Goal: Task Accomplishment & Management: Manage account settings

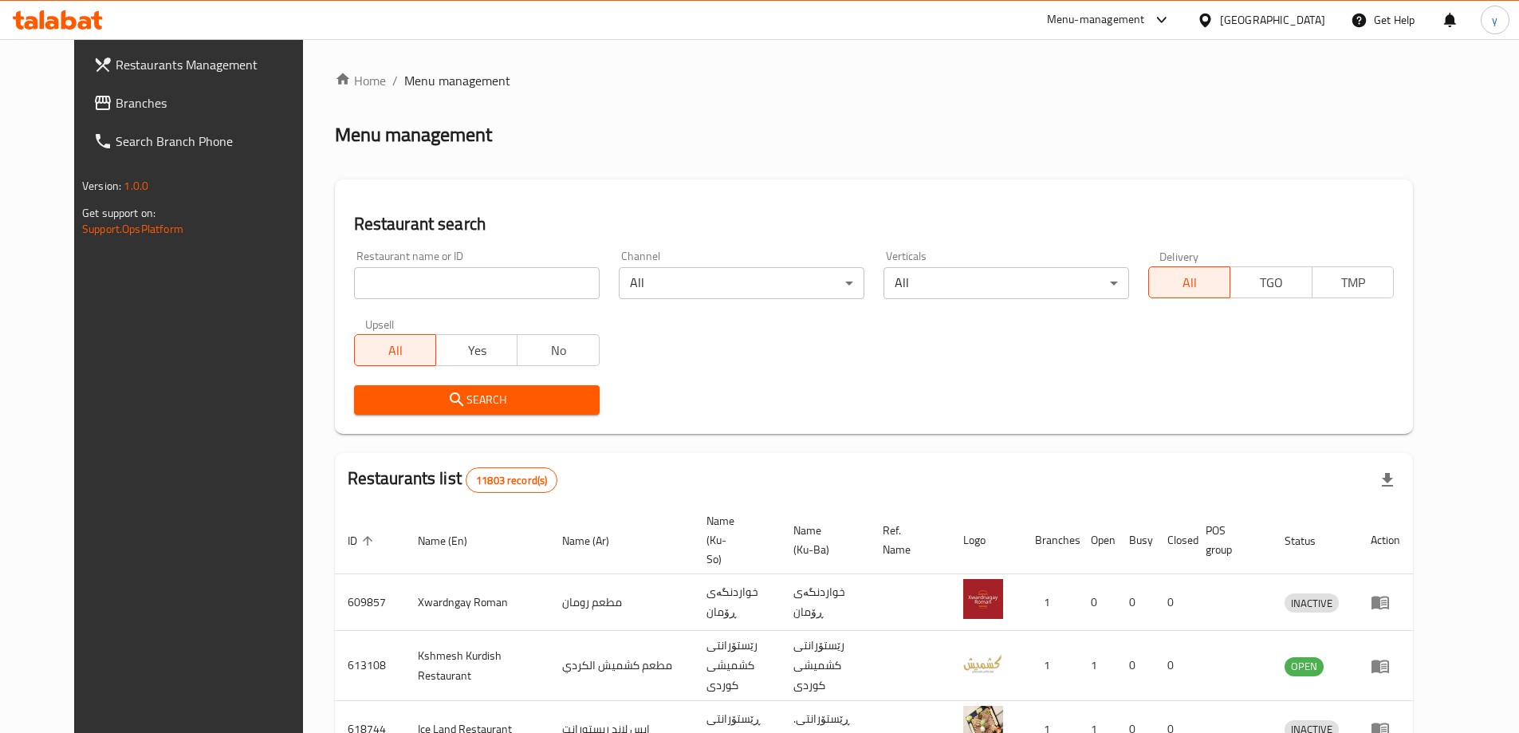
click at [199, 104] on span "Branches" at bounding box center [215, 102] width 199 height 19
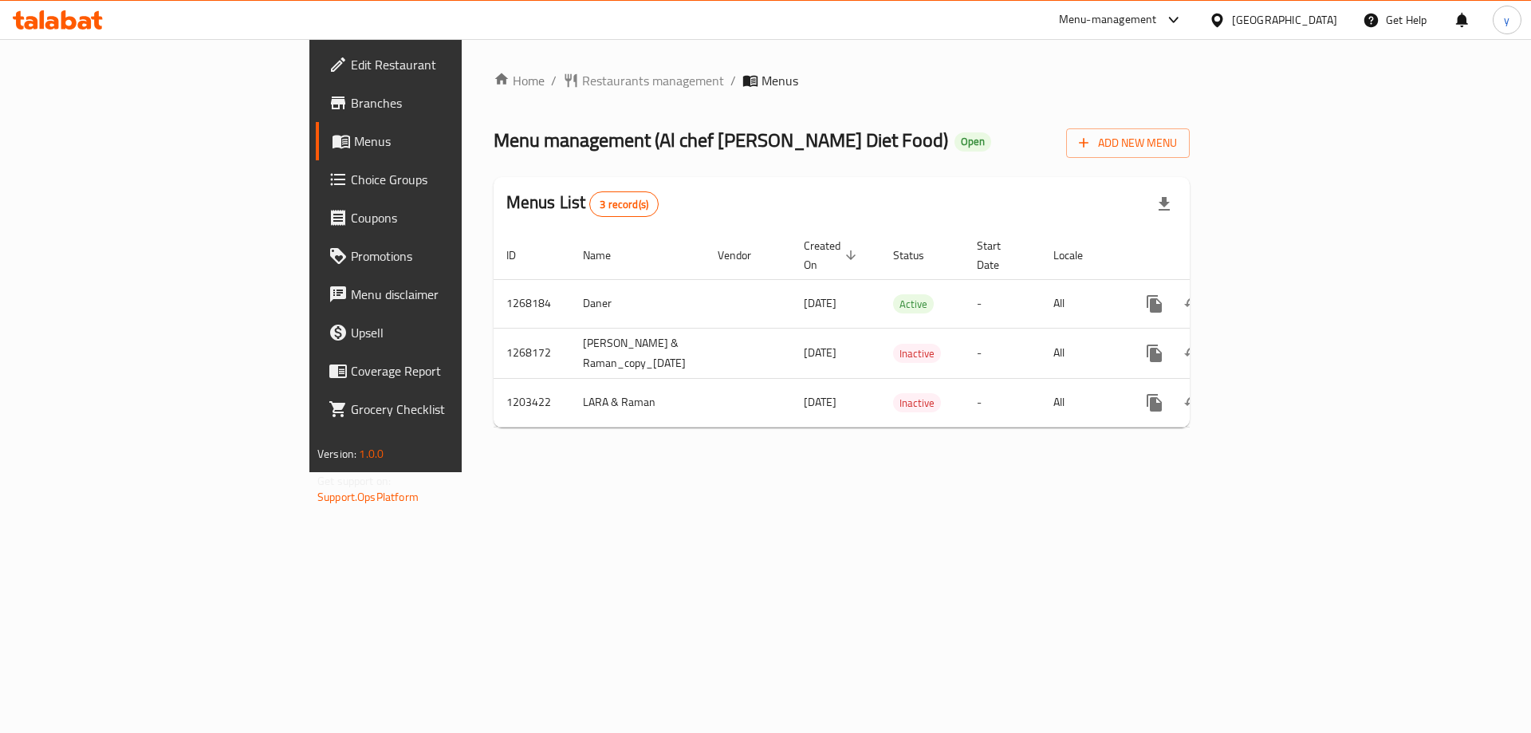
click at [351, 181] on span "Choice Groups" at bounding box center [452, 179] width 202 height 19
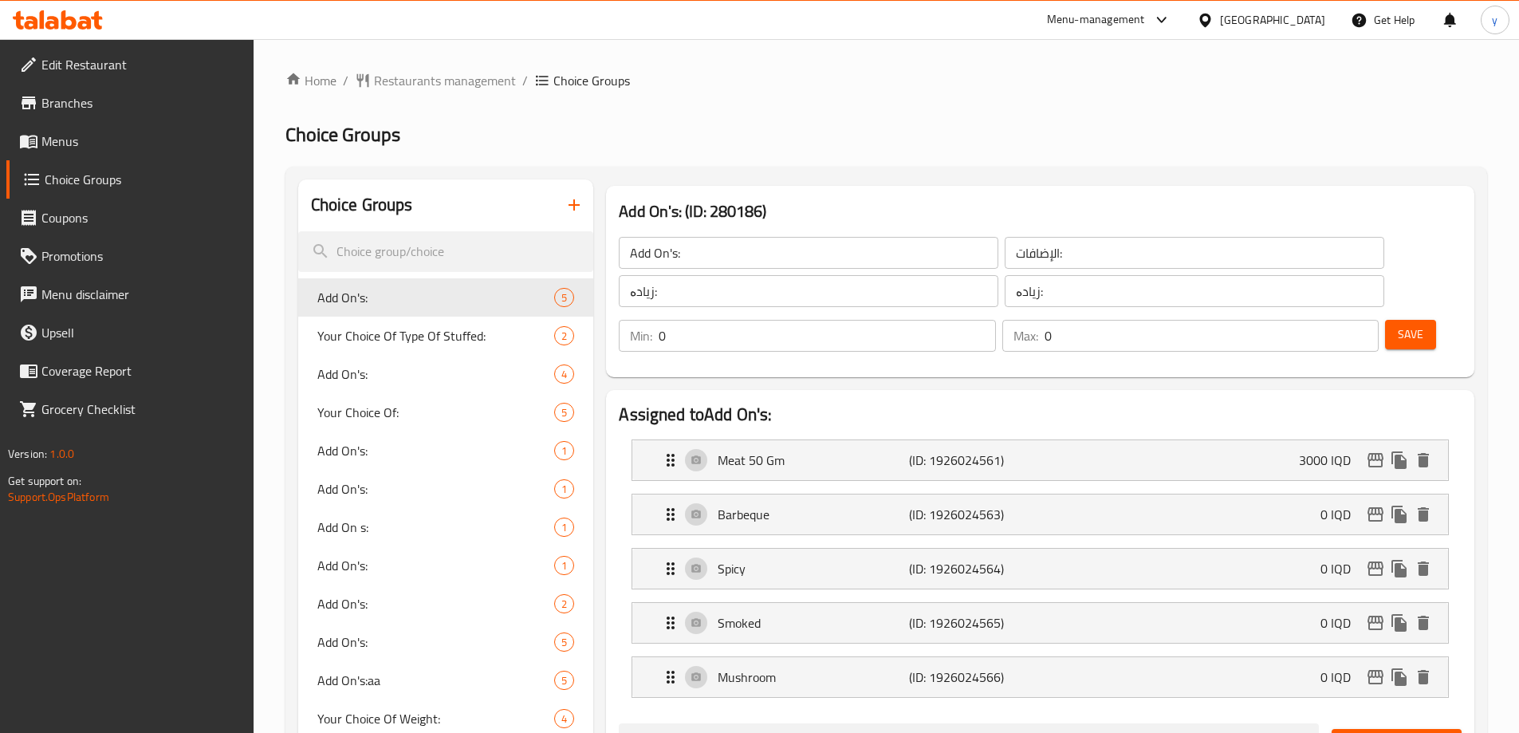
click at [577, 200] on icon "button" at bounding box center [574, 204] width 19 height 19
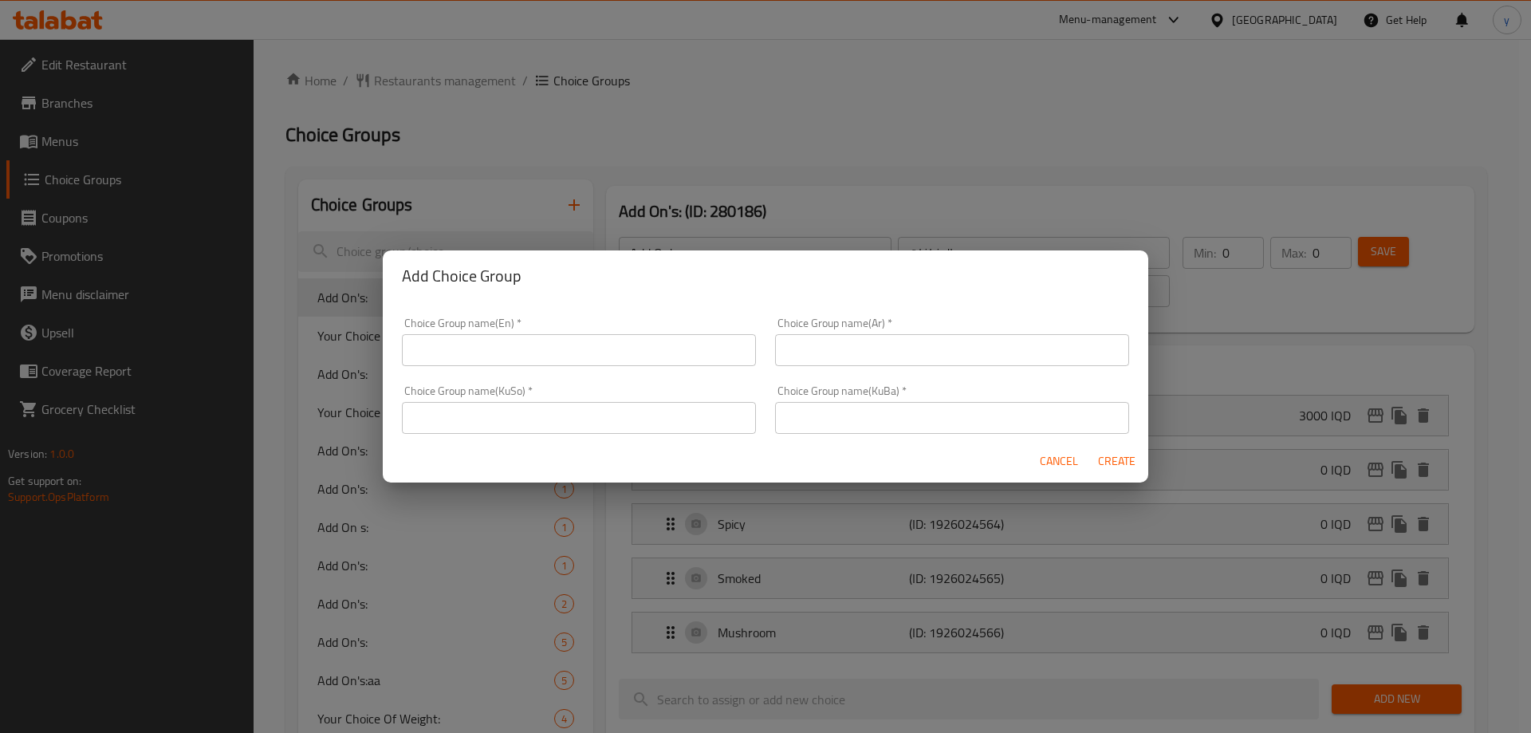
click at [1060, 455] on span "Cancel" at bounding box center [1059, 461] width 38 height 20
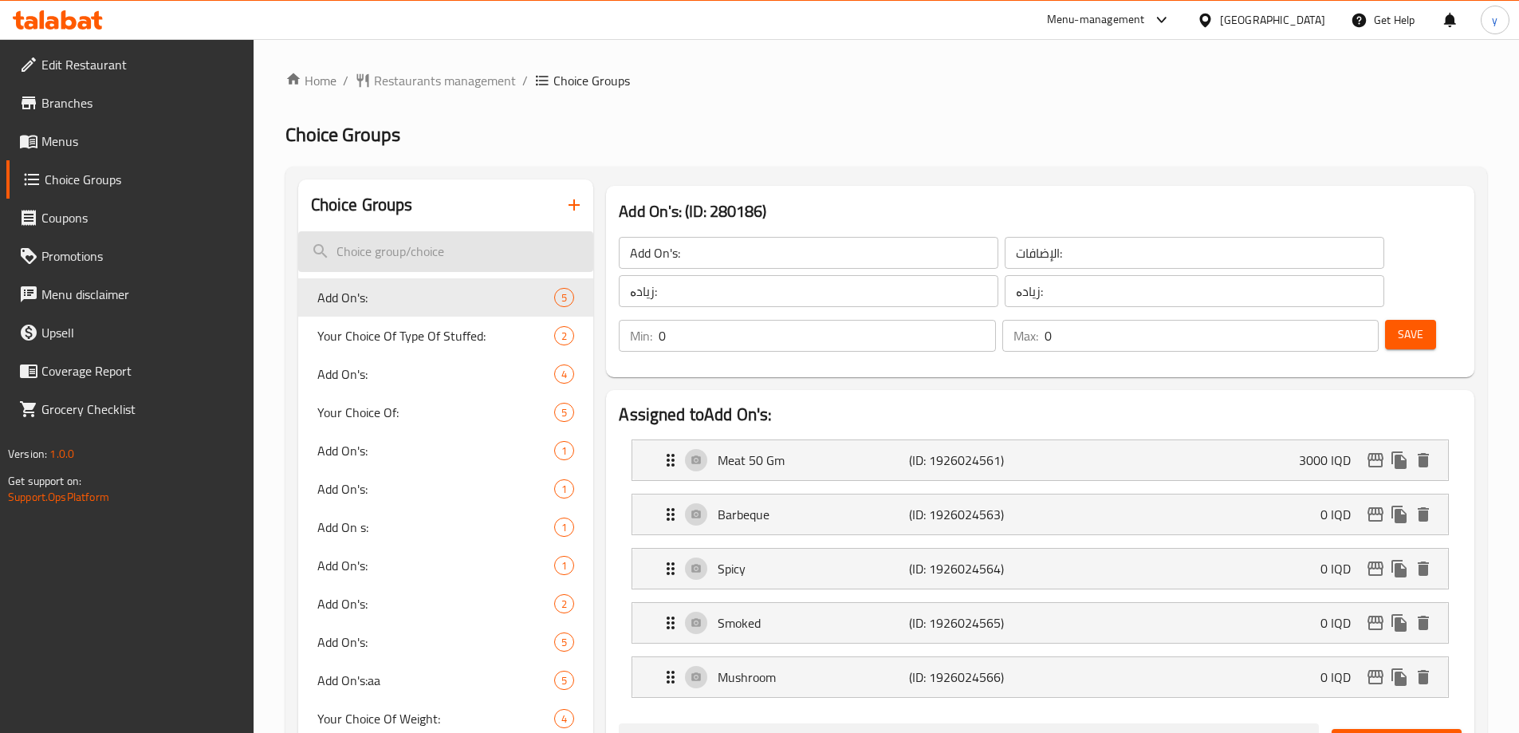
click at [489, 267] on input "search" at bounding box center [446, 251] width 296 height 41
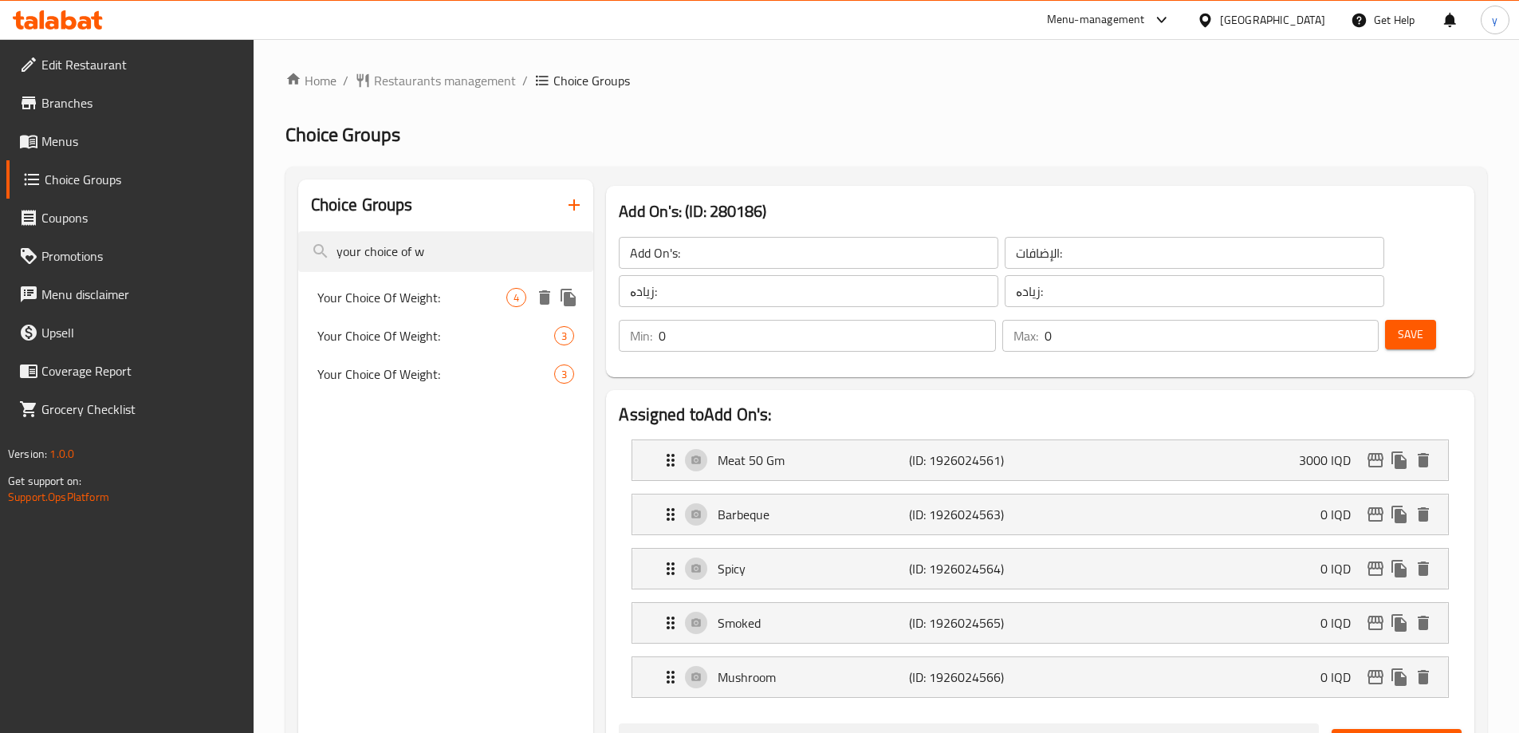
type input "your choice of w"
click at [481, 291] on span "Your Choice Of Weight:" at bounding box center [412, 297] width 190 height 19
type input "Your Choice Of Weight:"
type input "إختيارك من الوزن:"
type input "هەڵبژاردنت لە کێش:"
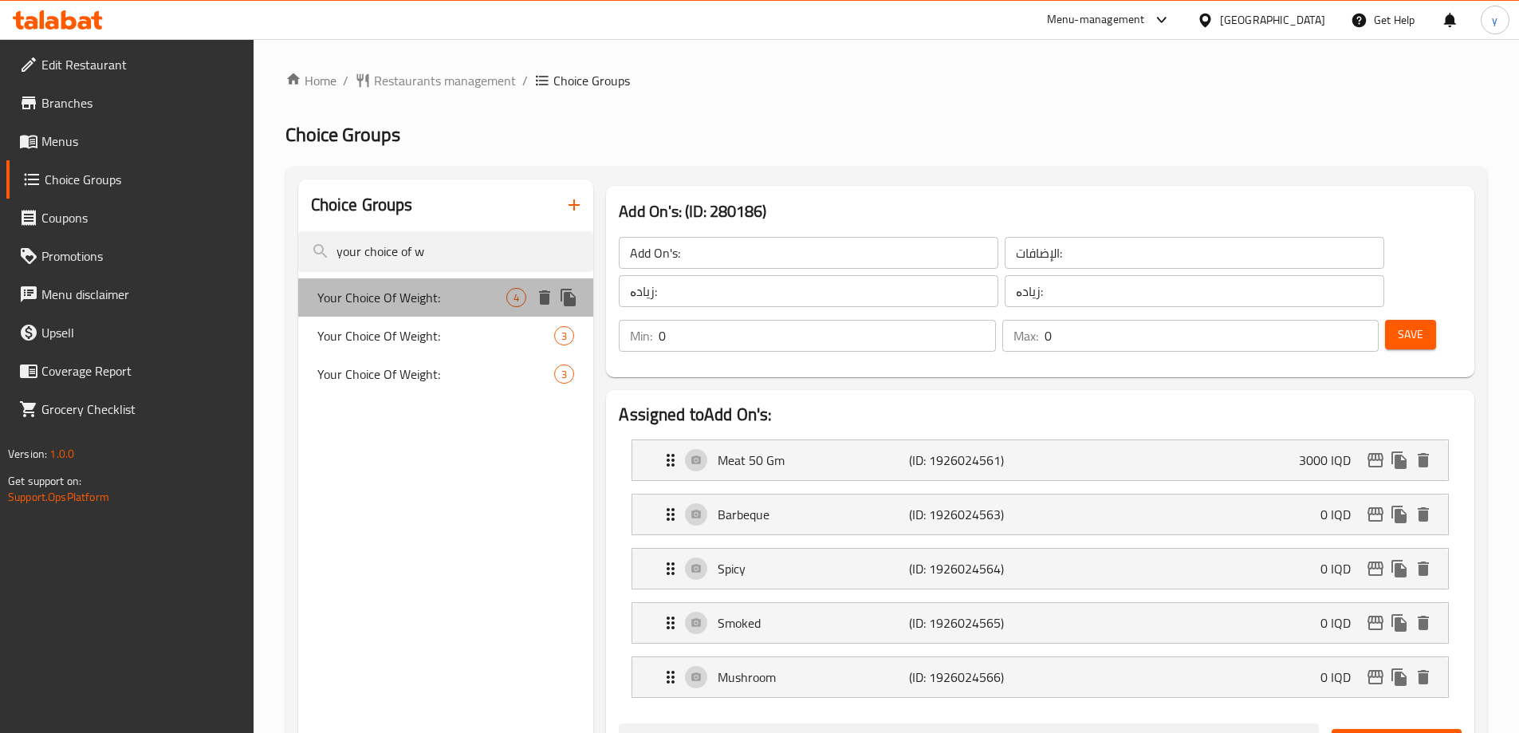
type input "هەڵبژاردنت لە کێش:"
type input "1"
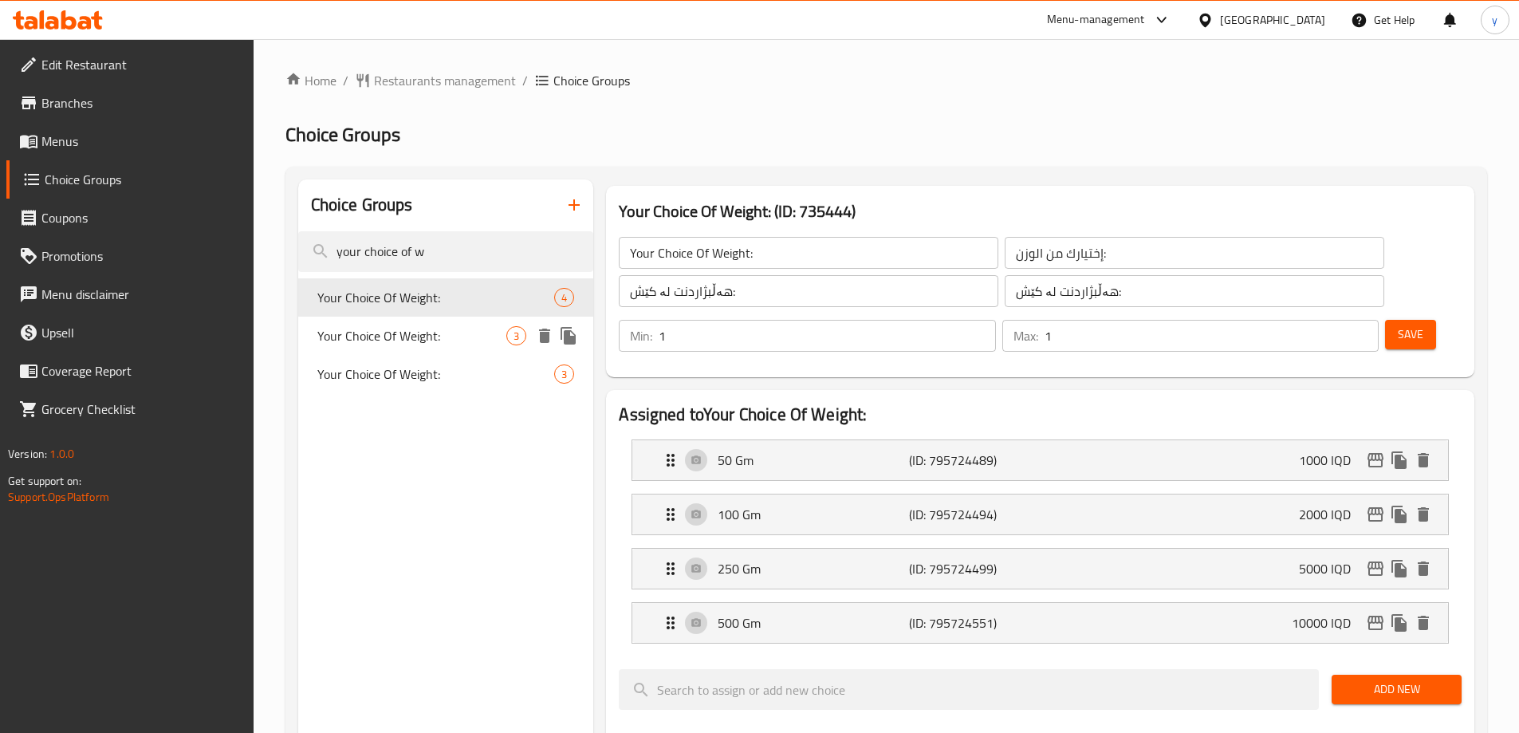
click at [481, 324] on div "Your Choice Of Weight: 3" at bounding box center [446, 336] width 296 height 38
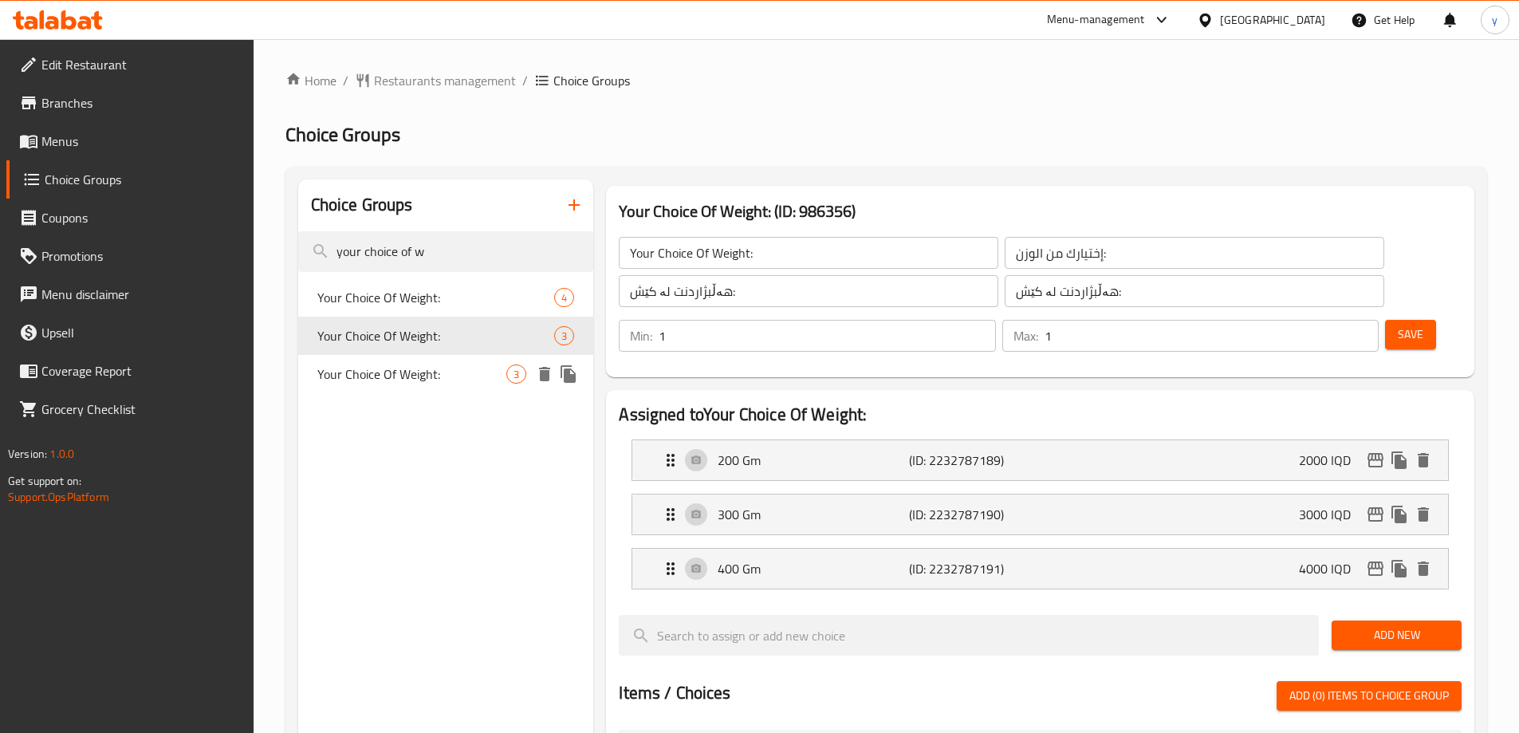
click at [479, 372] on span "Your Choice Of Weight:" at bounding box center [412, 374] width 190 height 19
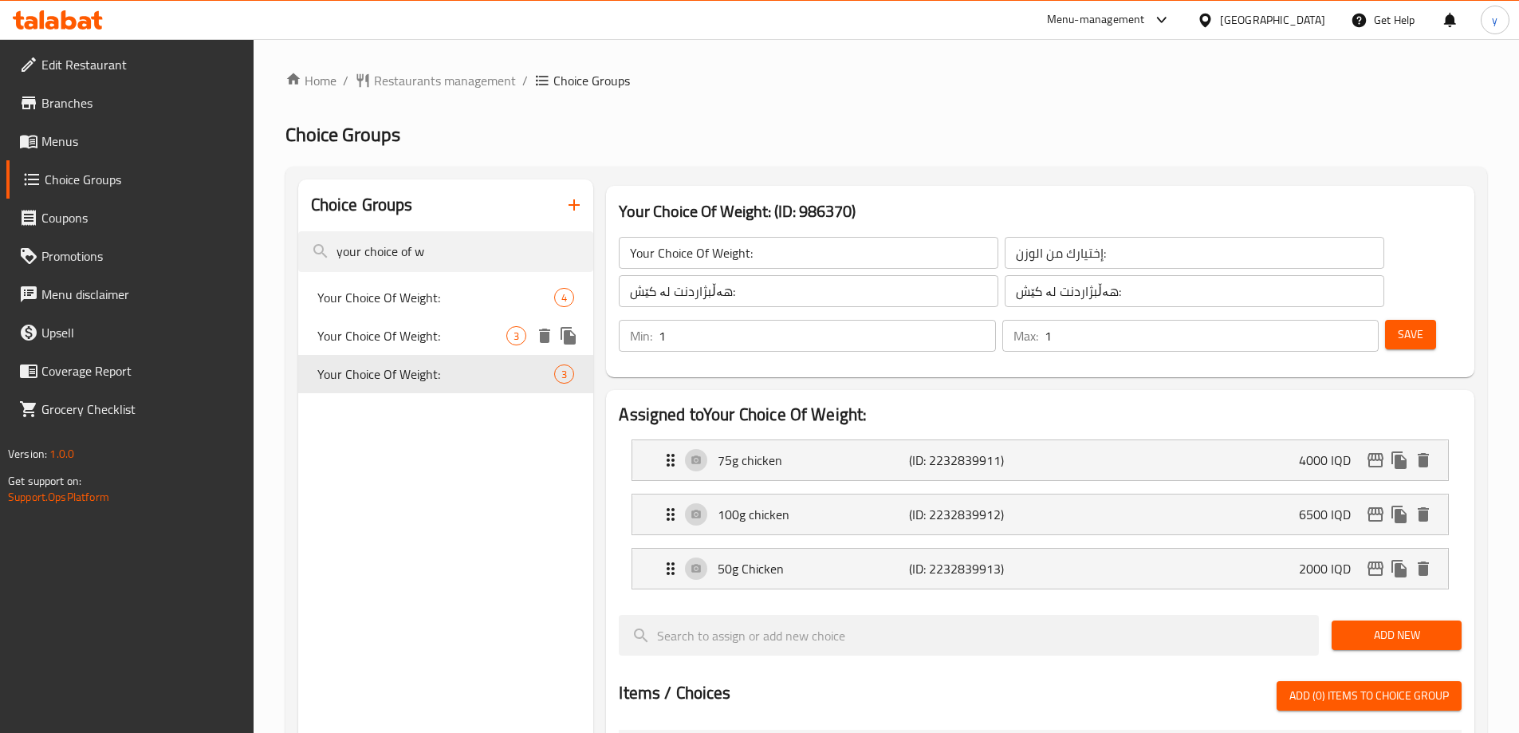
type input "Your Choice Of Weight:"
type input "0"
click at [485, 343] on span "Your Choice Of Weight:" at bounding box center [412, 335] width 190 height 19
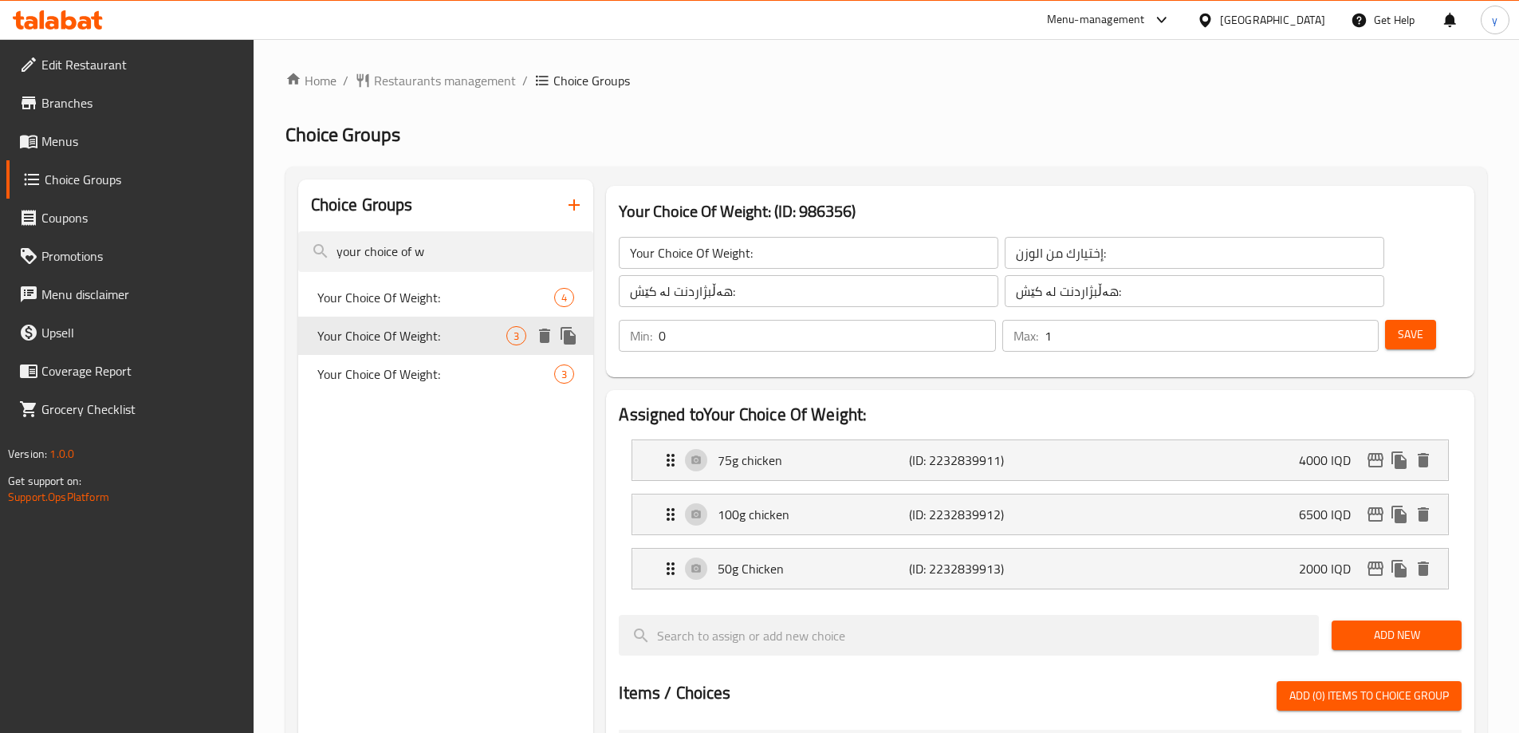
type input "Your Choice Of Weight:"
type input "1"
click at [458, 358] on div "Your Choice Of Weight: 3" at bounding box center [446, 374] width 296 height 38
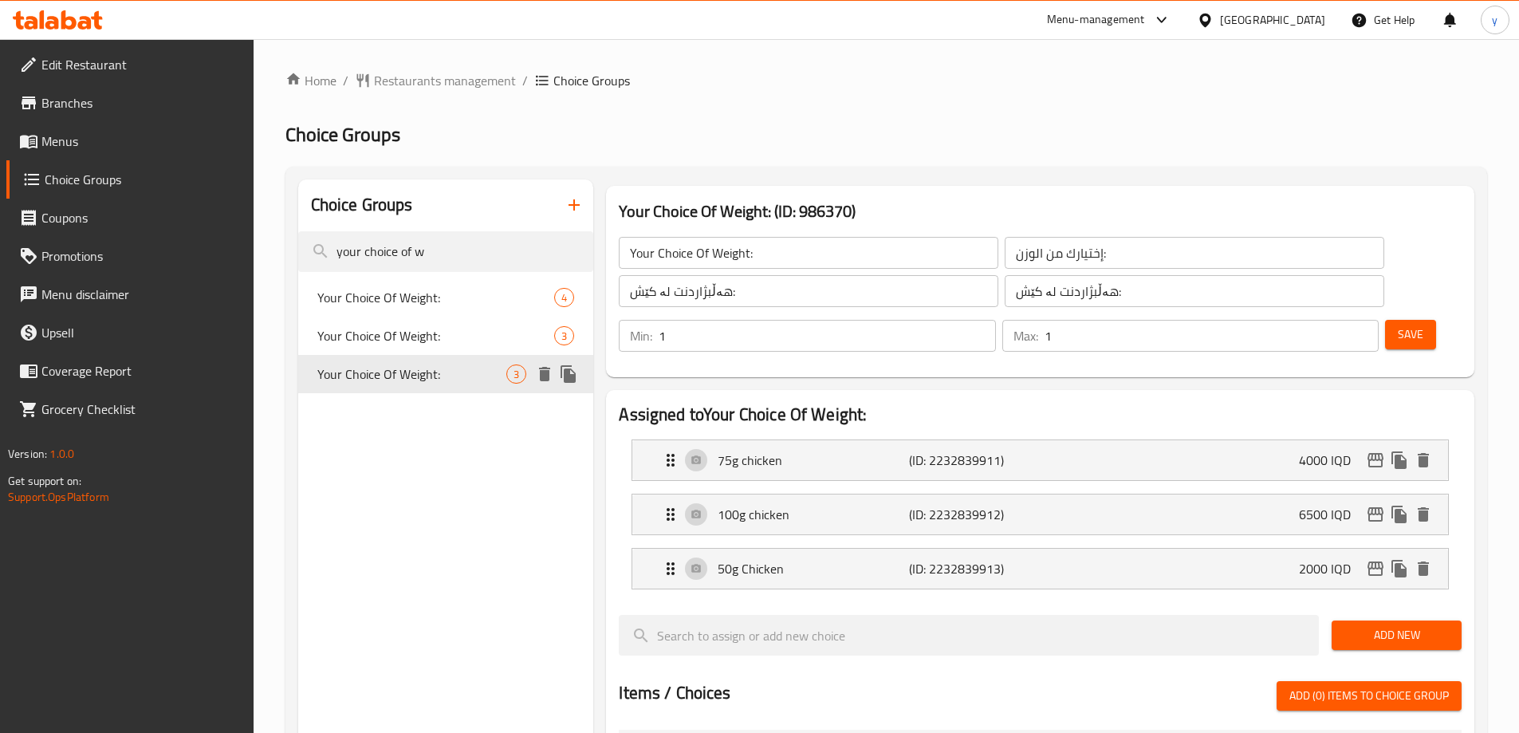
type input "Your Choice Of Weight:"
type input "0"
click at [1251, 440] on div "75g chicken (ID: 2232839911) 4000 IQD" at bounding box center [1045, 460] width 768 height 40
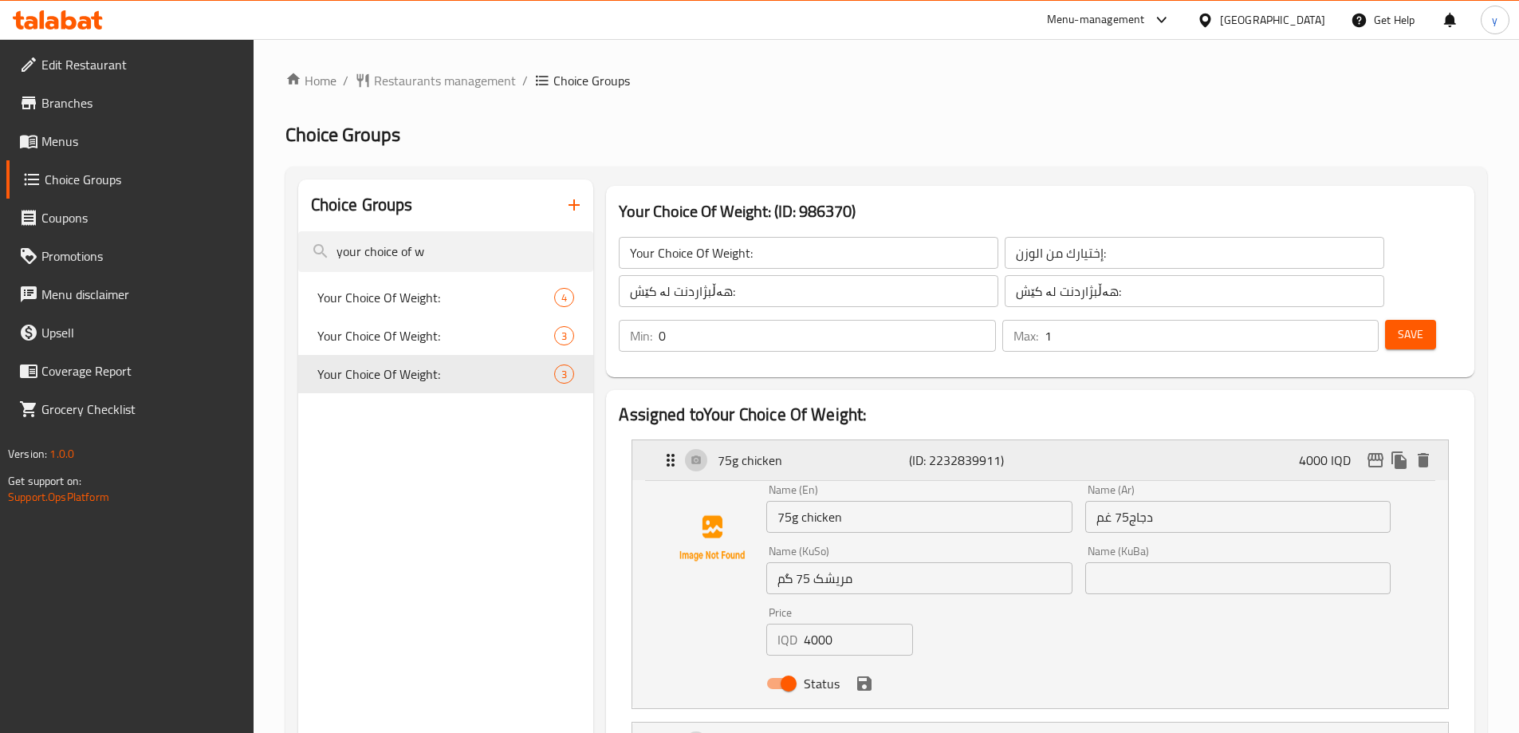
click at [1251, 440] on div "75g chicken (ID: 2232839911) 4000 IQD" at bounding box center [1045, 460] width 768 height 40
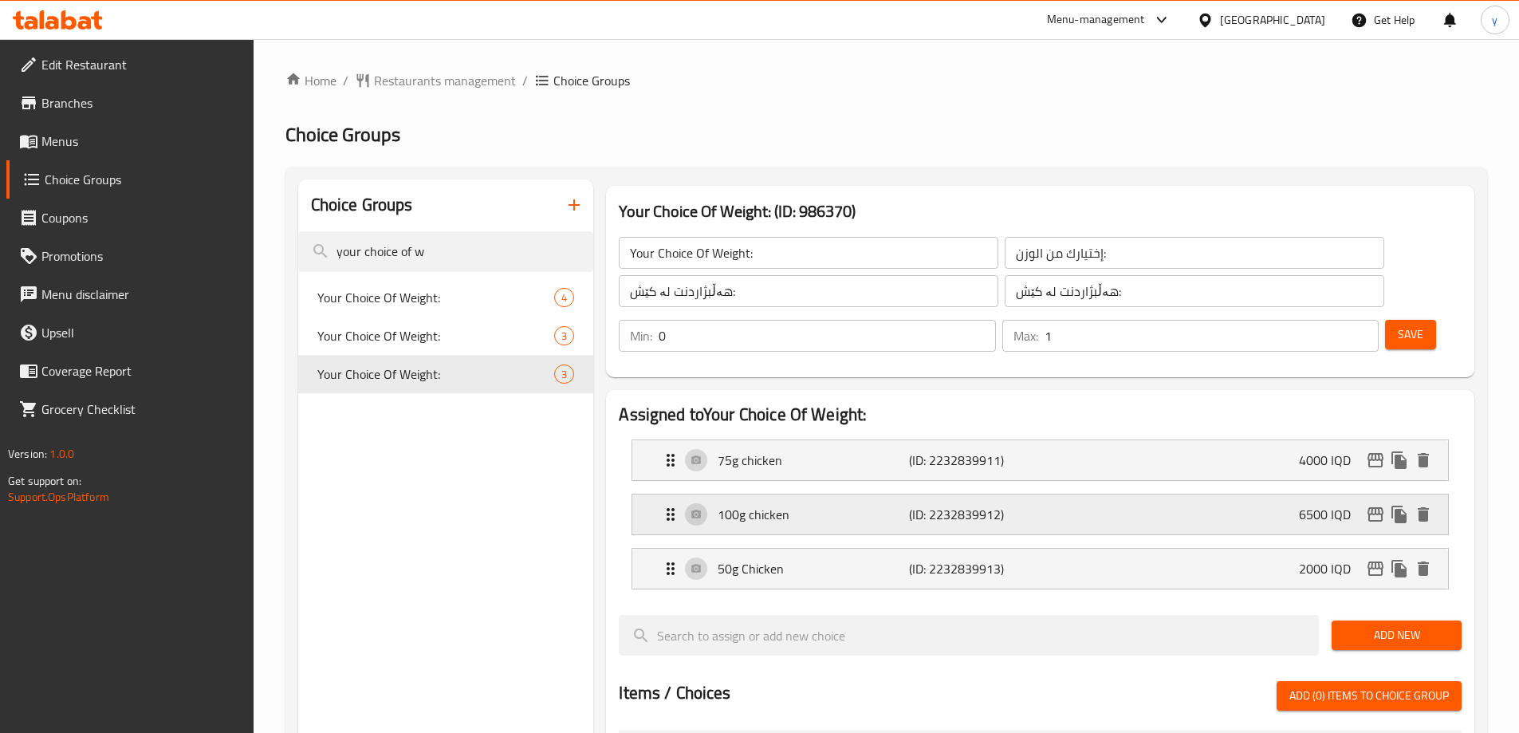
click at [1205, 495] on div "100g chicken (ID: 2232839912) 6500 IQD" at bounding box center [1045, 515] width 768 height 40
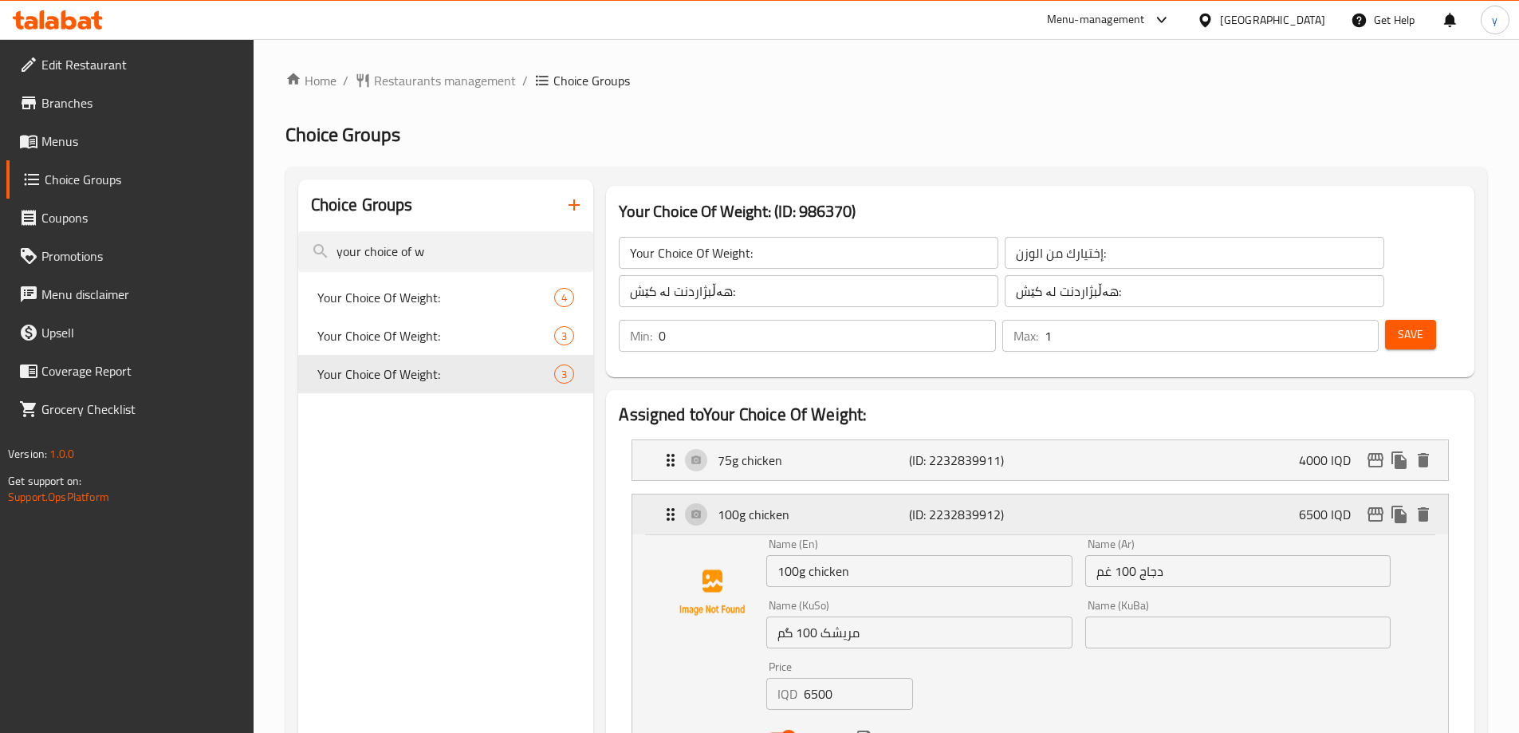
click at [1205, 495] on div "100g chicken (ID: 2232839912) 6500 IQD" at bounding box center [1045, 515] width 768 height 40
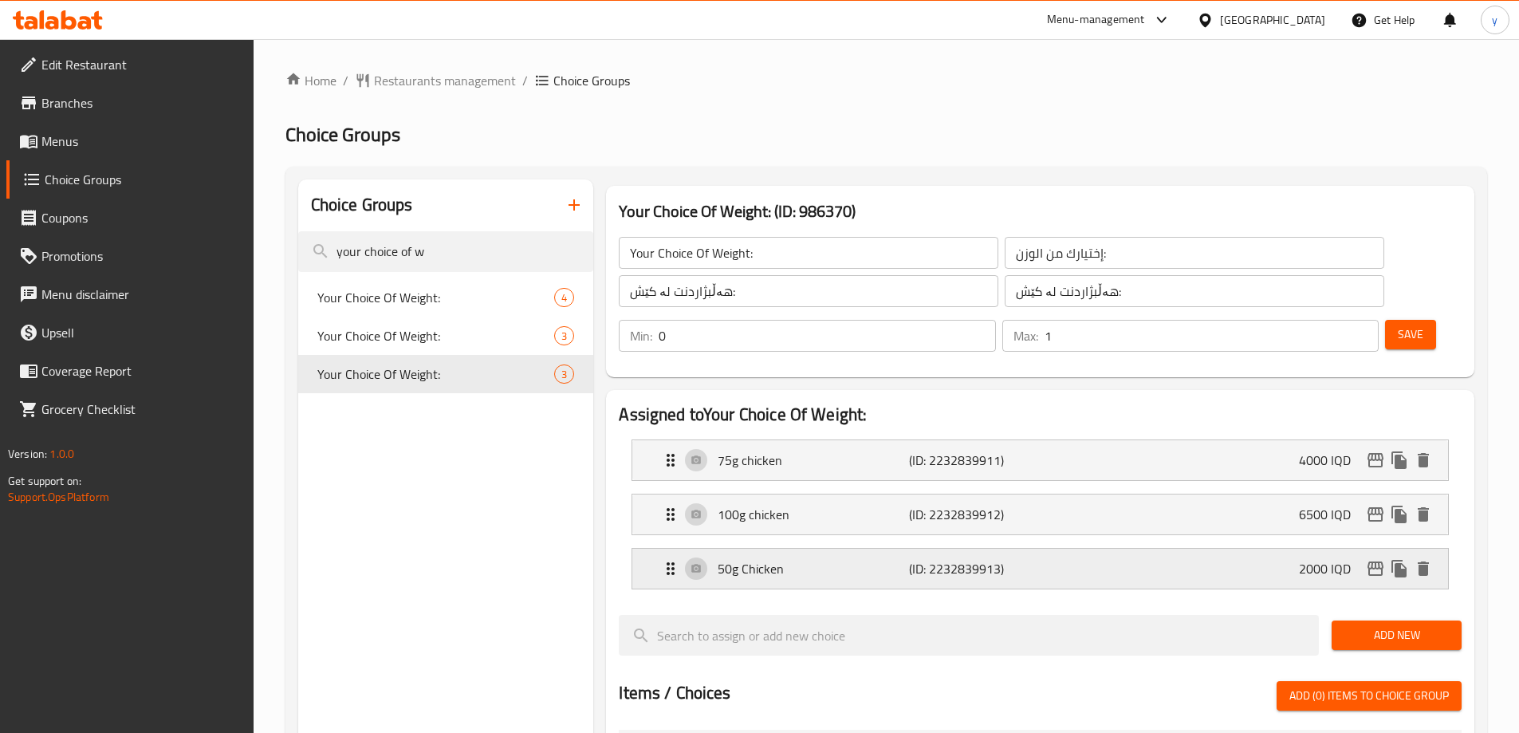
click at [1172, 549] on div "50g Chicken (ID: 2232839913) 2000 IQD" at bounding box center [1045, 569] width 768 height 40
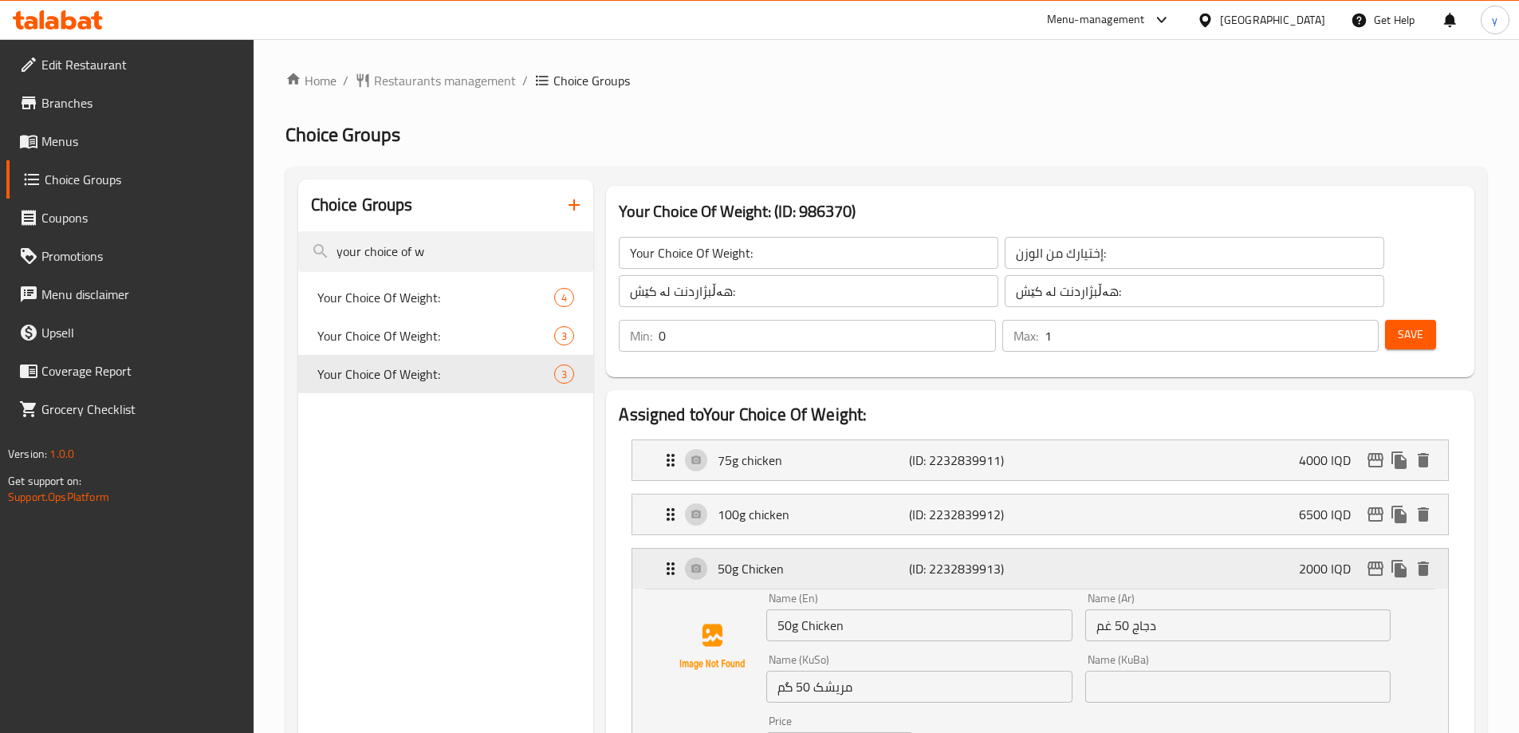
click at [1172, 549] on div "50g Chicken (ID: 2232839913) 2000 IQD" at bounding box center [1045, 569] width 768 height 40
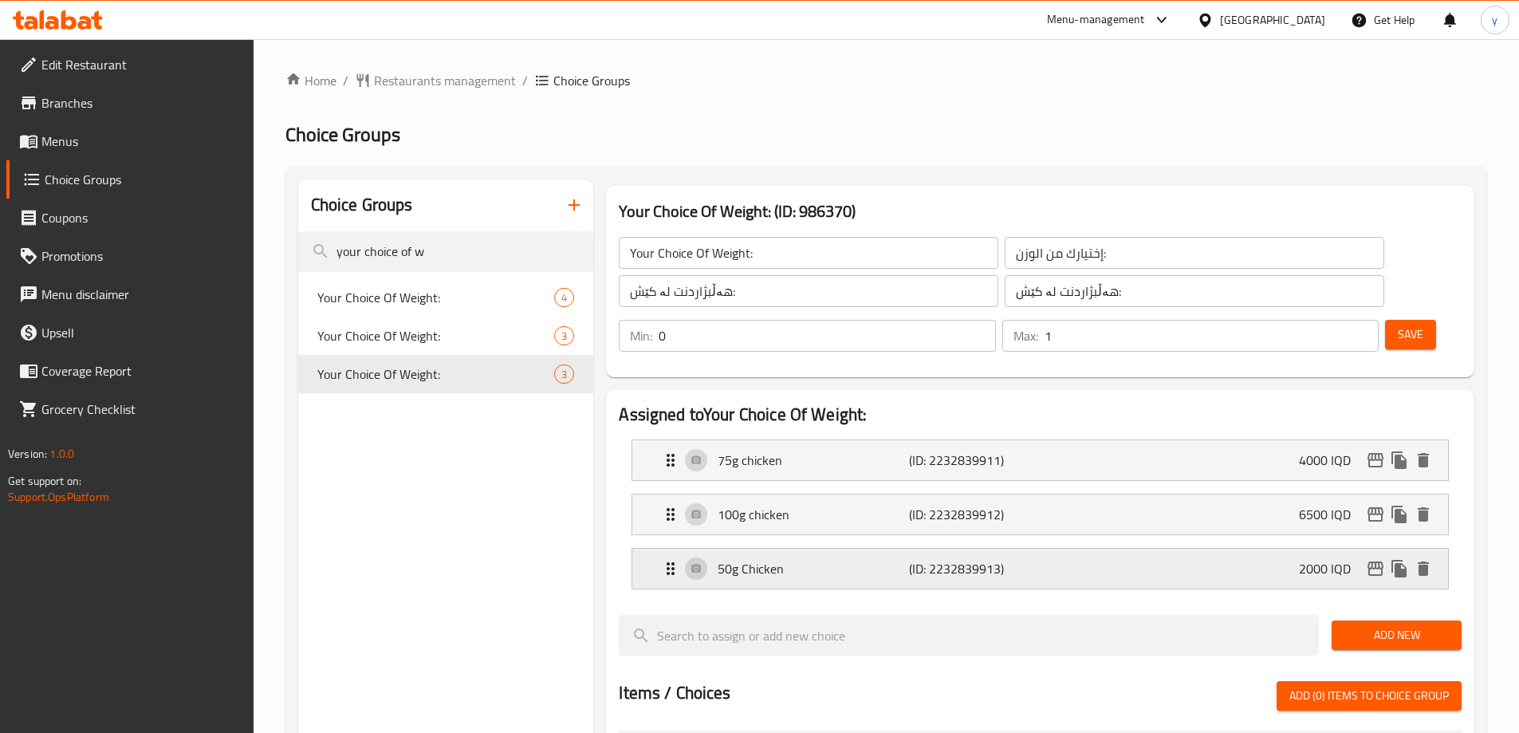
click at [1172, 549] on div "50g Chicken (ID: 2232839913) 2000 IQD" at bounding box center [1045, 569] width 768 height 40
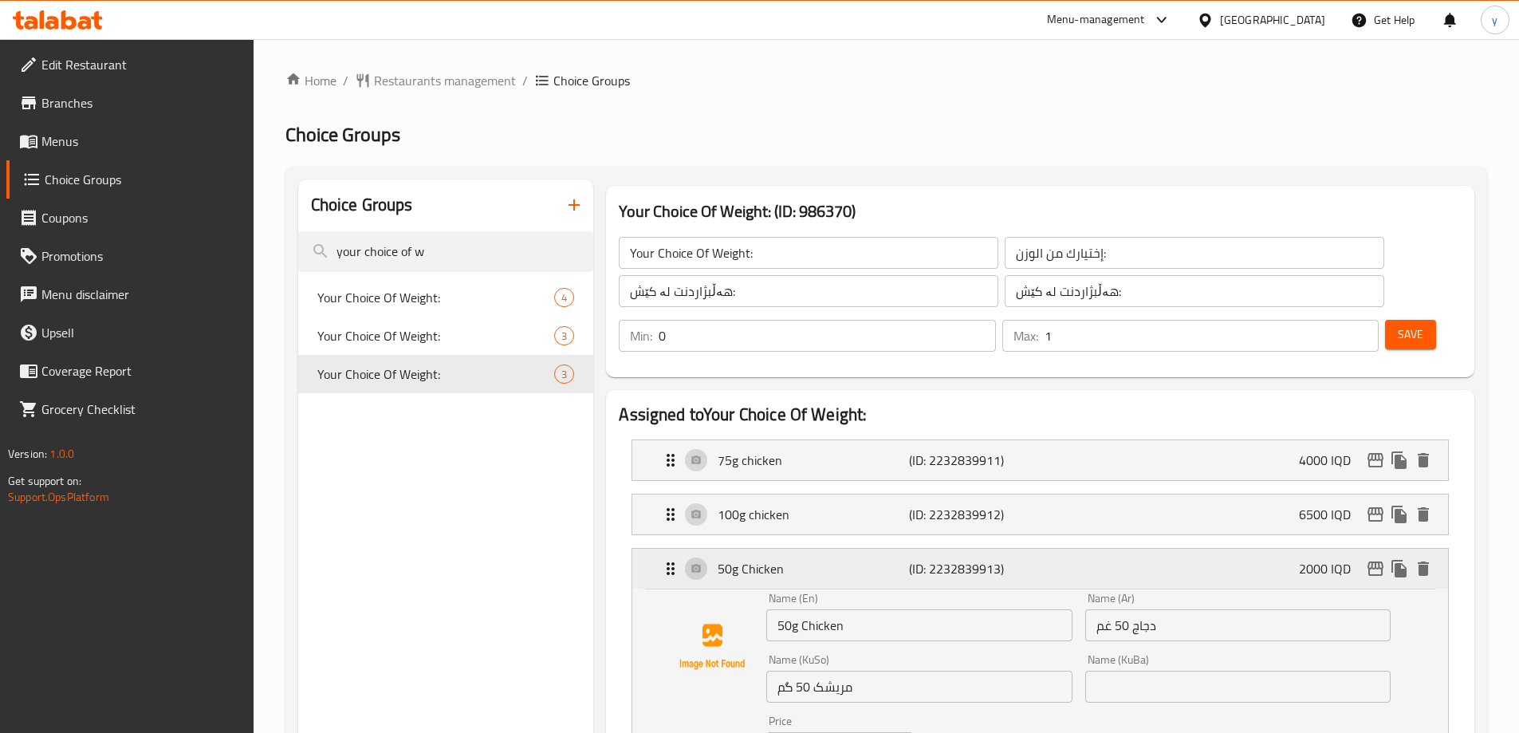
click at [1172, 549] on div "50g Chicken (ID: 2232839913) 2000 IQD" at bounding box center [1045, 569] width 768 height 40
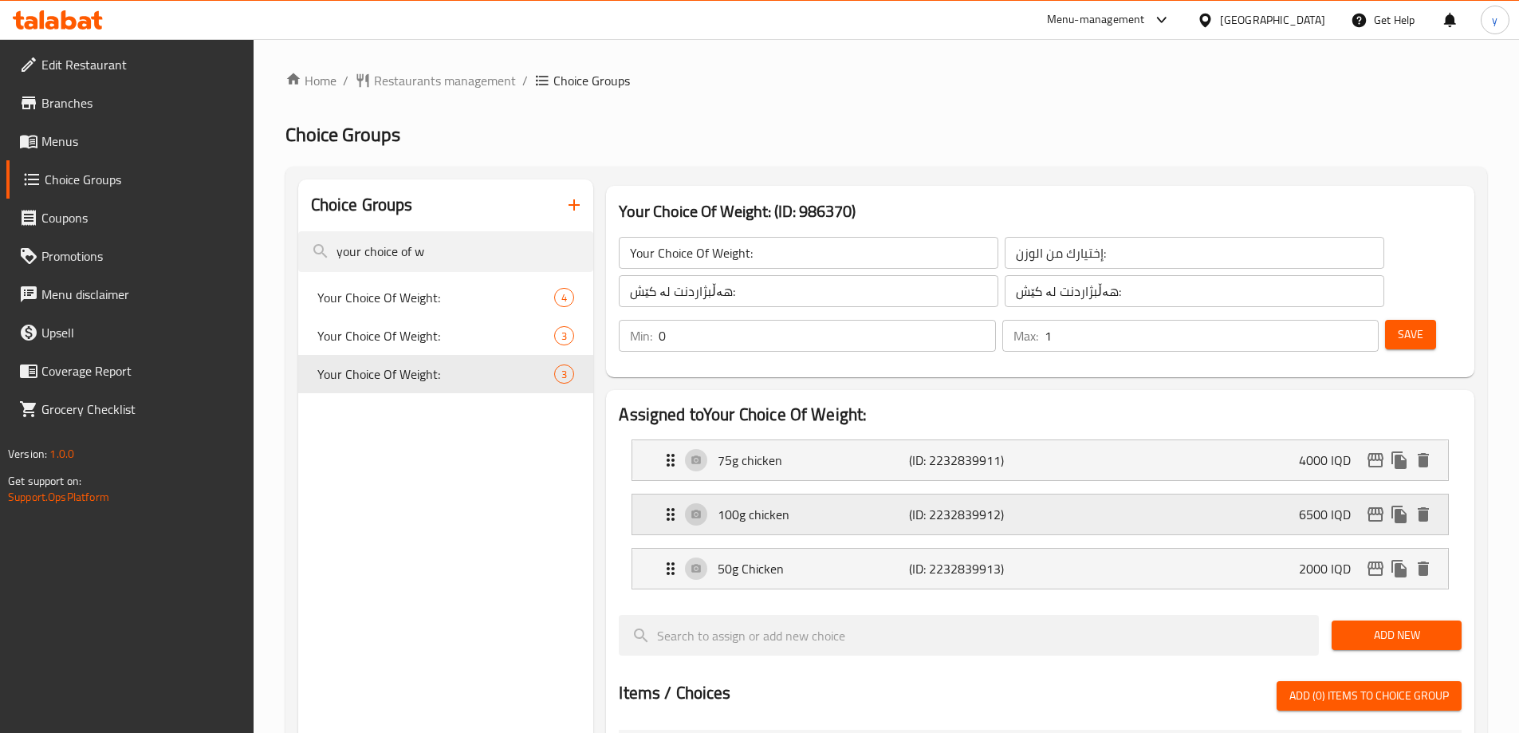
click at [1171, 495] on div "100g chicken (ID: 2232839912) 6500 IQD" at bounding box center [1045, 515] width 768 height 40
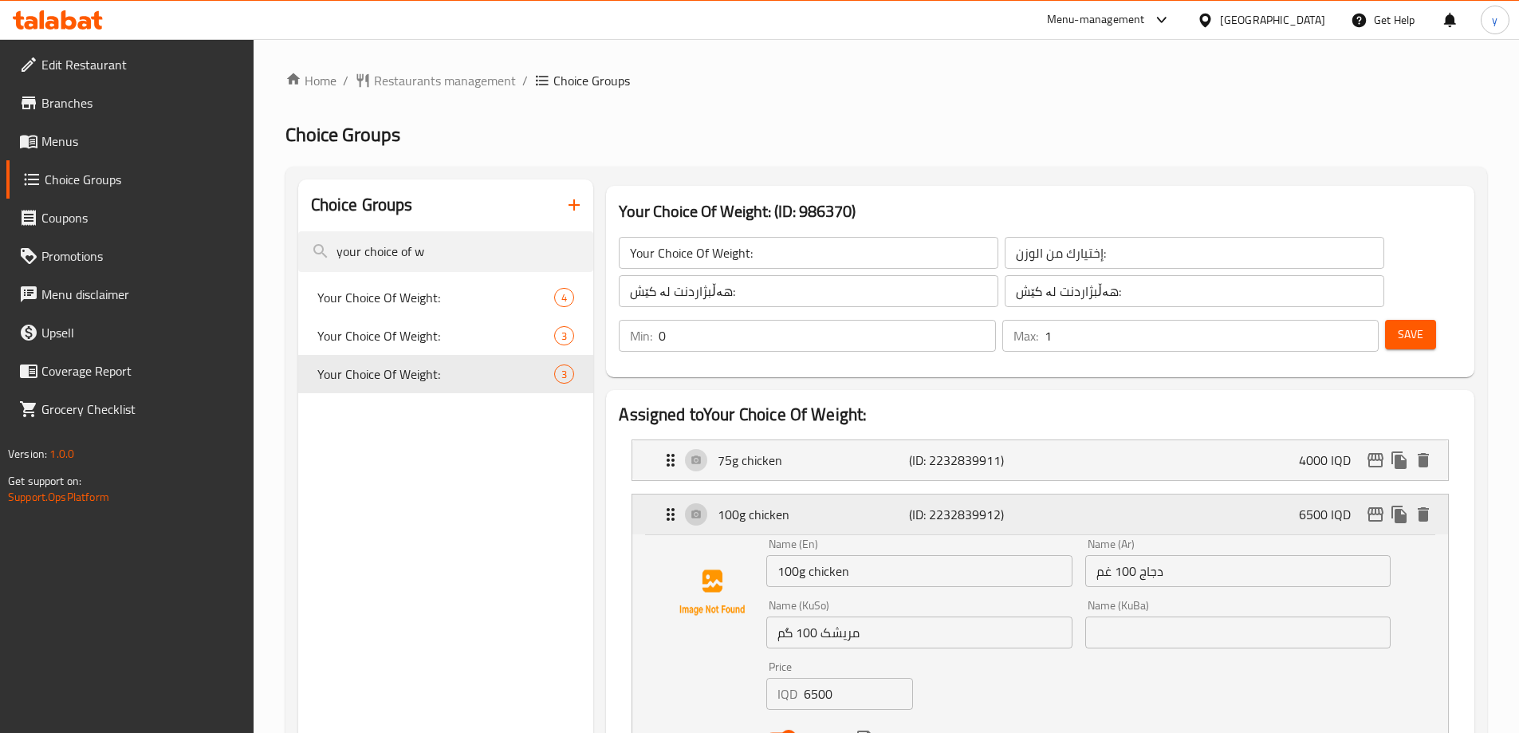
click at [1171, 495] on div "100g chicken (ID: 2232839912) 6500 IQD" at bounding box center [1045, 515] width 768 height 40
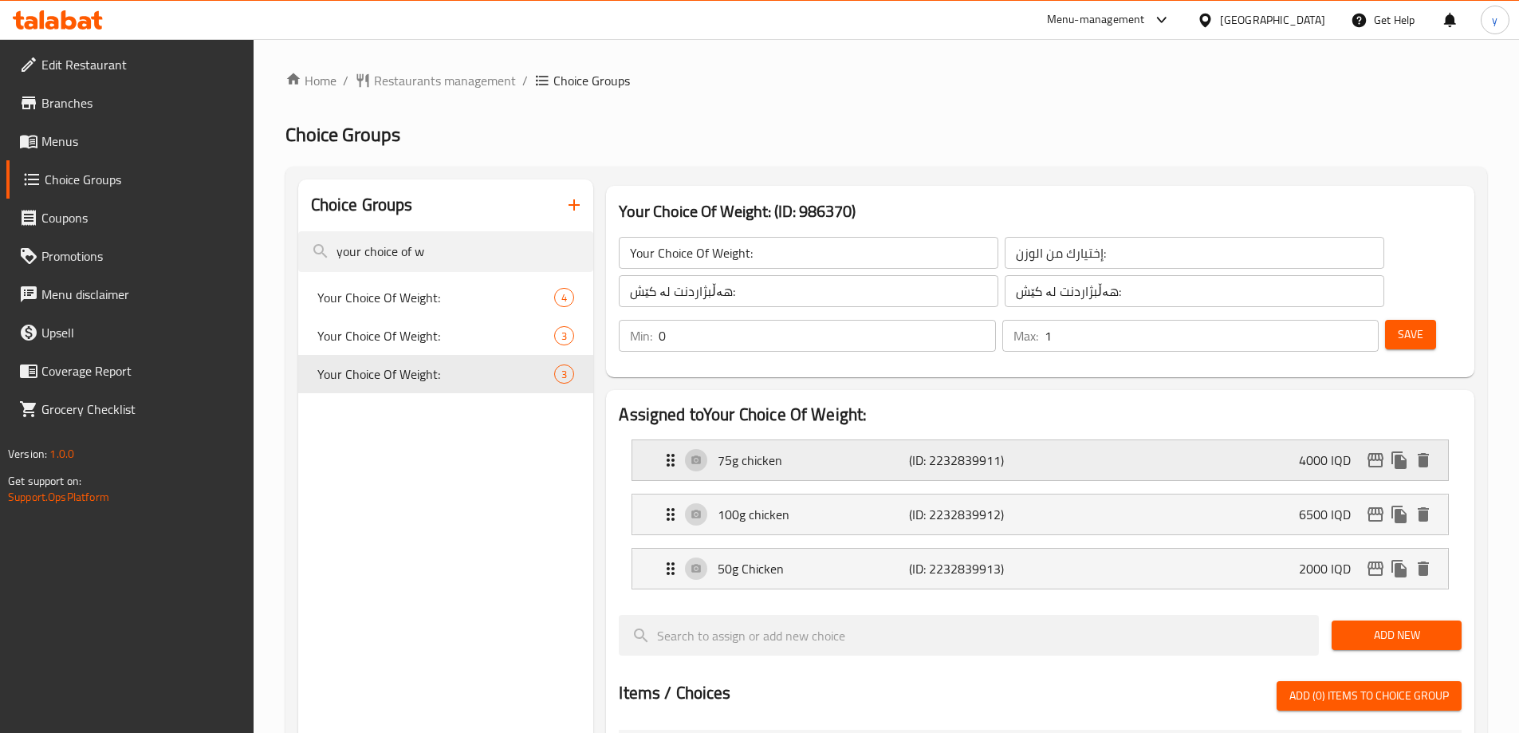
click at [1168, 440] on div "75g chicken (ID: 2232839911) 4000 IQD" at bounding box center [1045, 460] width 768 height 40
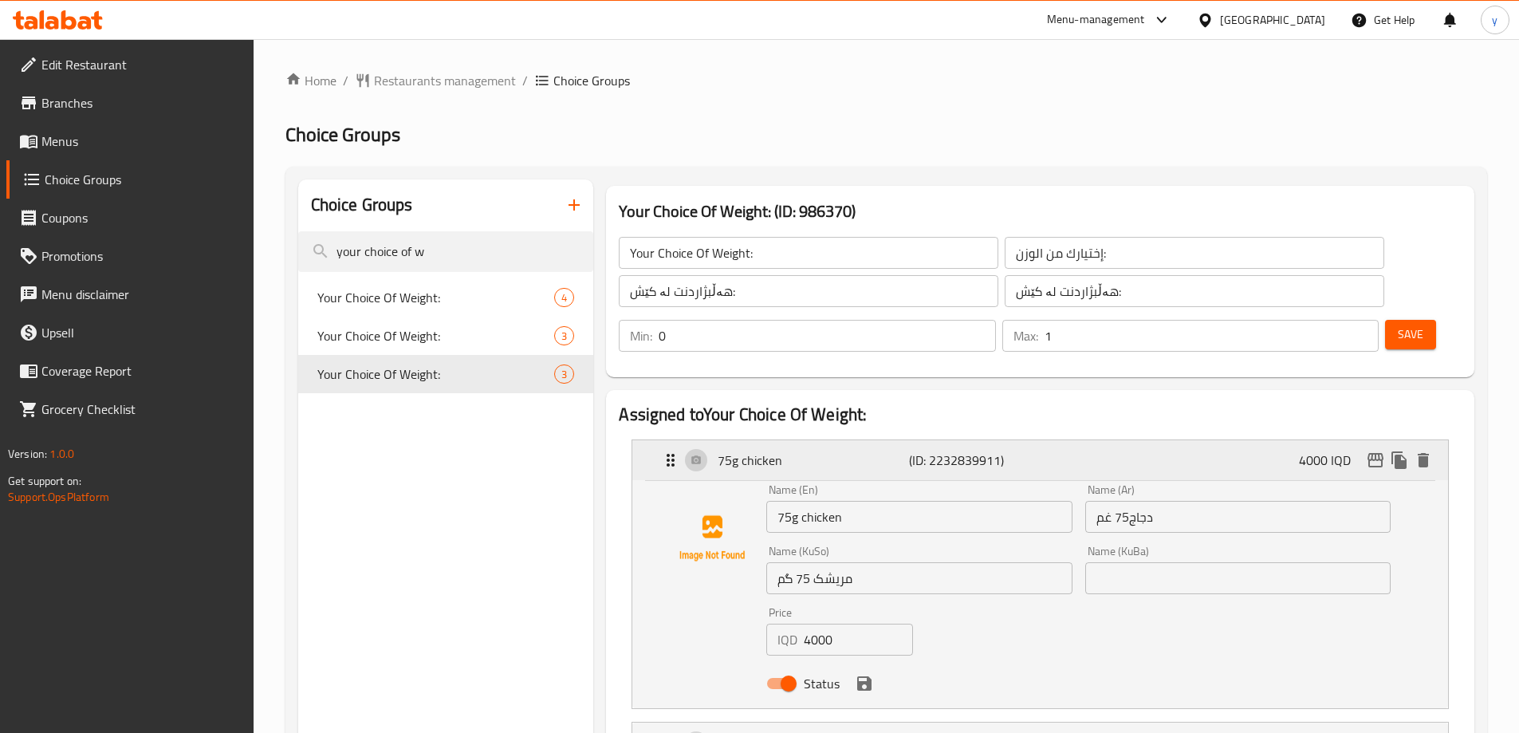
click at [1175, 440] on div "75g chicken (ID: 2232839911) 4000 IQD" at bounding box center [1045, 460] width 768 height 40
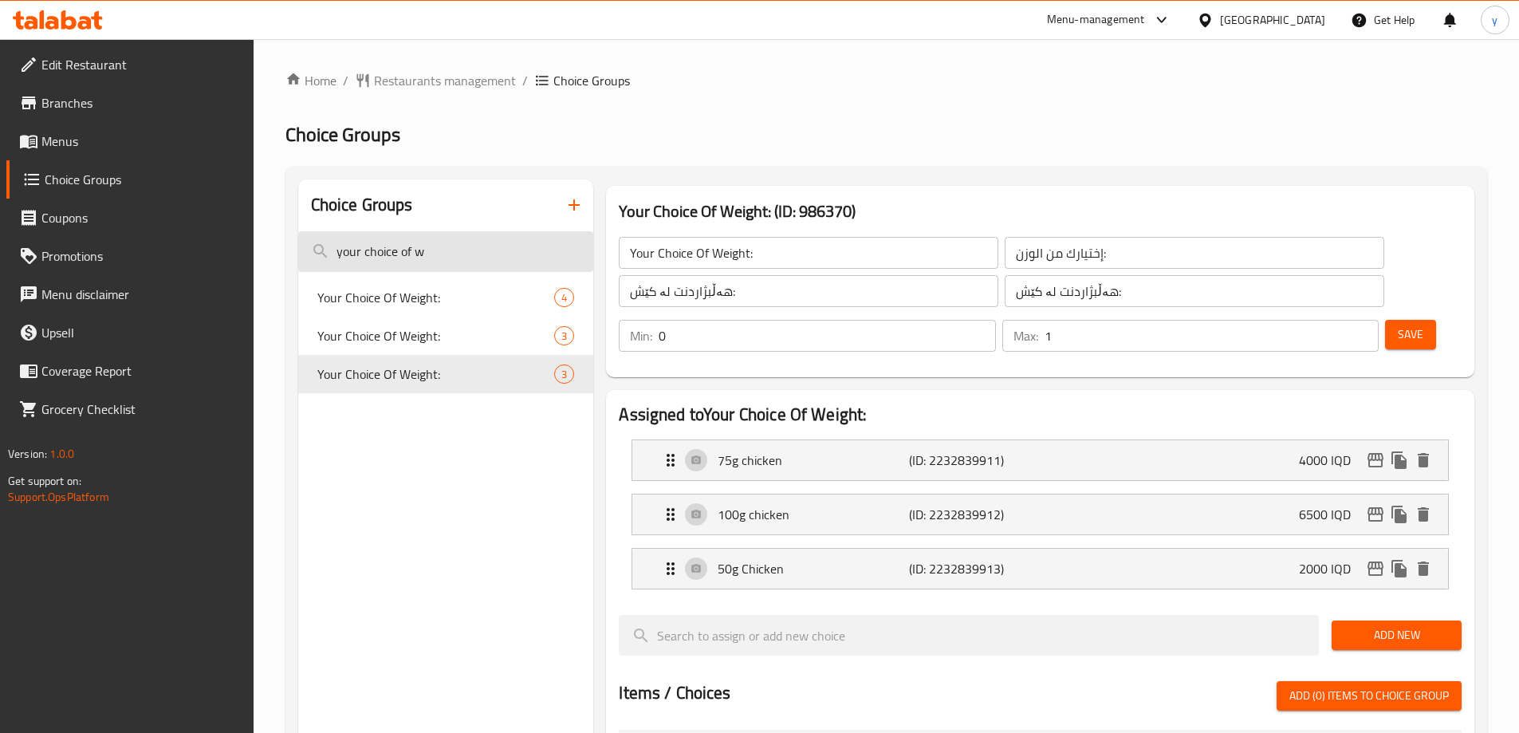
drag, startPoint x: 442, startPoint y: 266, endPoint x: 444, endPoint y: 246, distance: 19.3
click at [443, 266] on input "your choice of w" at bounding box center [446, 251] width 296 height 41
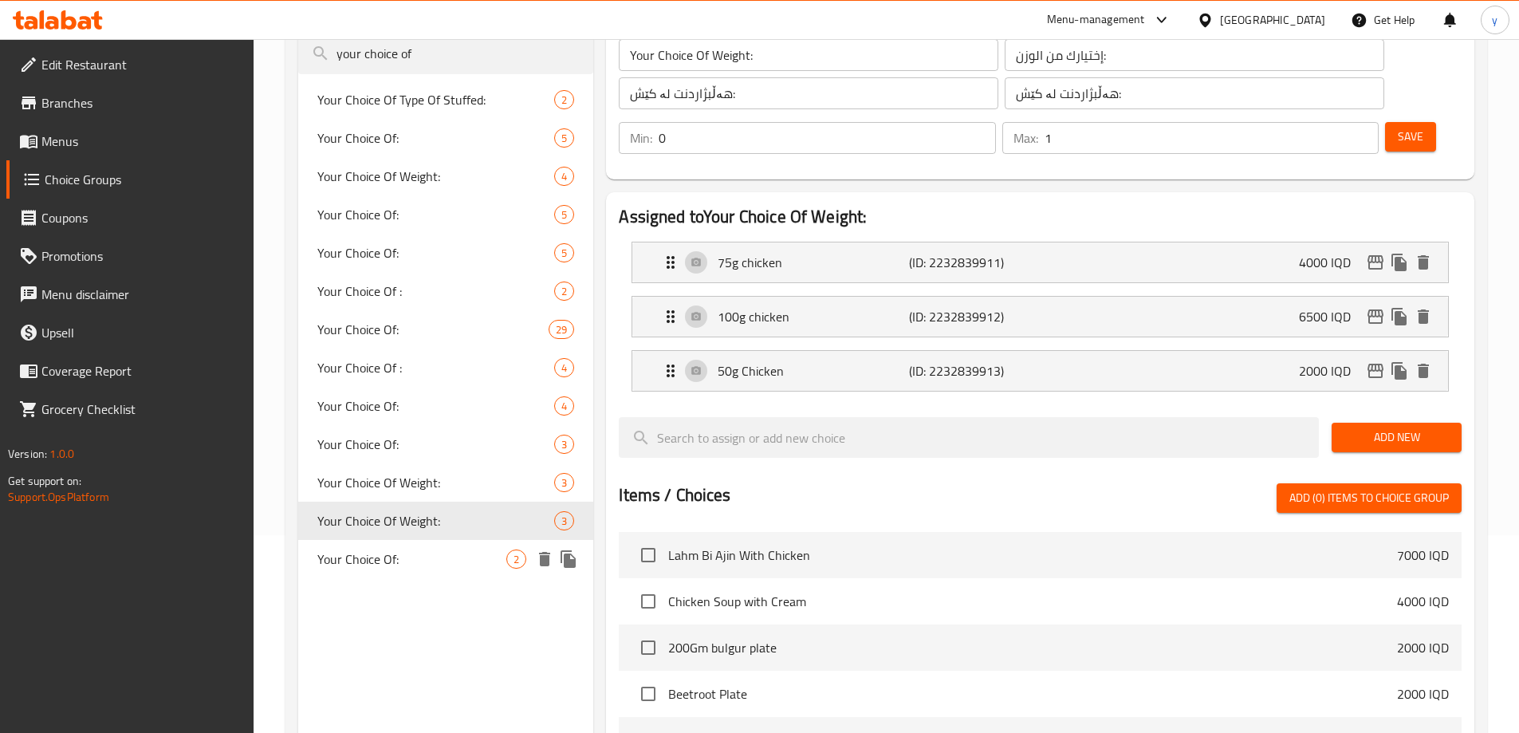
scroll to position [160, 0]
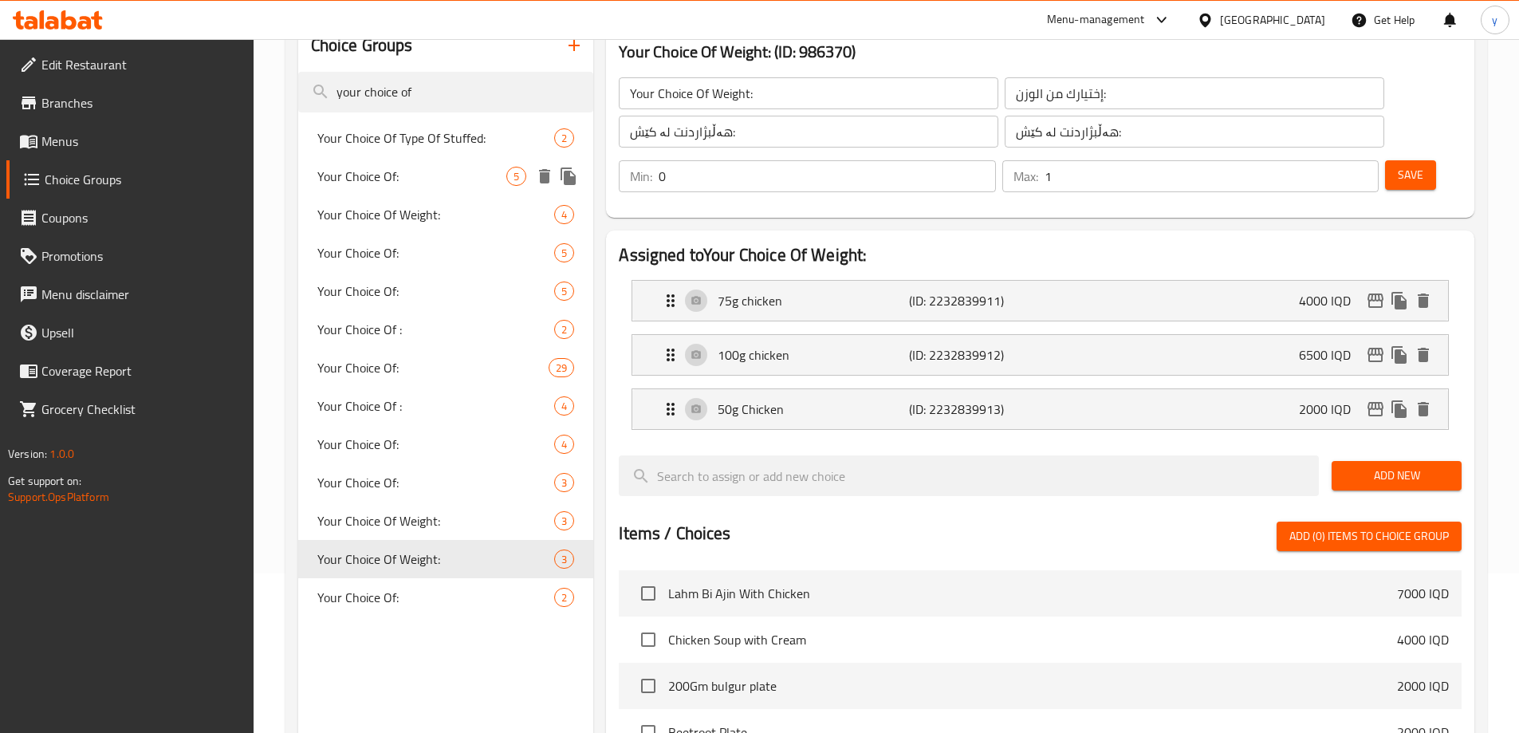
type input "your choice of"
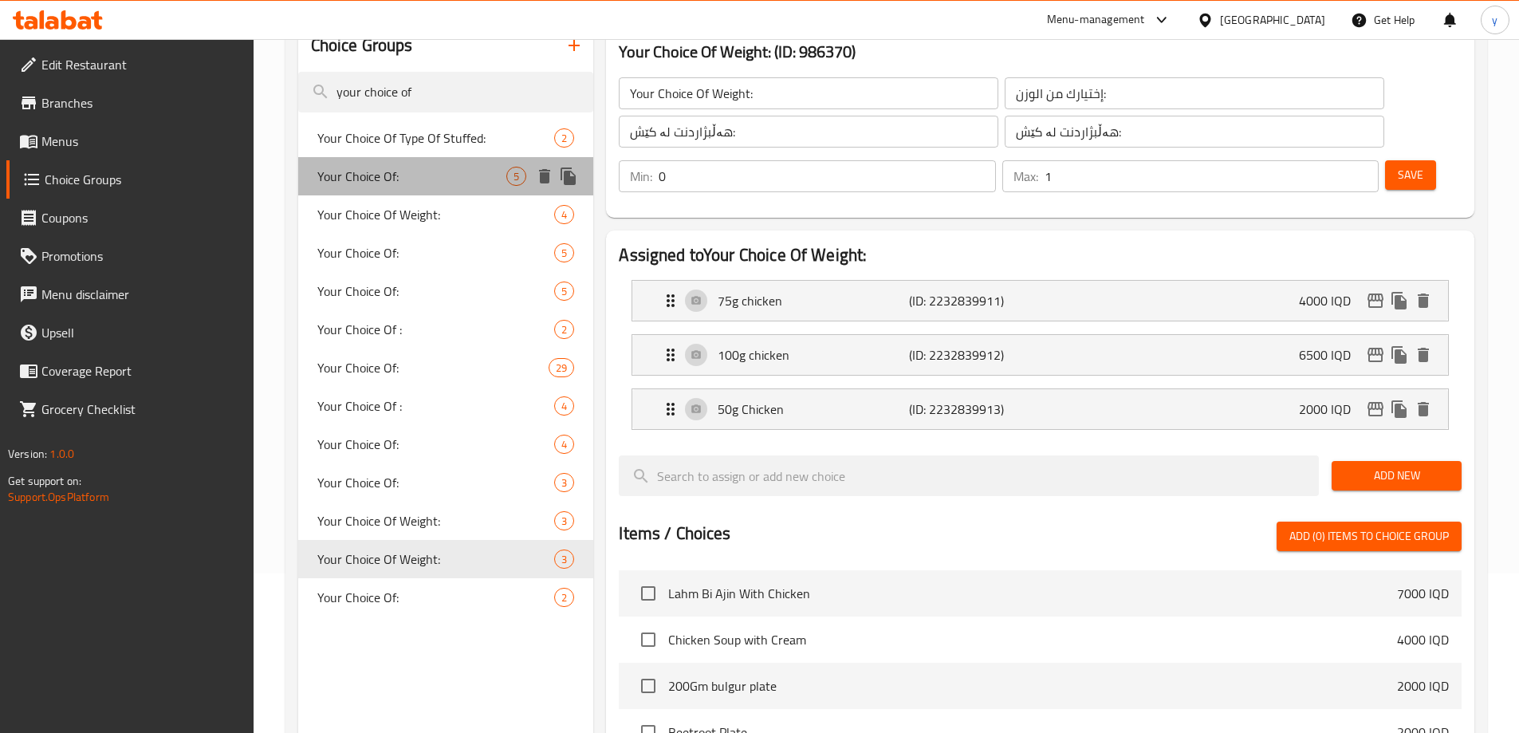
click at [461, 177] on span "Your Choice Of:" at bounding box center [412, 176] width 190 height 19
type input "Your Choice Of:"
type input "إختيارك من:"
type input "هەڵبژاردنت لە:"
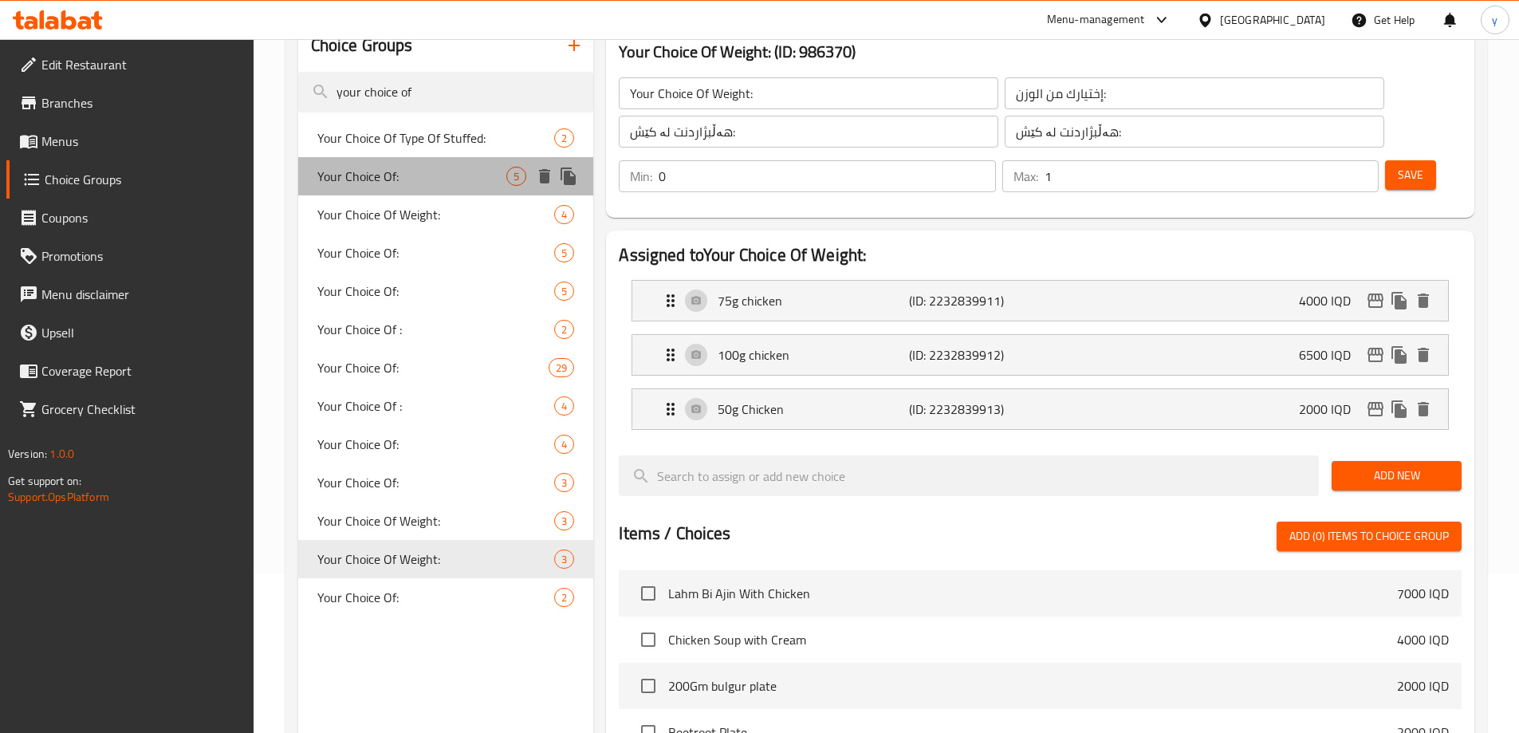
type input "1"
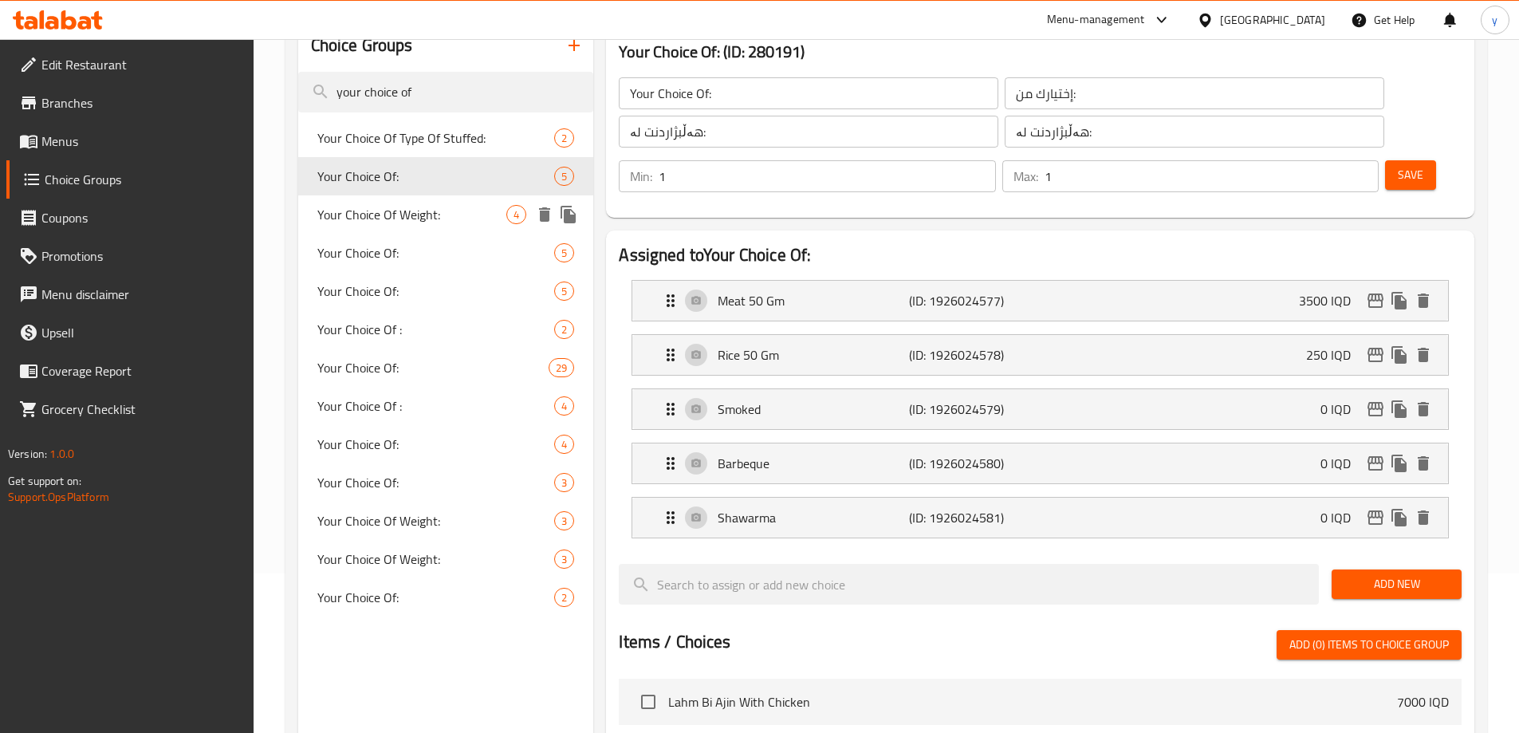
click at [457, 210] on span "Your Choice Of Weight:" at bounding box center [412, 214] width 190 height 19
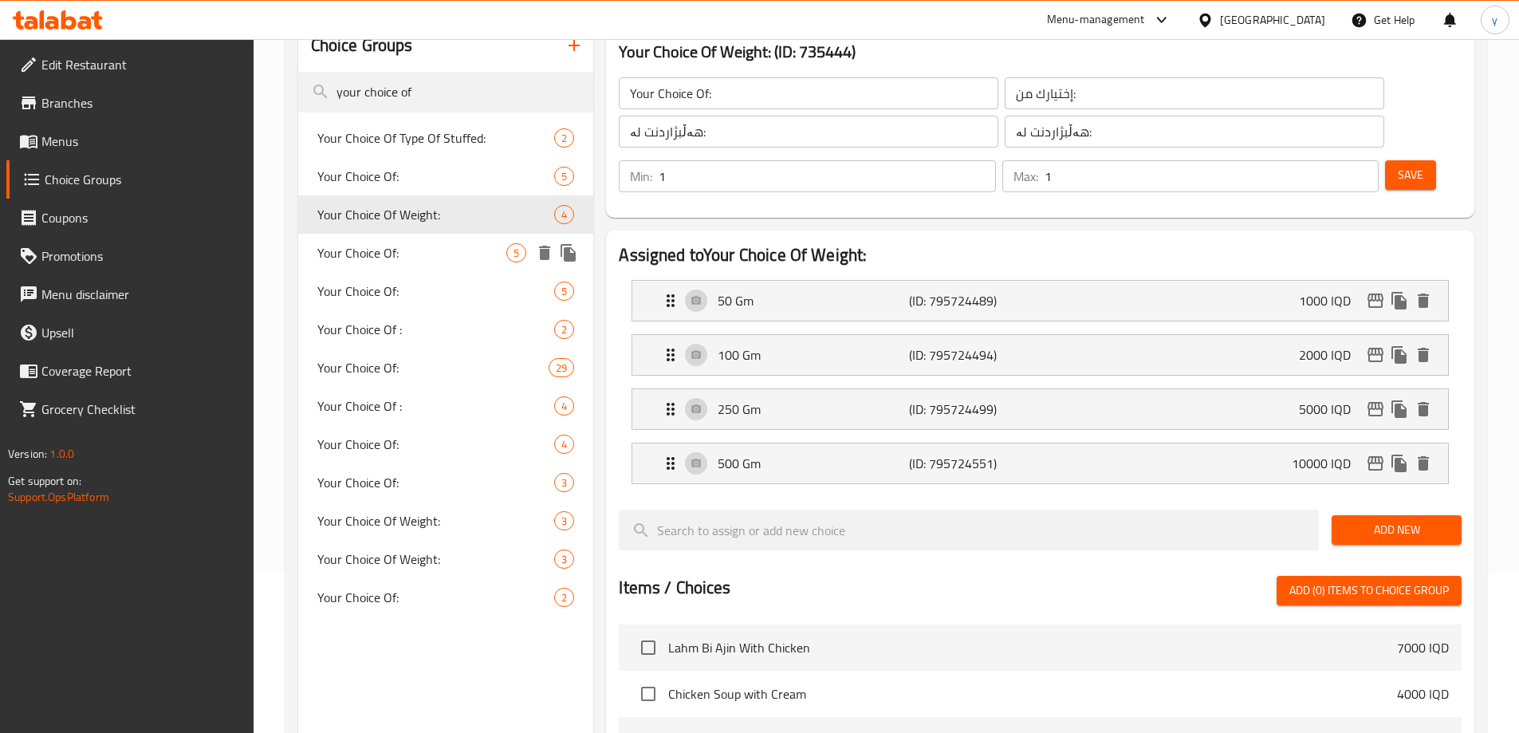
type input "Your Choice Of Weight:"
type input "إختيارك من الوزن:"
type input "هەڵبژاردنت لە کێش:"
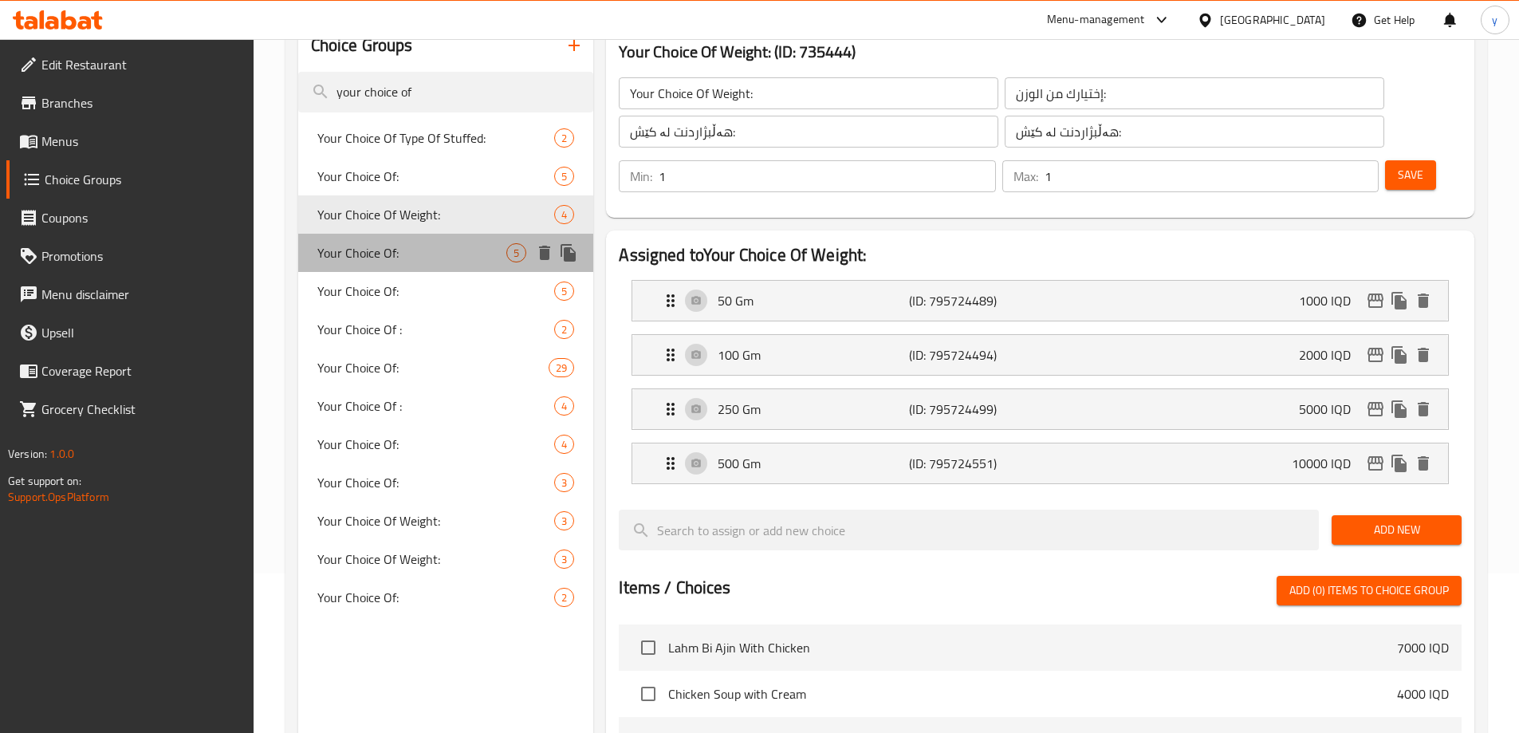
click at [448, 247] on span "Your Choice Of:" at bounding box center [412, 252] width 190 height 19
type input "Your Choice Of:"
type input "إختيارك من:"
type input "هەڵبژاردنت لە:"
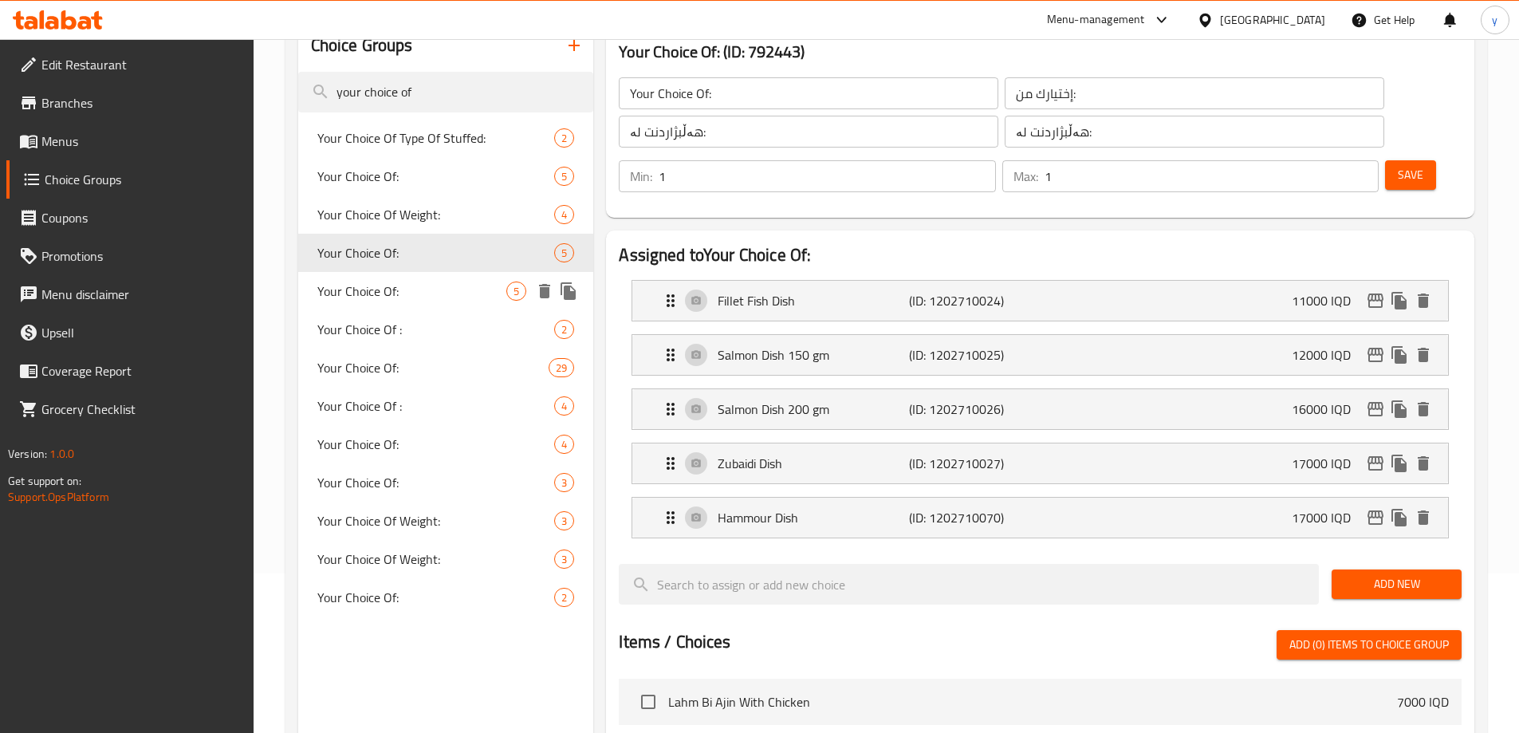
click at [439, 305] on div "Your Choice Of: 5" at bounding box center [446, 291] width 296 height 38
type input "Your Choice Of:"
type input "إختيارك من:"
type input "هەڵبژاردنت لە:"
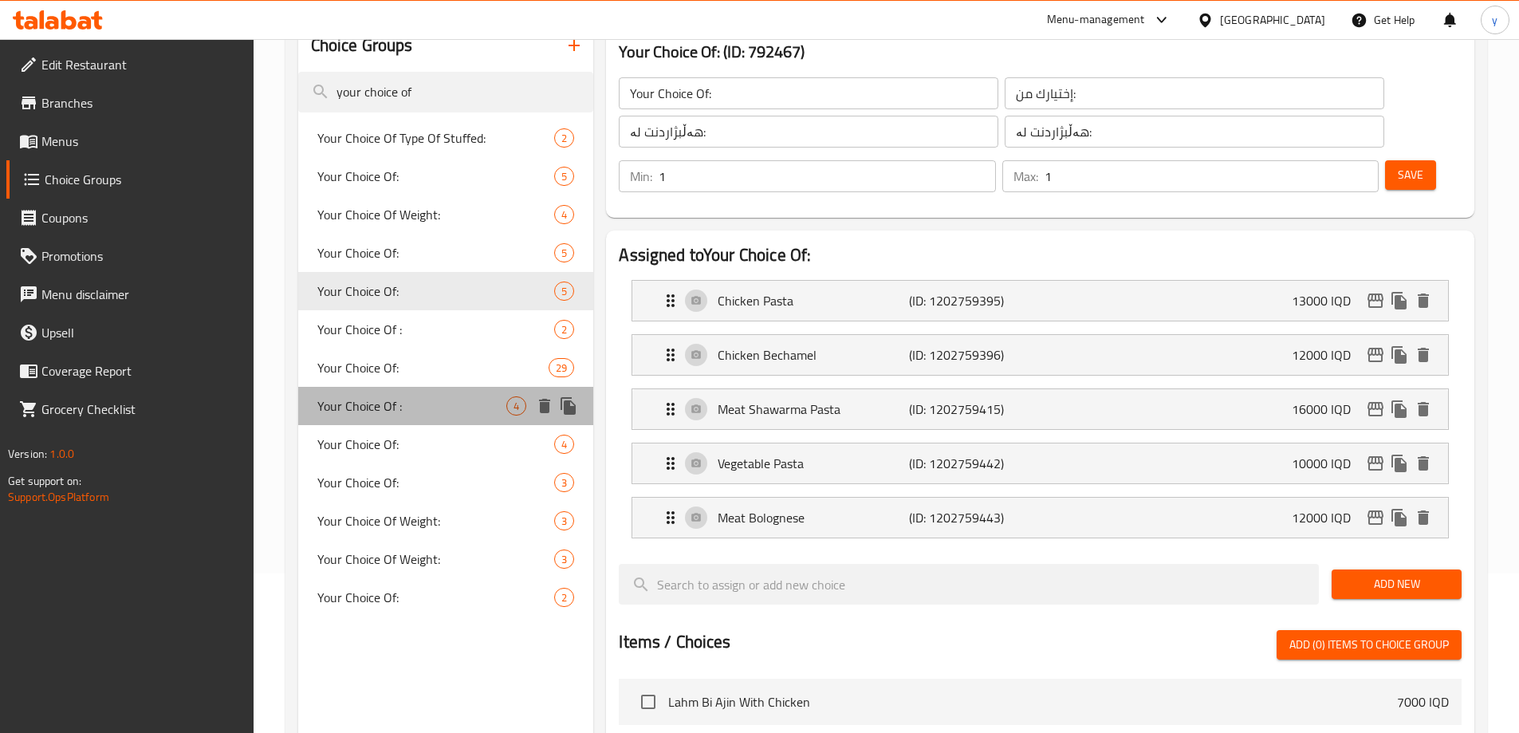
click at [430, 407] on span "Your Choice Of :" at bounding box center [412, 405] width 190 height 19
type input "Your Choice Of :"
type input "إختيارك من:"
type input "هەڵبژاردنت لە:"
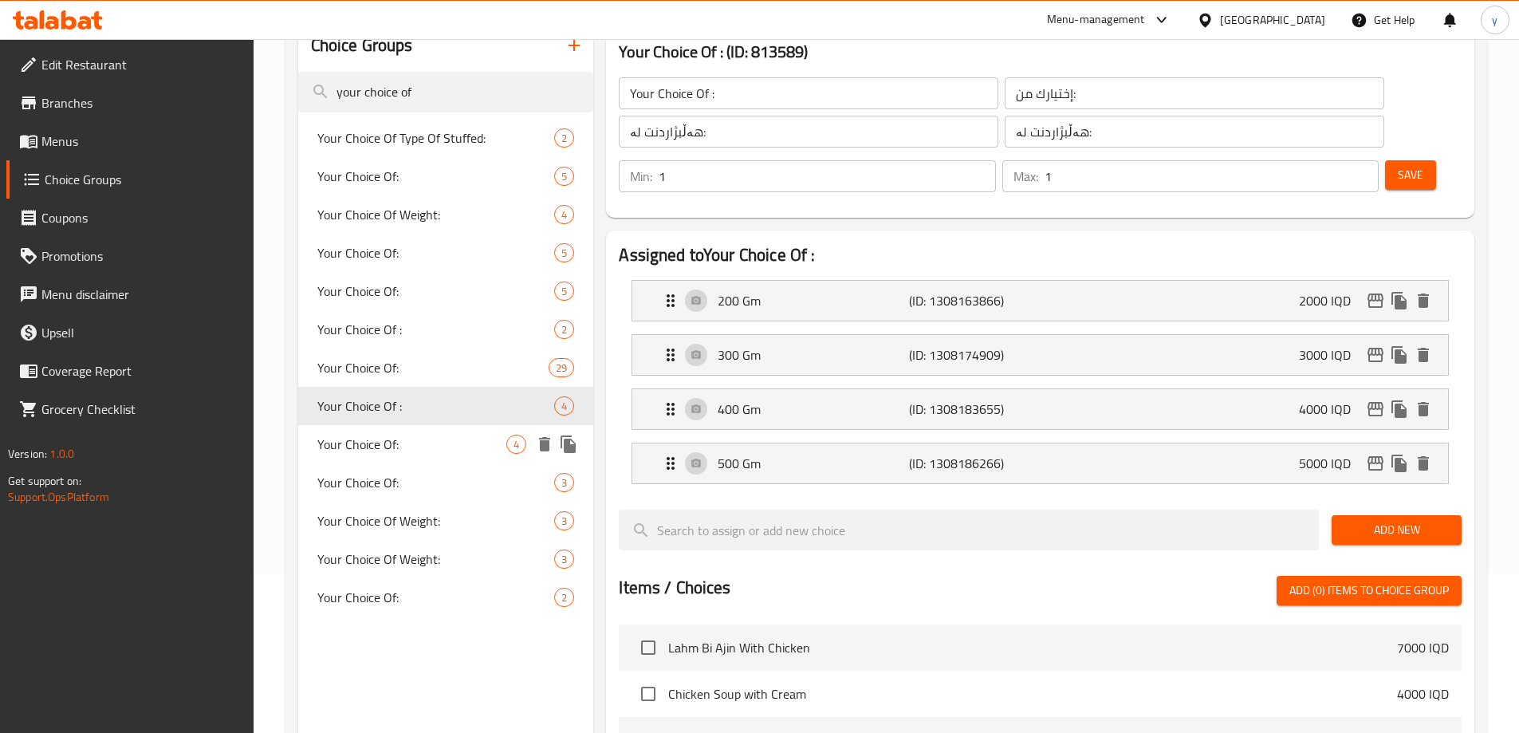
click at [435, 439] on span "Your Choice Of:" at bounding box center [412, 444] width 190 height 19
drag, startPoint x: 435, startPoint y: 439, endPoint x: 441, endPoint y: 488, distance: 49.9
click at [435, 439] on span "Your Choice Of:" at bounding box center [412, 444] width 190 height 19
type input "Your Choice Of:"
type input "إختيارك من:"
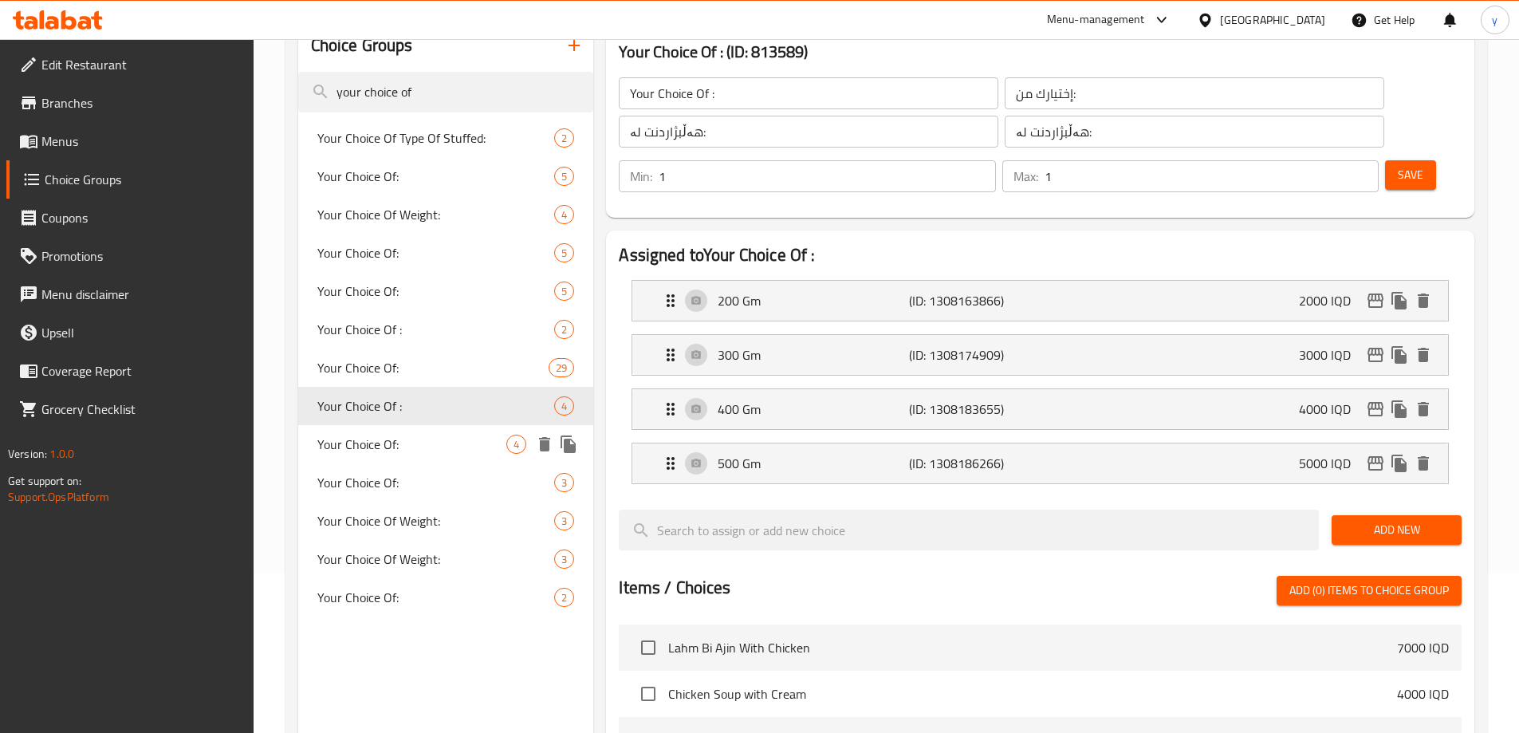
type input "هەڵبژاردنت لە:"
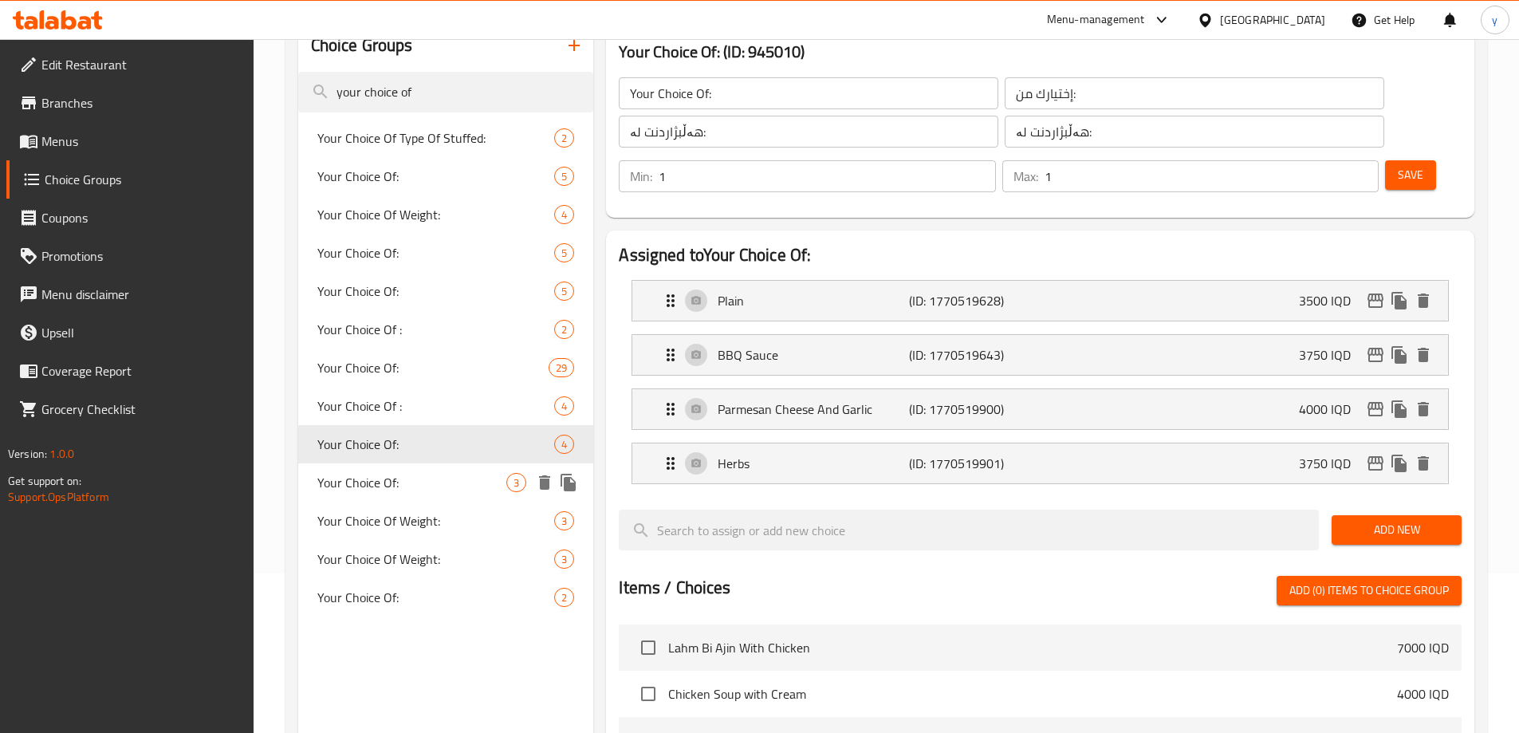
click at [441, 488] on span "Your Choice Of:" at bounding box center [412, 482] width 190 height 19
type input "اختيارك من:"
type input "هەڵبژاردنت لە:"
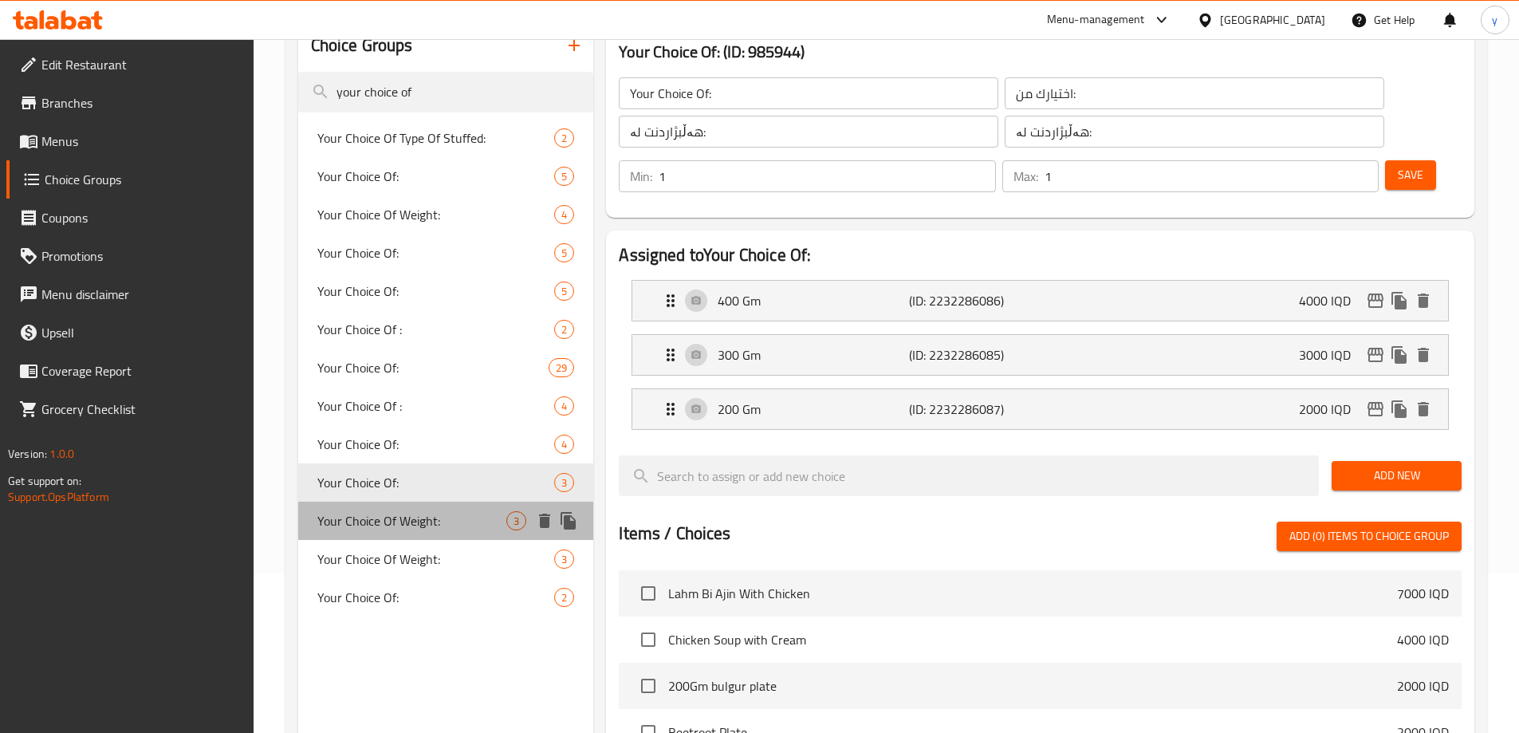
click at [443, 518] on span "Your Choice Of Weight:" at bounding box center [412, 520] width 190 height 19
type input "Your Choice Of Weight:"
type input "إختيارك من الوزن:"
type input "هەڵبژاردنت لە کێش:"
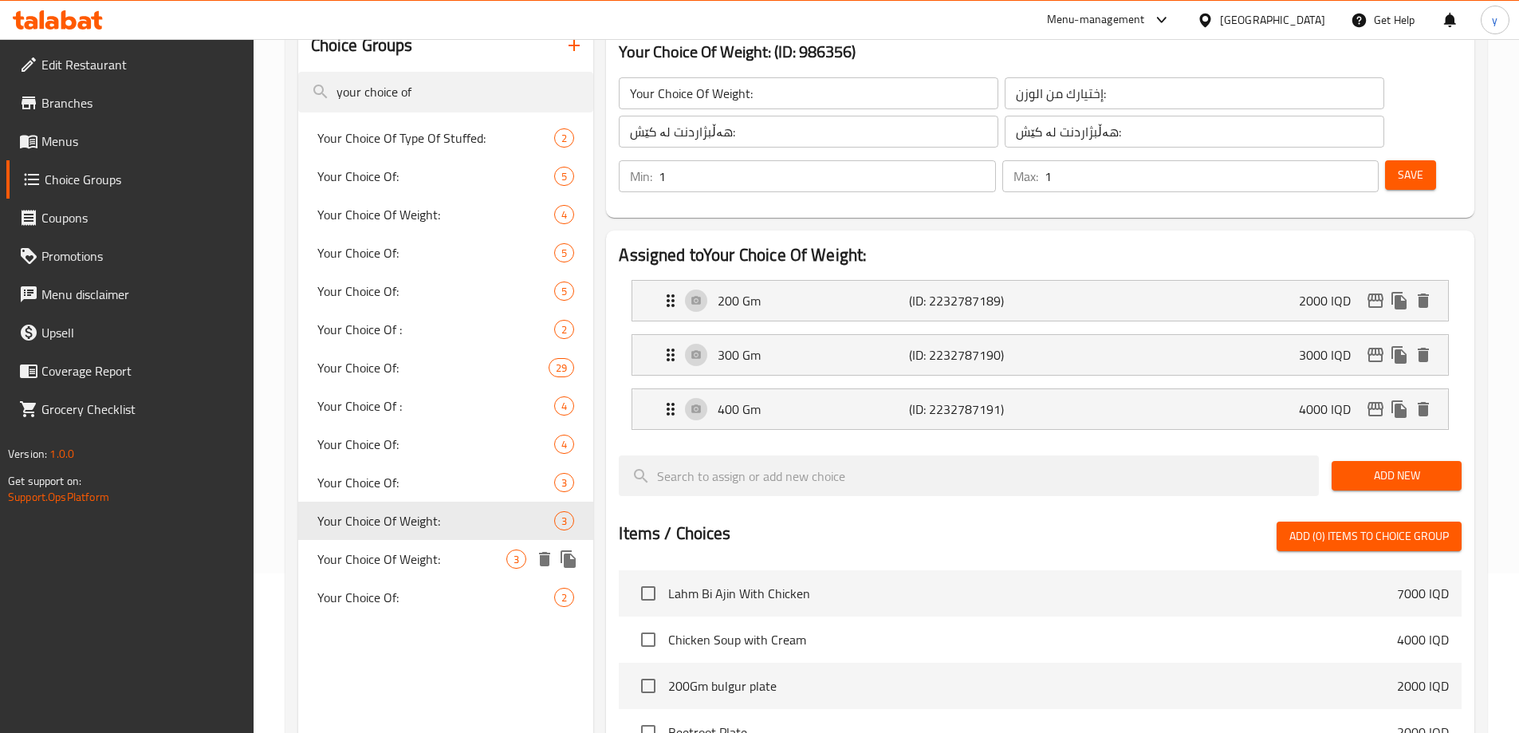
click at [436, 550] on span "Your Choice Of Weight:" at bounding box center [412, 559] width 190 height 19
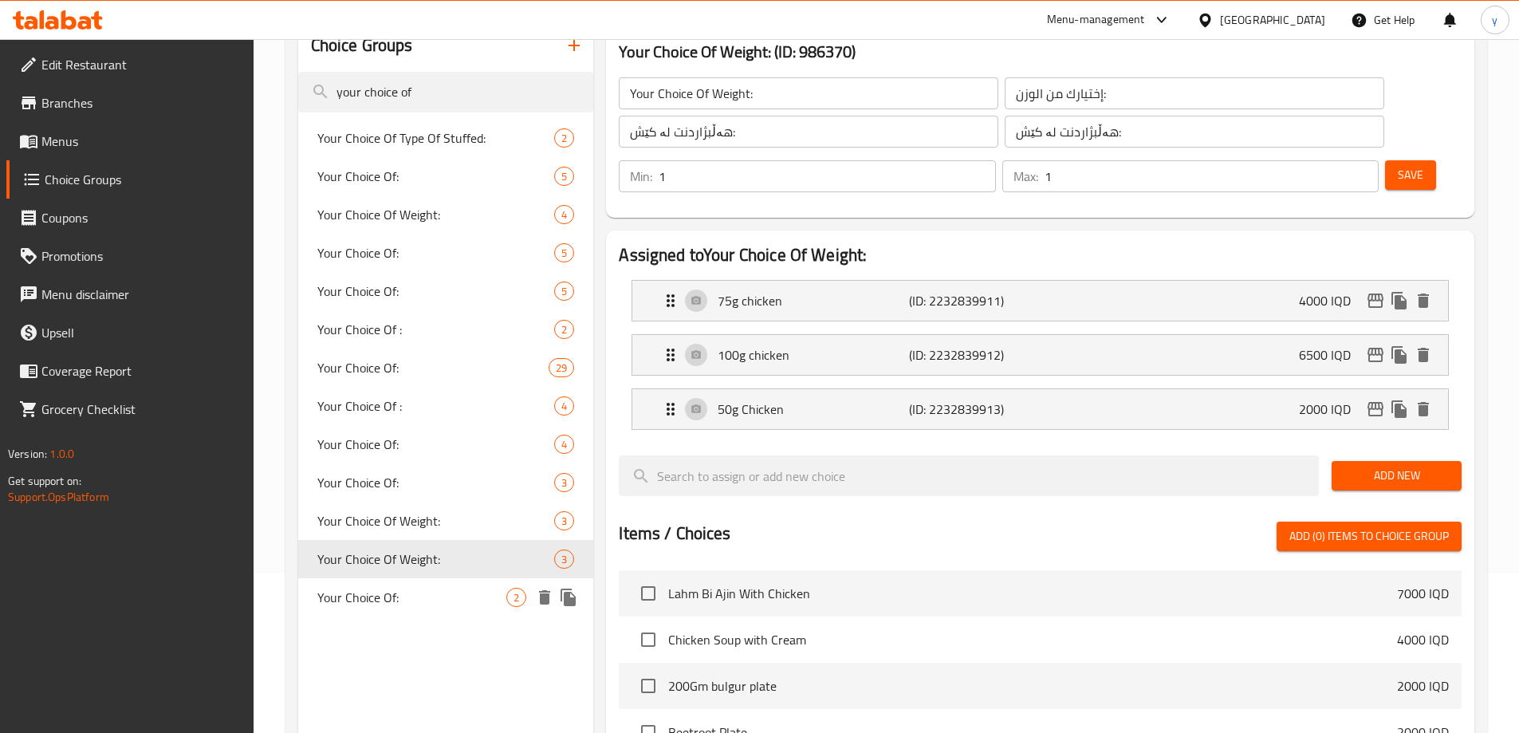
type input "Your Choice Of Weight:"
type input "0"
click at [432, 592] on span "Your Choice Of:" at bounding box center [412, 597] width 190 height 19
type input "Your Choice Of:"
type input "إختيارك من:"
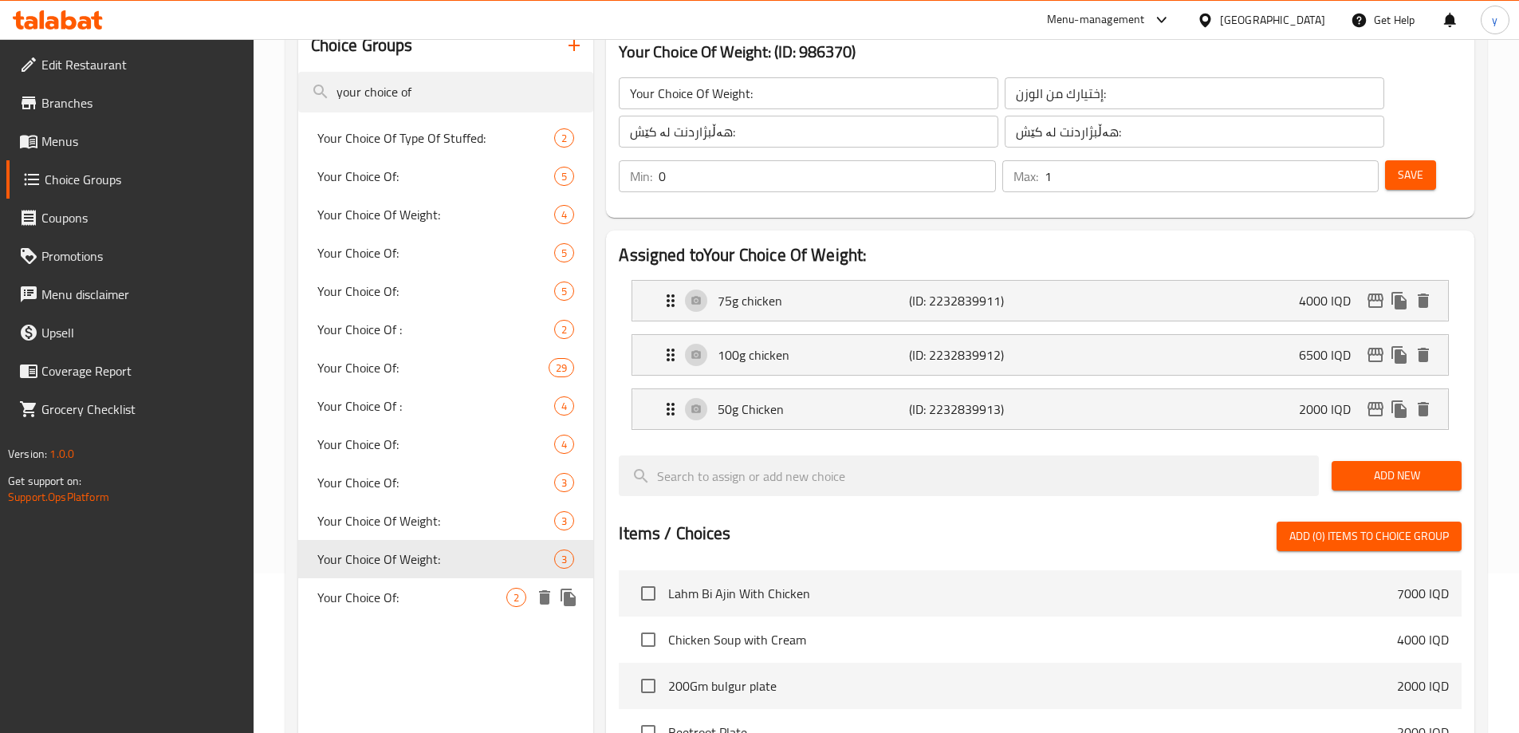
type input "هەڵبژاردنت لە:"
type input "1"
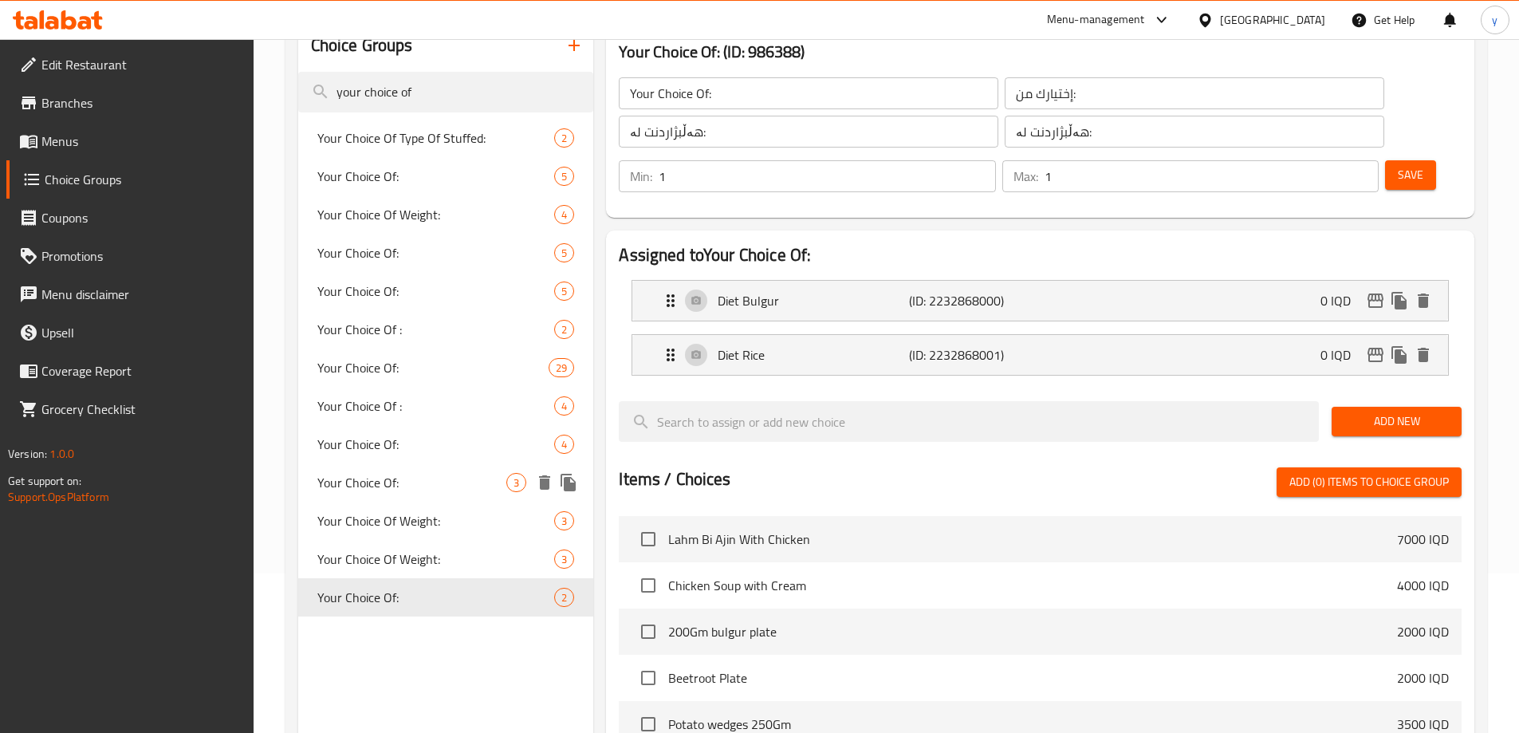
click at [439, 484] on span "Your Choice Of:" at bounding box center [412, 482] width 190 height 19
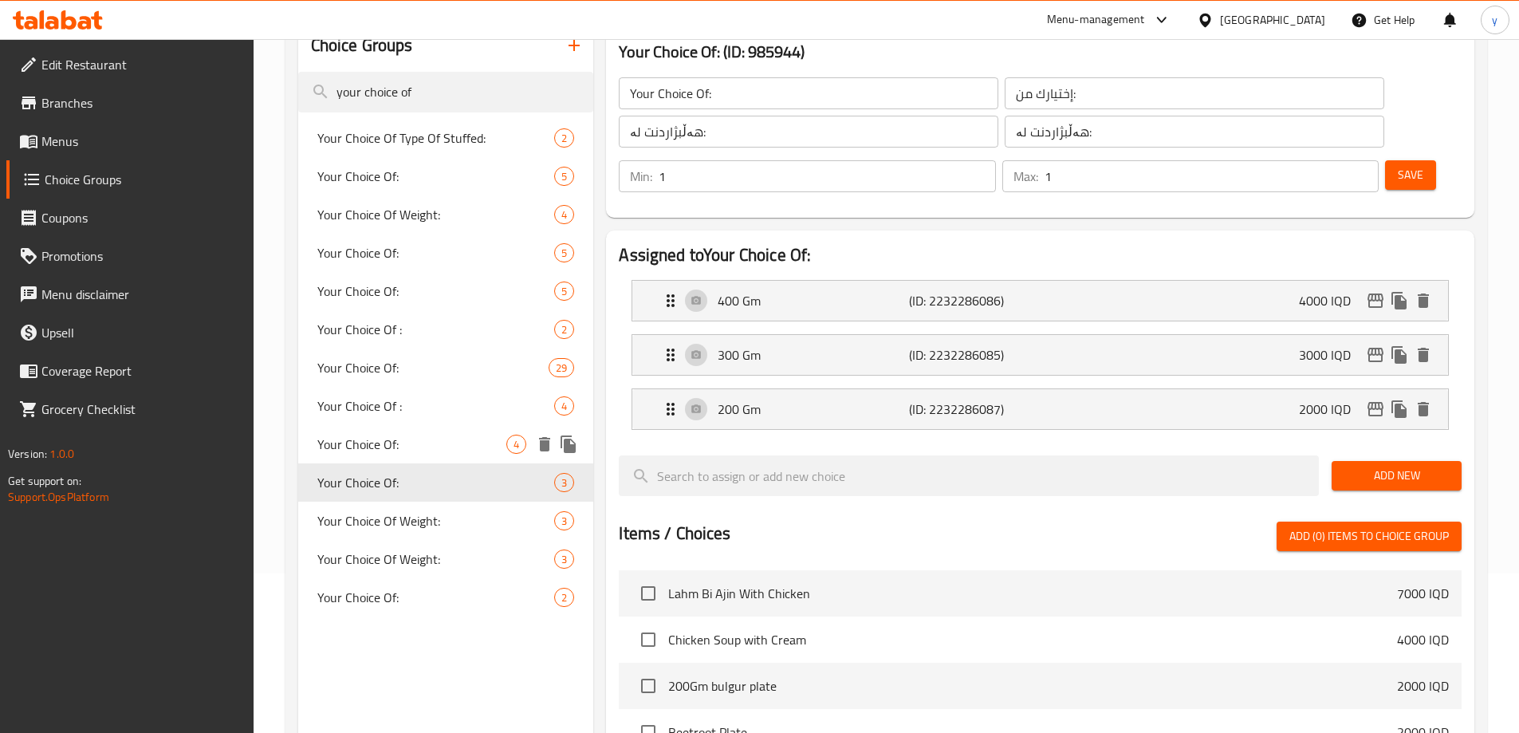
type input "اختيارك من:"
type input "هەڵبژاردنت لە:"
click at [439, 451] on span "Your Choice Of:" at bounding box center [412, 444] width 190 height 19
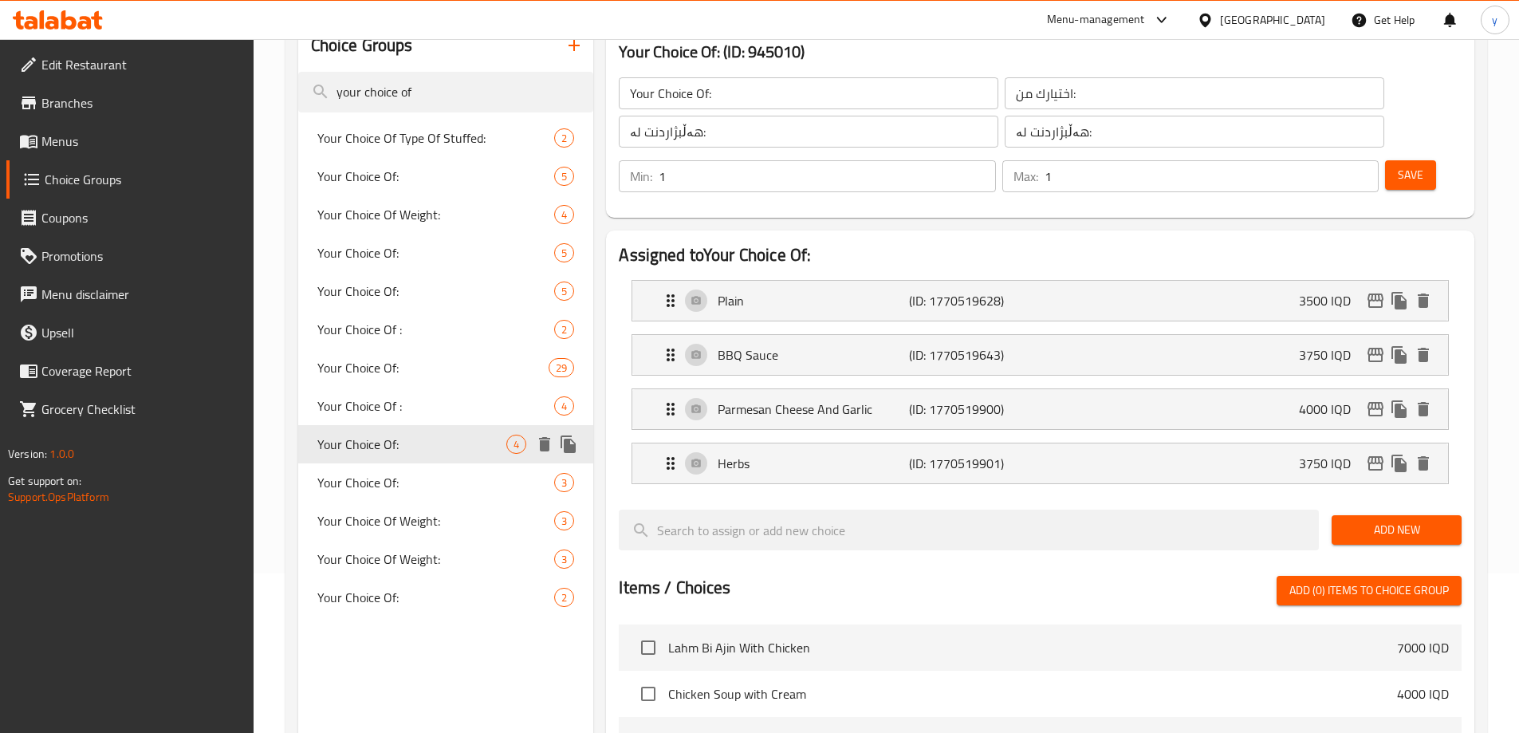
type input "إختيارك من:"
type input "هەڵبژاردنت لە:"
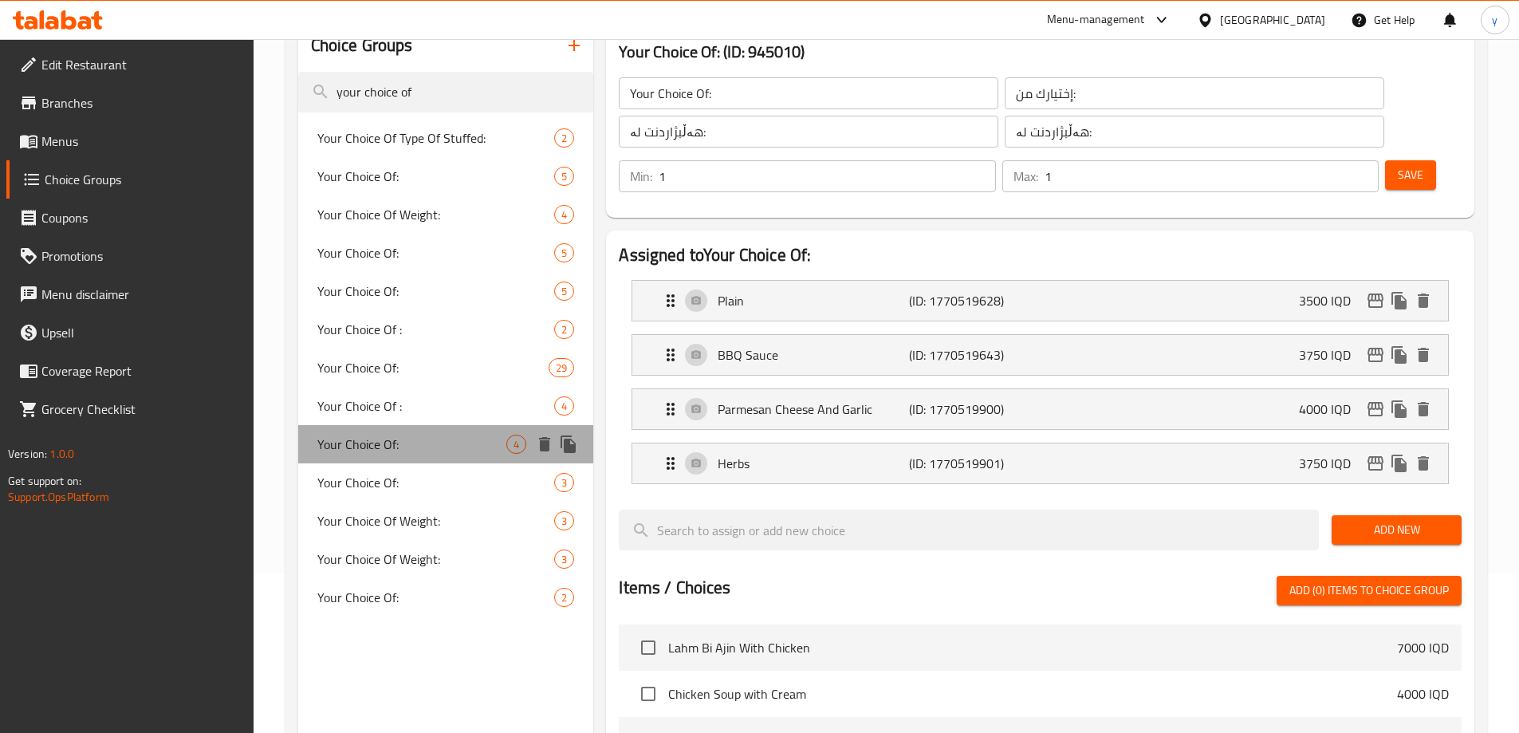
click at [442, 432] on div "Your Choice Of: 4" at bounding box center [446, 444] width 296 height 38
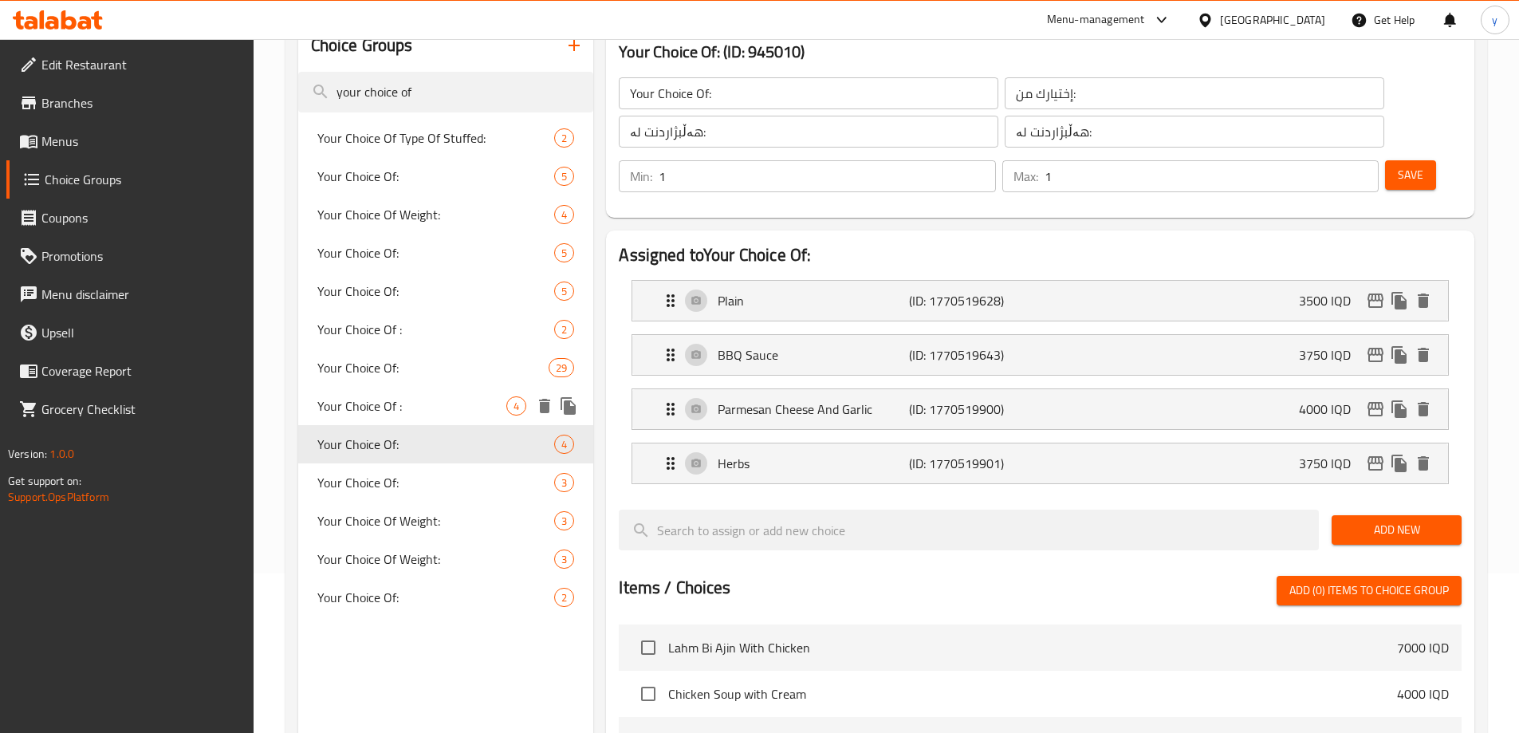
click at [440, 406] on span "Your Choice Of :" at bounding box center [412, 405] width 190 height 19
type input "Your Choice Of :"
type input "إختيارك من:"
type input "هەڵبژاردنت لە:"
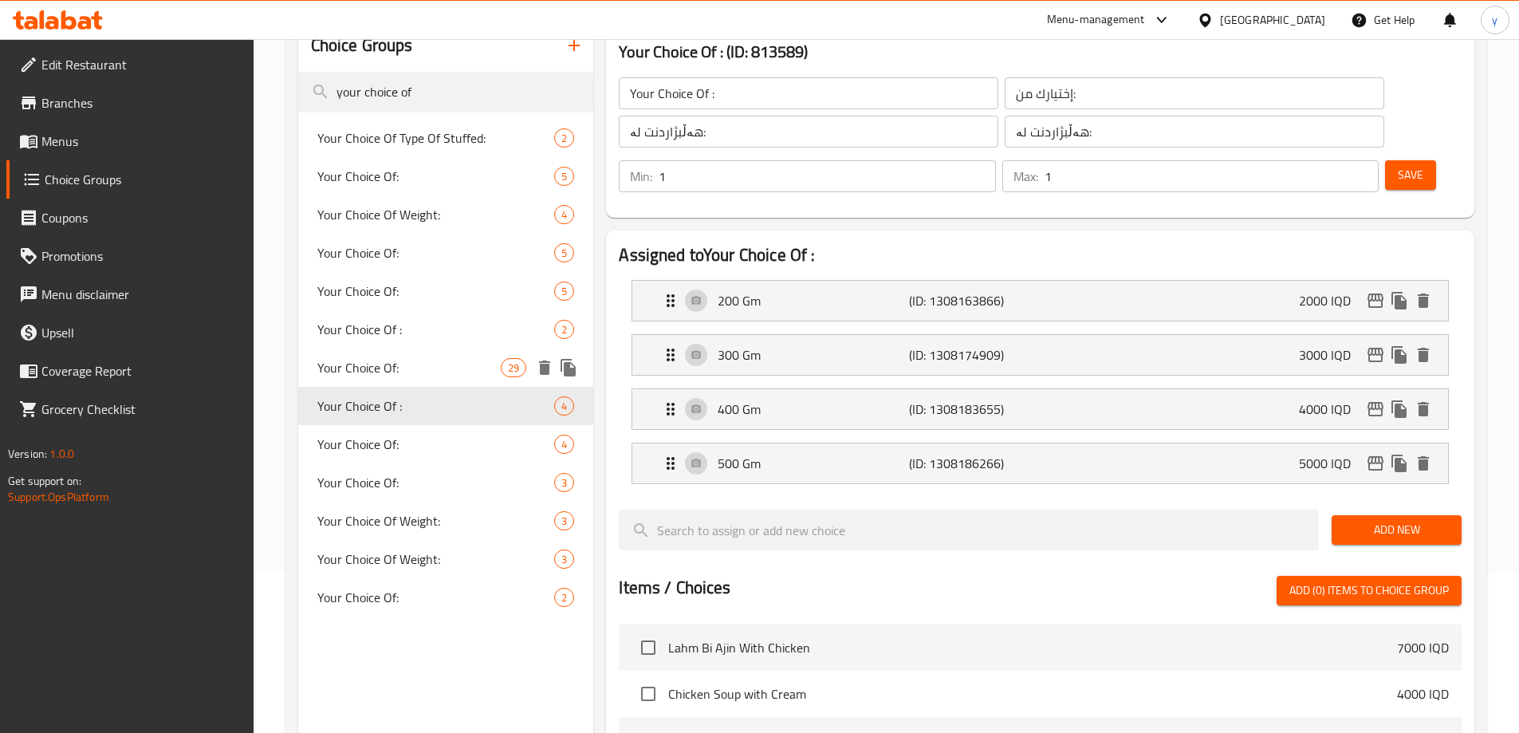
click at [443, 369] on span "Your Choice Of:" at bounding box center [409, 367] width 184 height 19
click at [451, 333] on span "Your Choice Of :" at bounding box center [436, 329] width 238 height 19
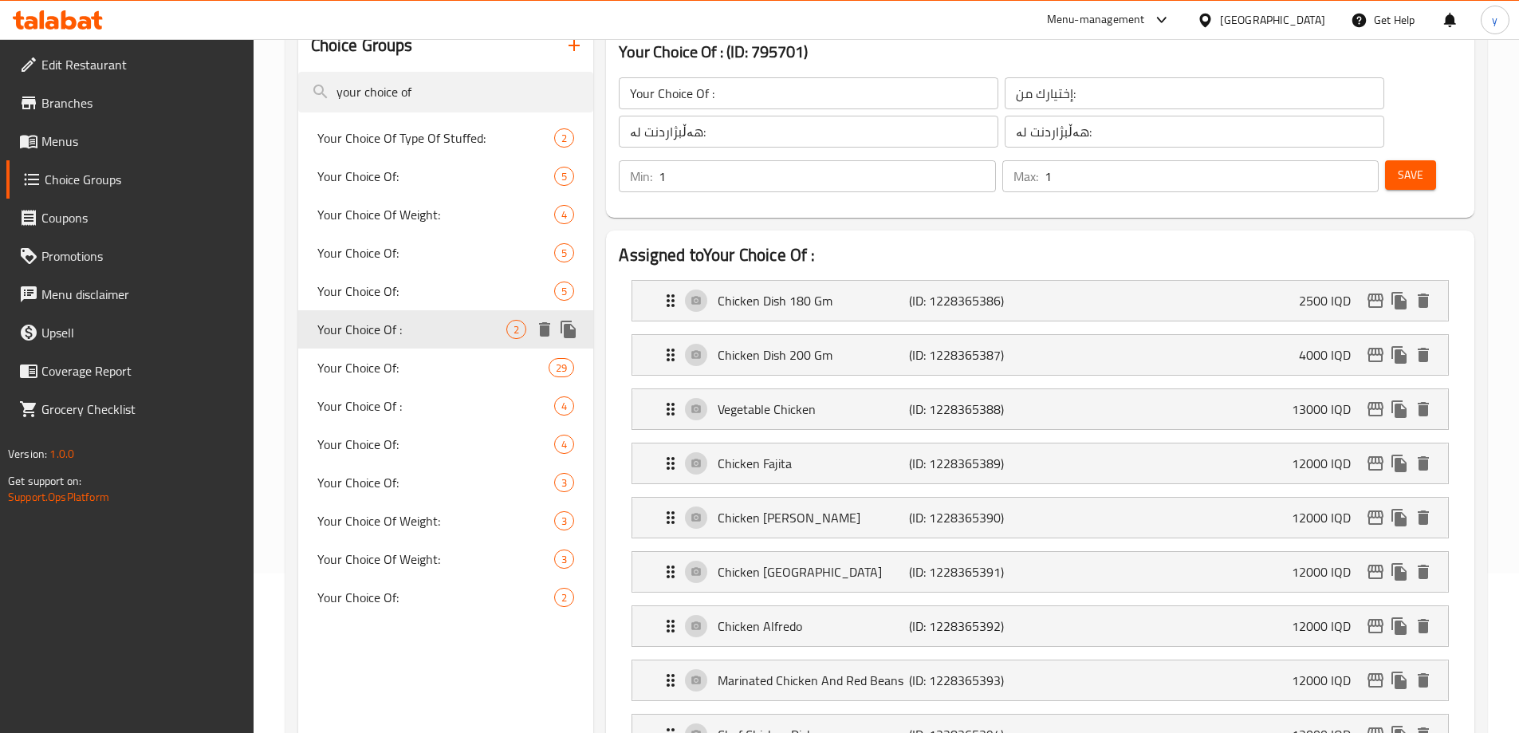
type input "Your Choice Of:"
type input "إختيارك من:"
type input "هەڵبژاردنت لە:"
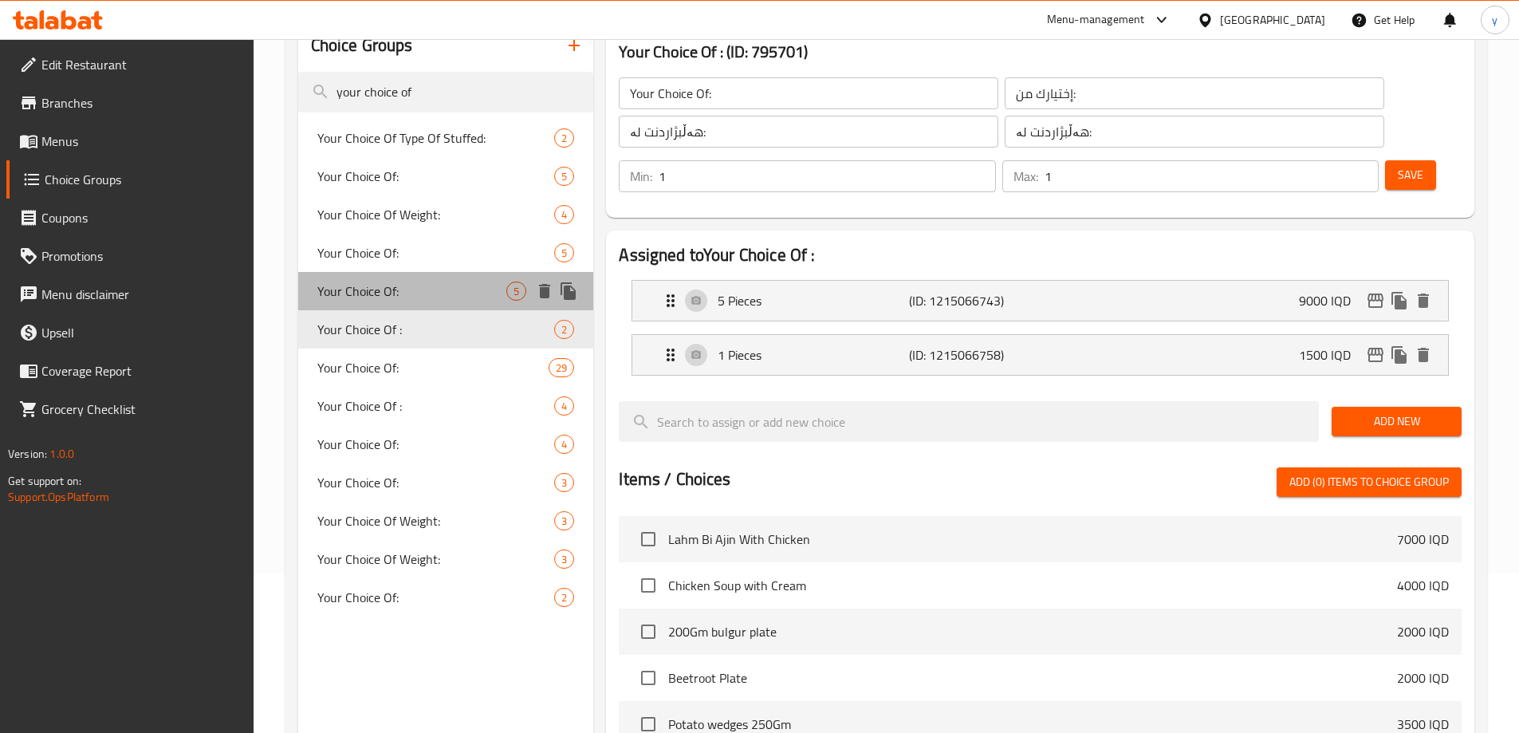
type input "Your Choice Of :"
type input "إختيارك من:"
type input "هەڵبژاردنت لە:"
click at [451, 302] on div "Your Choice Of: 5" at bounding box center [446, 291] width 296 height 38
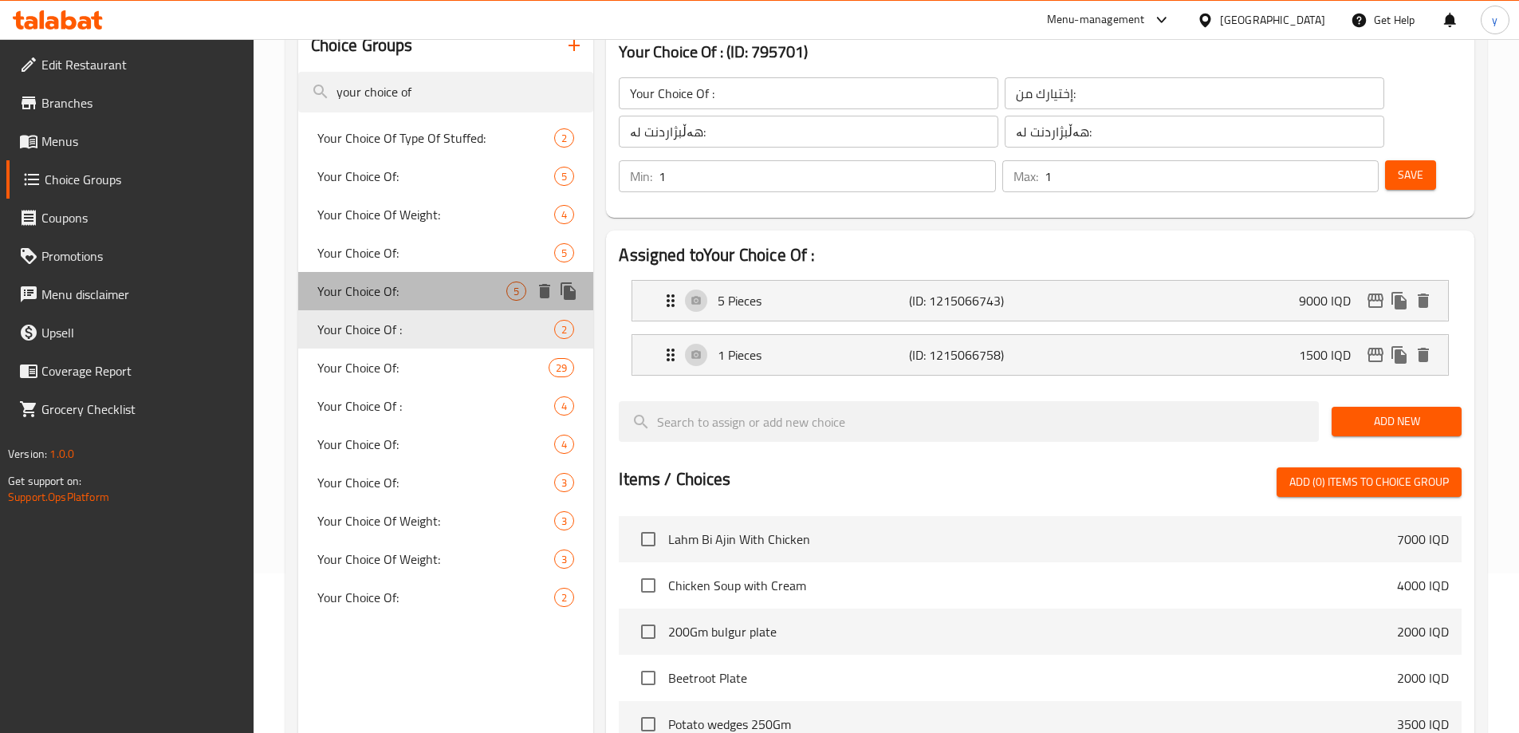
type input "Your Choice Of:"
type input "هەڵبژاردنت لە:"
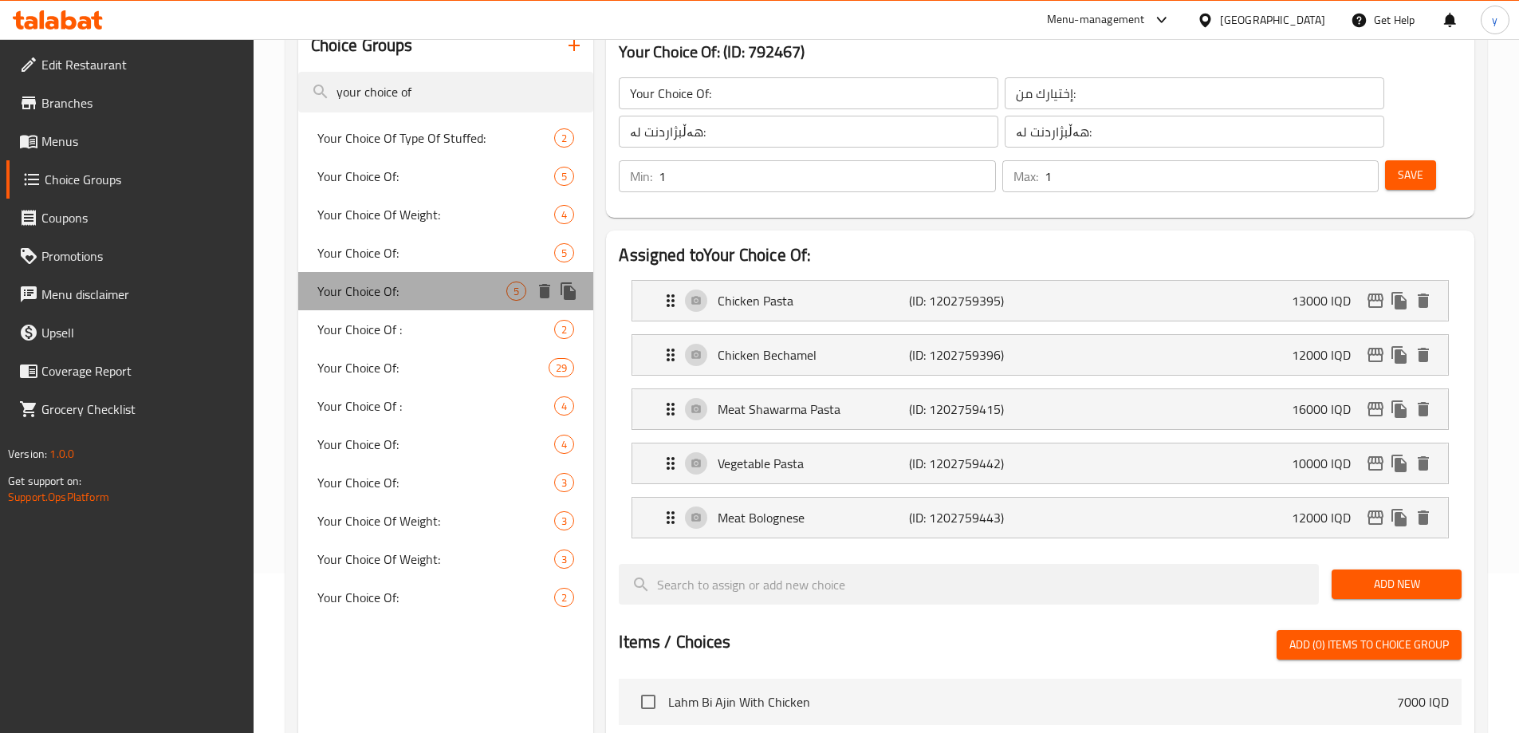
click at [451, 277] on div "Your Choice Of: 5" at bounding box center [446, 291] width 296 height 38
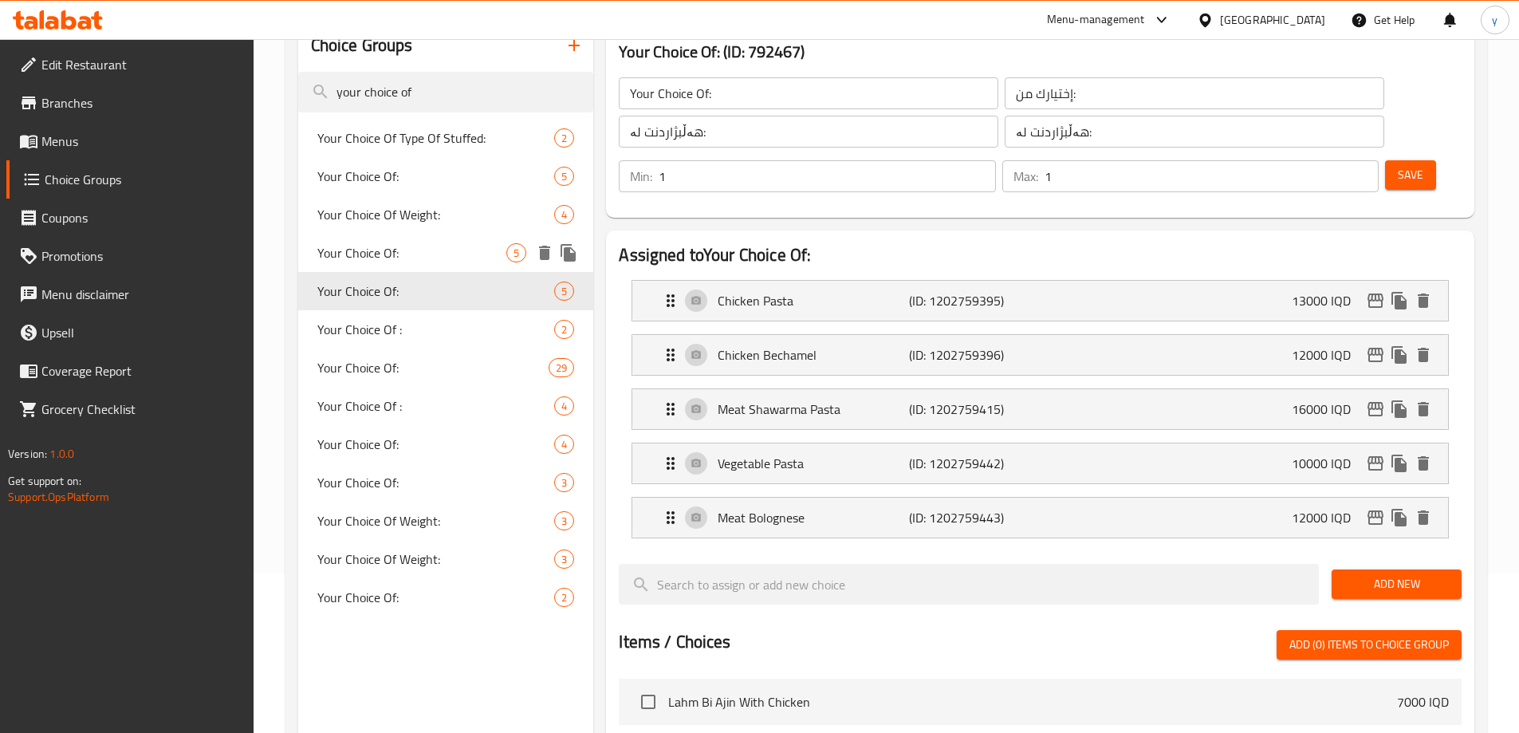
click at [453, 250] on span "Your Choice Of:" at bounding box center [412, 252] width 190 height 19
type input "Your Choice Of:"
type input "إختيارك من:"
type input "هەڵبژاردنت لە:"
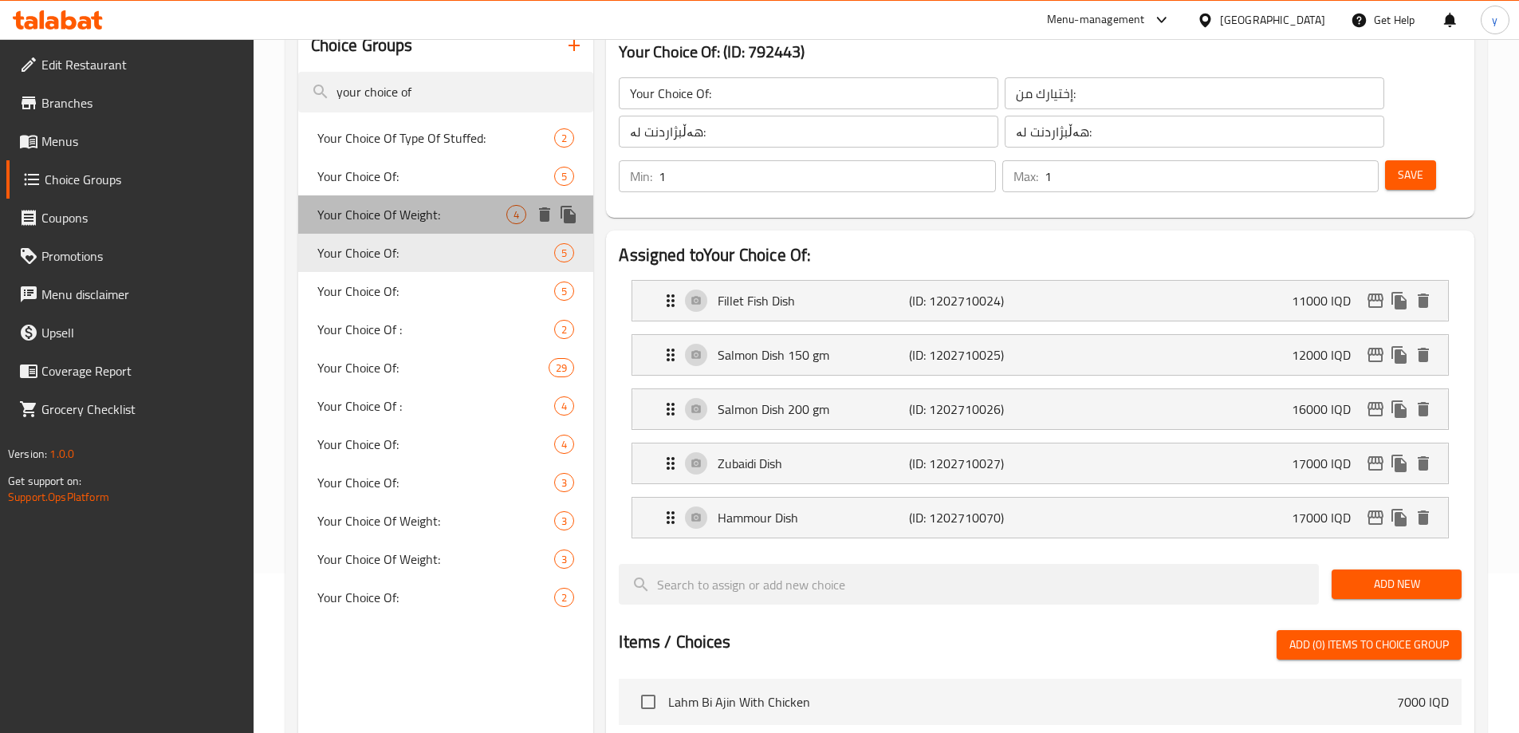
click at [452, 223] on span "Your Choice Of Weight:" at bounding box center [412, 214] width 190 height 19
type input "Your Choice Of Weight:"
type input "إختيارك من الوزن:"
type input "هەڵبژاردنت لە کێش:"
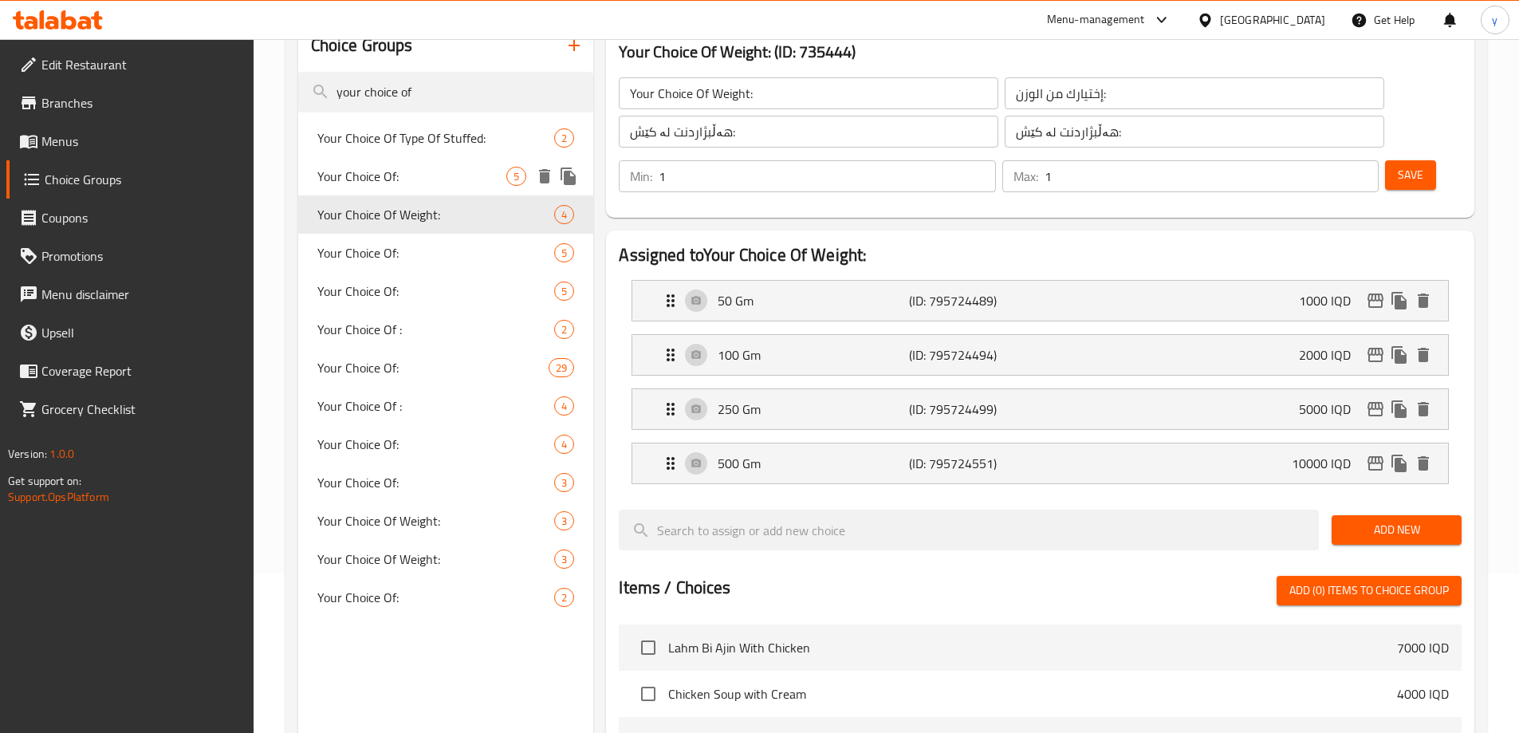
click at [452, 167] on span "Your Choice Of:" at bounding box center [412, 176] width 190 height 19
type input "Your Choice Of:"
type input "إختيارك من:"
type input "هەڵبژاردنت لە:"
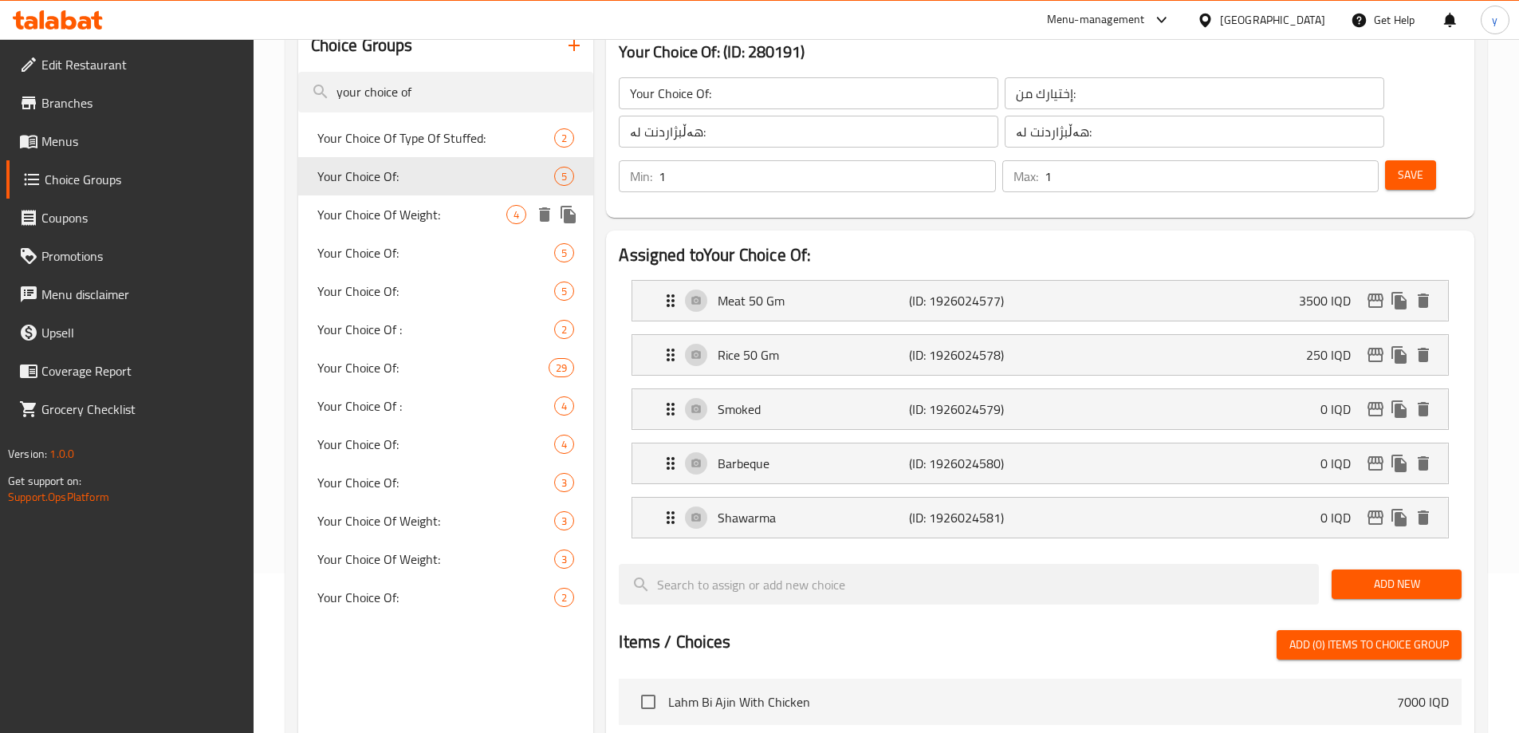
click at [439, 197] on div "Your Choice Of Weight: 4" at bounding box center [446, 214] width 296 height 38
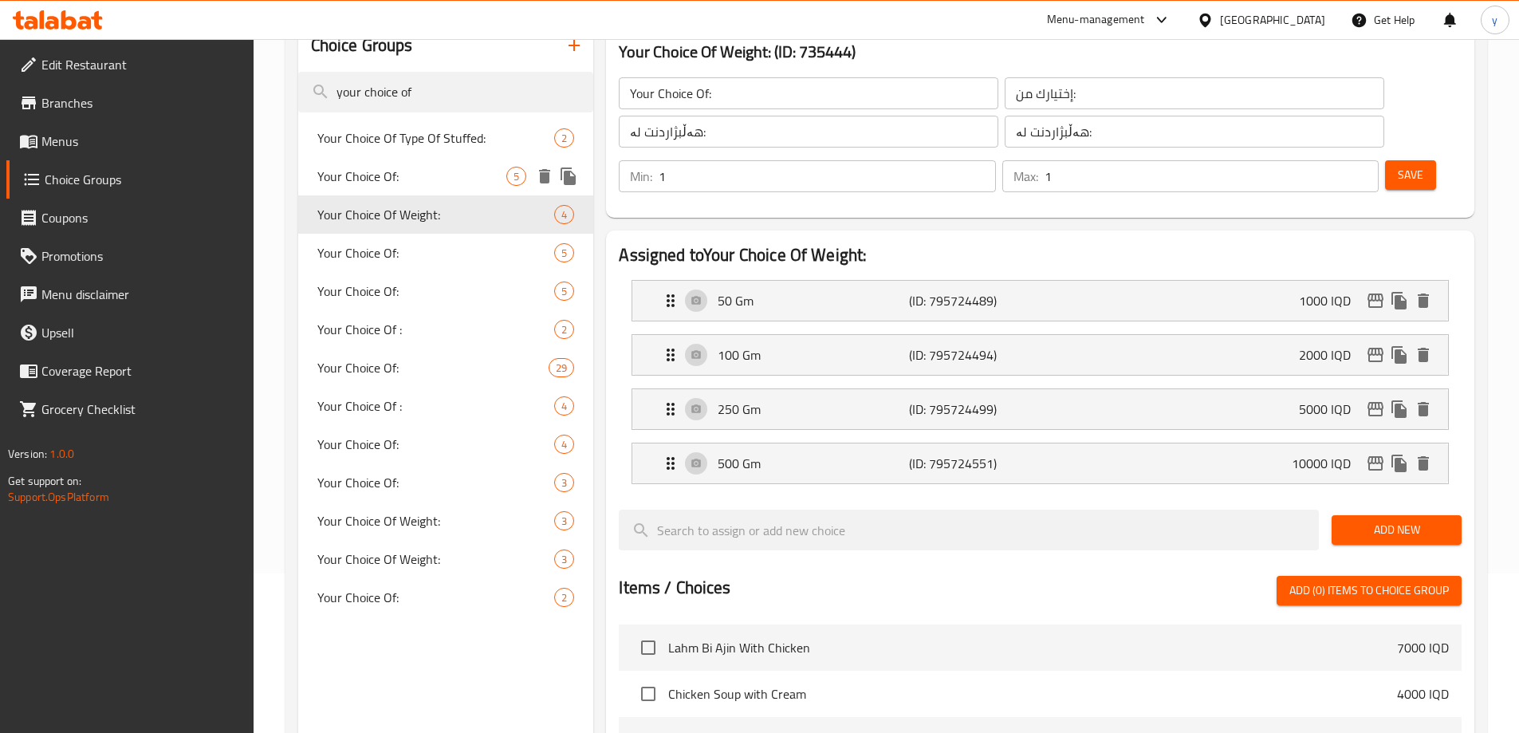
type input "Your Choice Of Weight:"
type input "إختيارك من الوزن:"
type input "هەڵبژاردنت لە کێش:"
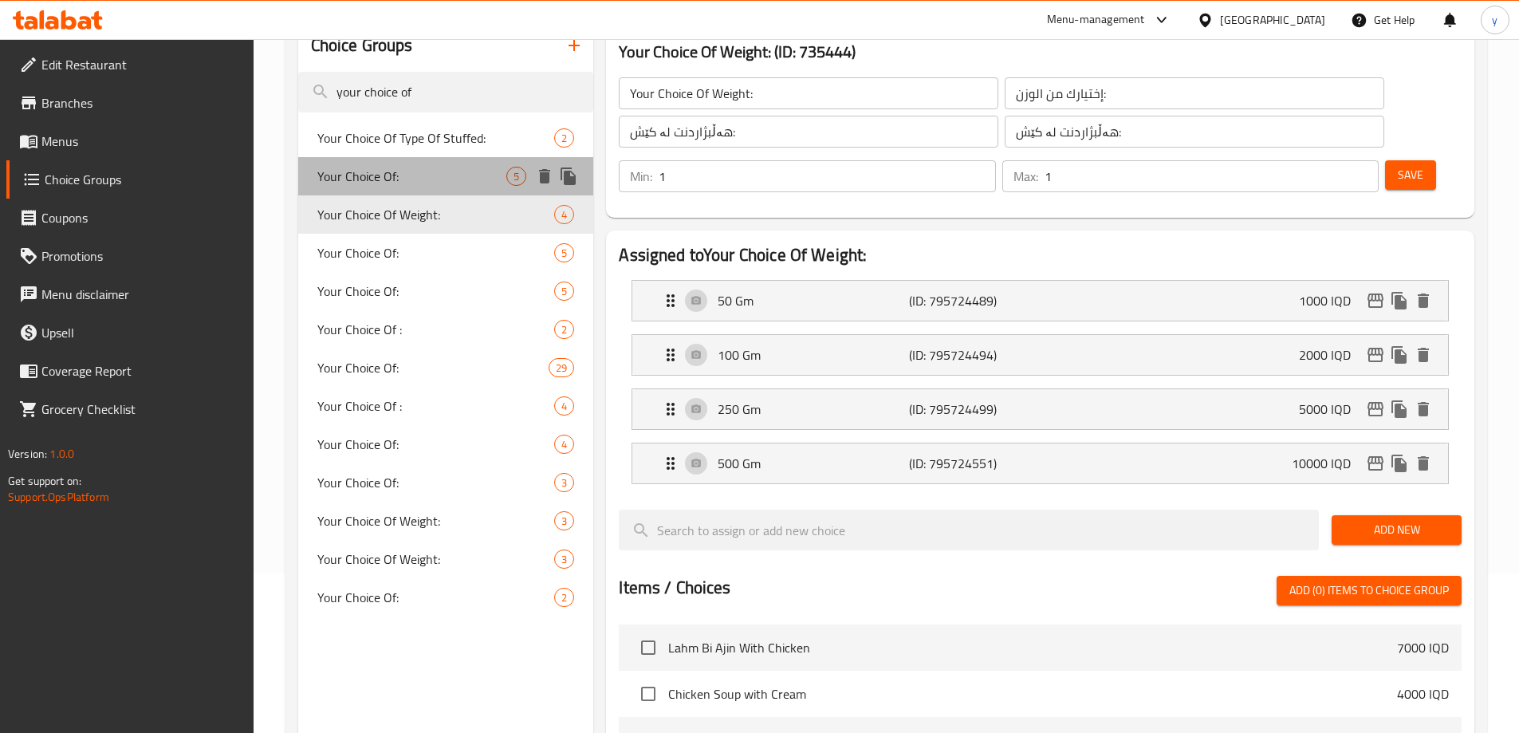
click at [455, 175] on span "Your Choice Of:" at bounding box center [412, 176] width 190 height 19
type input "Your Choice Of:"
type input "إختيارك من:"
type input "هەڵبژاردنت لە:"
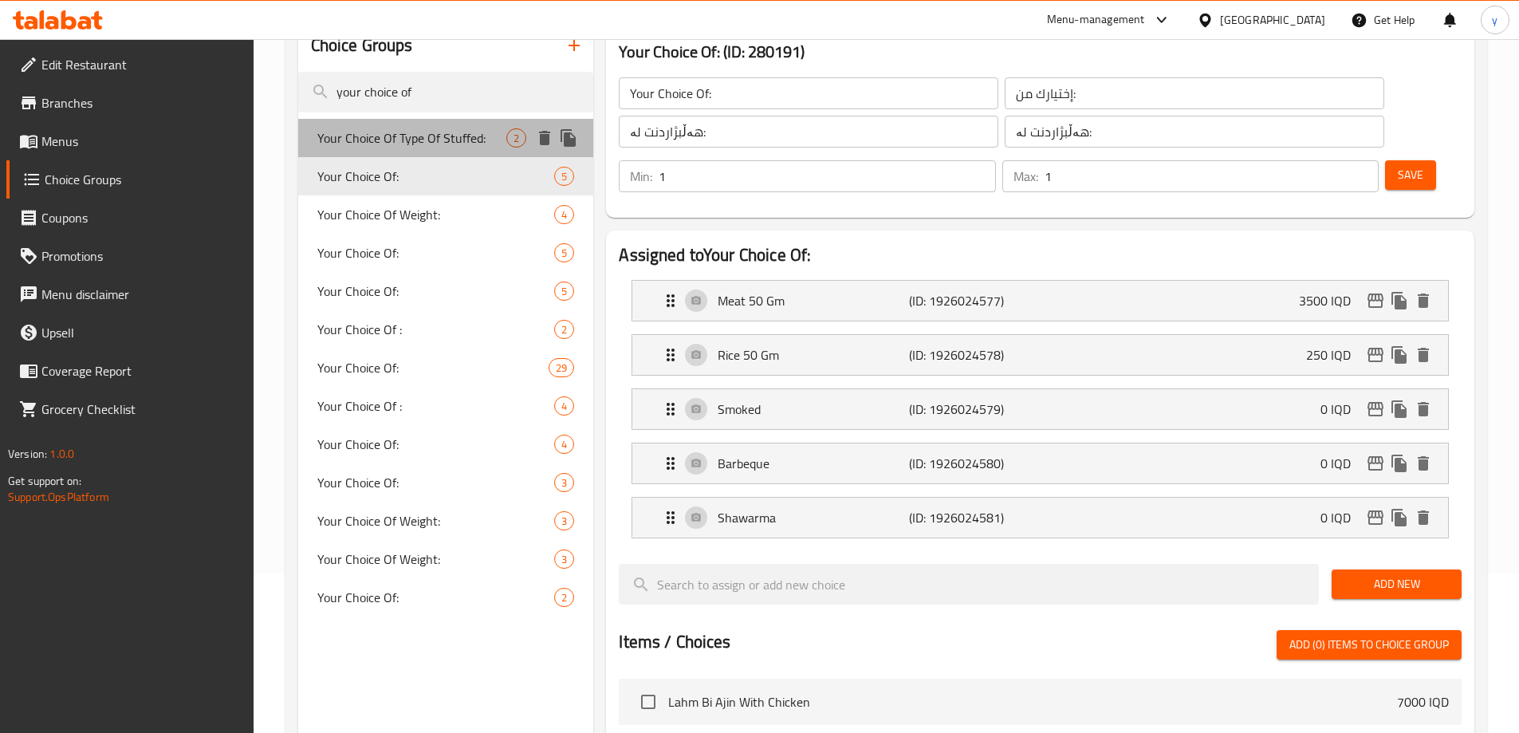
click at [467, 142] on span "Your Choice Of Type Of Stuffed:" at bounding box center [412, 137] width 190 height 19
type input "Your Choice Of Type Of Stuffed:"
type input "إختيارك من نوع المحشي:"
type input "هەڵبژاردنت لە جۆری مەحشی:"
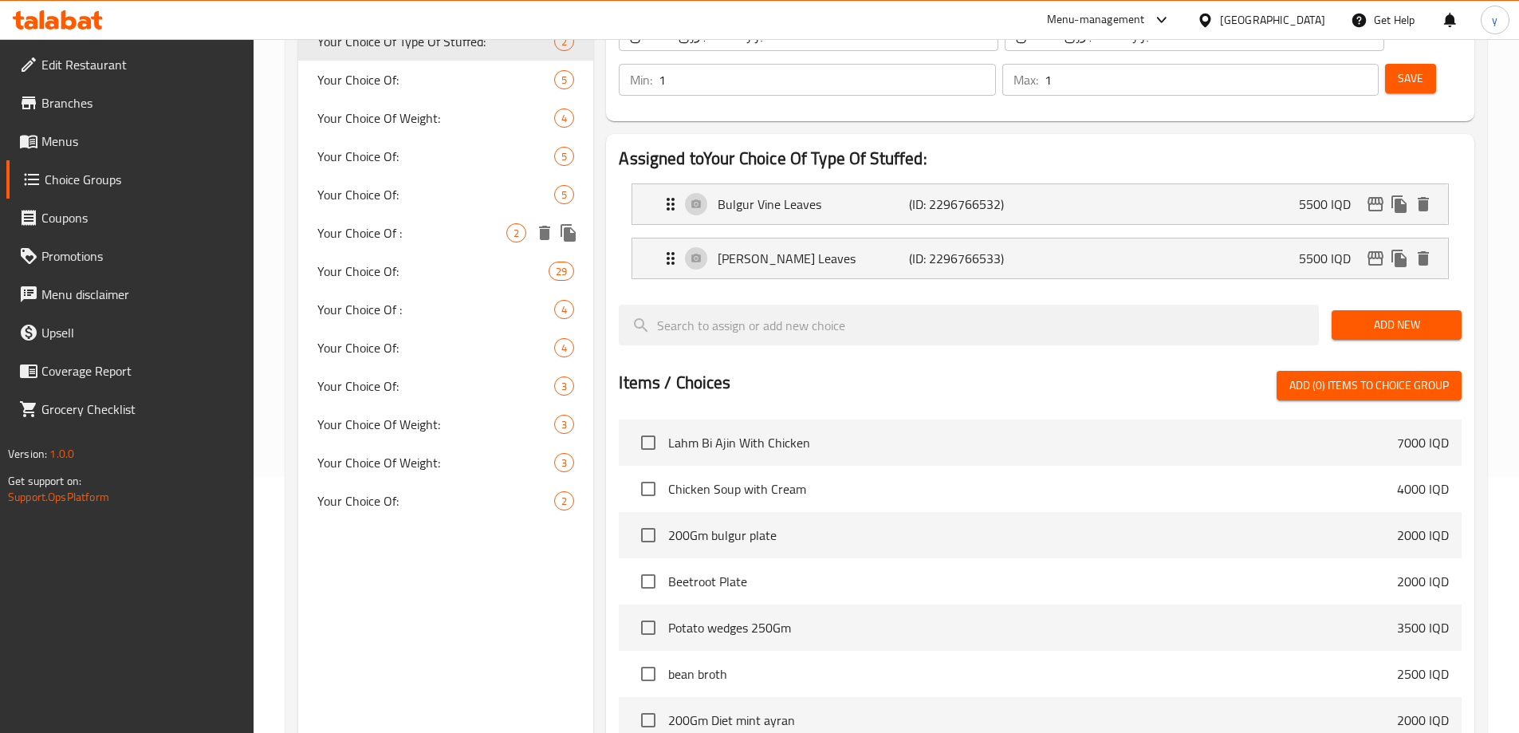
scroll to position [319, 0]
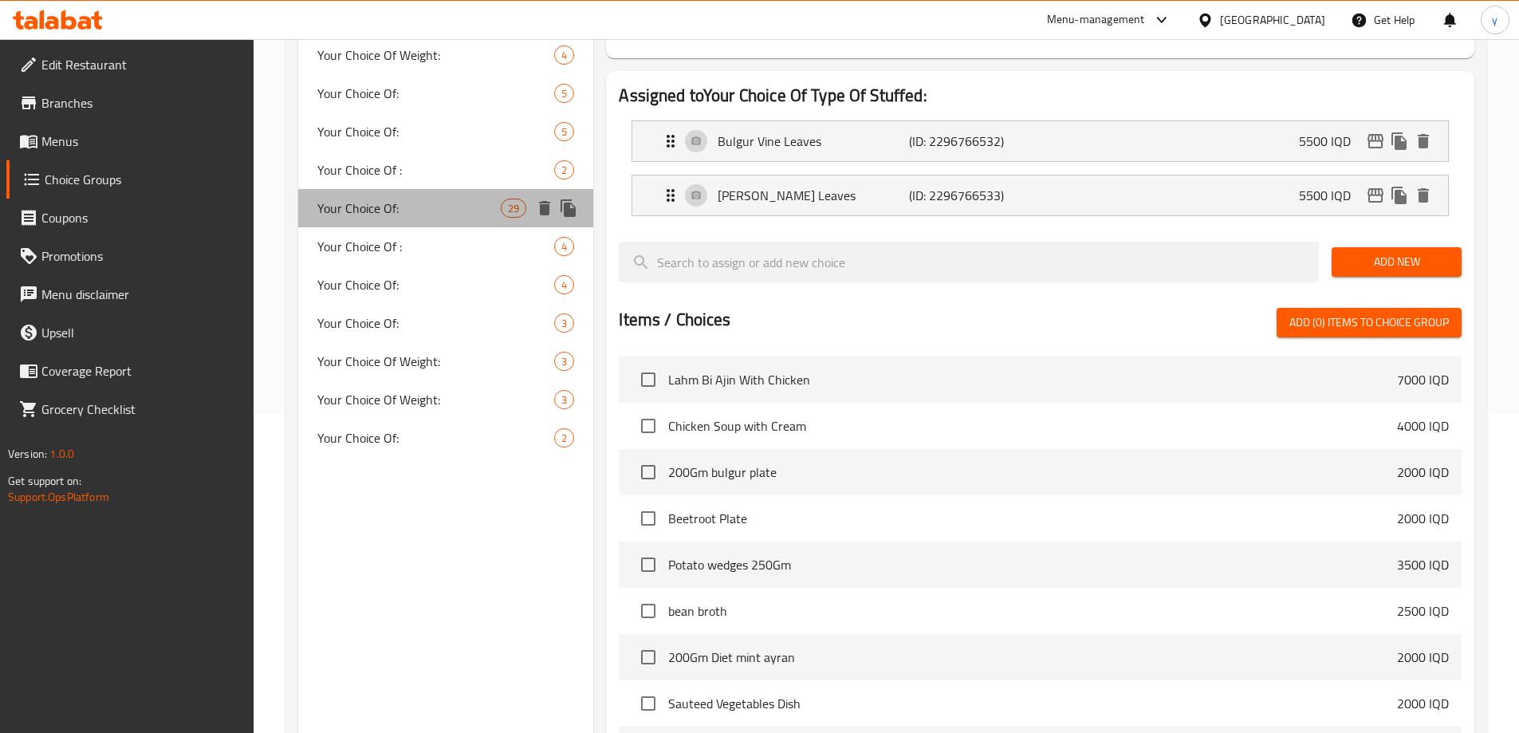
click at [480, 222] on div "Your Choice Of: 29" at bounding box center [446, 208] width 296 height 38
type input "Your Choice Of:"
type input "إختيارك من:"
type input "هەڵبژاردنت لە:"
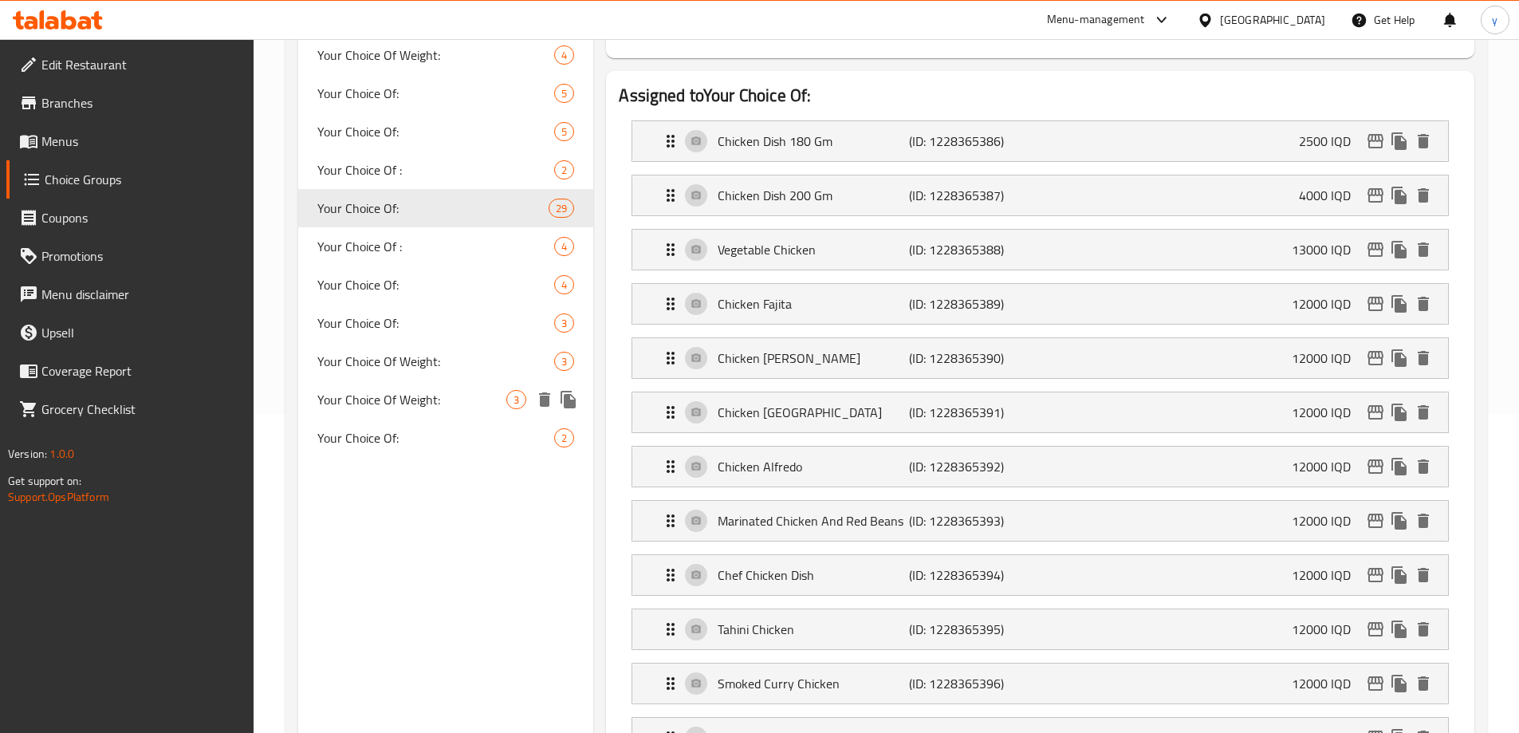
click at [451, 387] on div "Your Choice Of Weight: 3" at bounding box center [446, 399] width 296 height 38
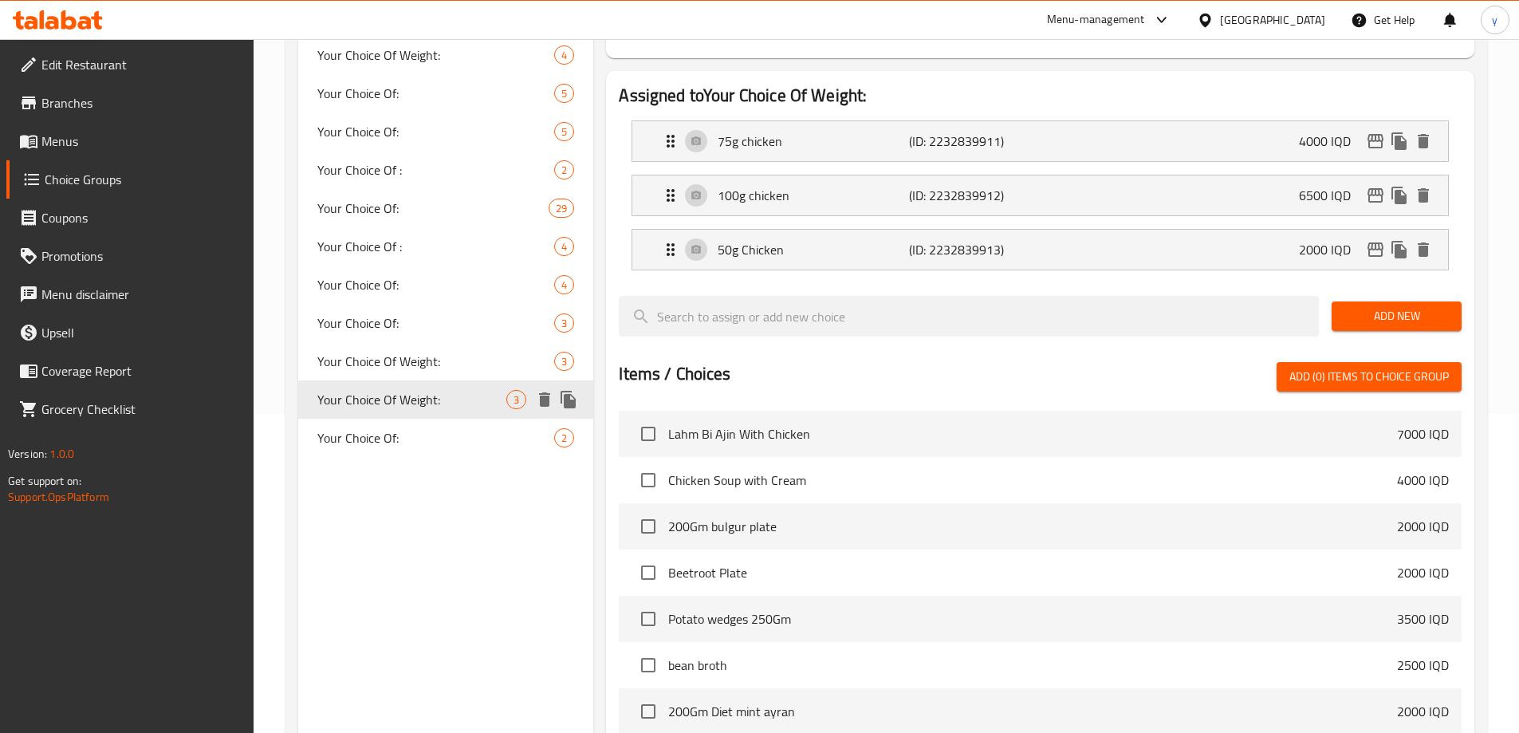
type input "Your Choice Of Weight:"
type input "إختيارك من الوزن:"
type input "هەڵبژاردنت لە کێش:"
type input "0"
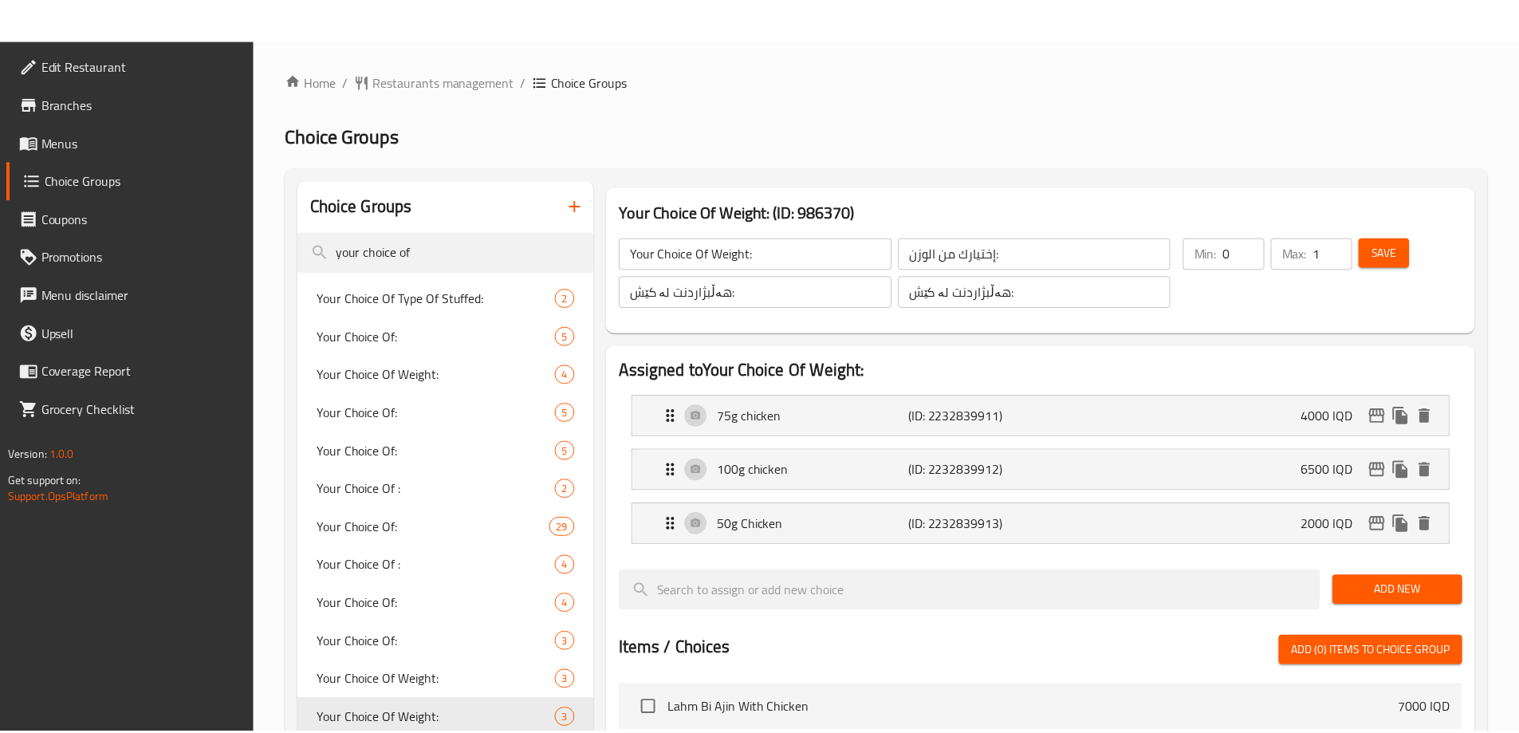
scroll to position [561, 0]
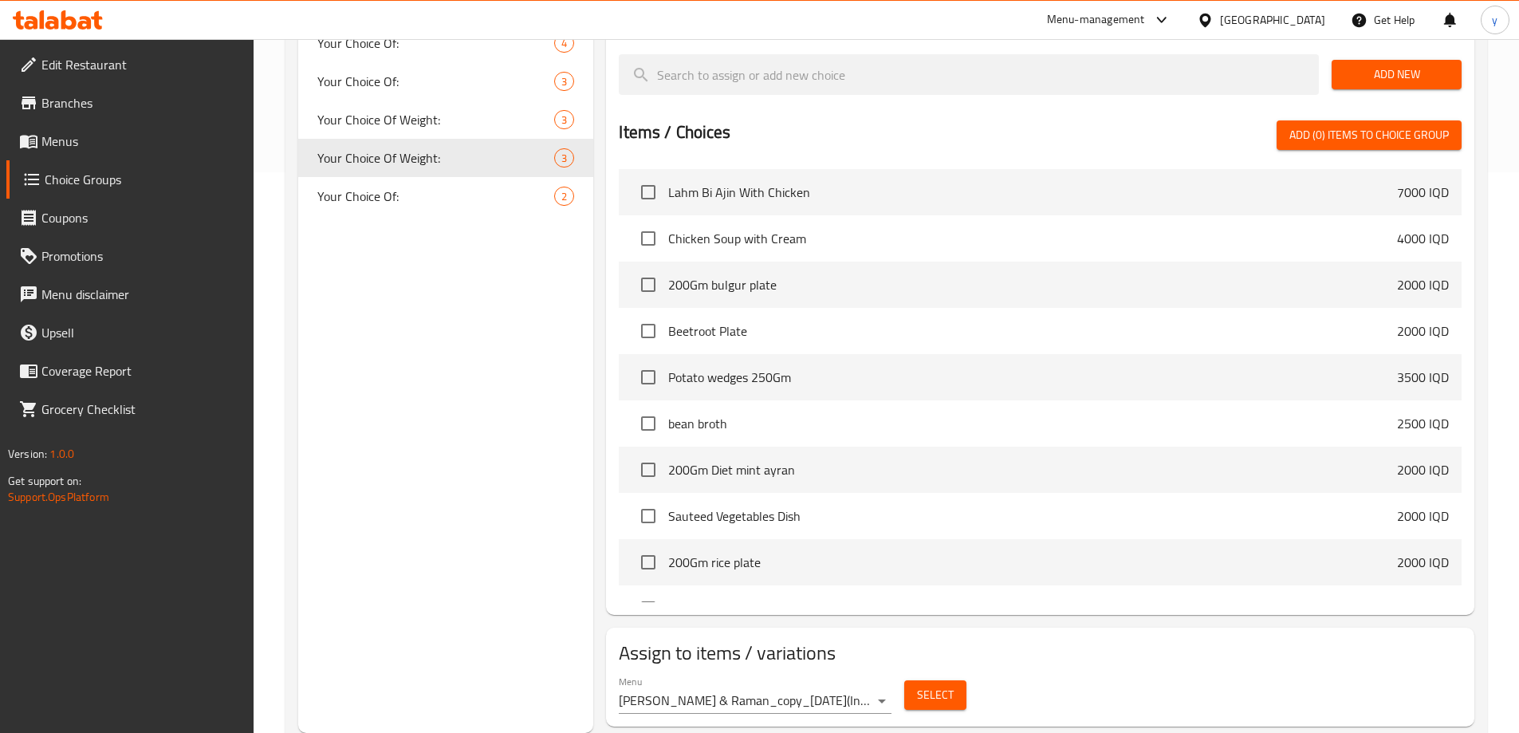
click at [145, 156] on link "Menus" at bounding box center [129, 141] width 247 height 38
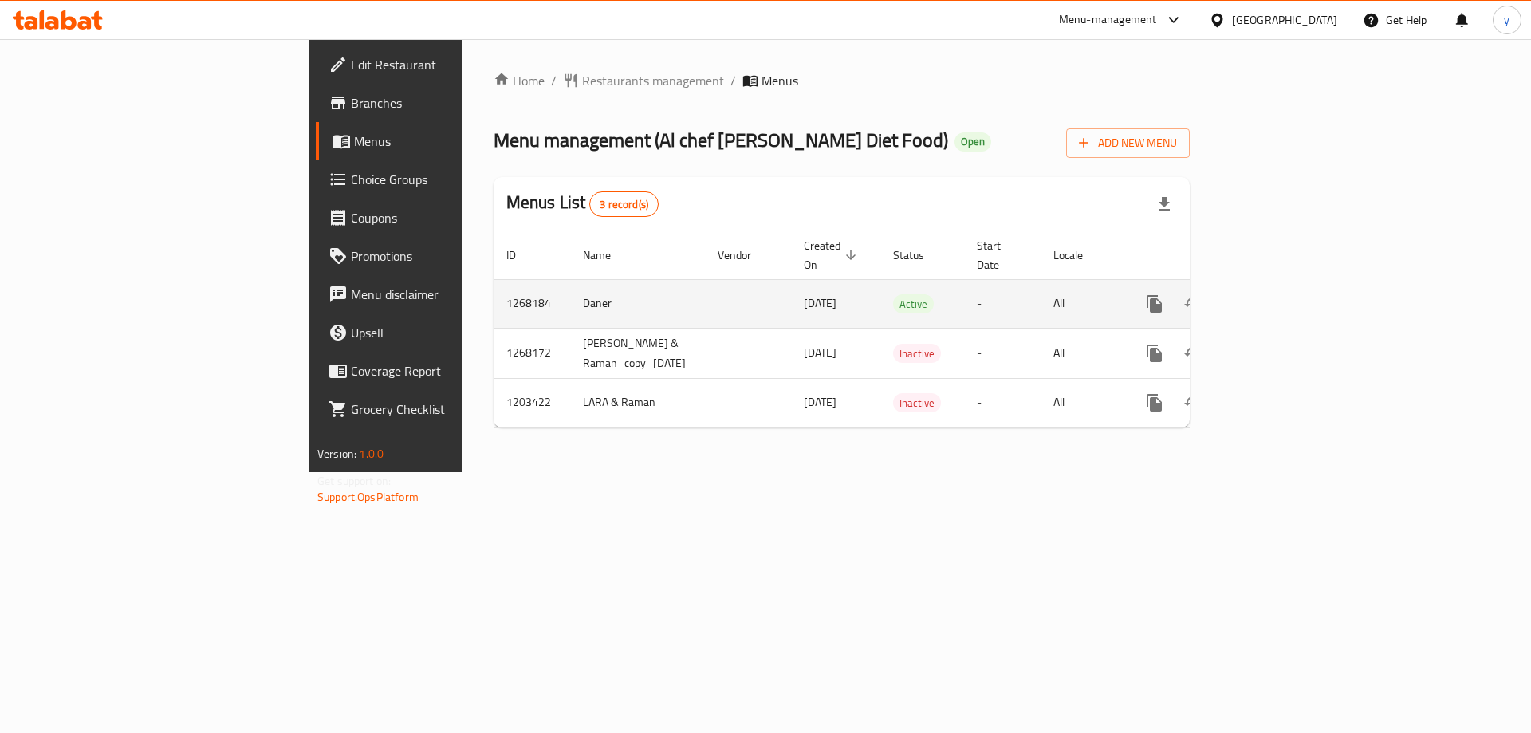
click at [1289, 294] on link "enhanced table" at bounding box center [1270, 304] width 38 height 38
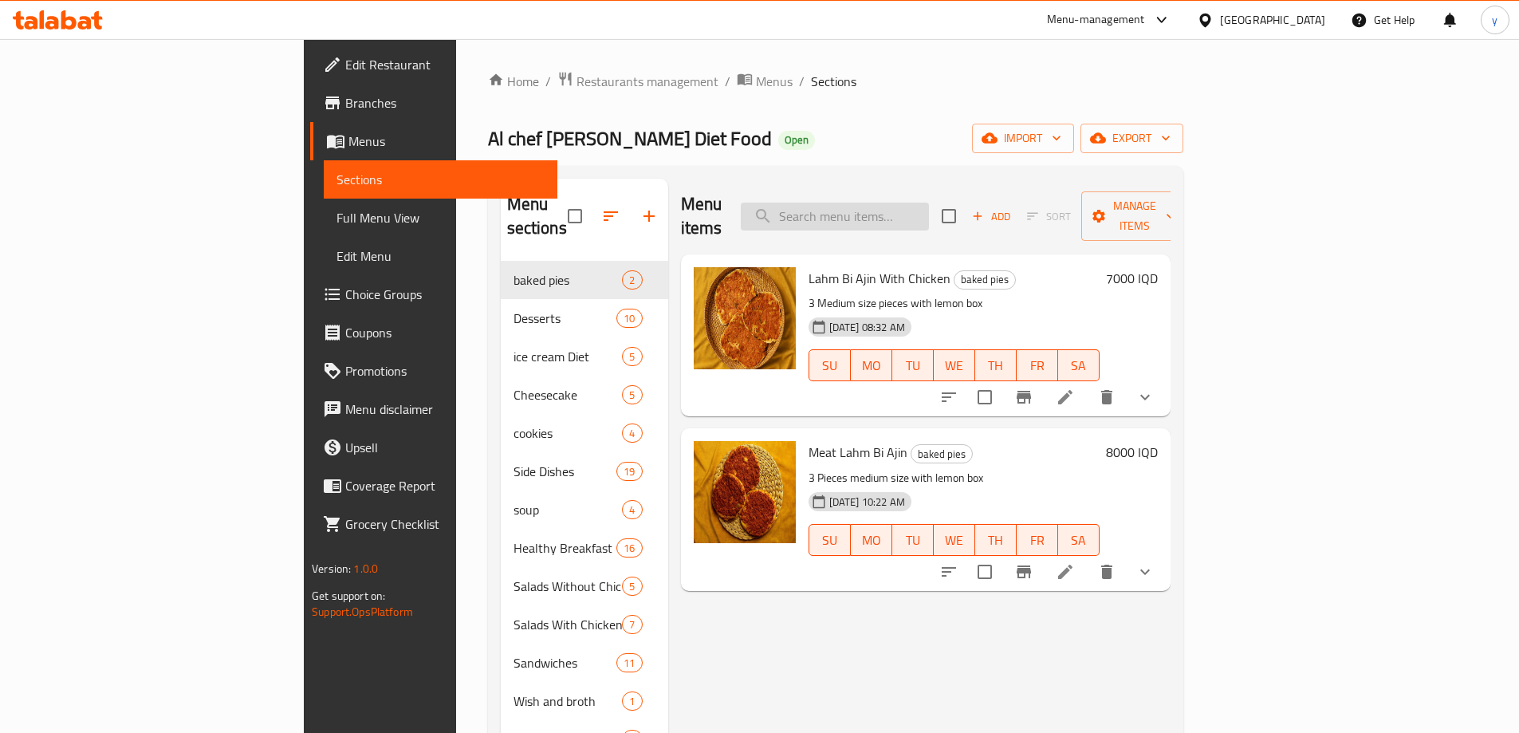
click at [929, 217] on input "search" at bounding box center [835, 217] width 188 height 28
paste input "Grilled Eggplant Chicken"
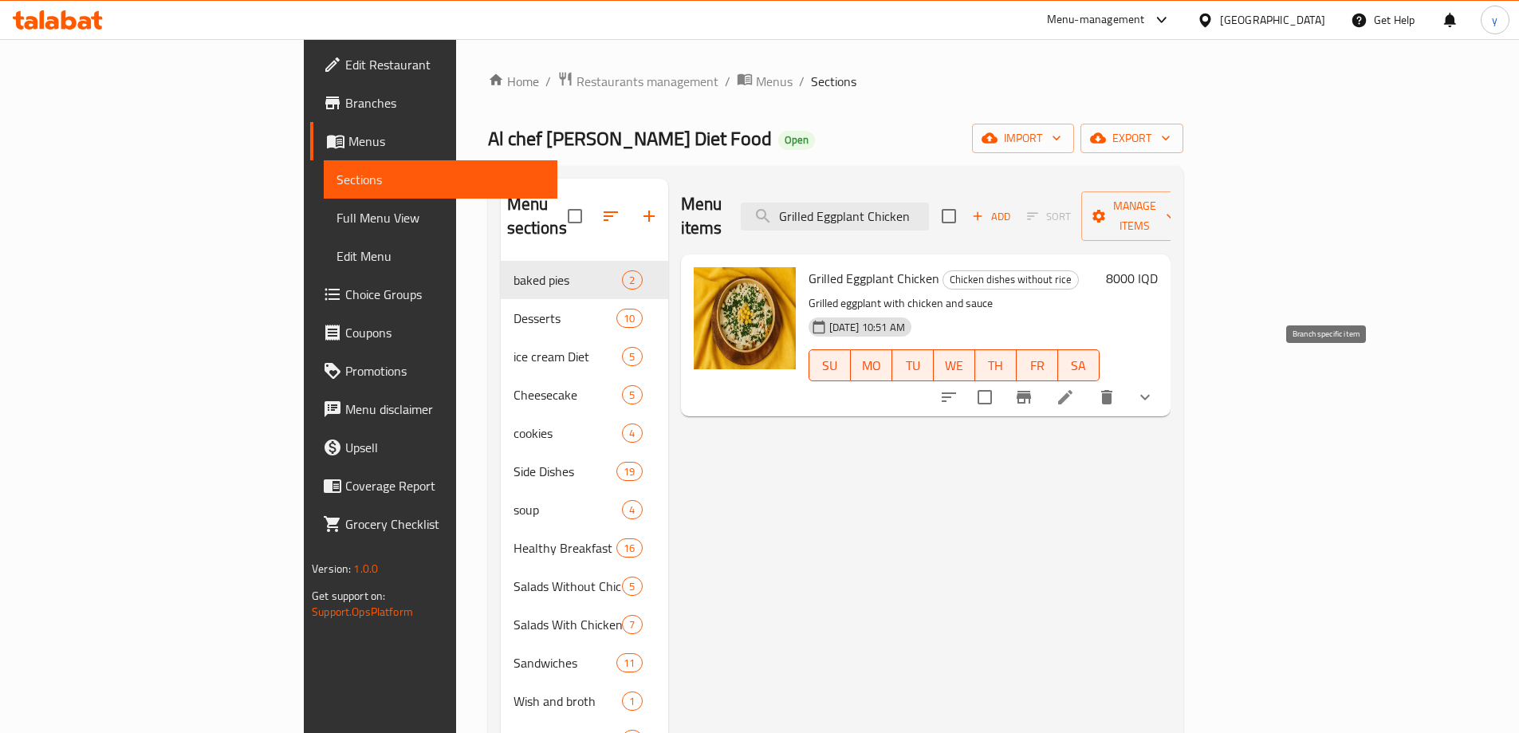
type input "Grilled Eggplant Chicken"
click at [1088, 383] on li at bounding box center [1065, 397] width 45 height 29
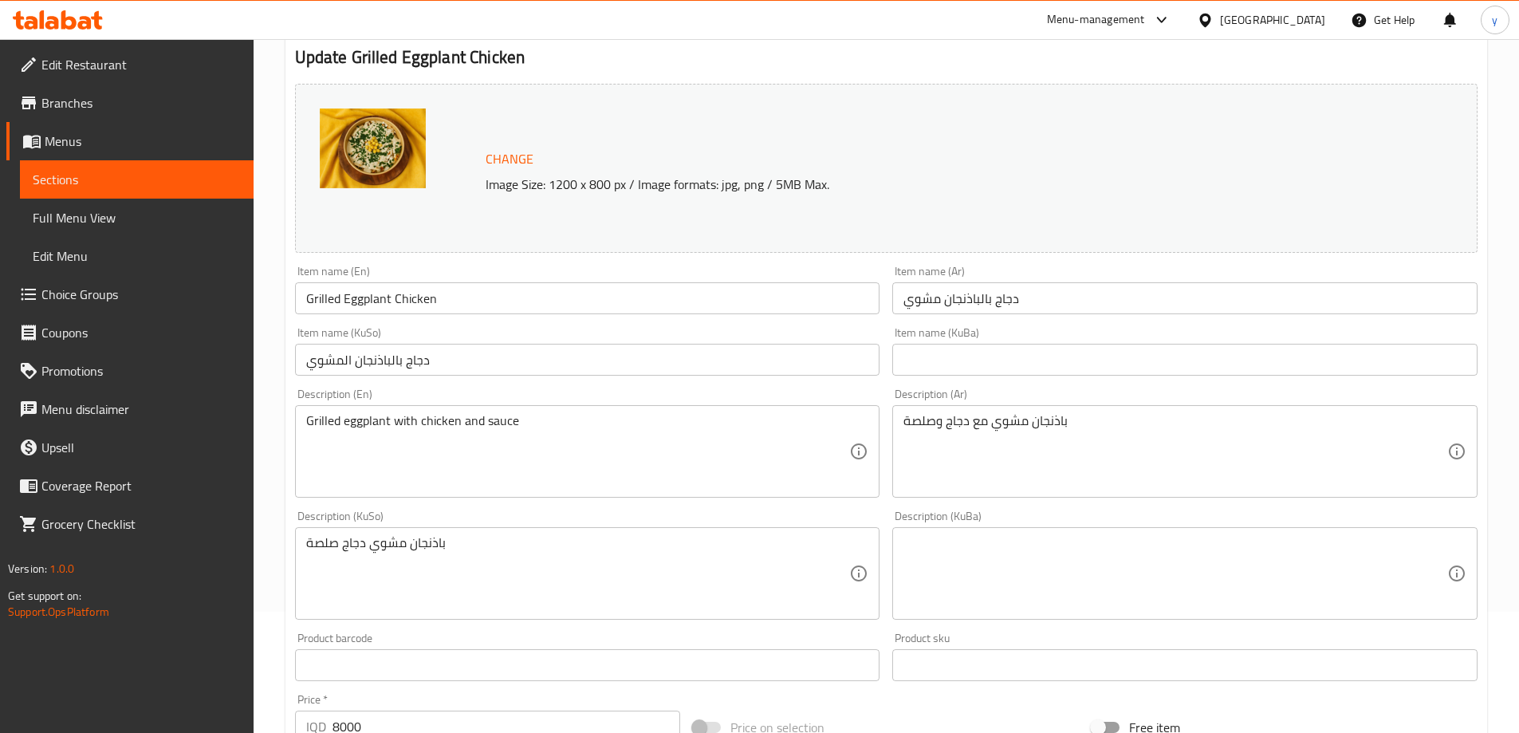
scroll to position [160, 0]
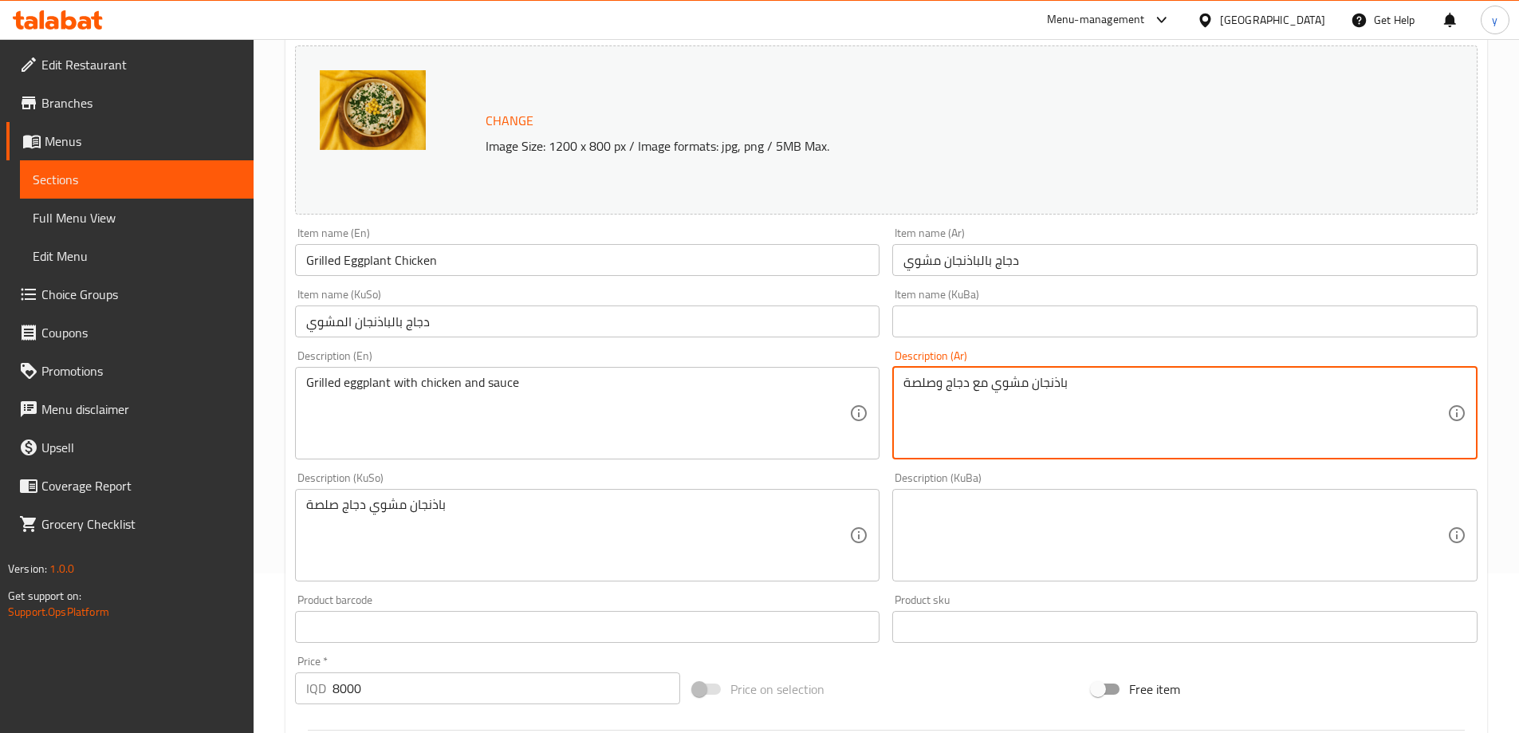
click at [1080, 406] on textarea "باذنجان مشوي مع دجاج وصلصة" at bounding box center [1176, 413] width 544 height 76
type textarea "باذنجان مشوي مع دجاج وصلصة"
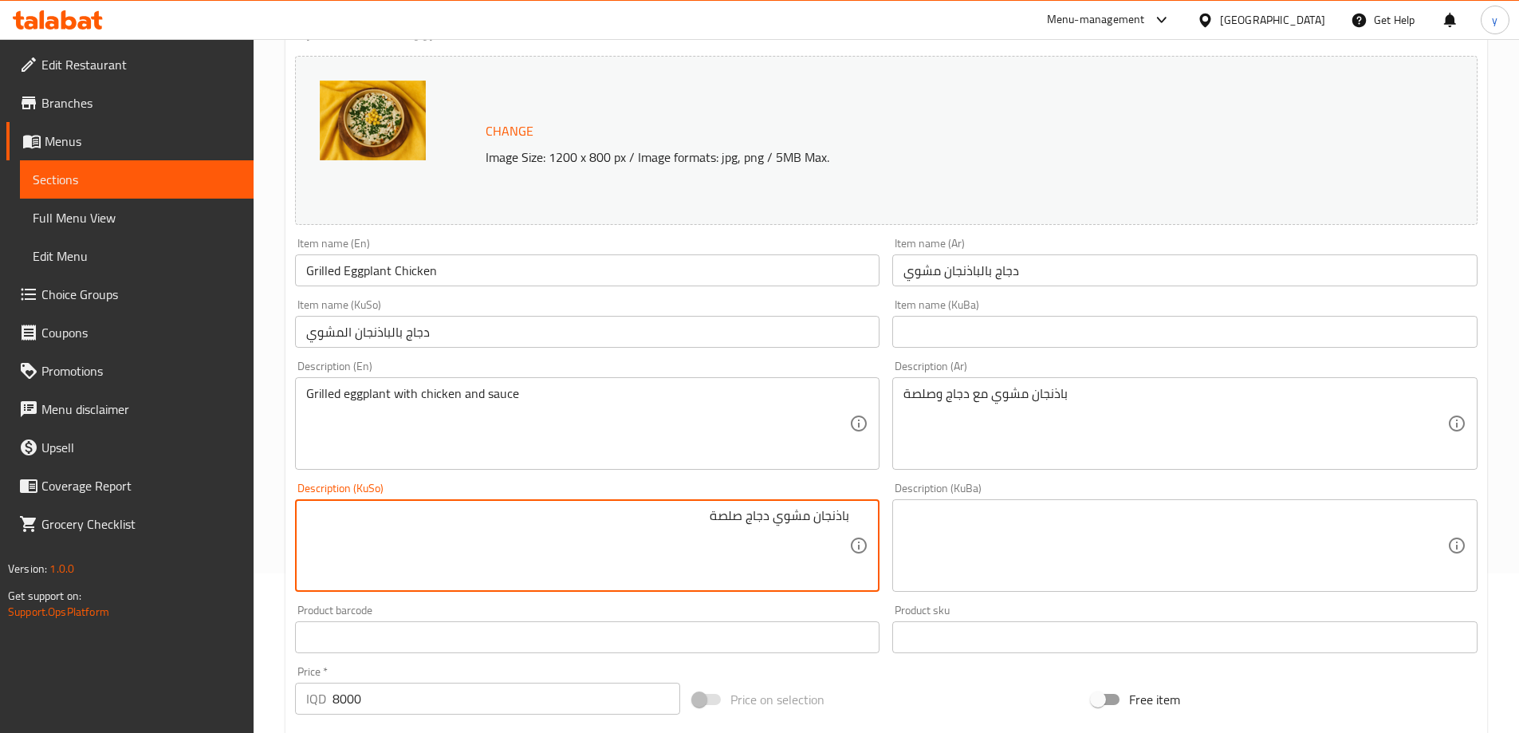
type textarea "باذنجان مشوي دجاج صلصة"
click at [816, 531] on textarea "باذنجان مشوي دجاج صلصة" at bounding box center [578, 546] width 544 height 76
drag, startPoint x: 710, startPoint y: 517, endPoint x: 874, endPoint y: 506, distance: 164.6
click at [874, 506] on div "باینجانی برژاو لەگەڵ مریشک و سۆس Description (KuSo)" at bounding box center [587, 545] width 585 height 93
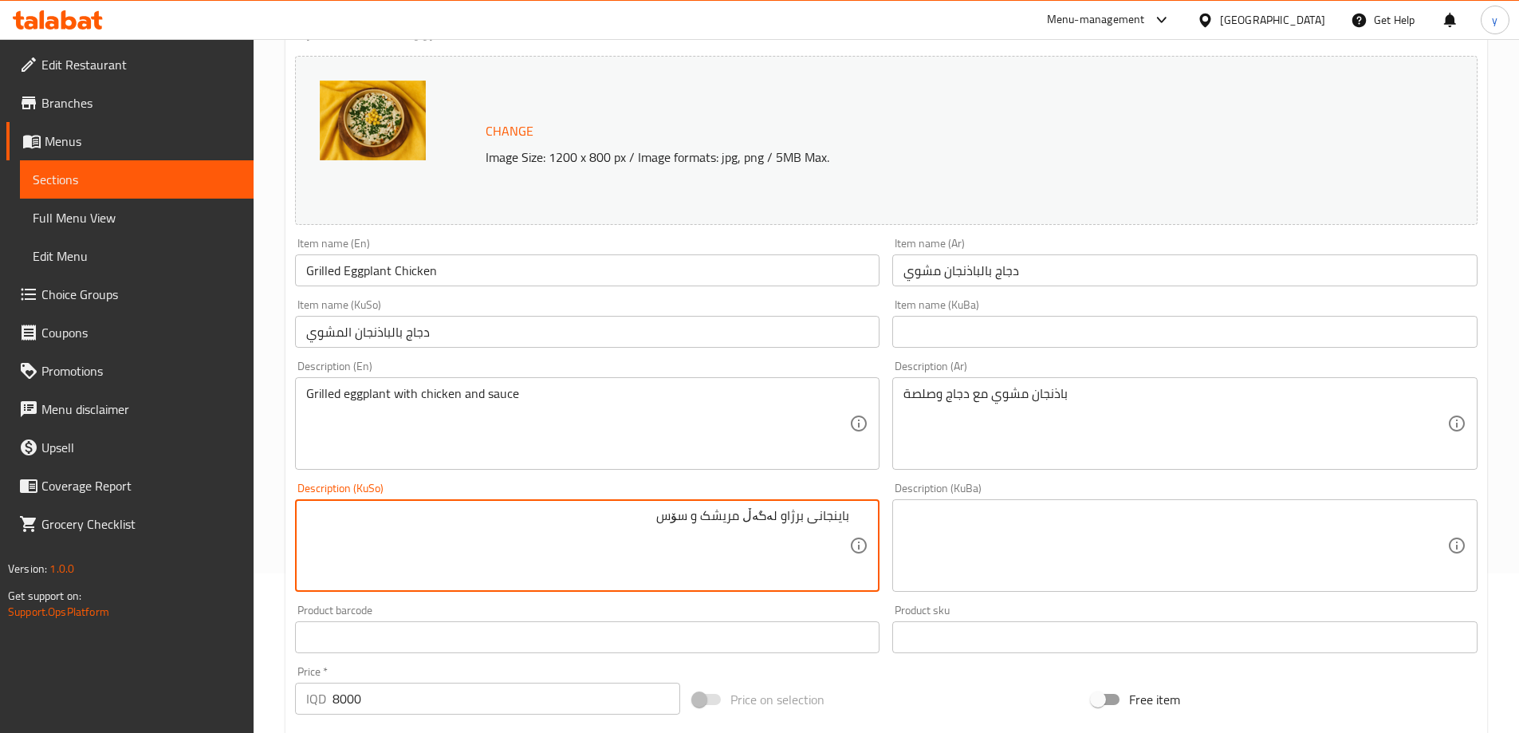
type textarea "باینجانی برژاو لەگەڵ مریشک و سۆس"
click at [632, 331] on input "دجاج بالباذنجان المشوي" at bounding box center [587, 332] width 585 height 32
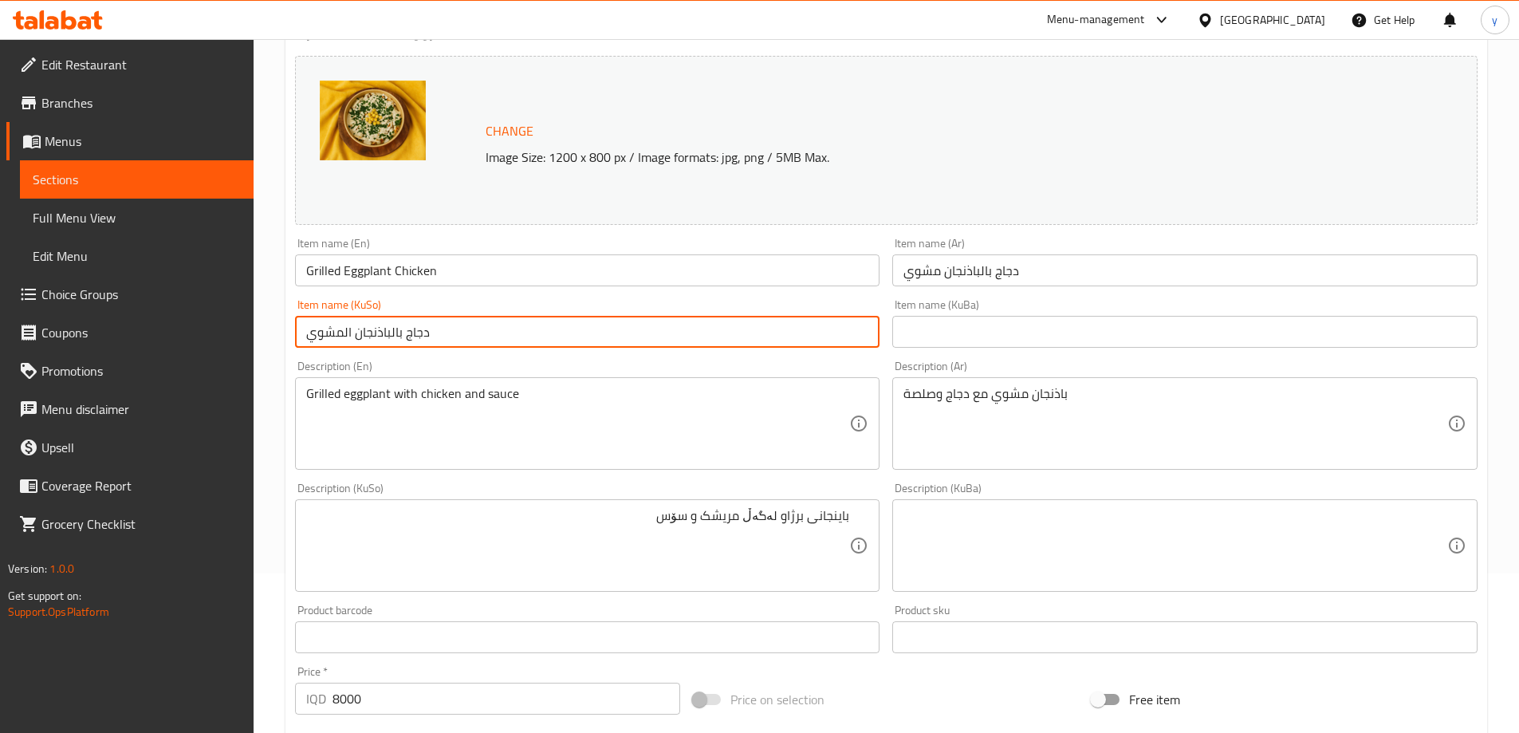
click at [632, 331] on input "دجاج بالباذنجان المشوي" at bounding box center [587, 332] width 585 height 32
type input "مریشک بە باینجانی برژاو"
click at [428, 261] on input "Grilled Eggplant Chicken" at bounding box center [587, 270] width 585 height 32
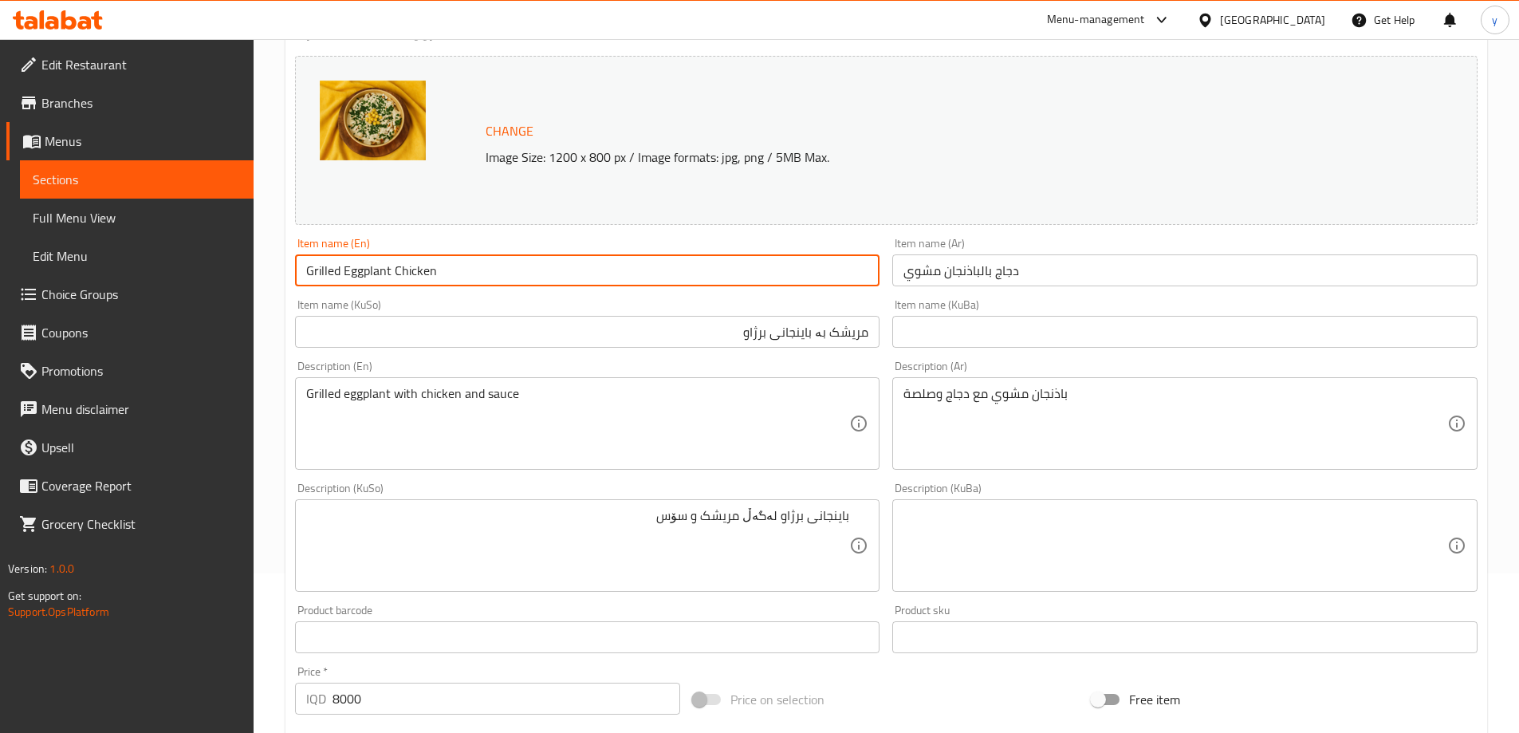
click at [428, 261] on input "Grilled Eggplant Chicken" at bounding box center [587, 270] width 585 height 32
click at [470, 282] on input "Grilled Eggplant Chicken" at bounding box center [587, 270] width 585 height 32
click at [474, 289] on div "Item name (En) Grilled Eggplant Chicken Item name (En)" at bounding box center [588, 261] width 598 height 61
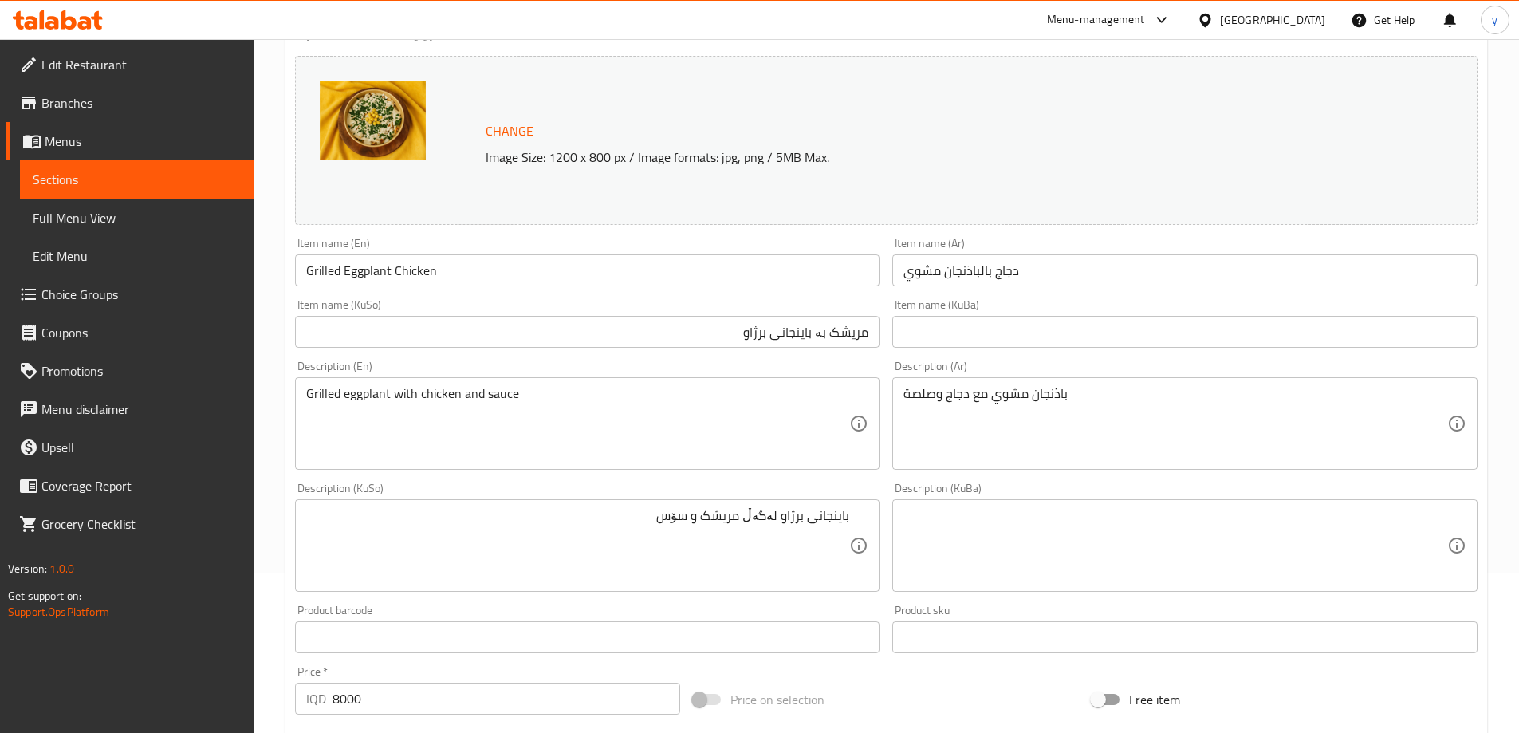
scroll to position [769, 0]
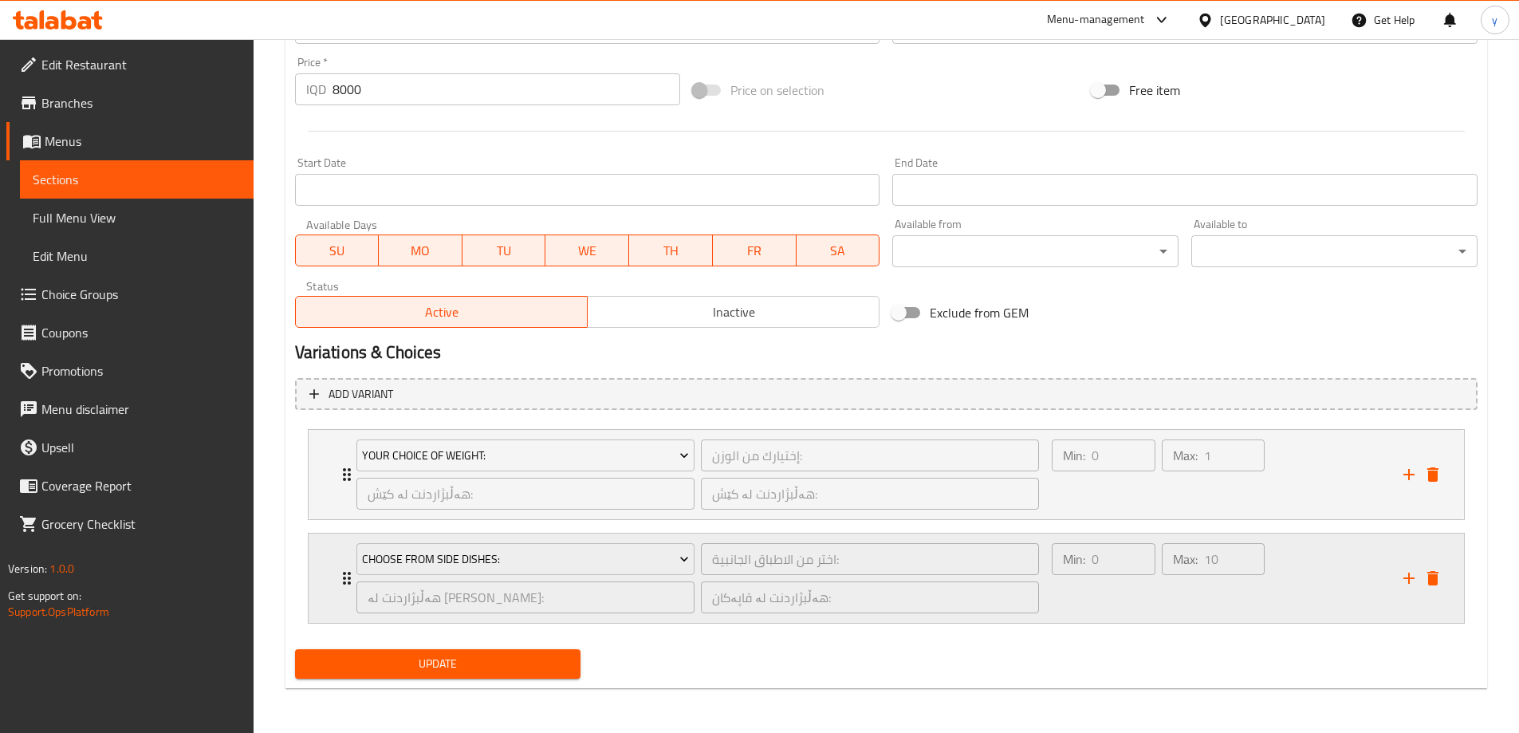
click at [339, 561] on div "Choose from side dishes: اختر من الاطباق الجانبية: ​ هەڵبژاردنت لە ژەمە لاوەکیی…" at bounding box center [891, 578] width 1108 height 89
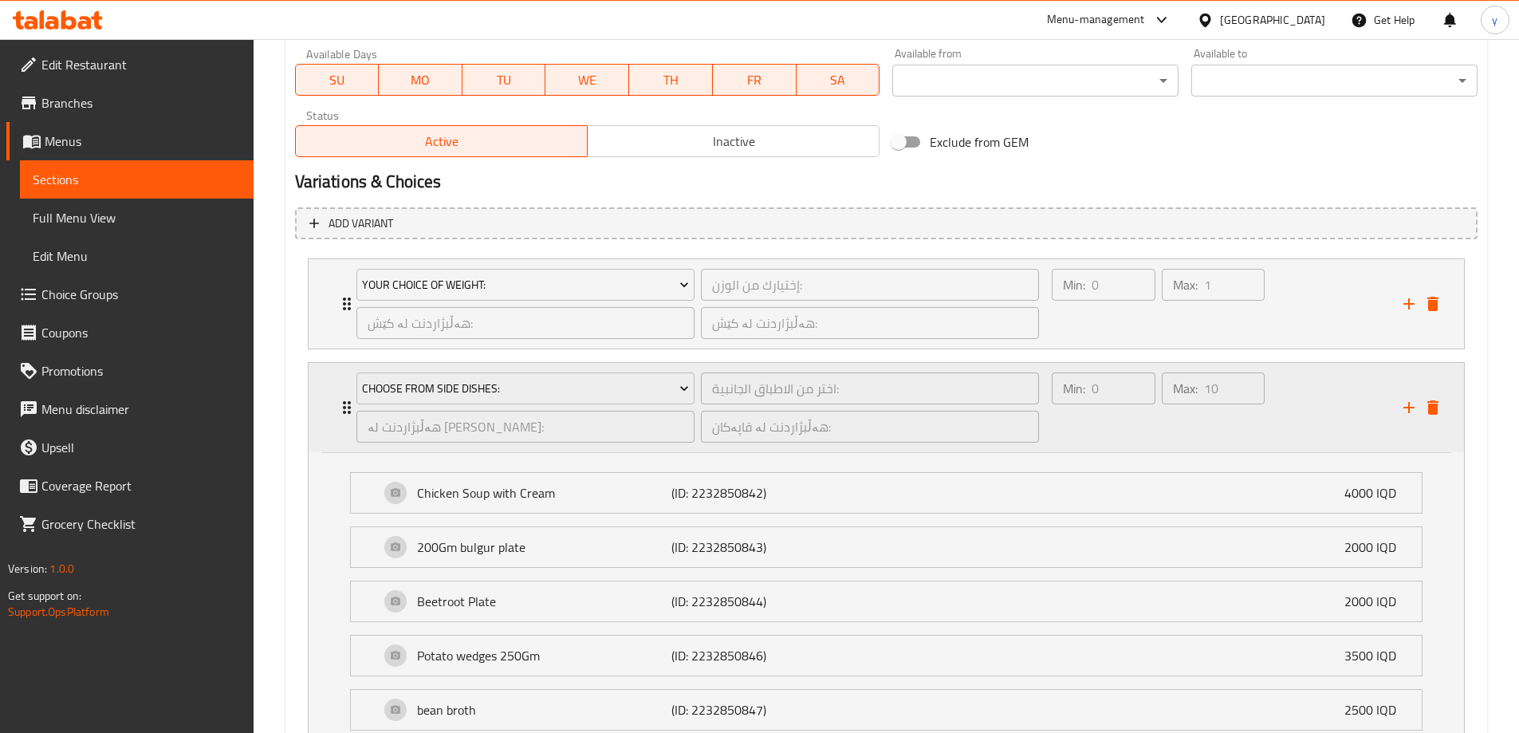
scroll to position [706, 0]
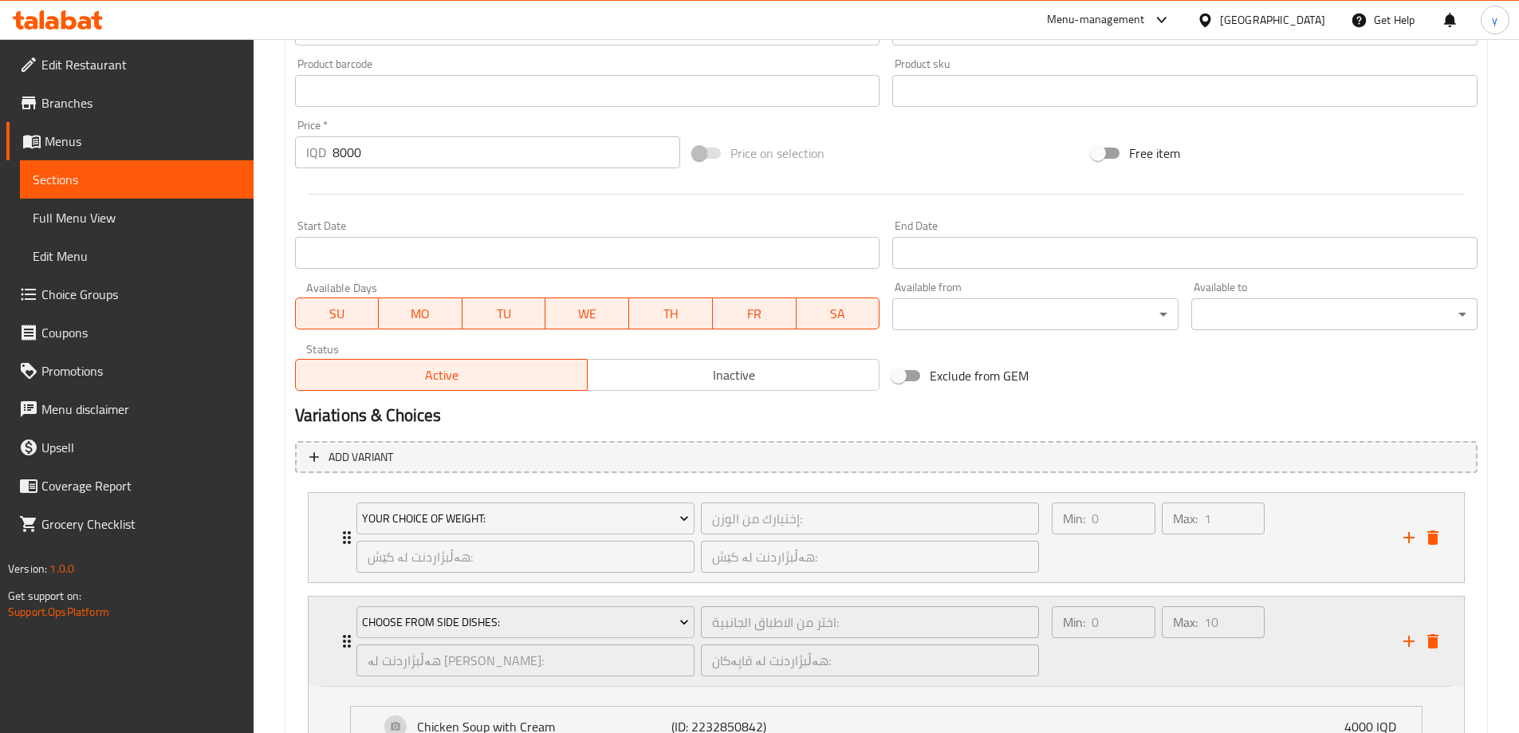
click at [319, 613] on div "Choose from side dishes: اختر من الاطباق الجانبية: ​ هەڵبژاردنت لە ژەمە لاوەکیی…" at bounding box center [887, 641] width 1156 height 89
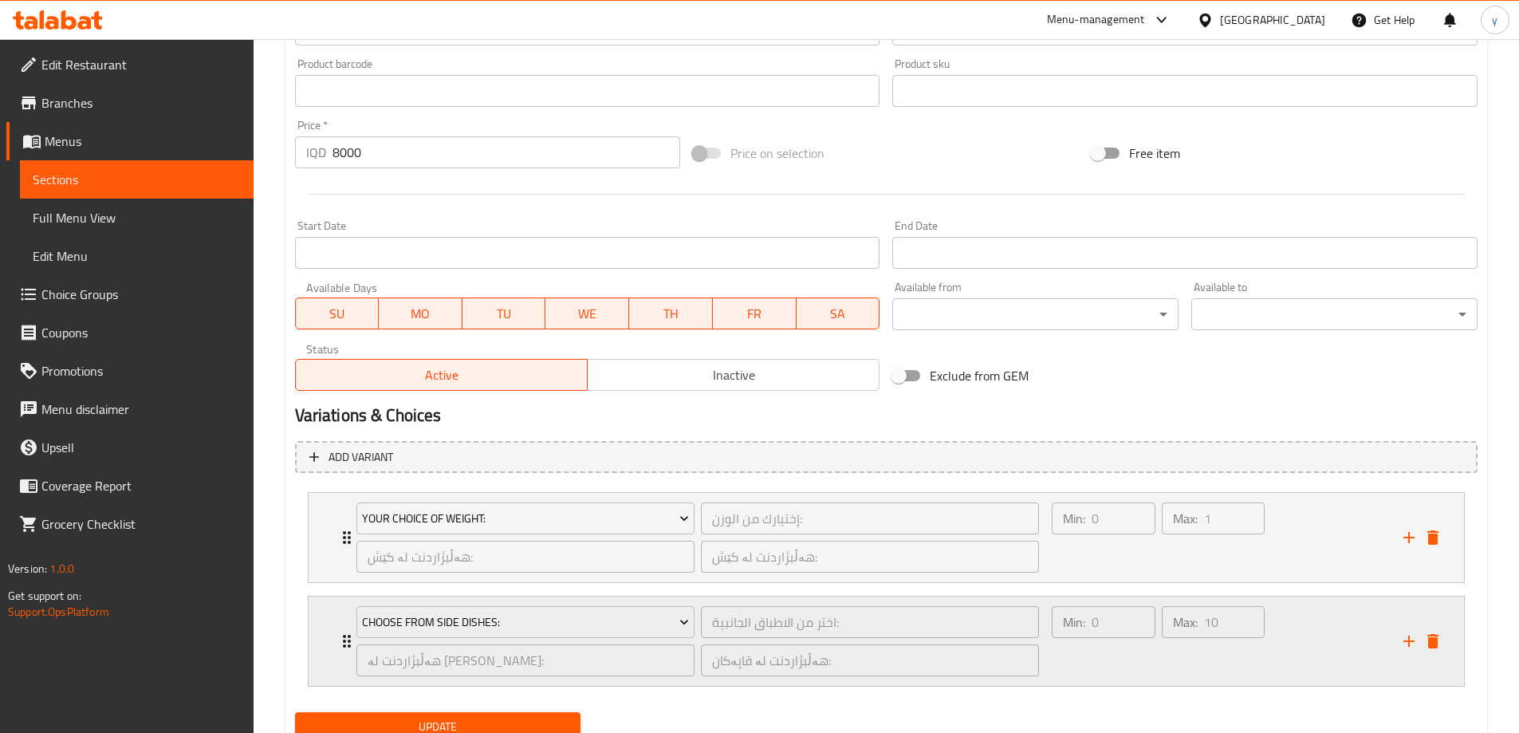
click at [341, 617] on div "Choose from side dishes: اختر من الاطباق الجانبية: ​ هەڵبژاردنت لە ژەمە لاوەکیی…" at bounding box center [891, 641] width 1108 height 89
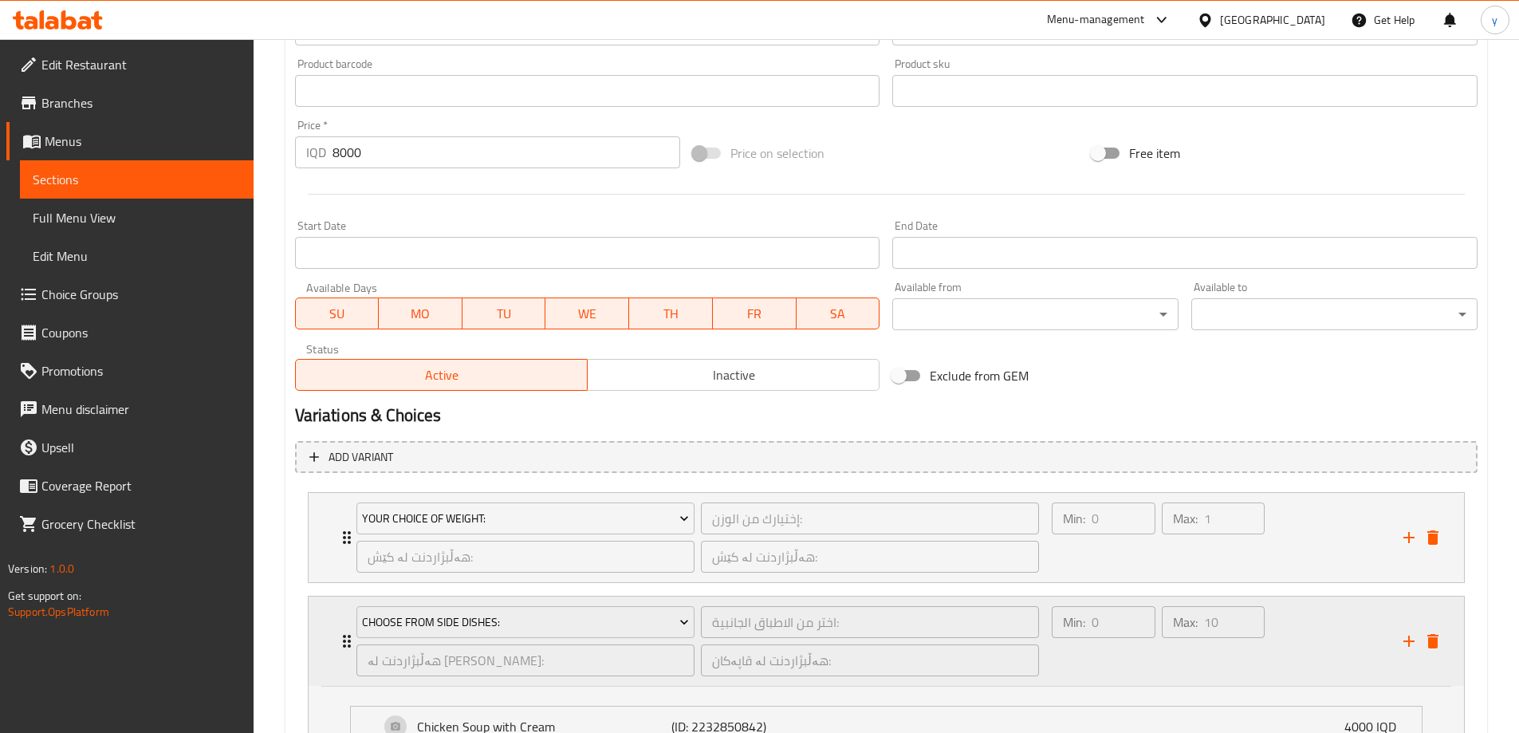
click at [347, 617] on div "Choose from side dishes: اختر من الاطباق الجانبية: ​ هەڵبژاردنت لە ژەمە لاوەکیی…" at bounding box center [698, 641] width 703 height 89
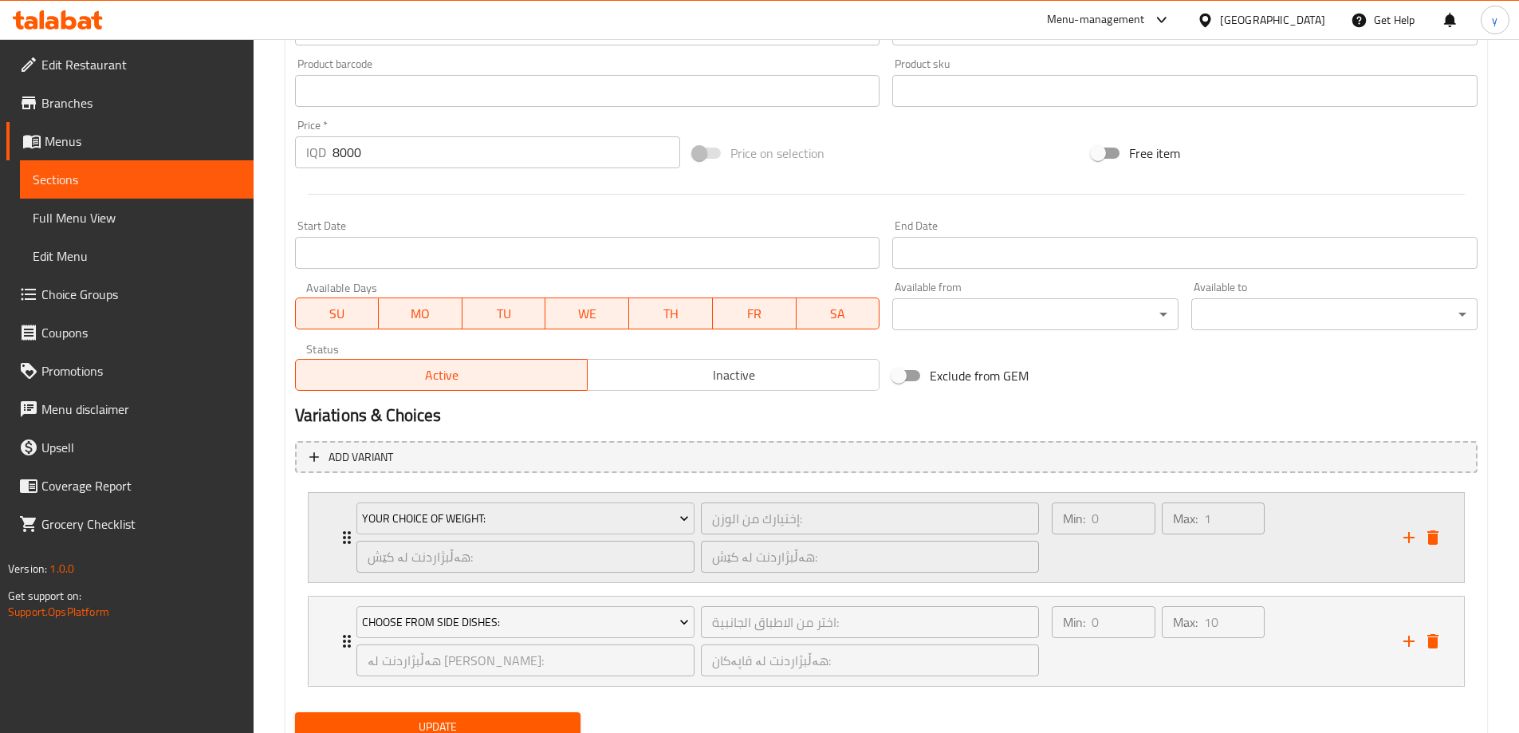
scroll to position [769, 0]
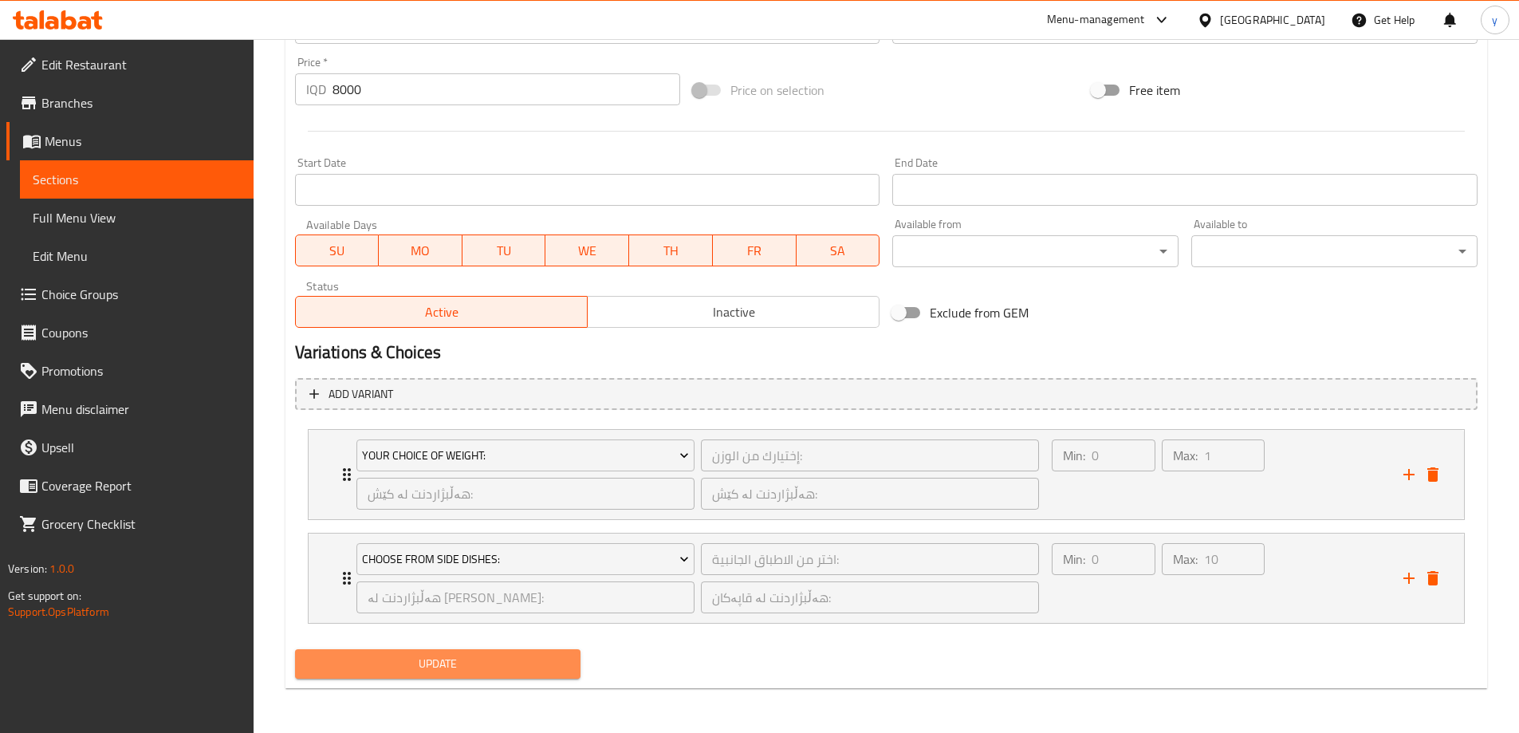
click at [472, 654] on span "Update" at bounding box center [438, 664] width 261 height 20
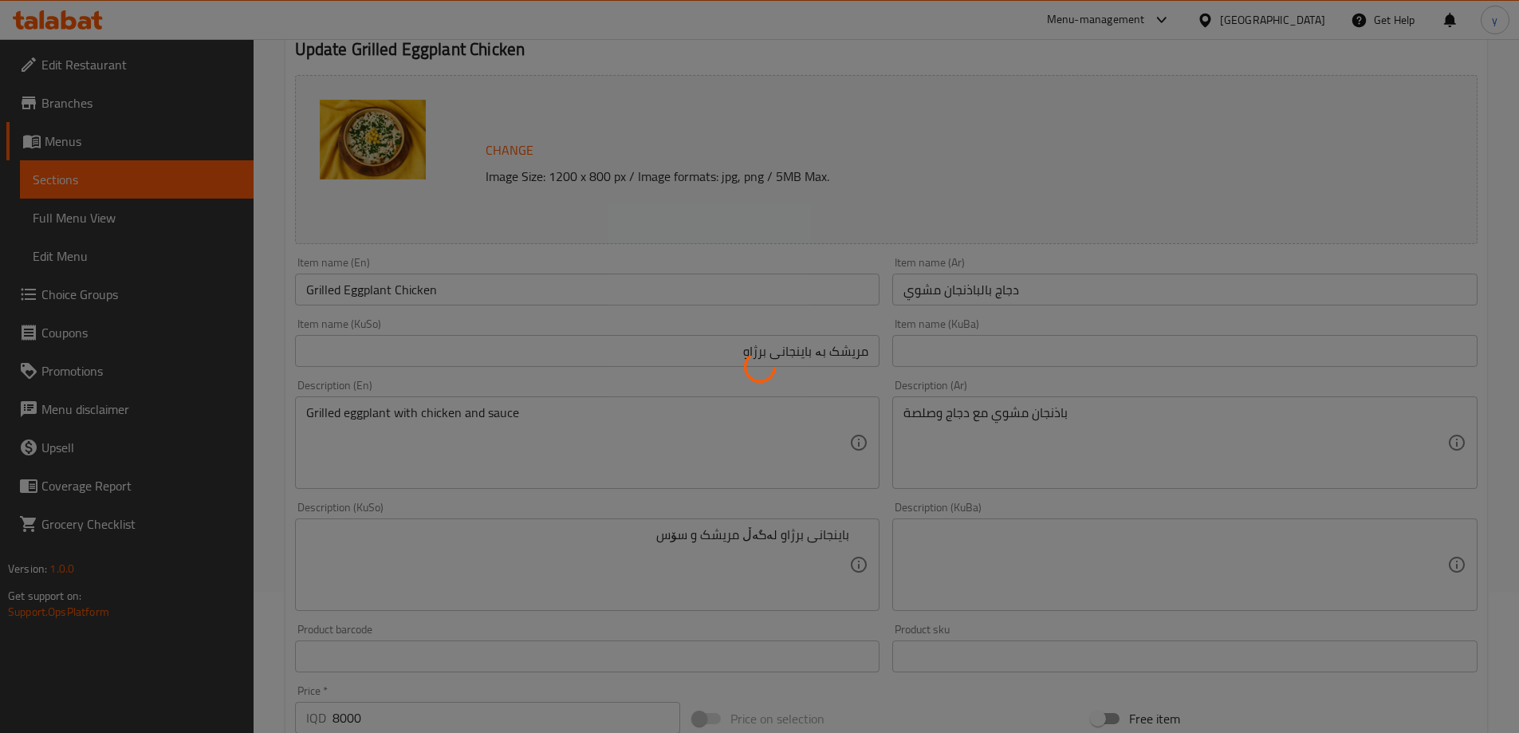
scroll to position [131, 0]
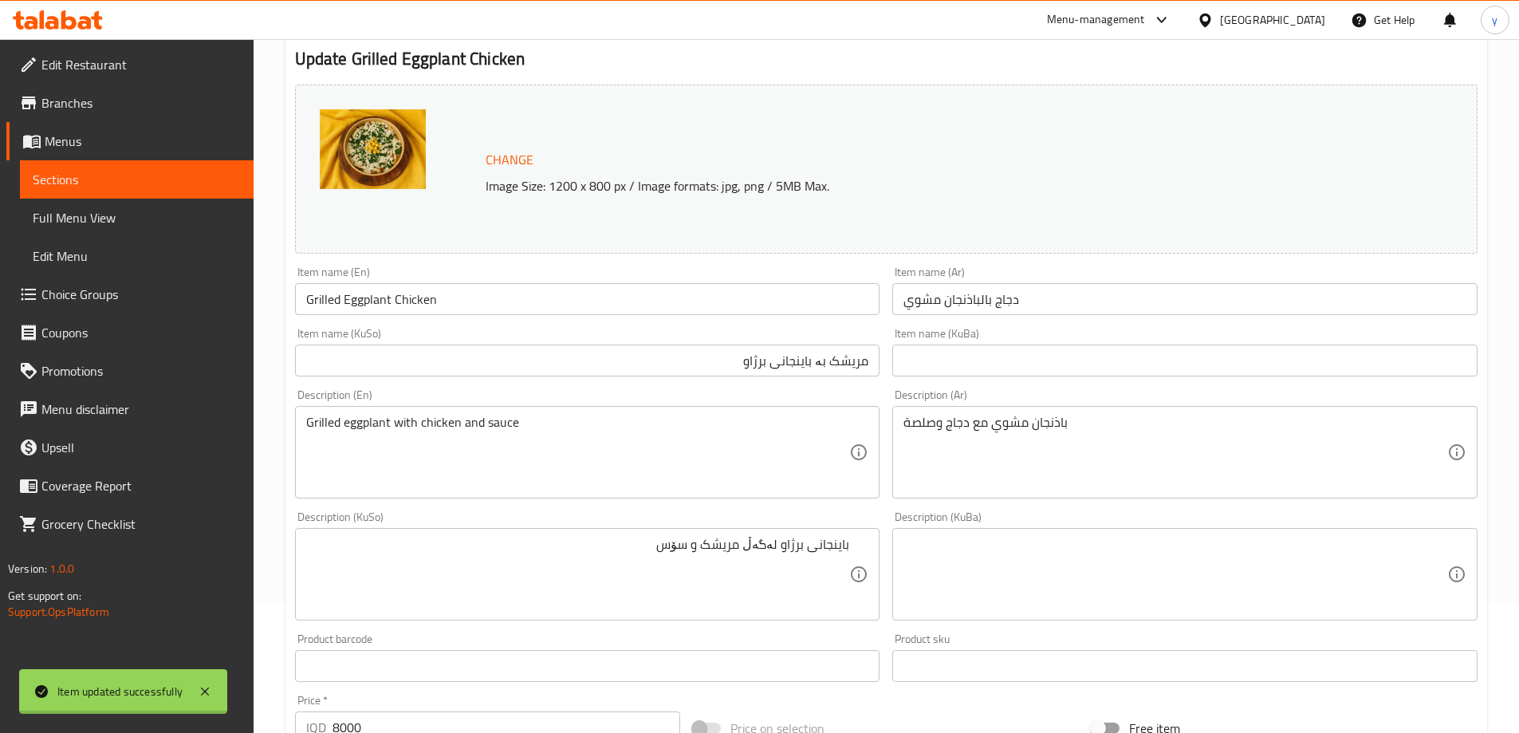
click at [394, 293] on div at bounding box center [759, 366] width 1519 height 733
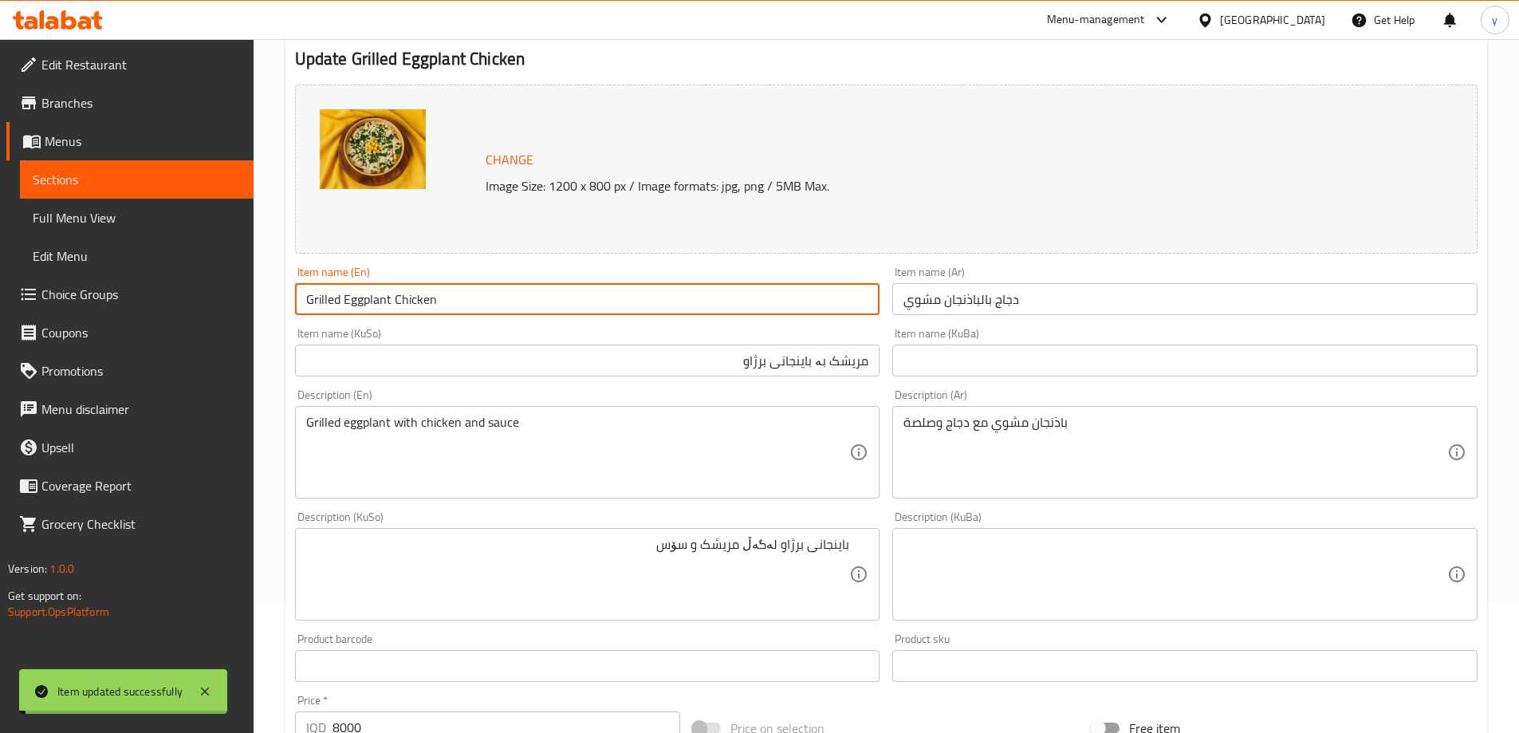
click at [394, 293] on input "Grilled Eggplant Chicken" at bounding box center [587, 299] width 585 height 32
click at [194, 207] on link "Full Menu View" at bounding box center [137, 218] width 234 height 38
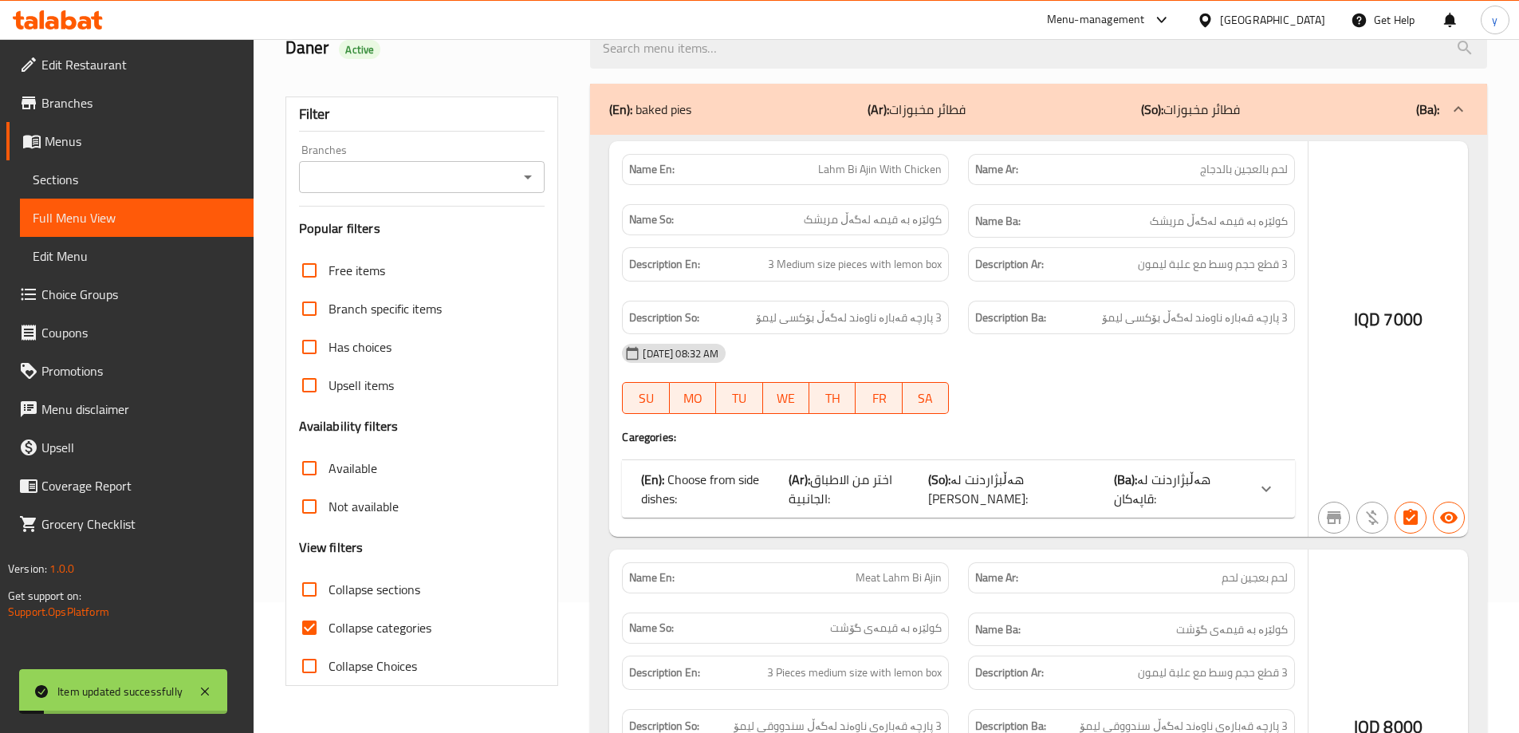
click at [744, 69] on input "search" at bounding box center [1038, 48] width 897 height 41
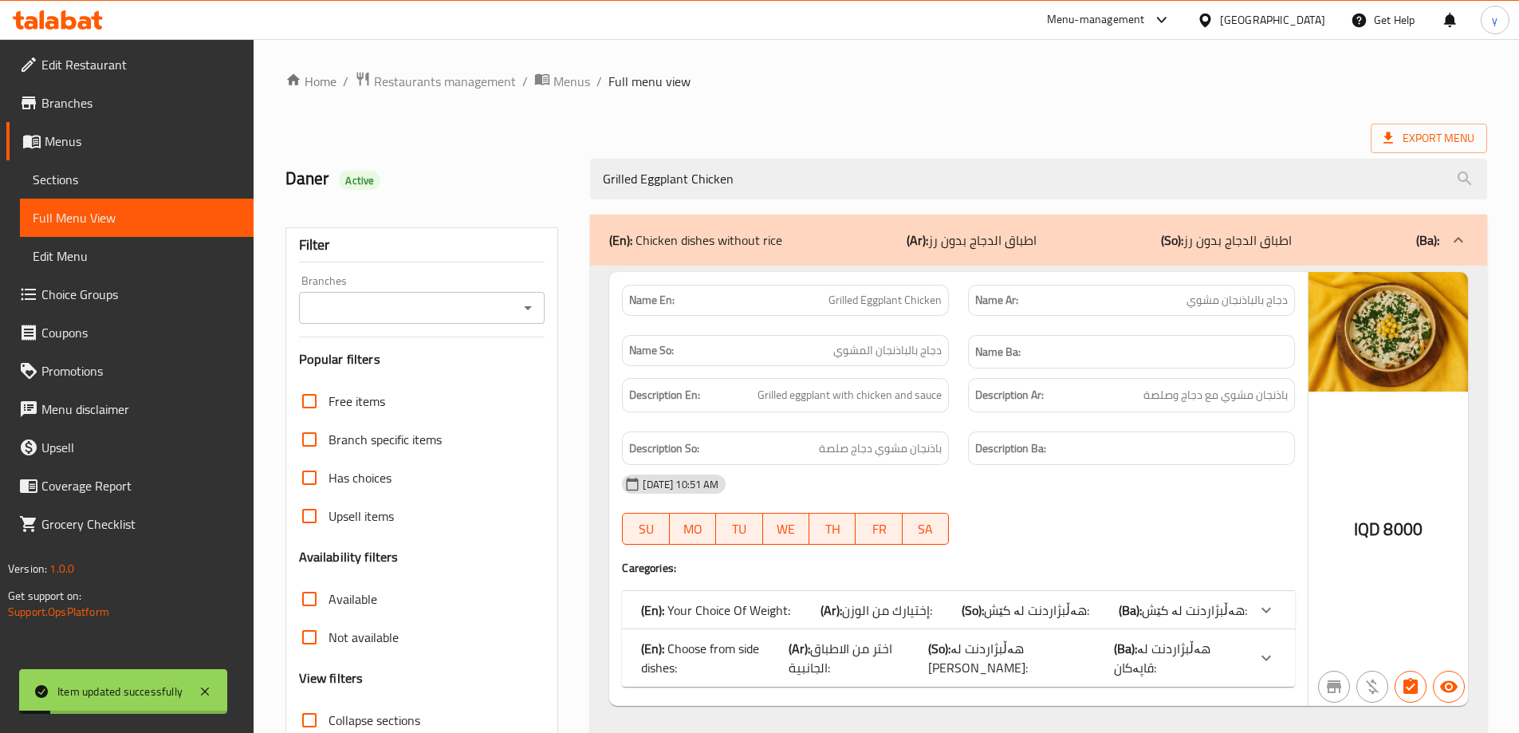
click at [531, 305] on icon "Open" at bounding box center [527, 307] width 19 height 19
type input "Grilled Eggplant Chicken"
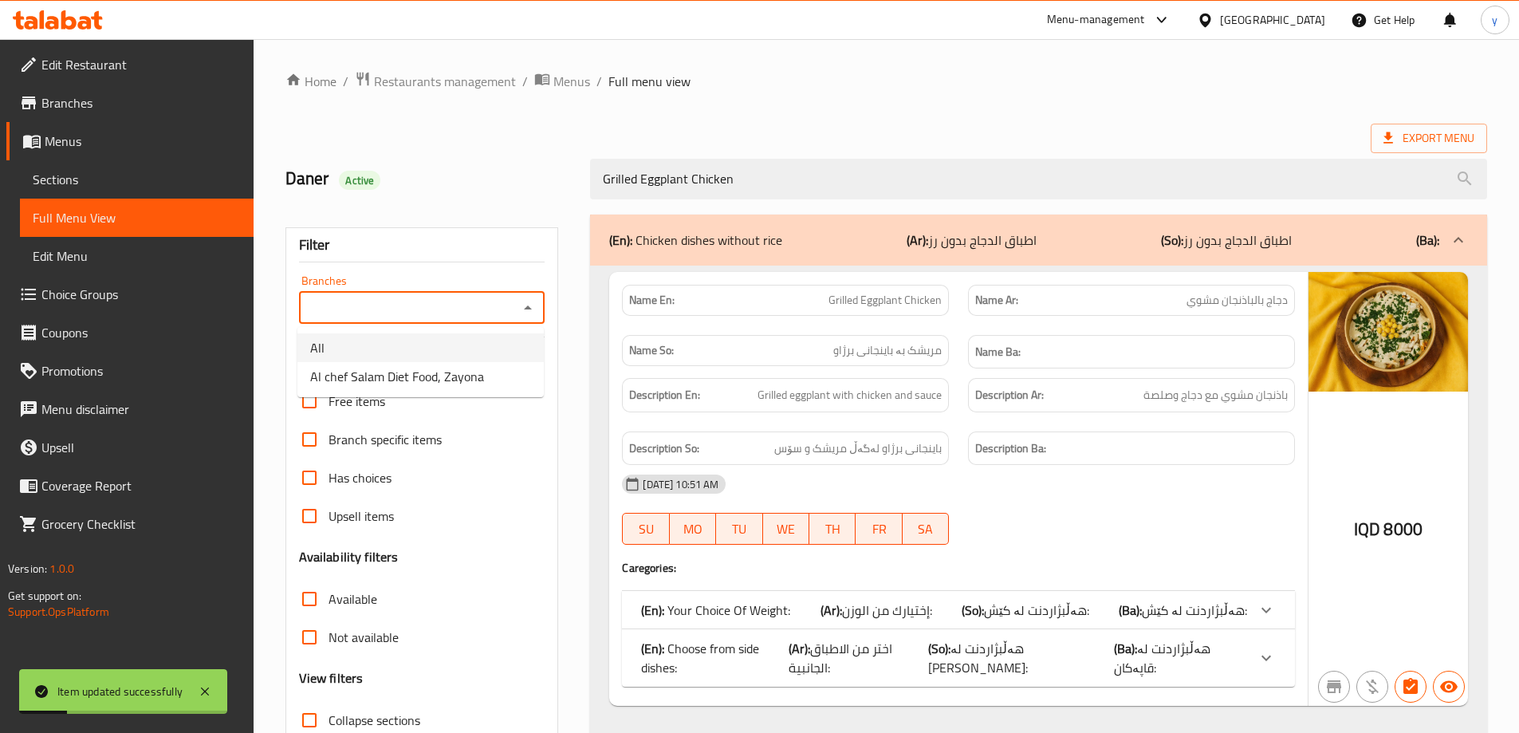
drag, startPoint x: 460, startPoint y: 360, endPoint x: 457, endPoint y: 380, distance: 21.0
click at [457, 380] on ul "All Al chef Salam Diet Food, Zayona" at bounding box center [421, 362] width 246 height 70
click at [457, 380] on span "Al chef Salam Diet Food, Zayona" at bounding box center [397, 376] width 174 height 19
type input "Al chef Salam Diet Food, Zayona"
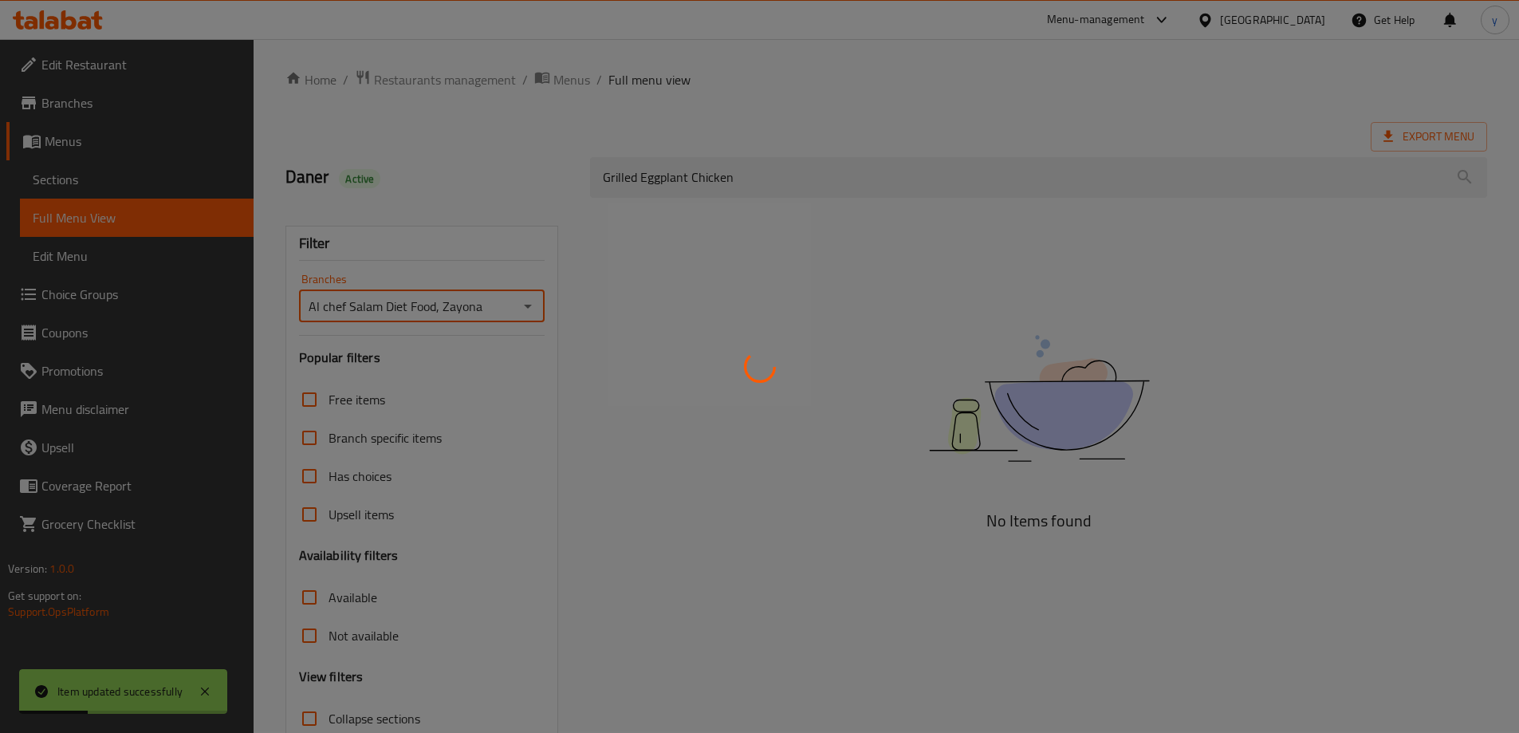
scroll to position [116, 0]
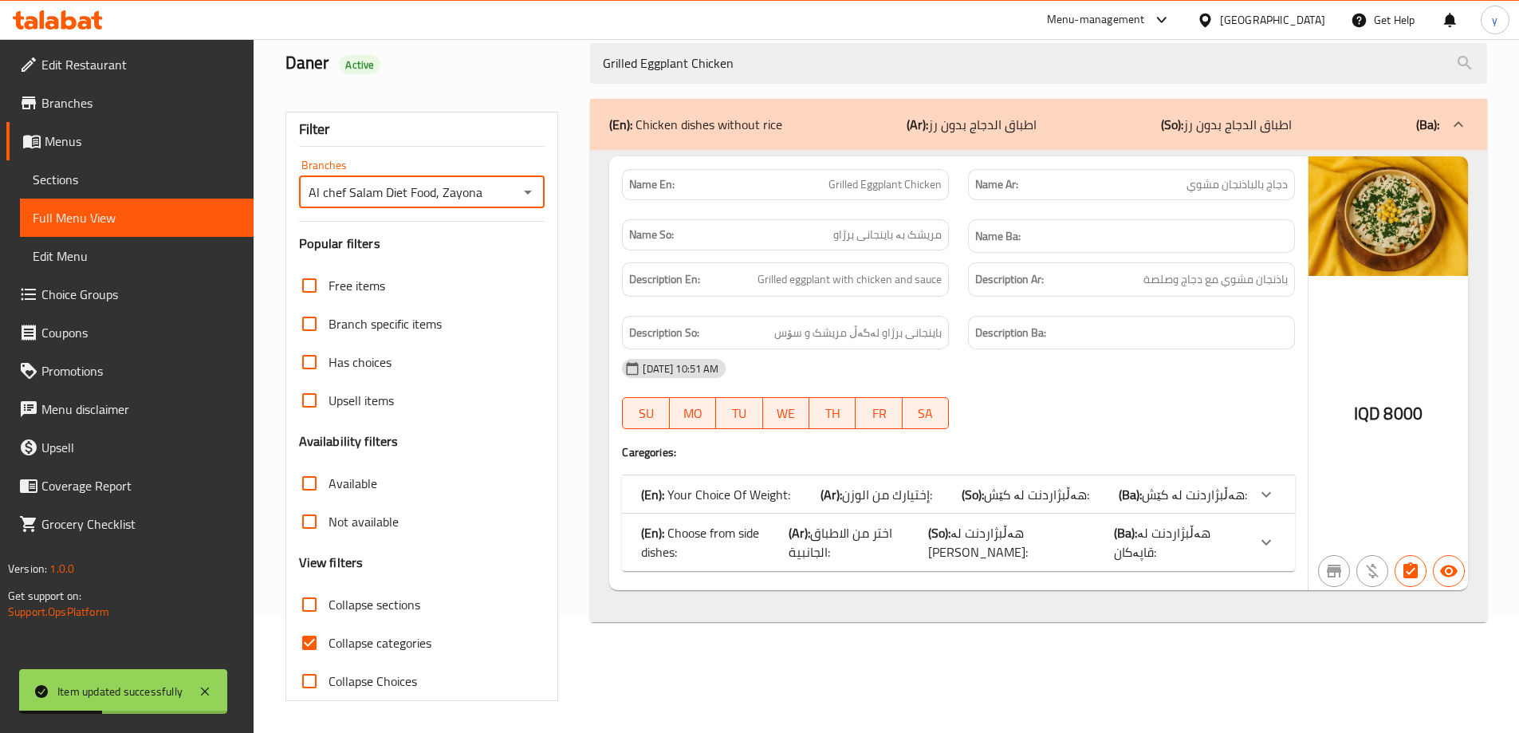
click at [309, 640] on input "Collapse categories" at bounding box center [309, 643] width 38 height 38
checkbox input "false"
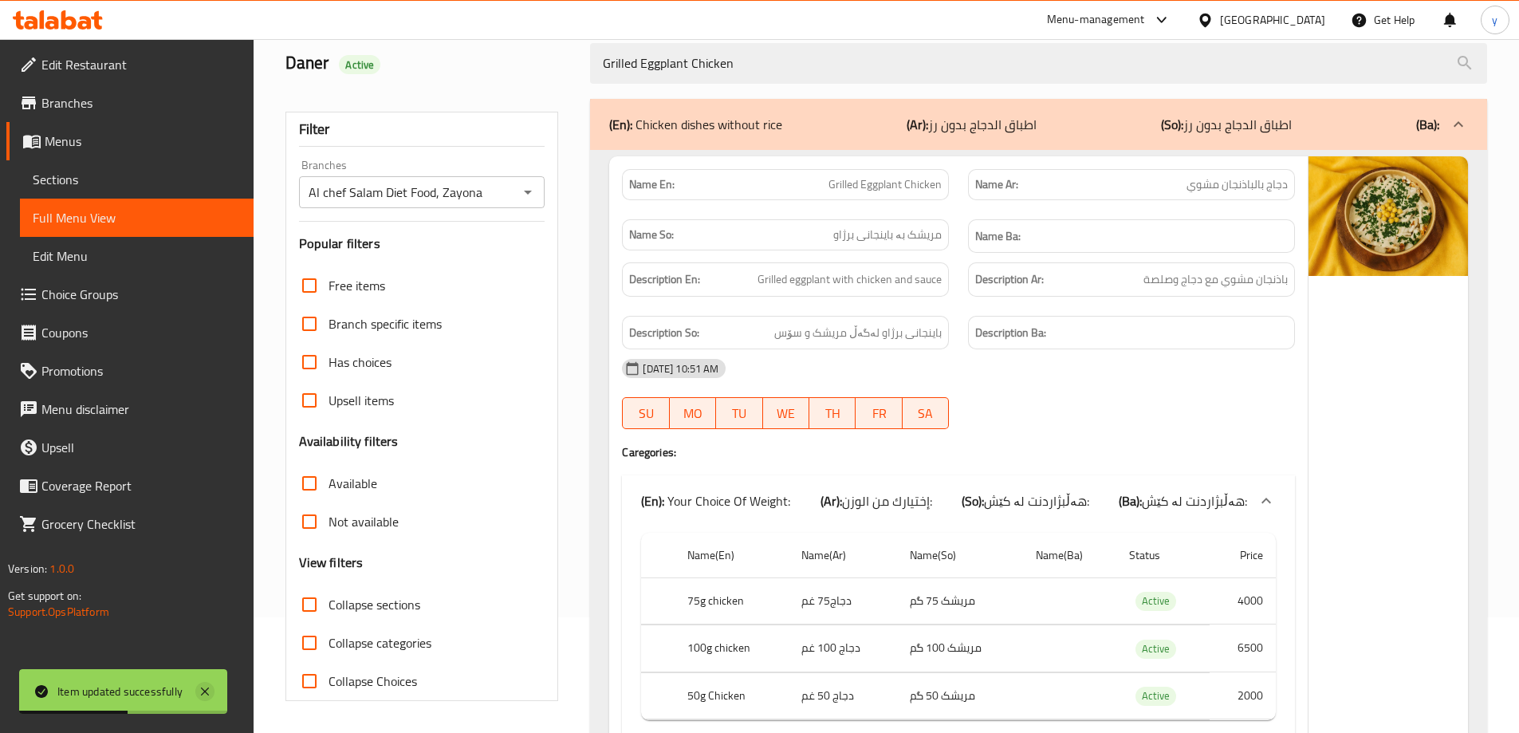
click at [214, 693] on icon at bounding box center [204, 691] width 19 height 19
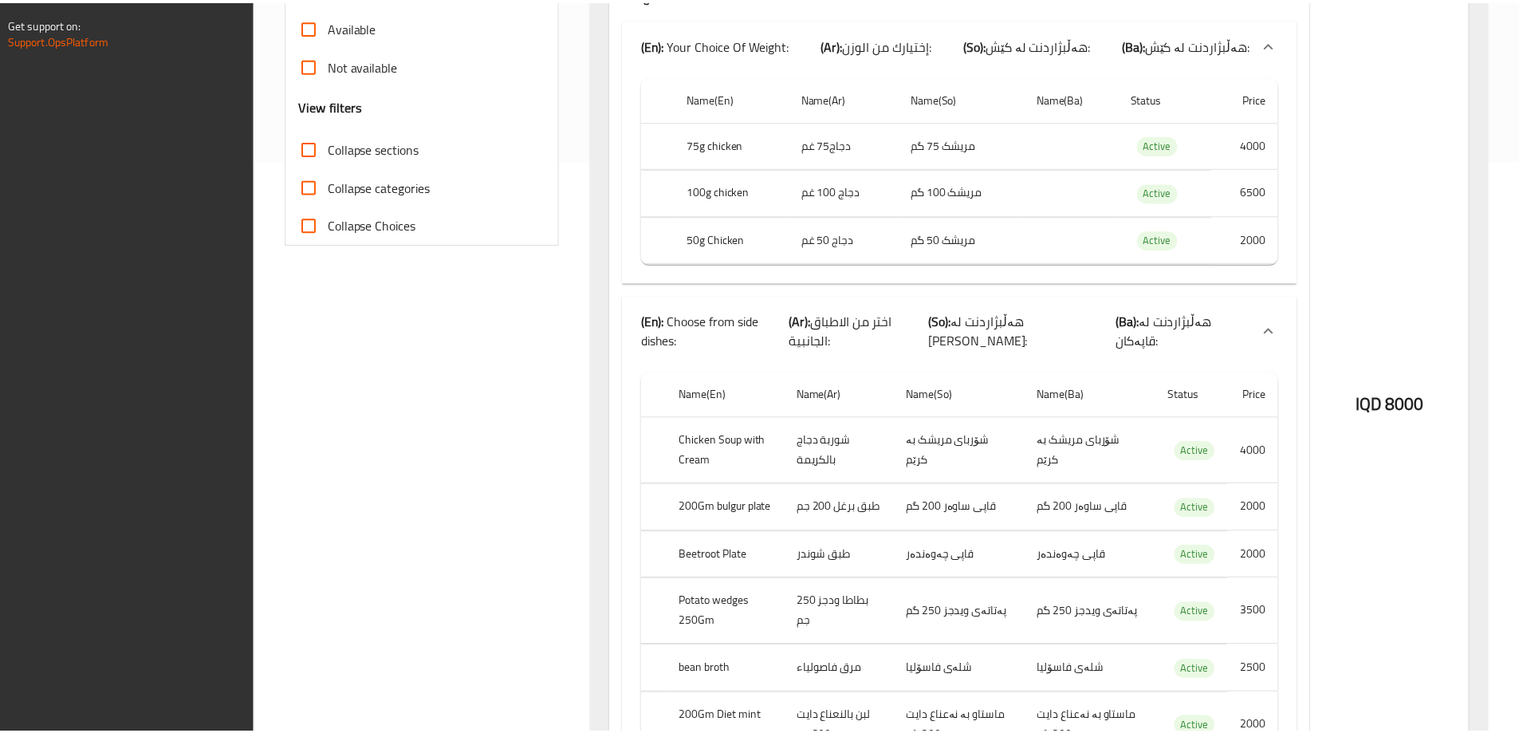
scroll to position [931, 0]
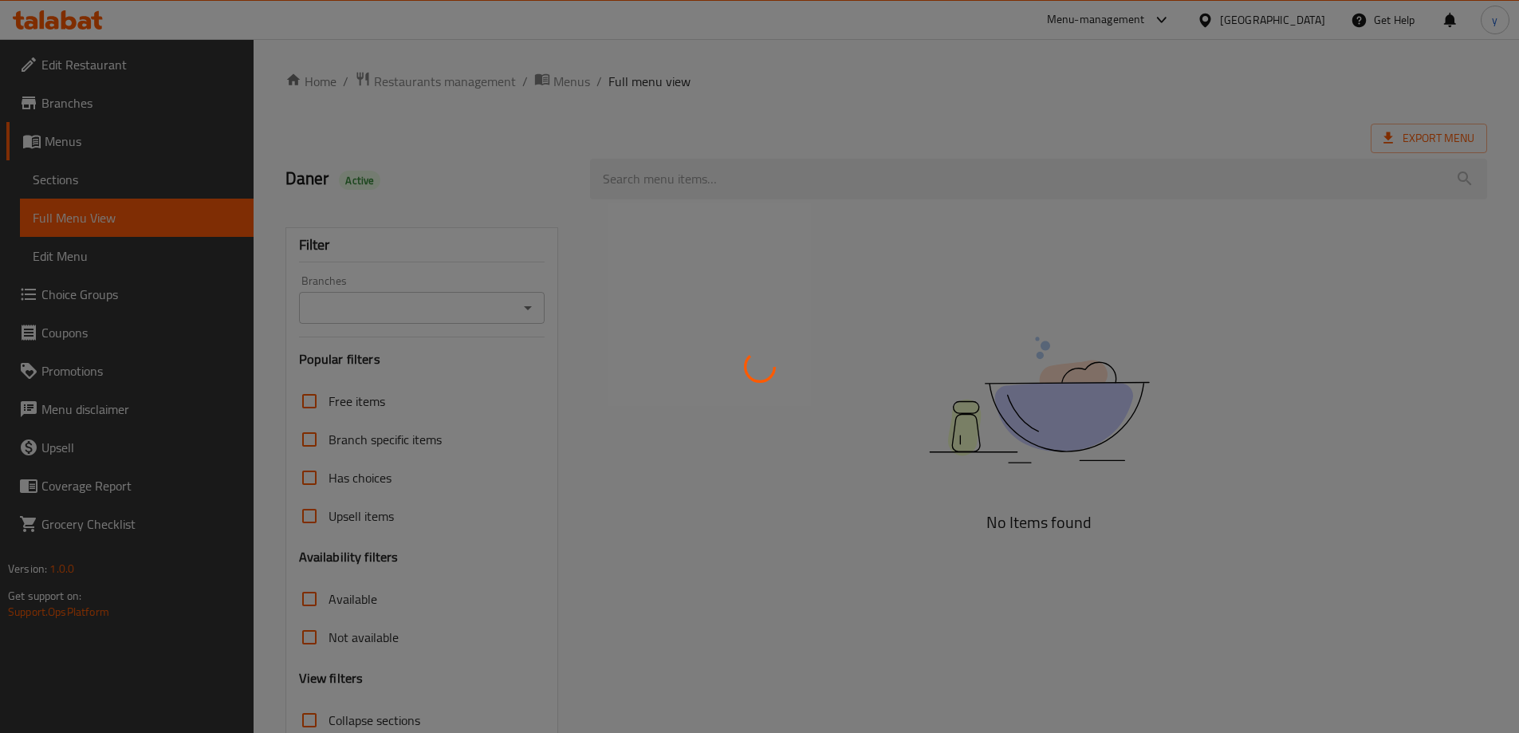
click at [959, 251] on div at bounding box center [759, 366] width 1519 height 733
click at [941, 238] on div at bounding box center [759, 366] width 1519 height 733
click at [917, 219] on div at bounding box center [759, 366] width 1519 height 733
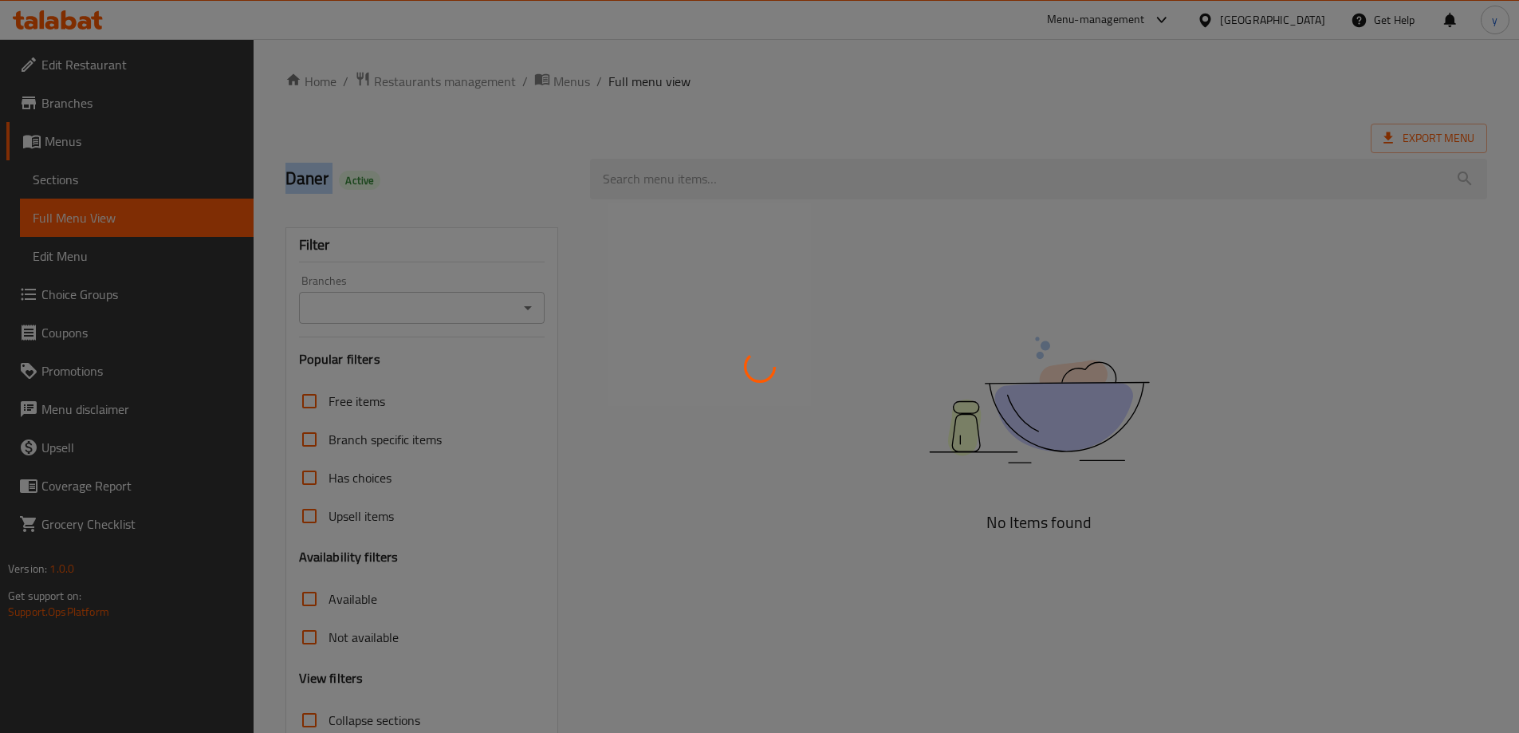
click at [920, 215] on div at bounding box center [759, 366] width 1519 height 733
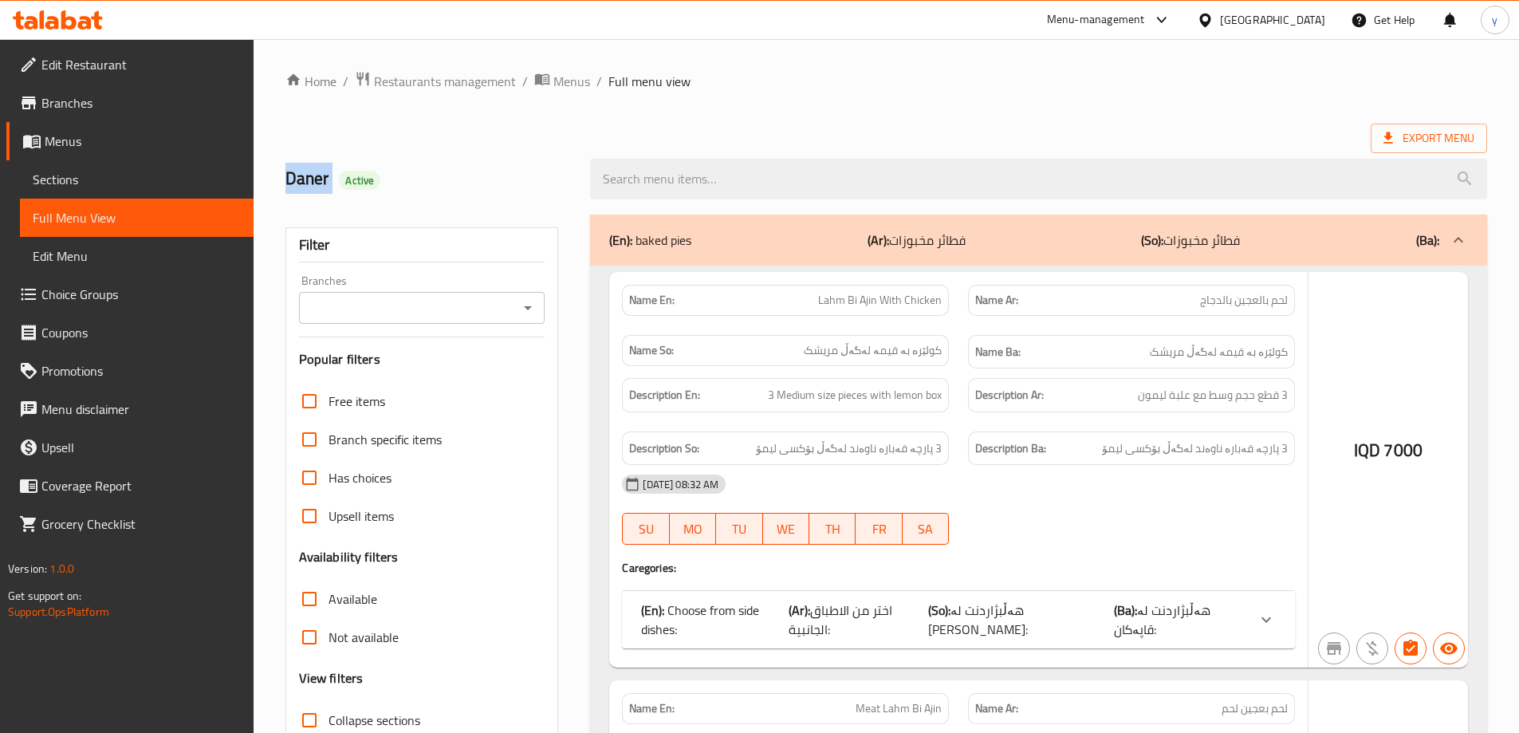
click at [925, 210] on div at bounding box center [759, 366] width 1519 height 733
click at [926, 203] on div at bounding box center [759, 366] width 1519 height 733
click at [934, 192] on div at bounding box center [759, 366] width 1519 height 733
click at [890, 175] on div at bounding box center [759, 366] width 1519 height 733
click at [735, 188] on div at bounding box center [759, 366] width 1519 height 733
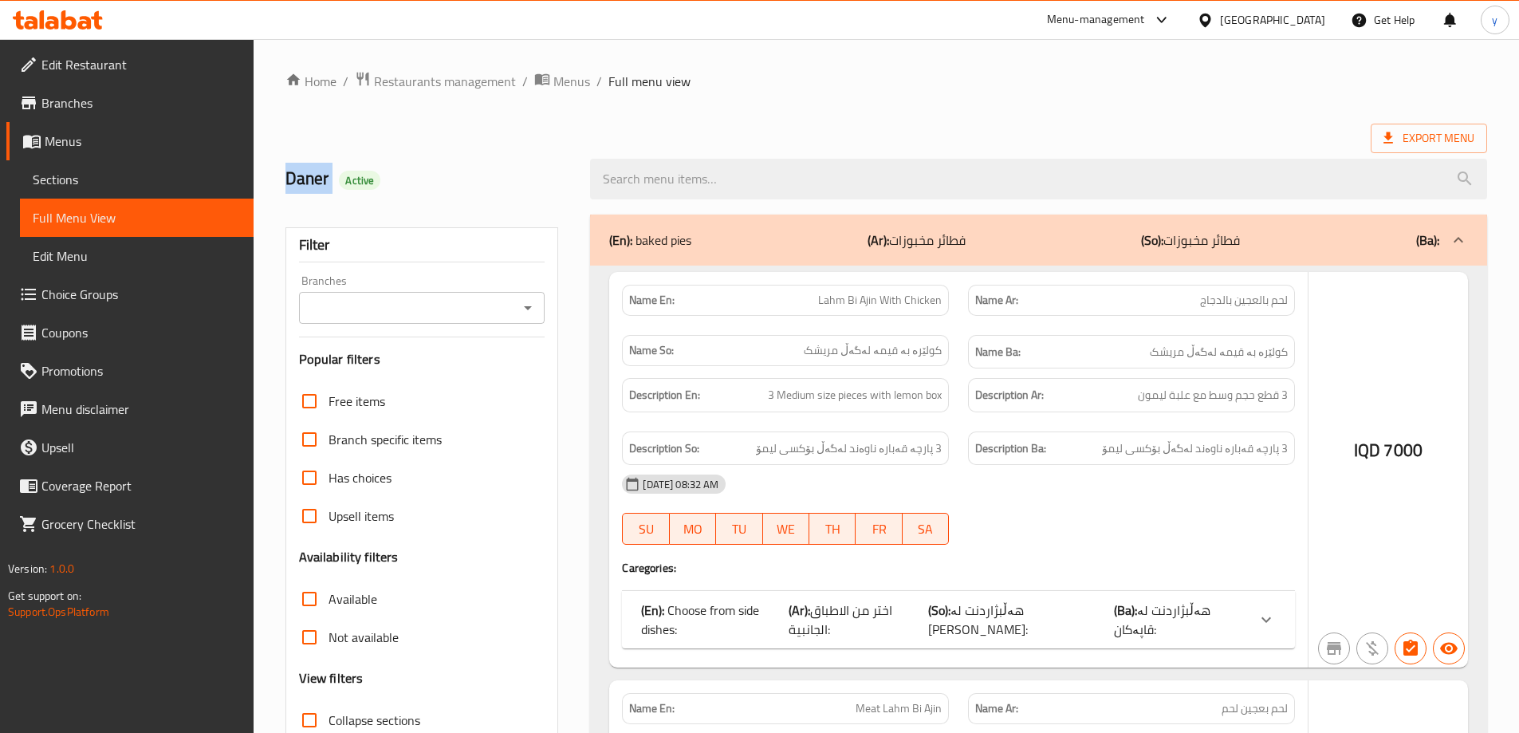
click at [719, 187] on div at bounding box center [759, 366] width 1519 height 733
click at [725, 184] on div at bounding box center [759, 366] width 1519 height 733
click at [750, 181] on div at bounding box center [759, 366] width 1519 height 733
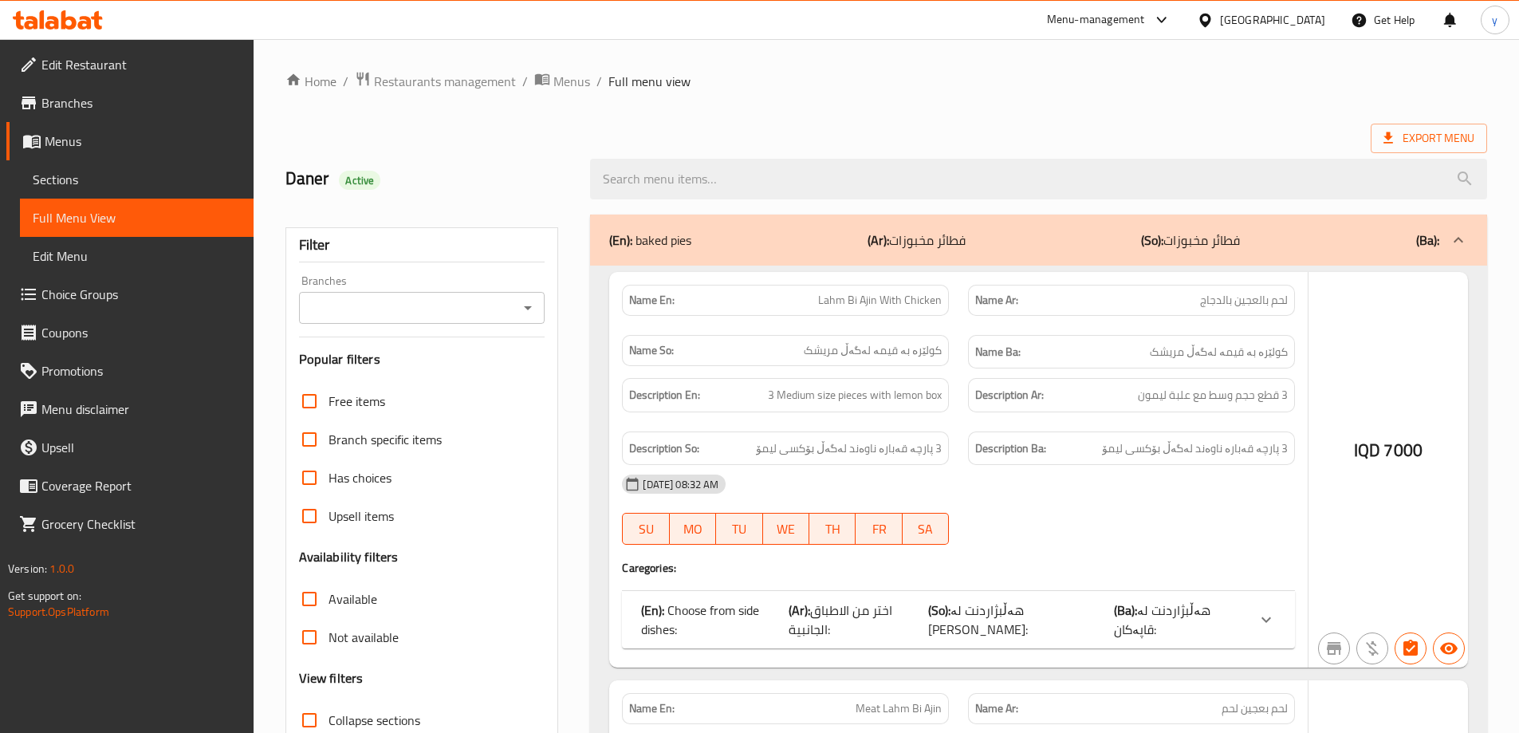
click at [179, 151] on div at bounding box center [759, 366] width 1519 height 733
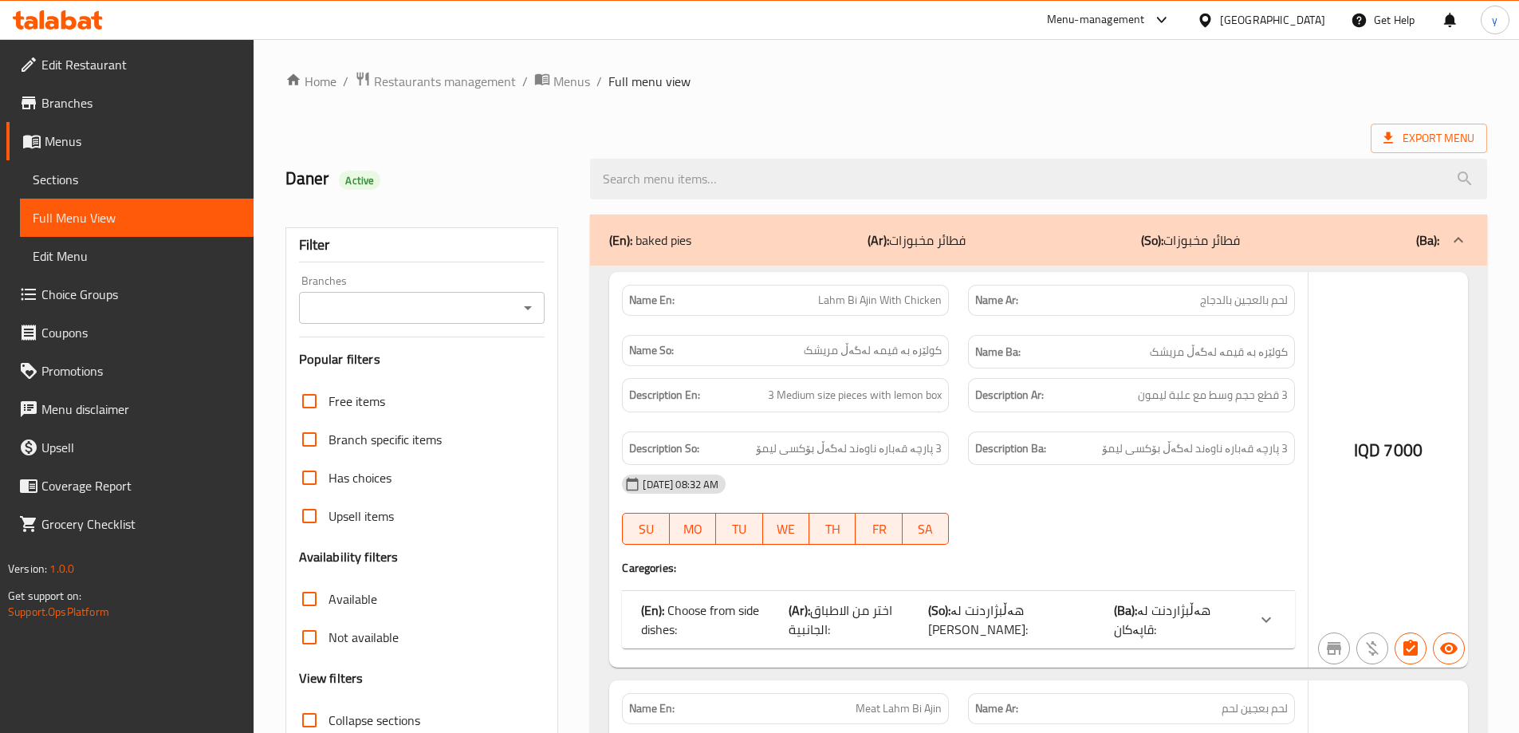
click at [179, 151] on div at bounding box center [759, 366] width 1519 height 733
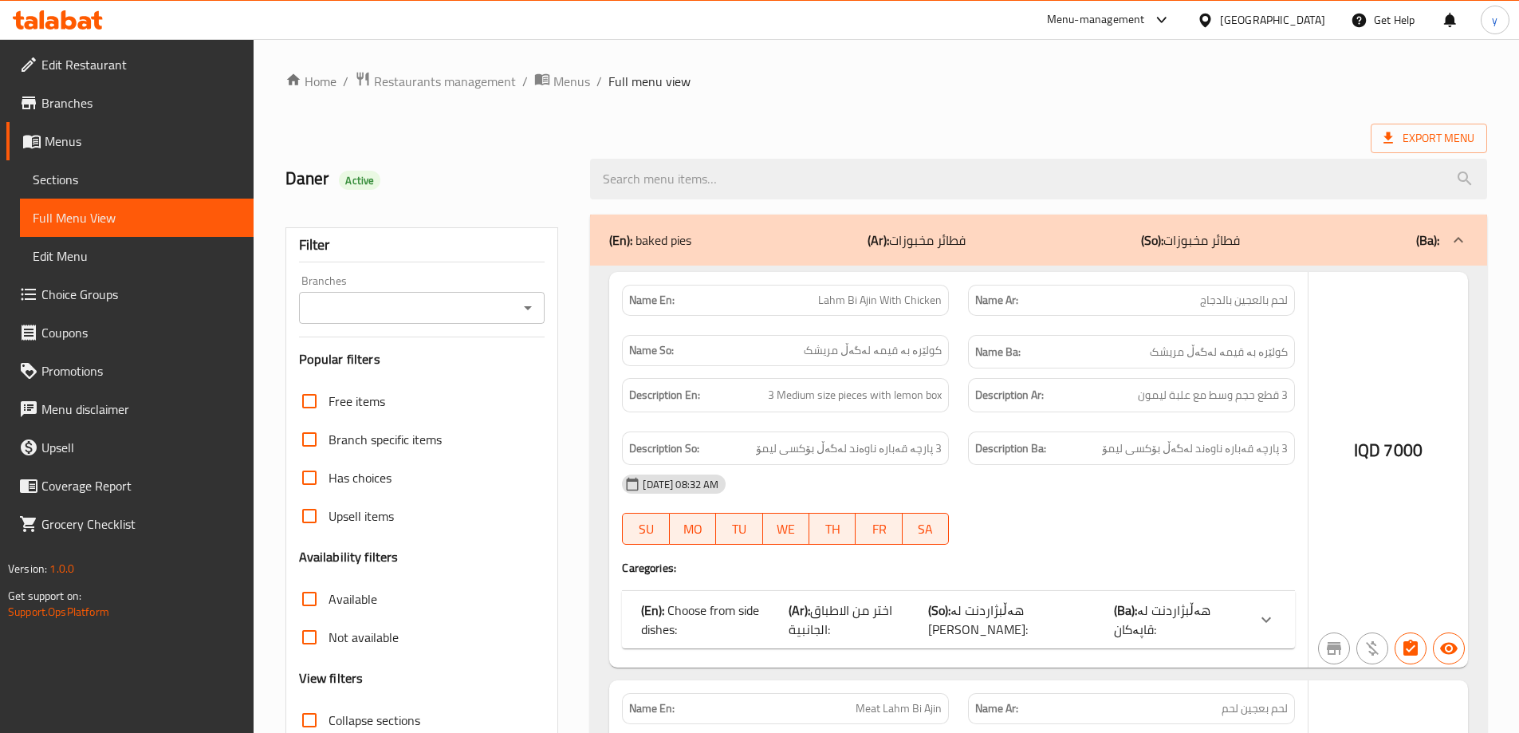
click at [179, 151] on div at bounding box center [759, 366] width 1519 height 733
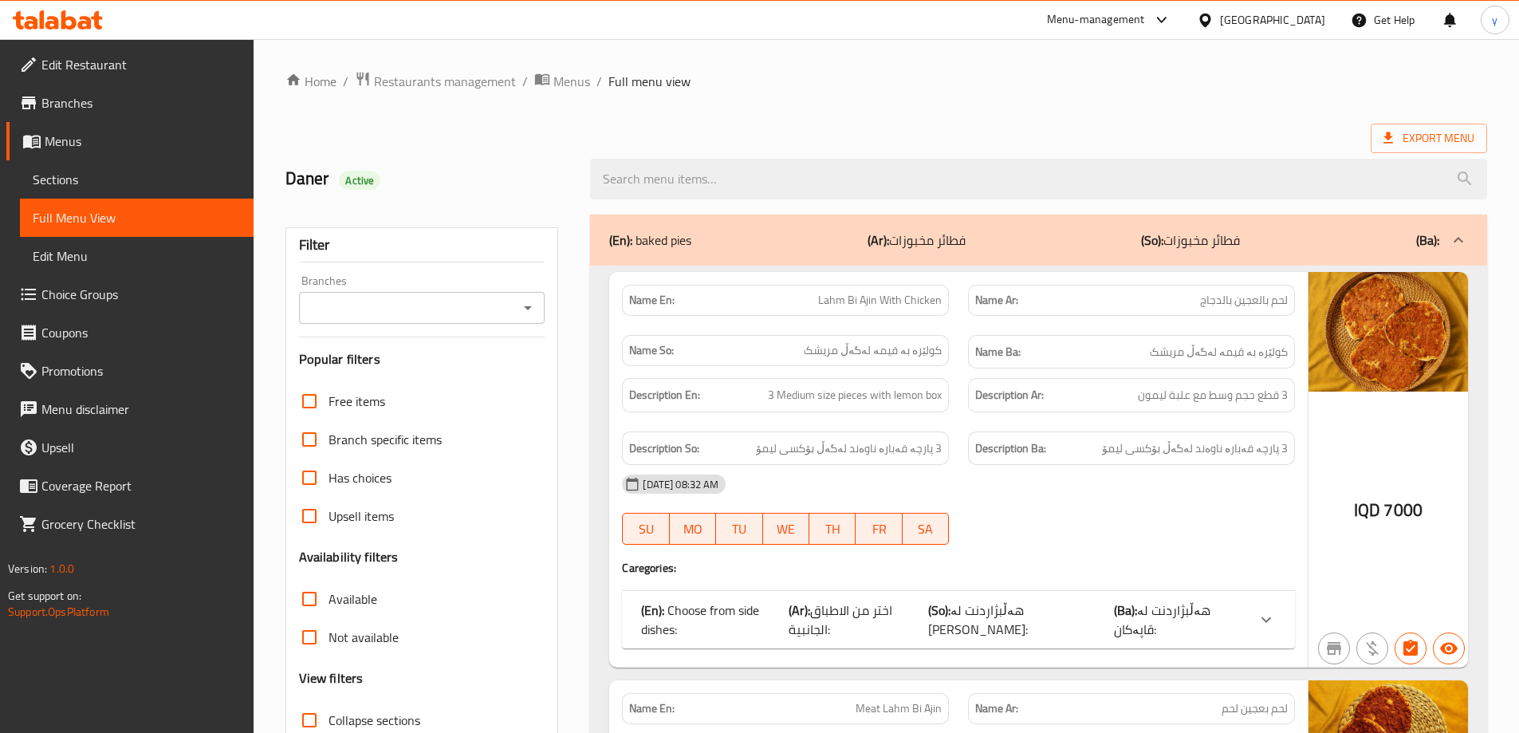
click at [187, 183] on span "Sections" at bounding box center [137, 179] width 208 height 19
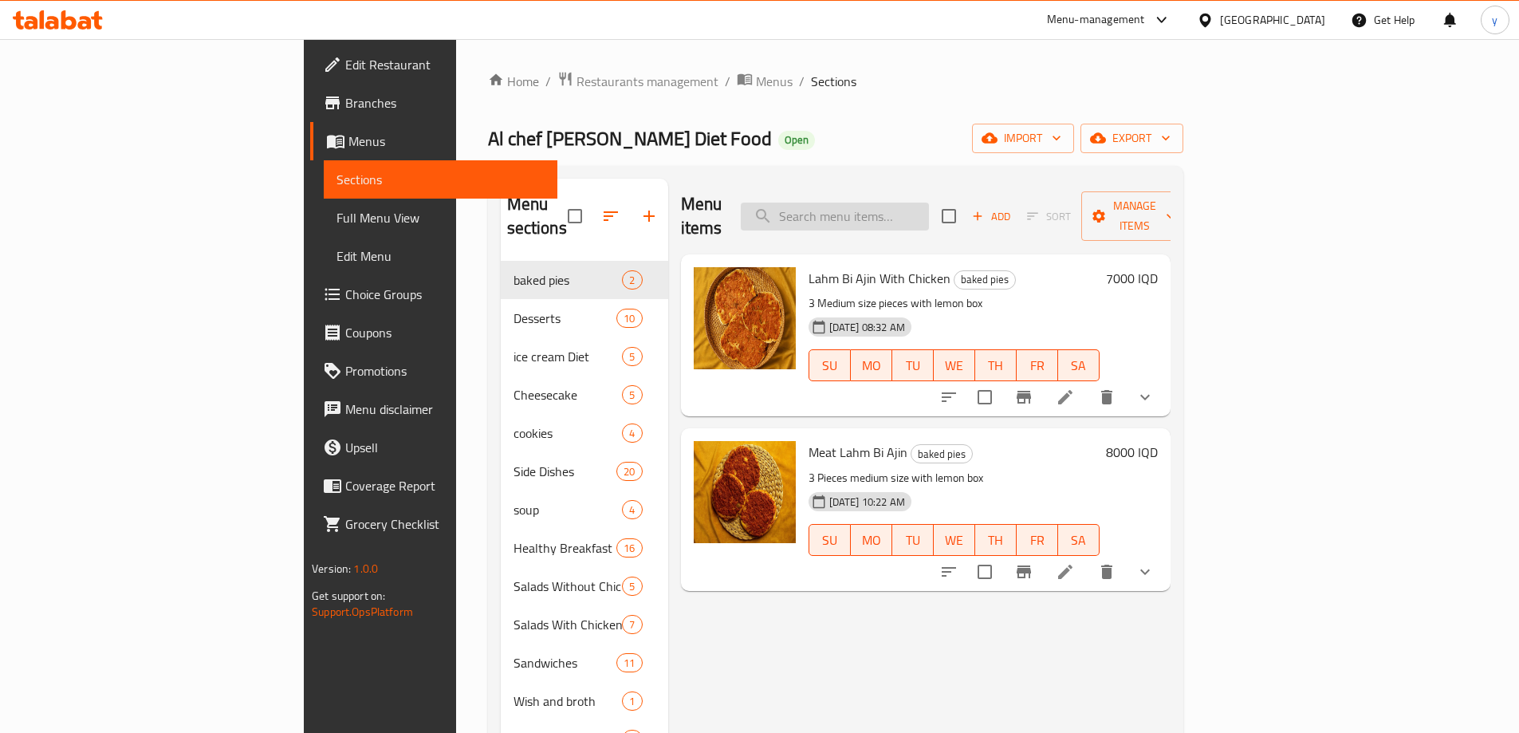
click at [908, 217] on input "search" at bounding box center [835, 217] width 188 height 28
click at [929, 206] on input "search" at bounding box center [835, 217] width 188 height 28
paste input "200 gm Grilled Eggplant"
type input "200 gm Grilled Eggplant"
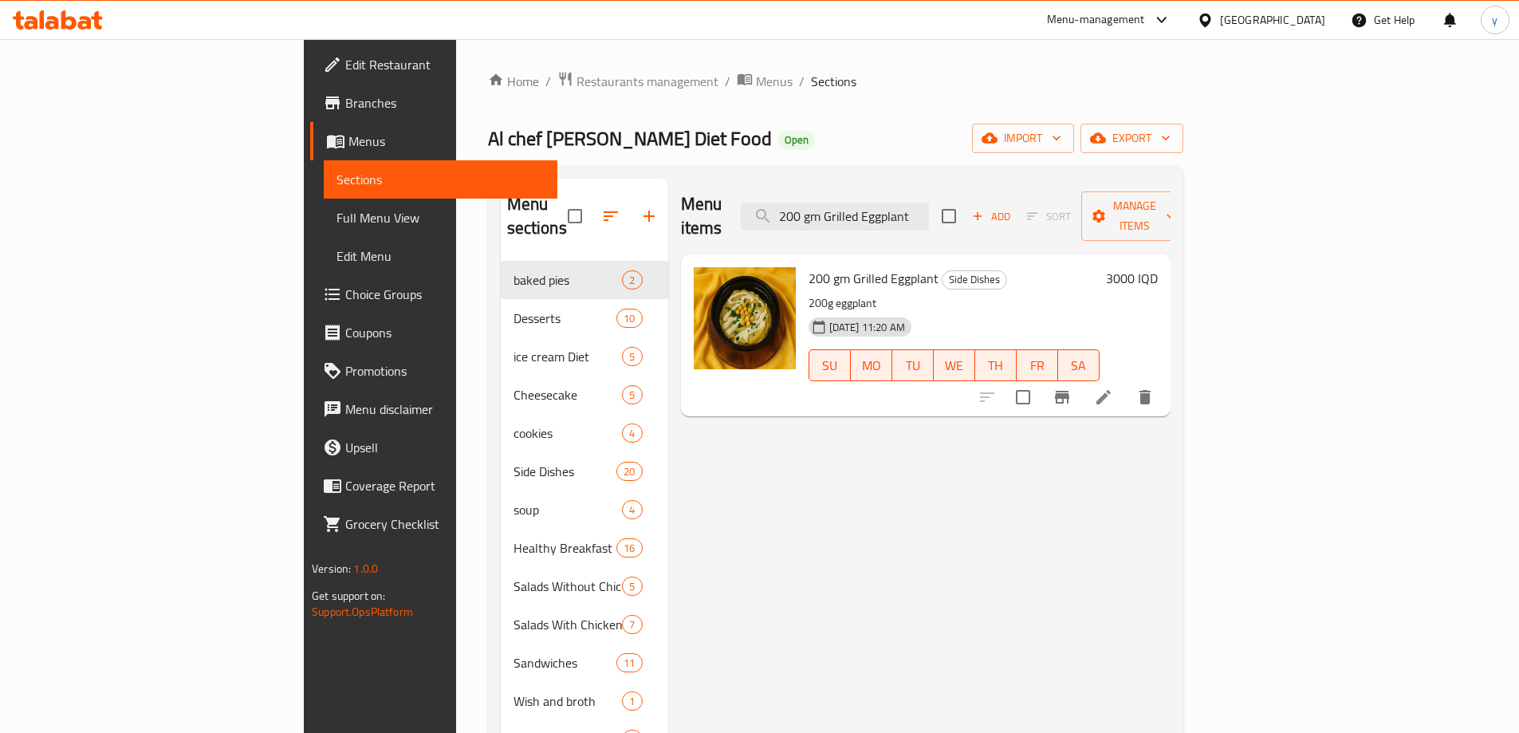
click at [1126, 383] on li at bounding box center [1104, 397] width 45 height 29
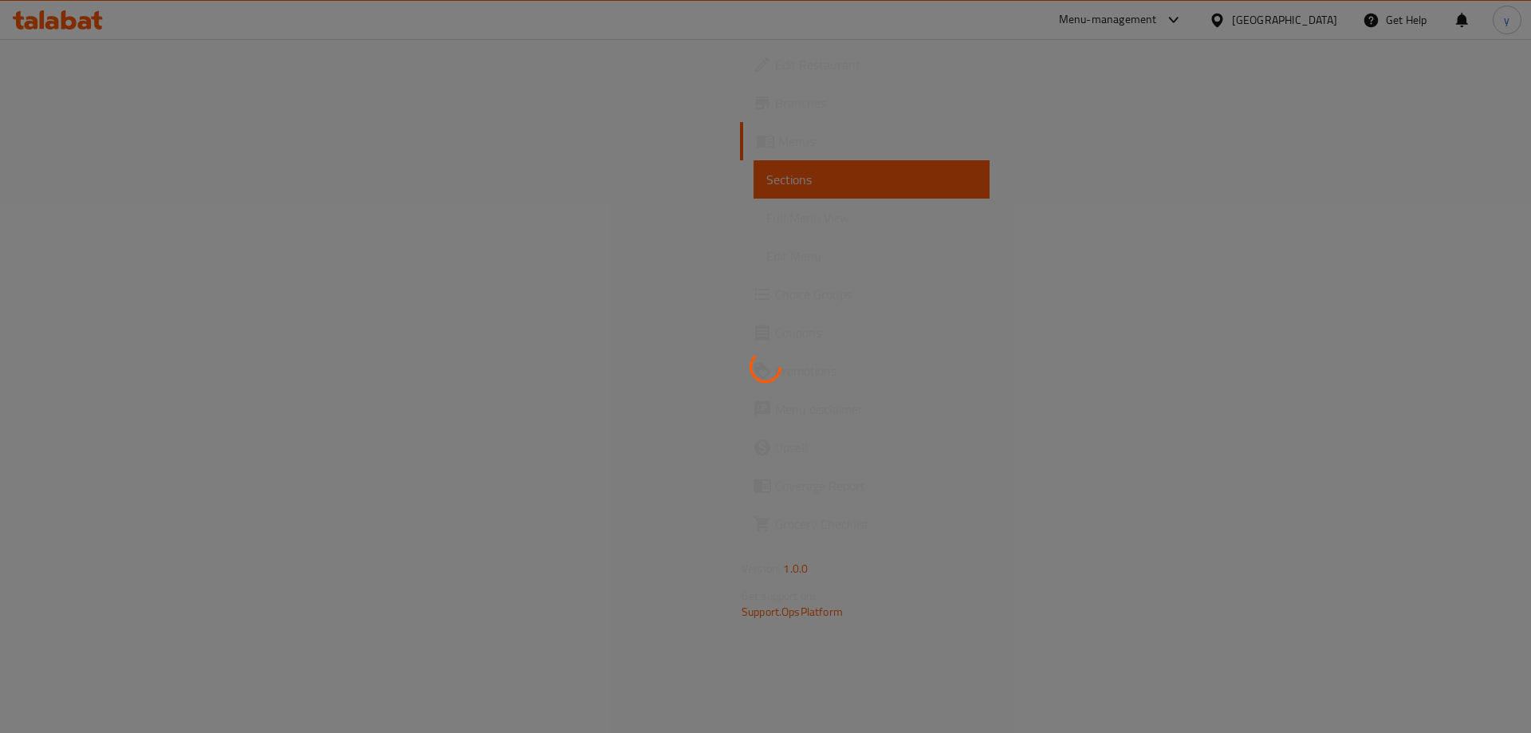
click at [1417, 373] on div at bounding box center [765, 366] width 1531 height 733
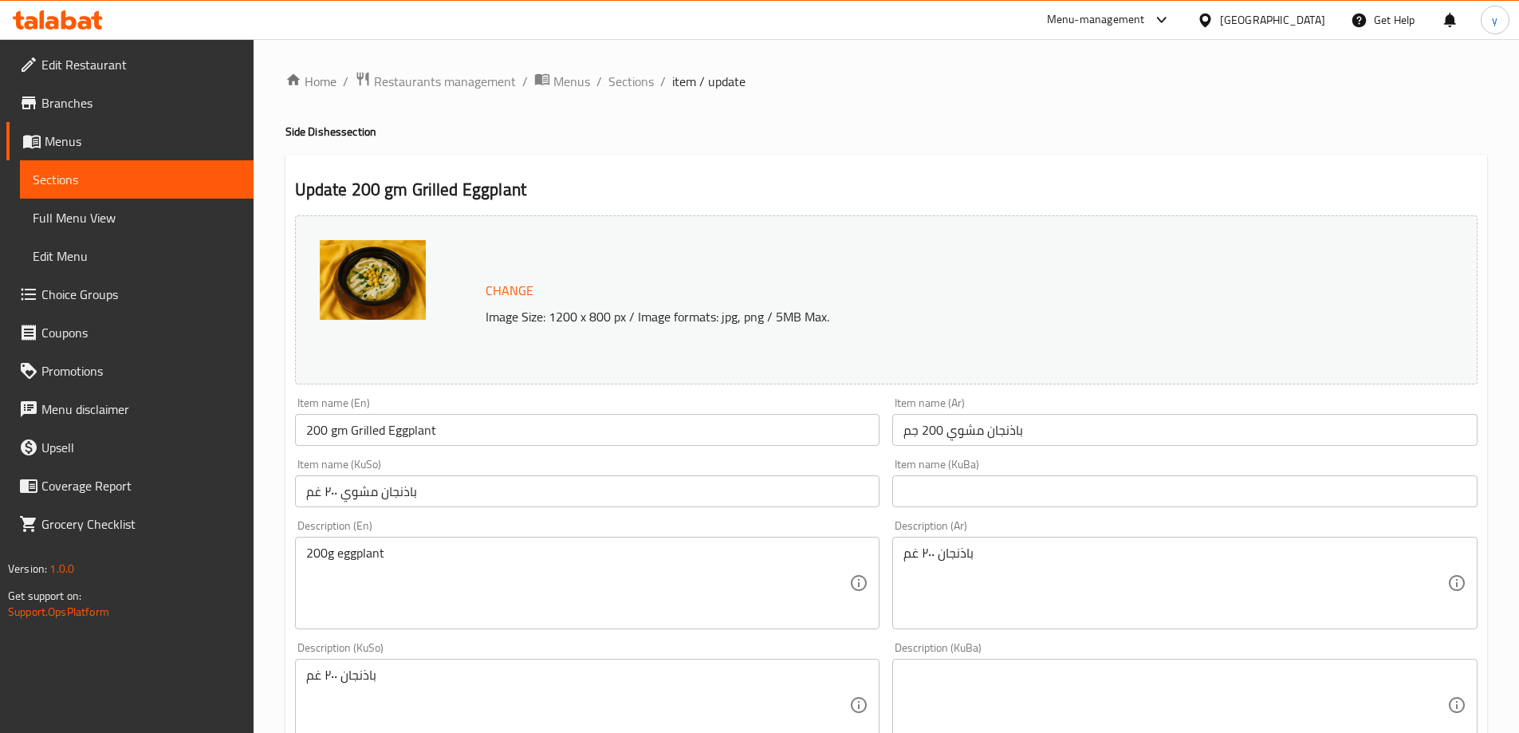
scroll to position [160, 0]
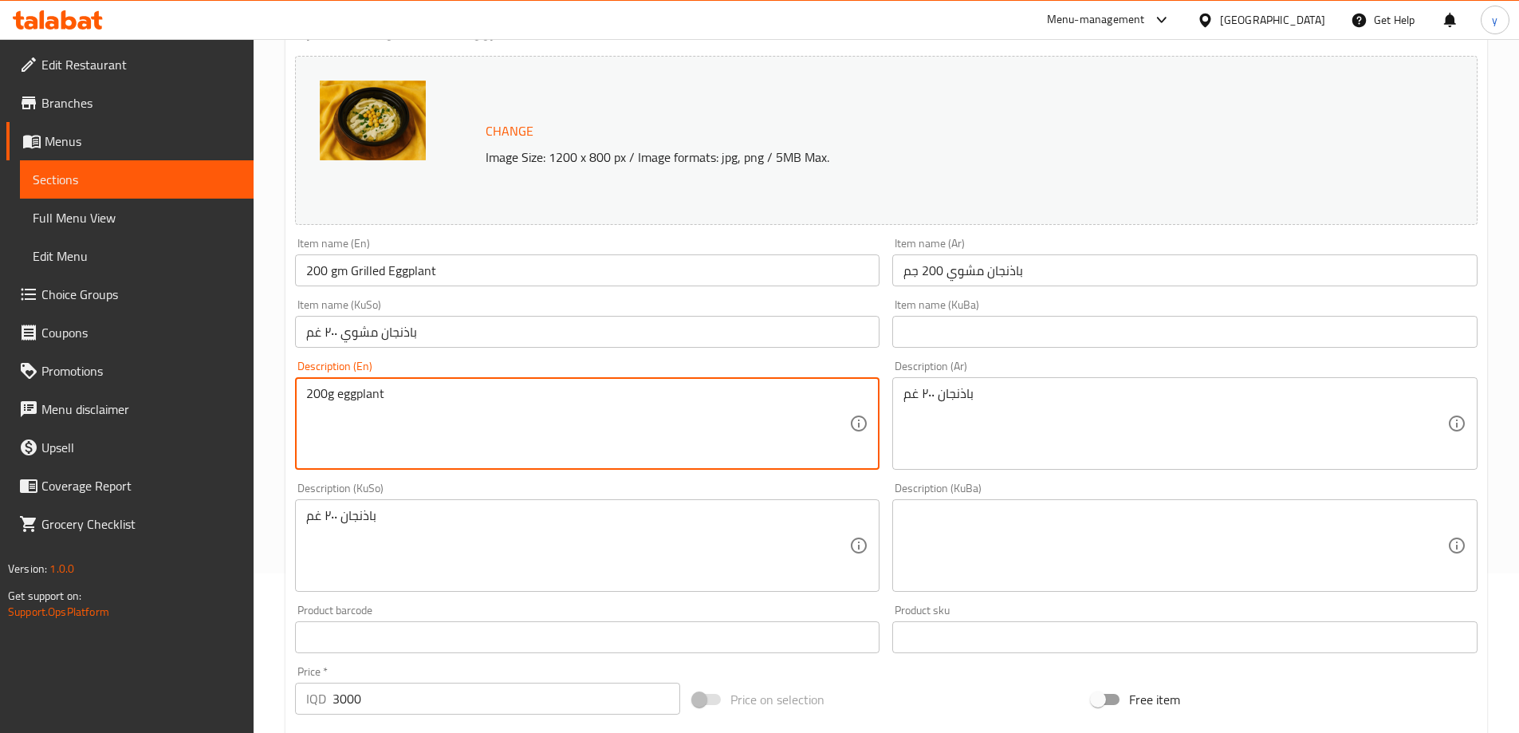
click at [627, 425] on textarea "200g eggplant" at bounding box center [578, 424] width 544 height 76
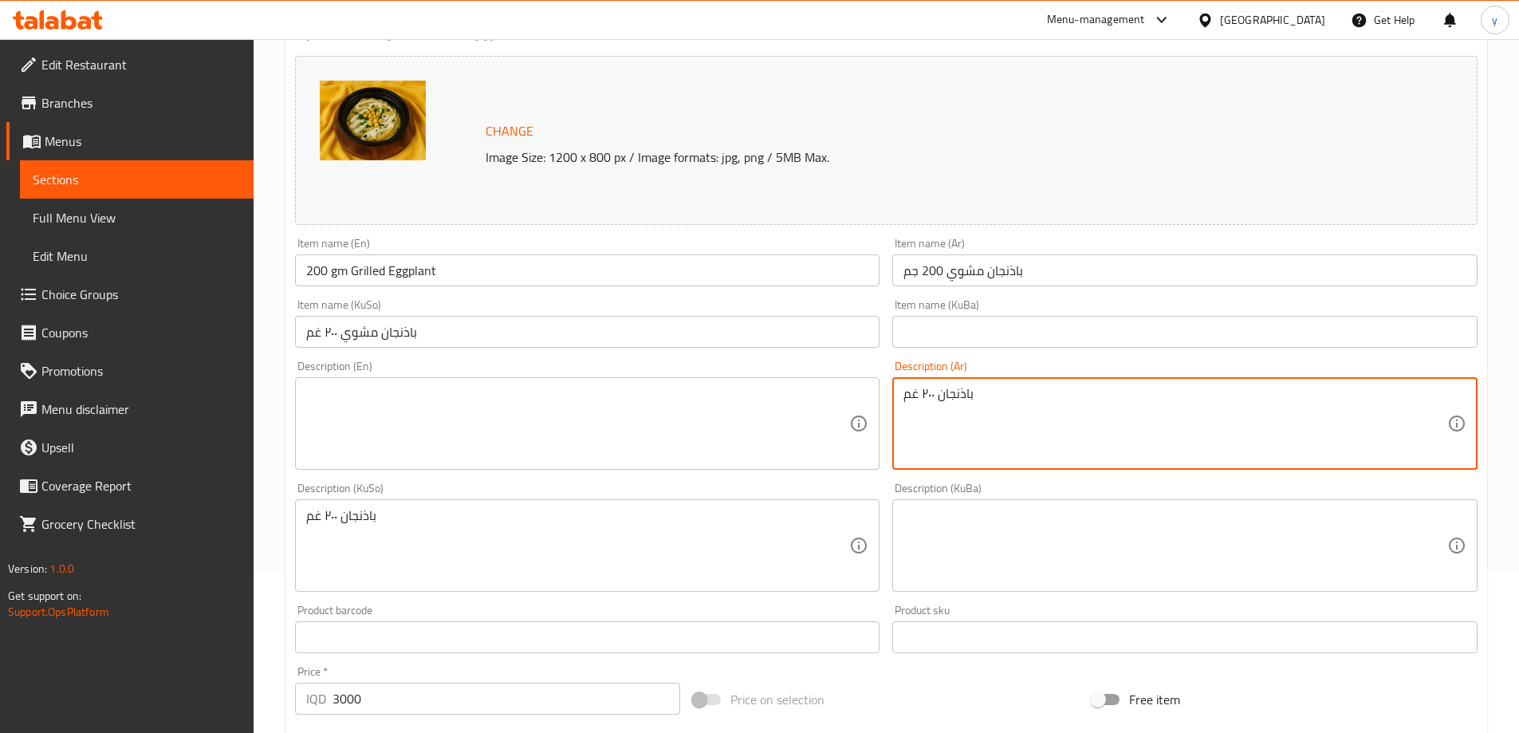
click at [947, 410] on textarea "باذنجان ٢٠٠ غم" at bounding box center [1176, 424] width 544 height 76
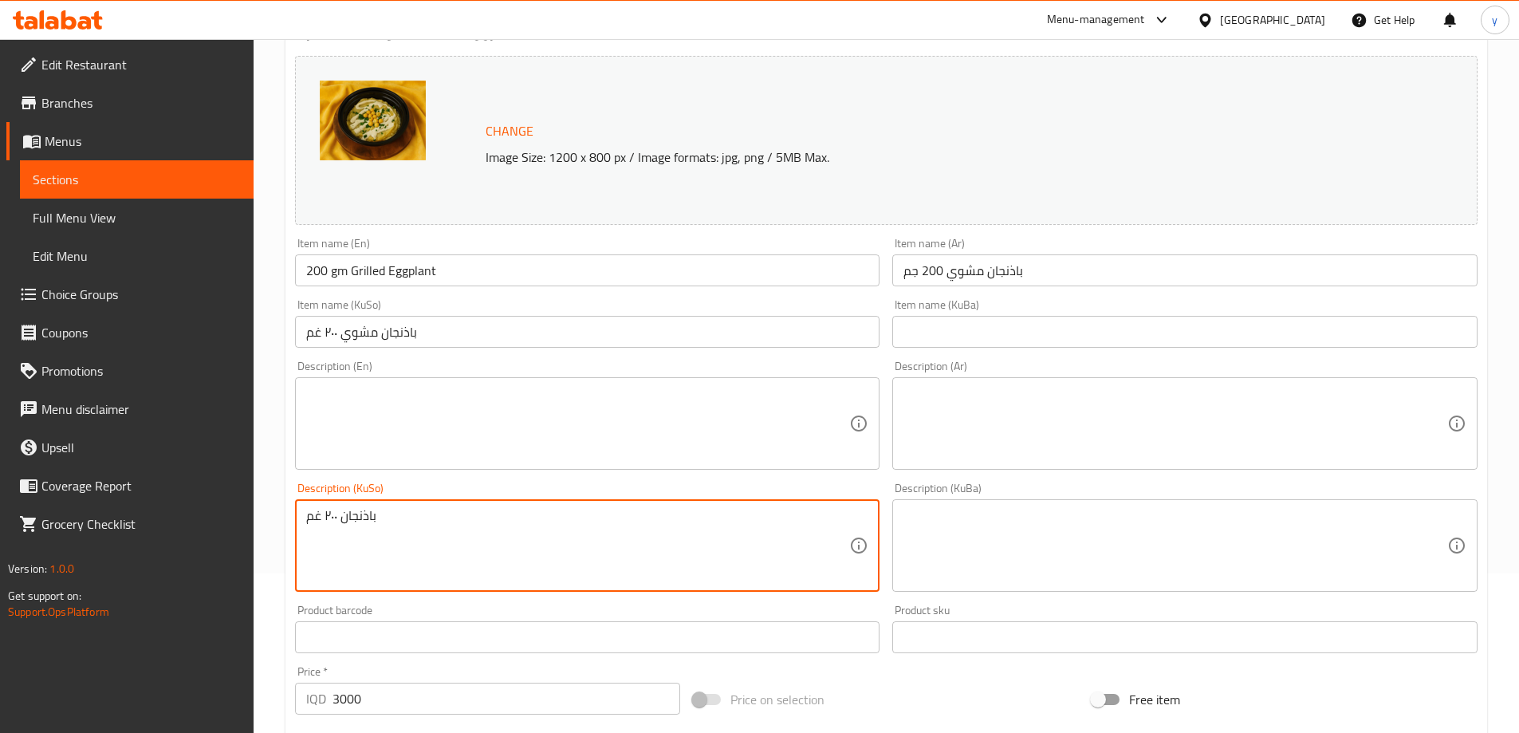
click at [718, 533] on textarea "باذنجان ٢٠٠ غم" at bounding box center [578, 546] width 544 height 76
click at [656, 368] on div "Description (En) Description (En)" at bounding box center [587, 415] width 585 height 109
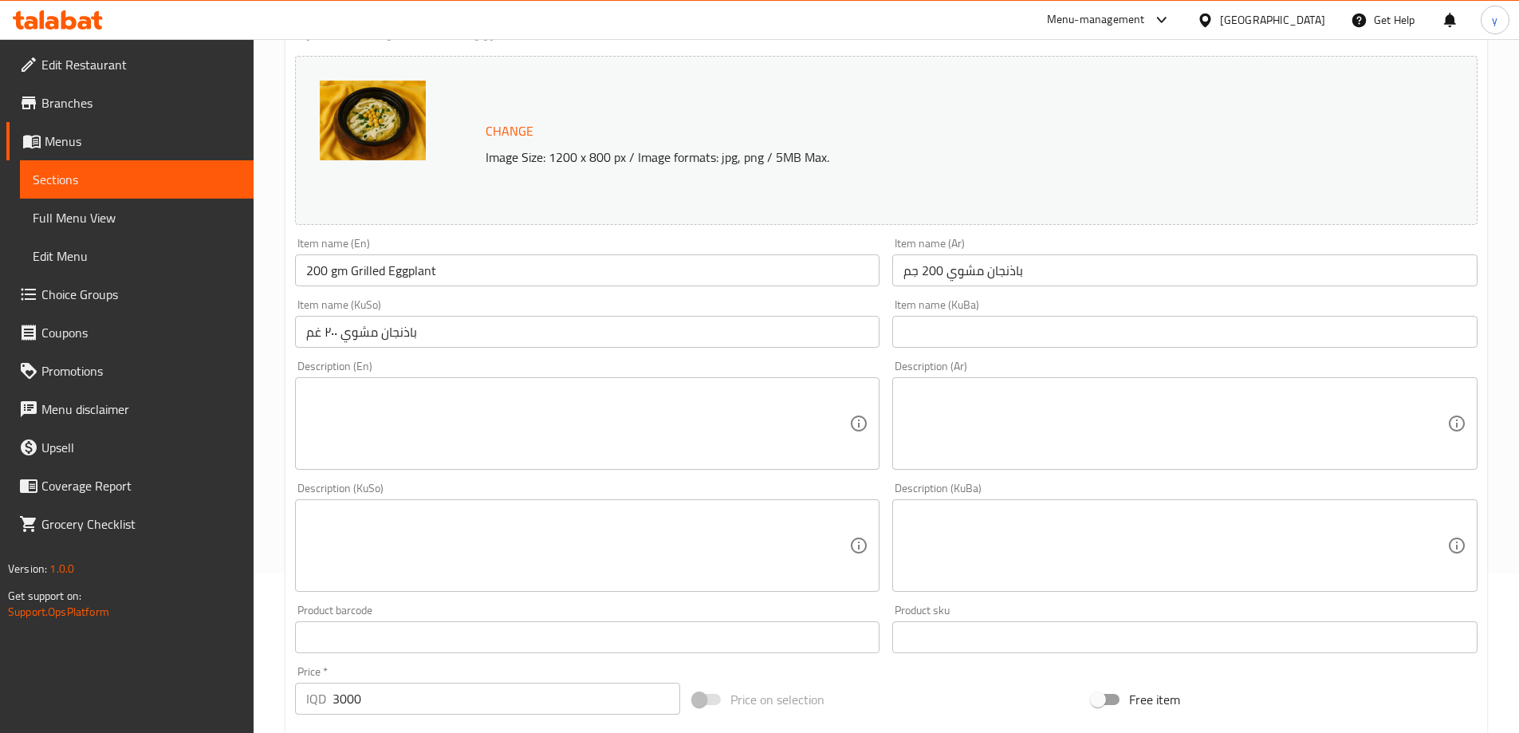
click at [663, 341] on input "باذنجان مشوي ٢٠٠ غم" at bounding box center [587, 332] width 585 height 32
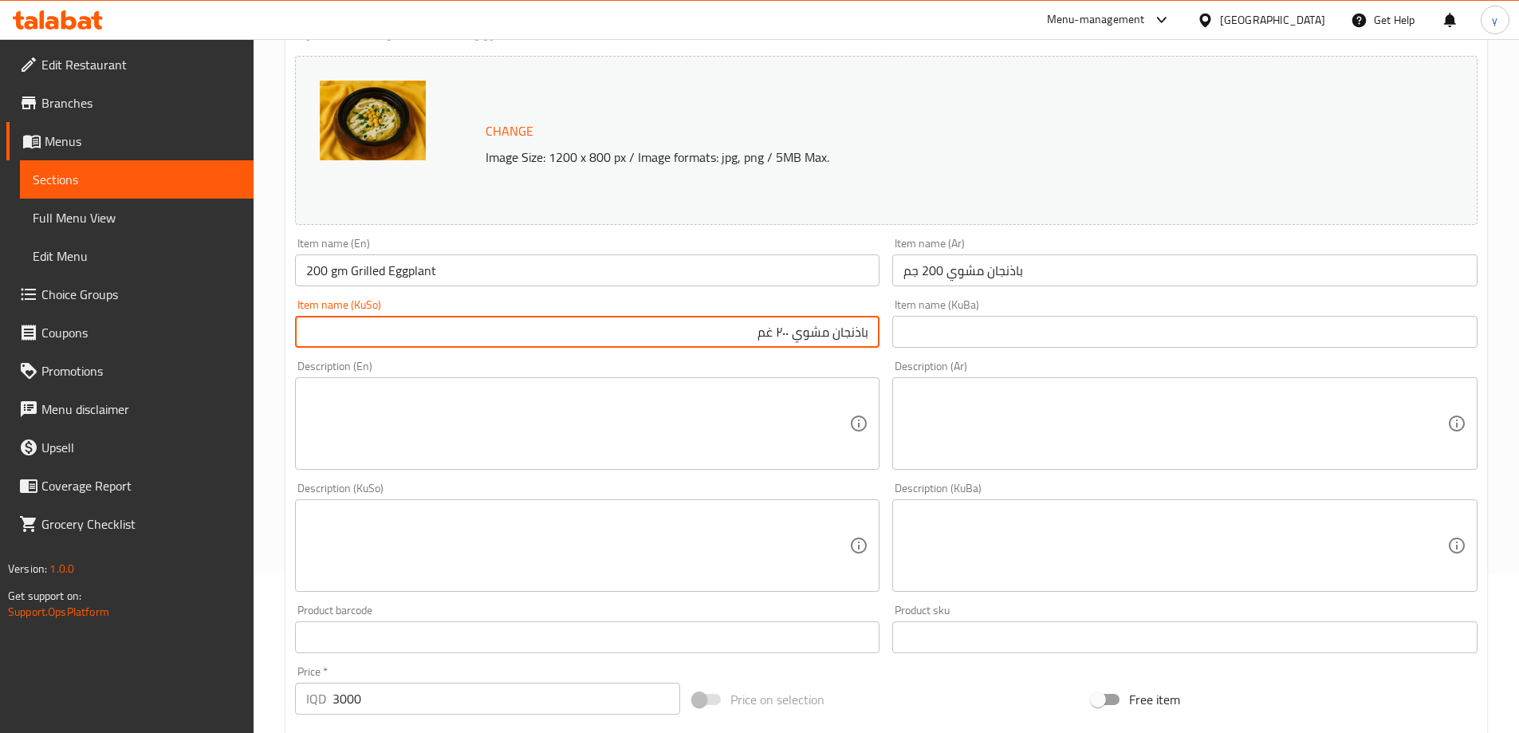
click at [663, 341] on input "باذنجان مشوي ٢٠٠ غم" at bounding box center [587, 332] width 585 height 32
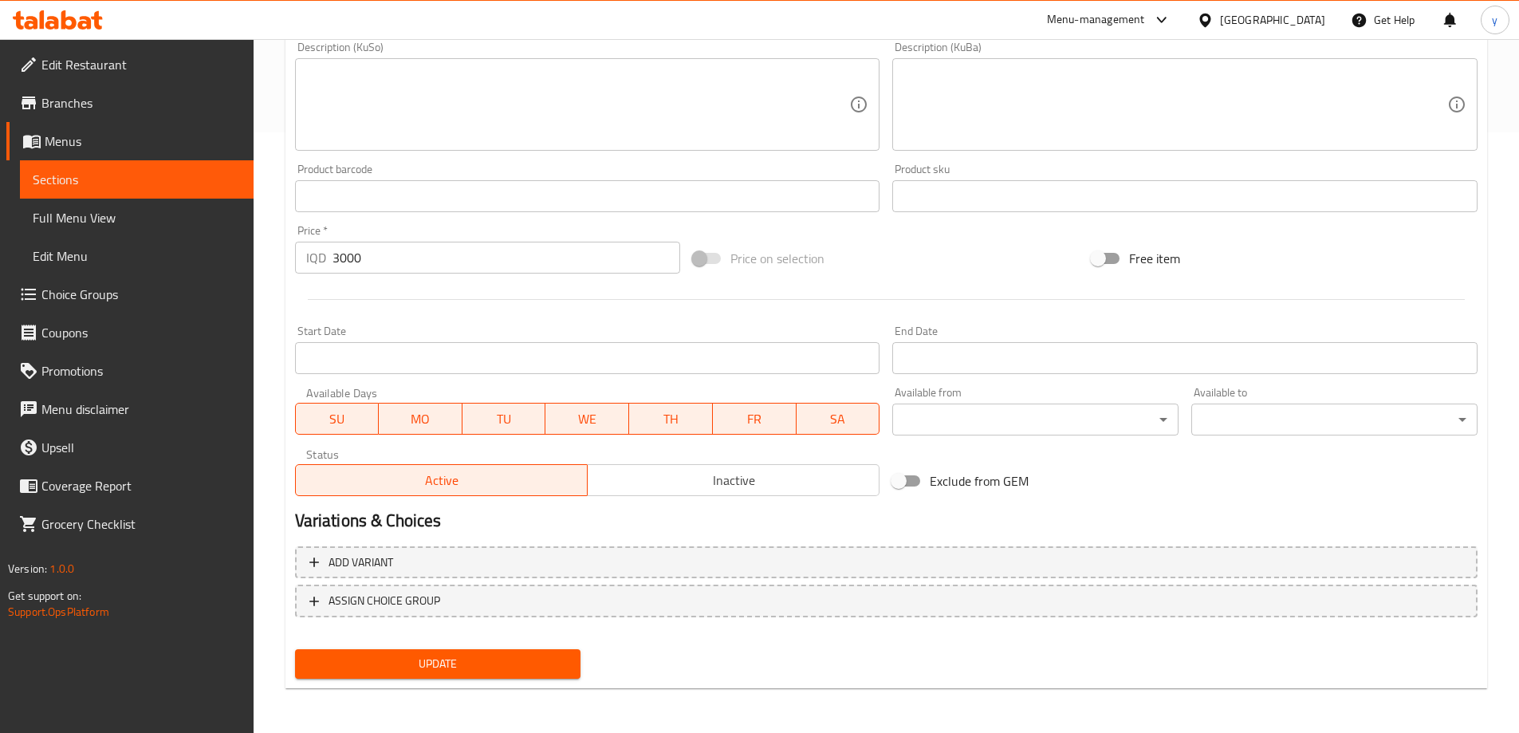
type input "باینجانی برژاو 200 گم"
click at [483, 664] on span "Update" at bounding box center [438, 664] width 261 height 20
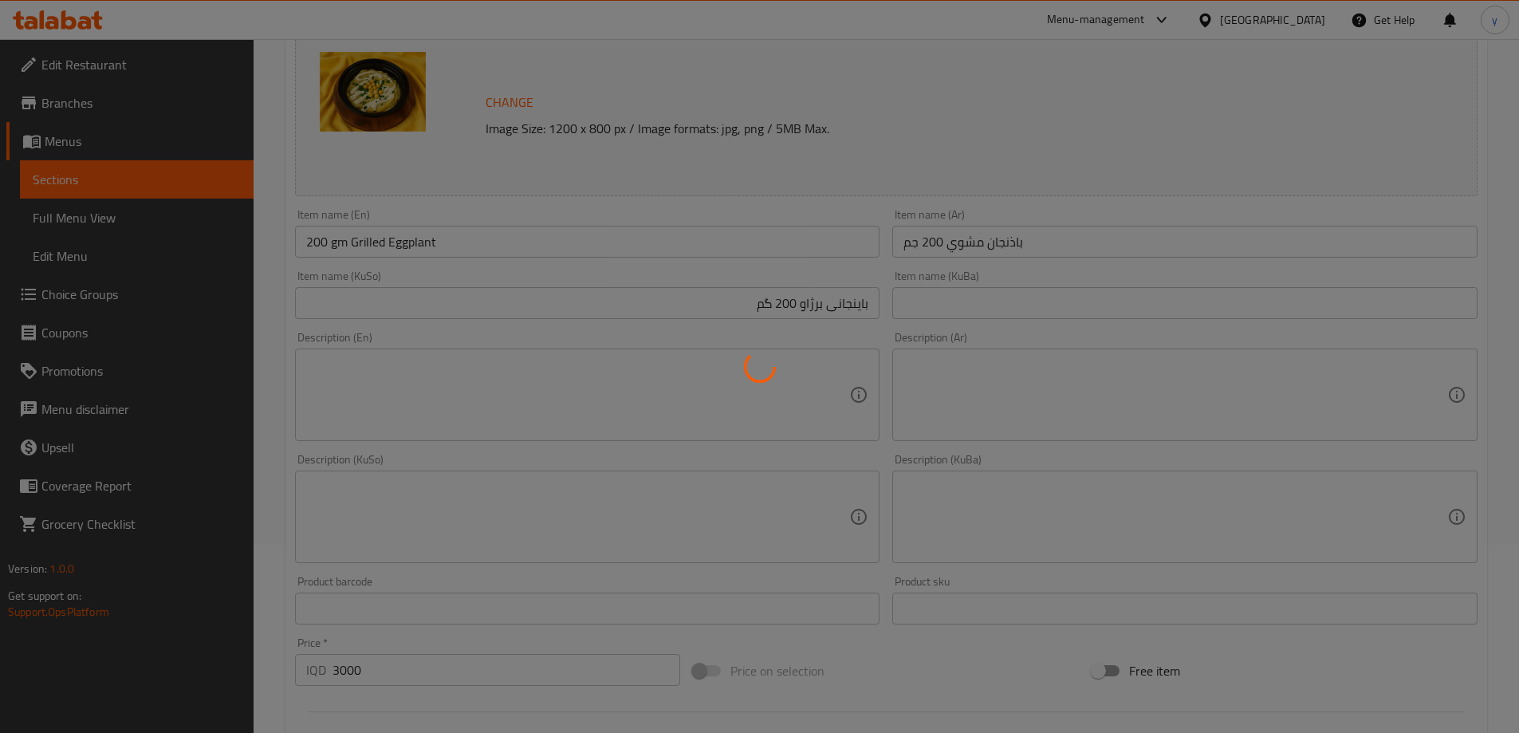
scroll to position [122, 0]
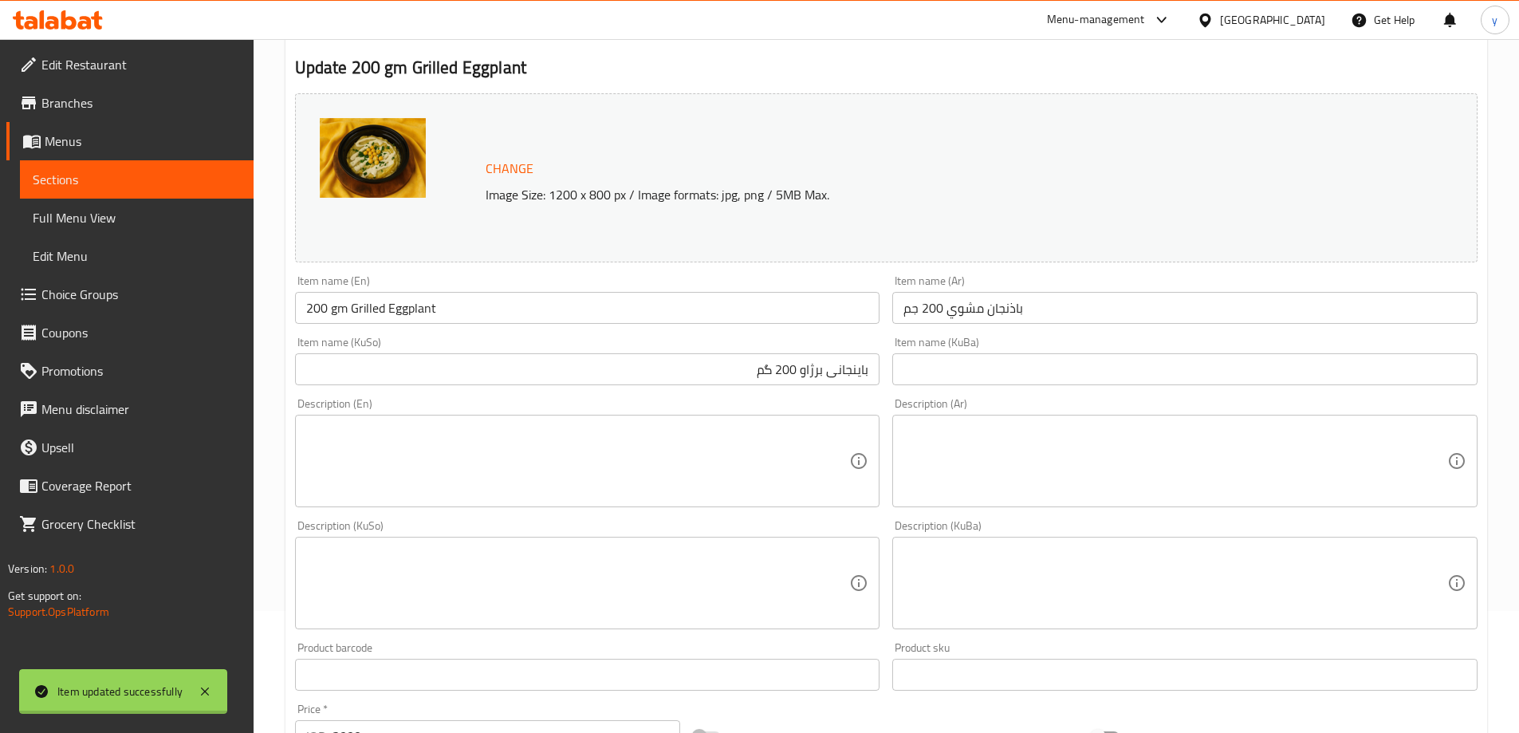
click at [379, 315] on div "Home / Restaurants management / Menus / Sections / item / update Side Dishes se…" at bounding box center [887, 564] width 1202 height 1231
click at [379, 315] on input "200 gm Grilled Eggplant" at bounding box center [587, 308] width 585 height 32
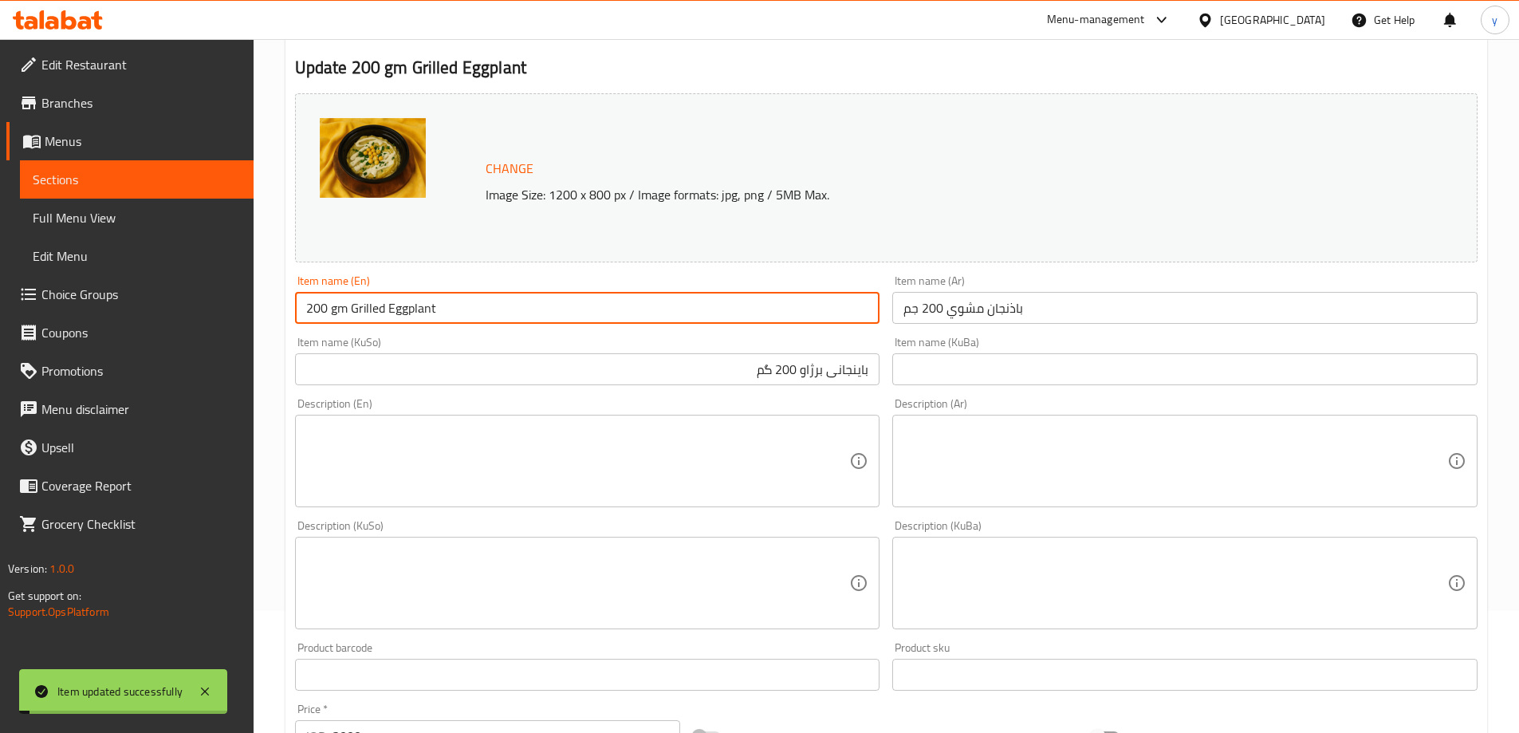
click at [379, 315] on input "200 gm Grilled Eggplant" at bounding box center [587, 308] width 585 height 32
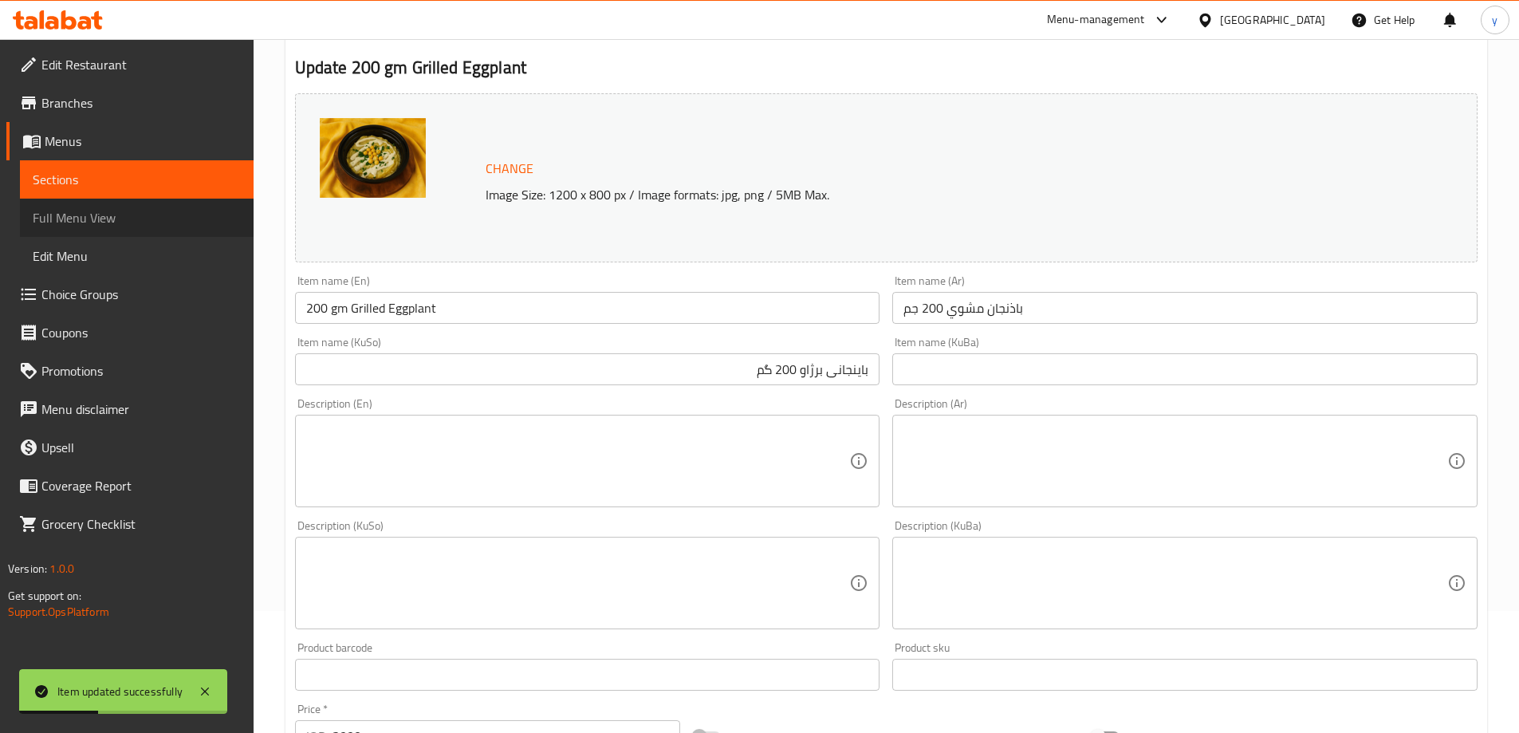
click at [158, 207] on link "Full Menu View" at bounding box center [137, 218] width 234 height 38
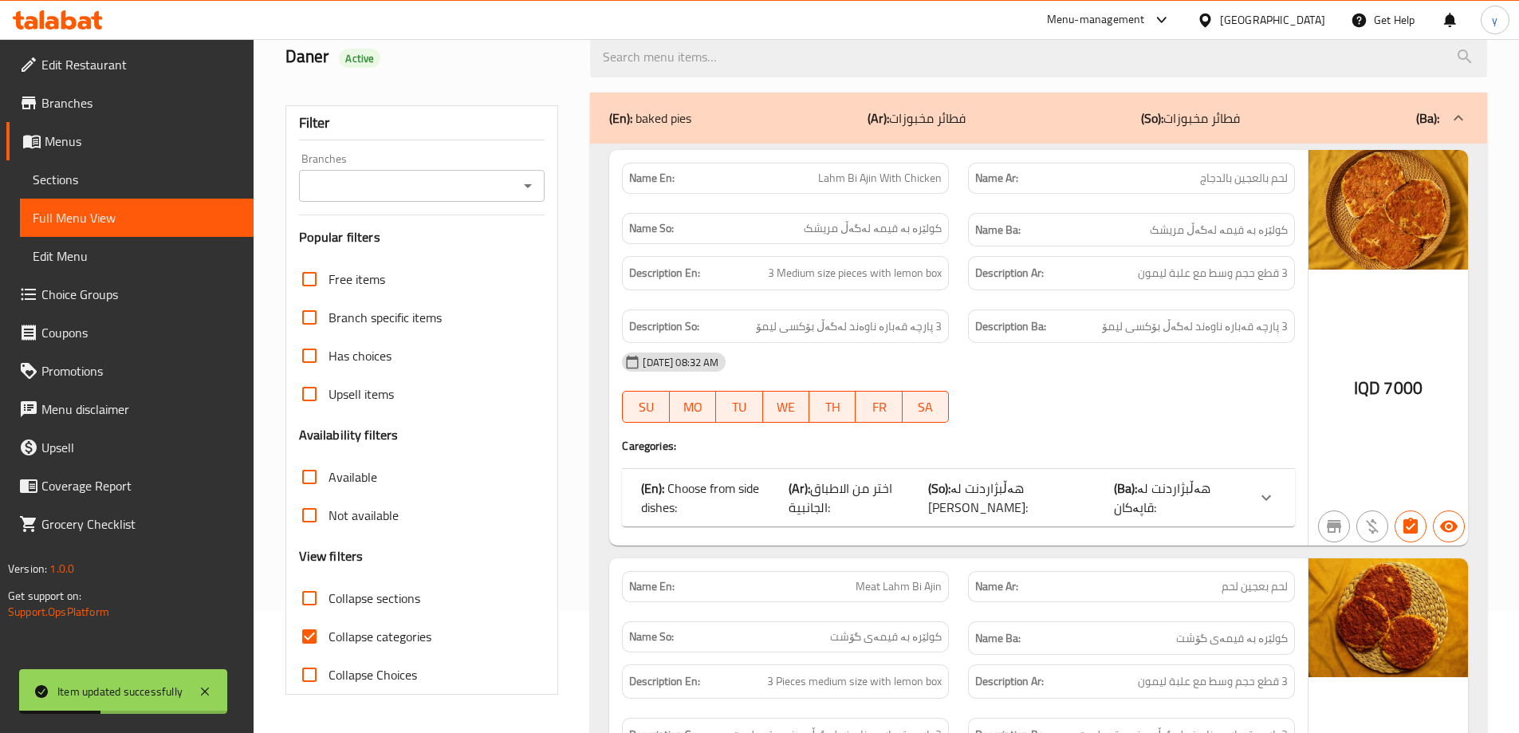
click at [733, 53] on input "search" at bounding box center [1038, 57] width 897 height 41
paste input "200 gm Grilled Eggplant"
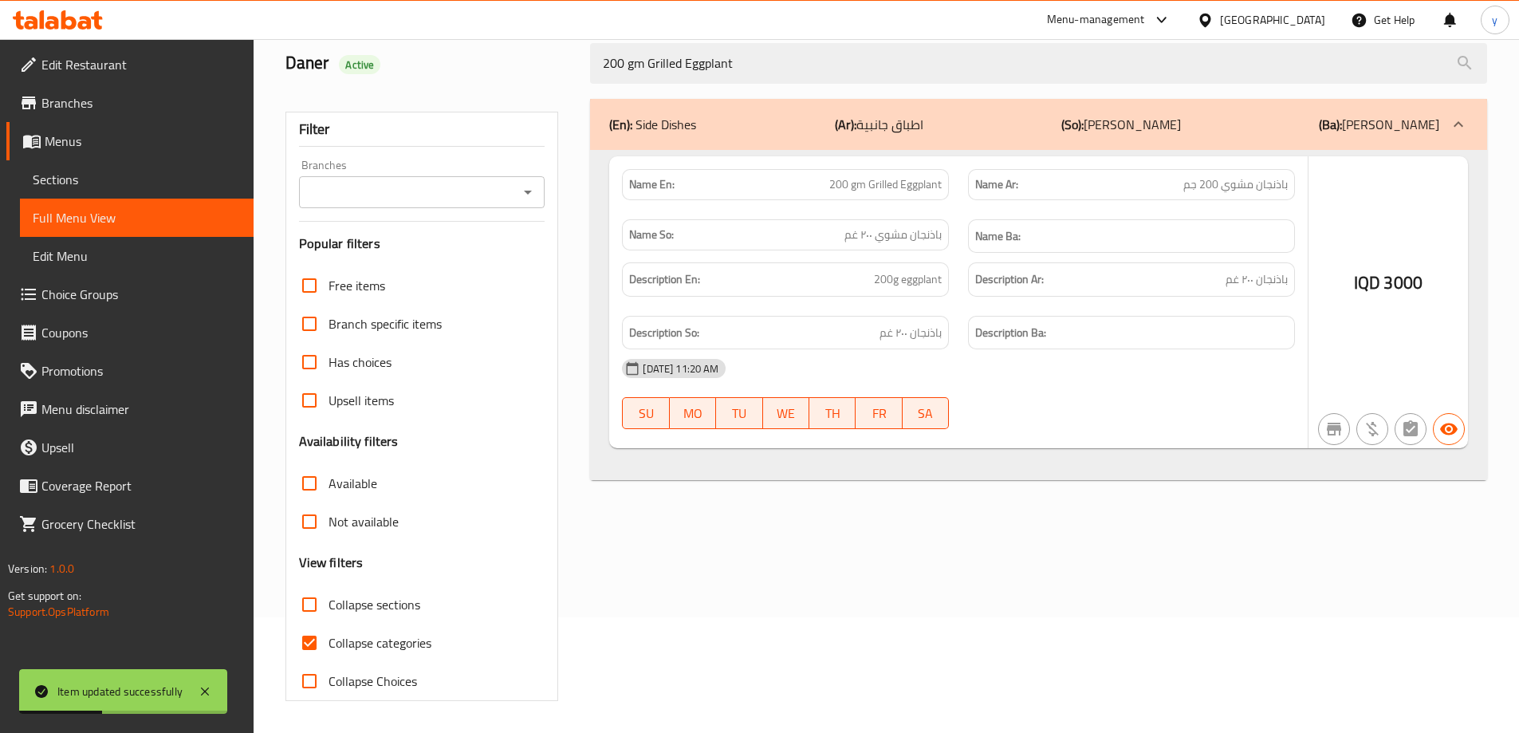
scroll to position [116, 0]
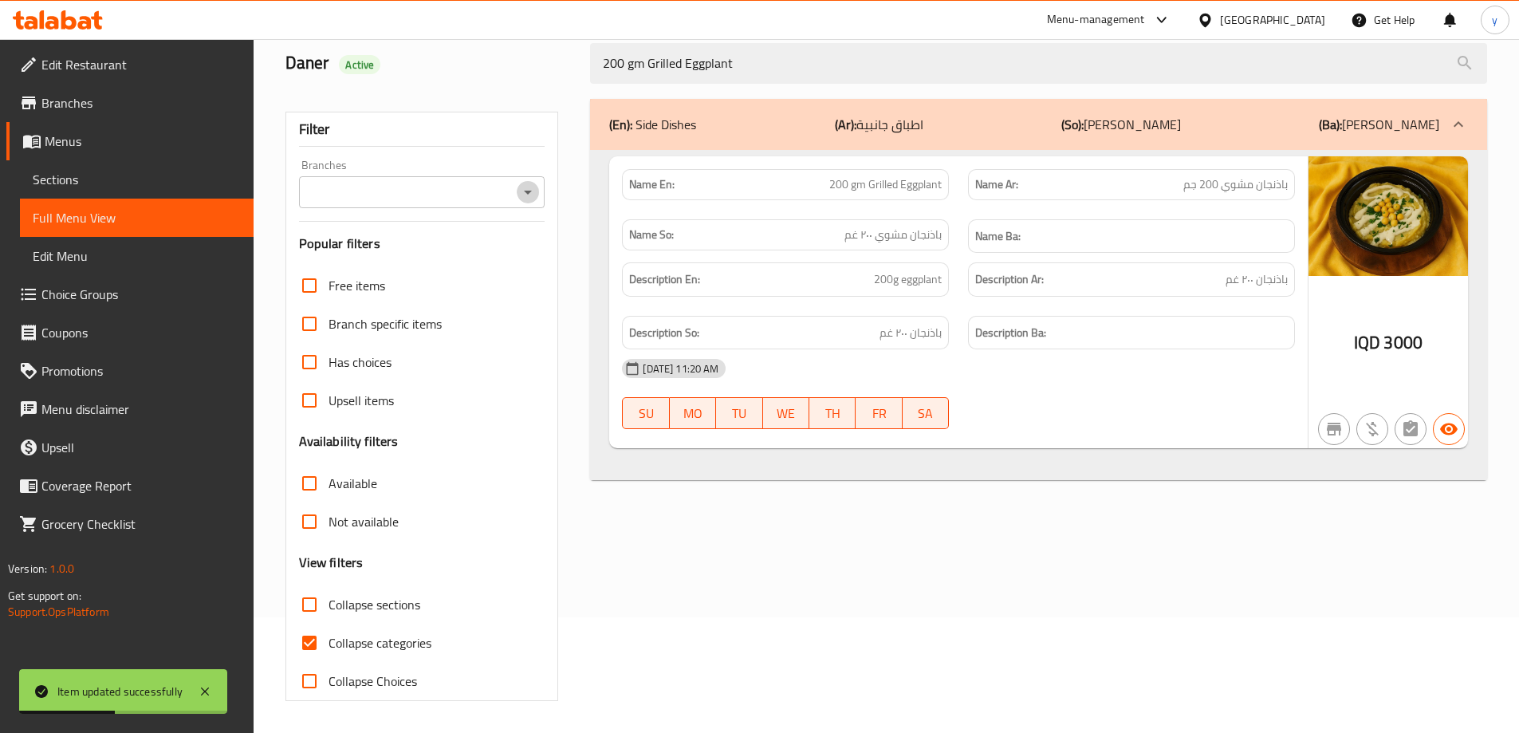
click at [530, 200] on icon "Open" at bounding box center [527, 192] width 19 height 19
type input "200 gm Grilled Eggplant"
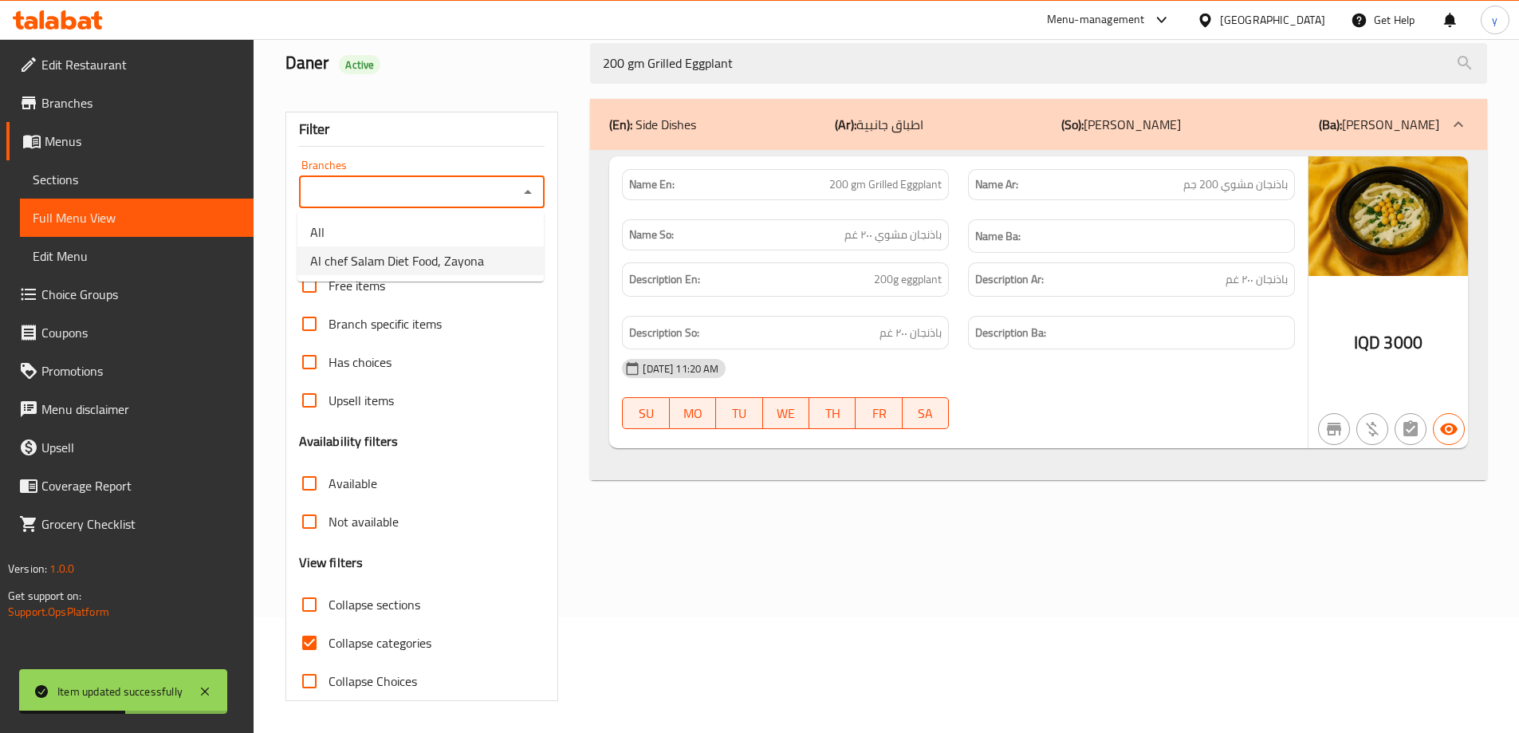
click at [472, 258] on span "Al chef Salam Diet Food, Zayona" at bounding box center [397, 260] width 174 height 19
type input "Al chef Salam Diet Food, Zayona"
click at [202, 696] on icon at bounding box center [204, 691] width 19 height 19
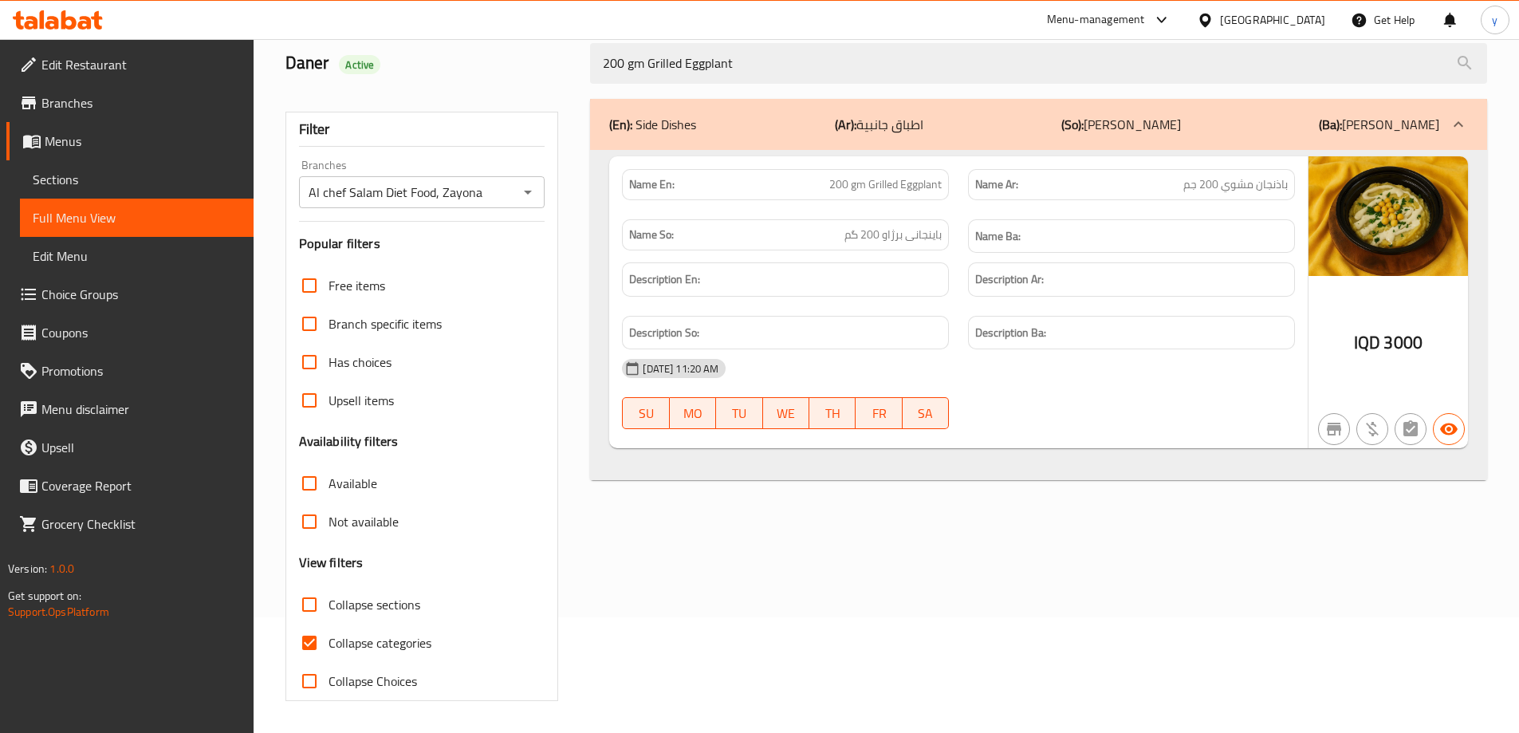
click at [313, 636] on input "Collapse categories" at bounding box center [309, 643] width 38 height 38
checkbox input "false"
click at [215, 182] on span "Sections" at bounding box center [137, 179] width 208 height 19
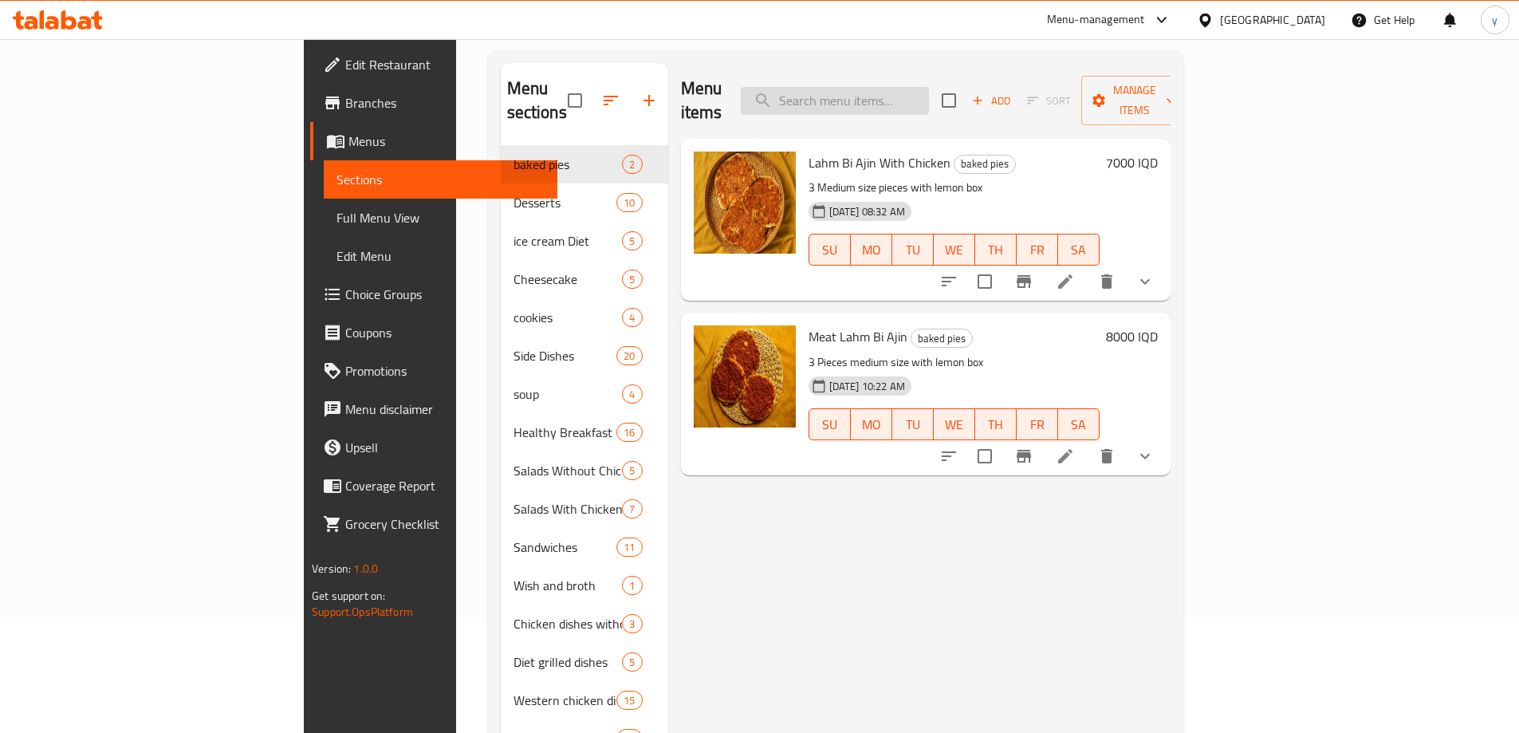
click at [921, 92] on input "search" at bounding box center [835, 101] width 188 height 28
paste input "200 gm Grilled Eggplant"
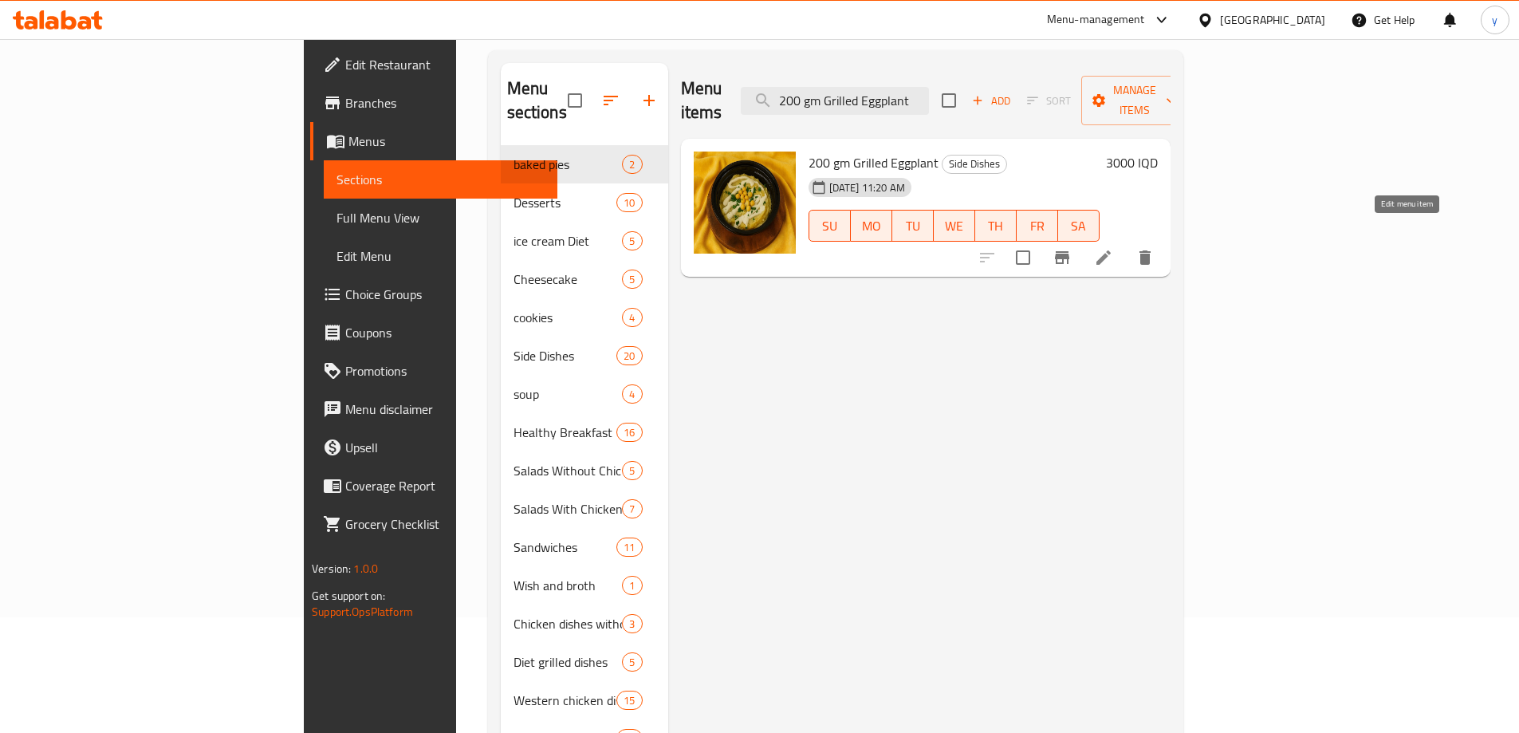
type input "200 gm Grilled Eggplant"
click at [1111, 250] on icon at bounding box center [1104, 257] width 14 height 14
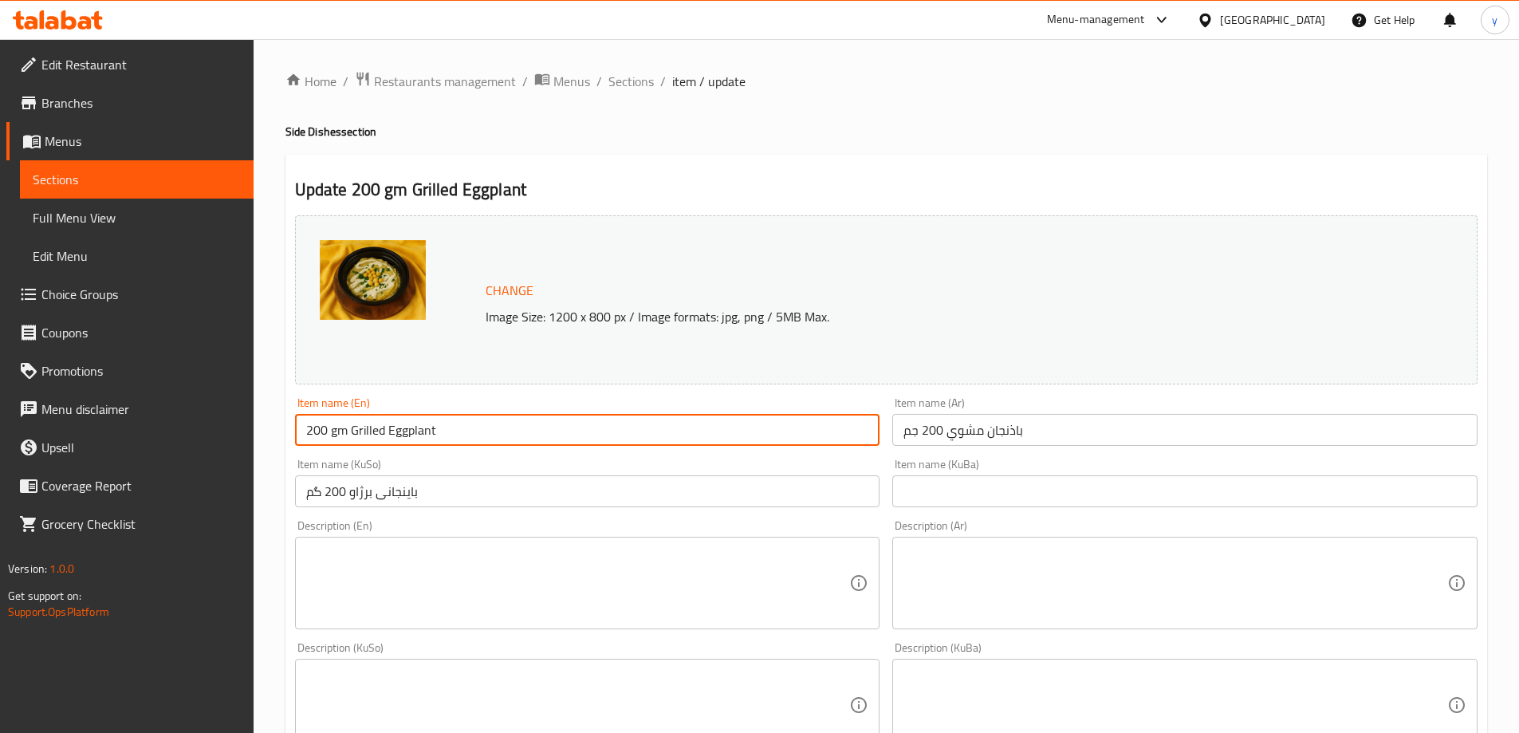
click at [330, 428] on input "200 gm Grilled Eggplant" at bounding box center [587, 430] width 585 height 32
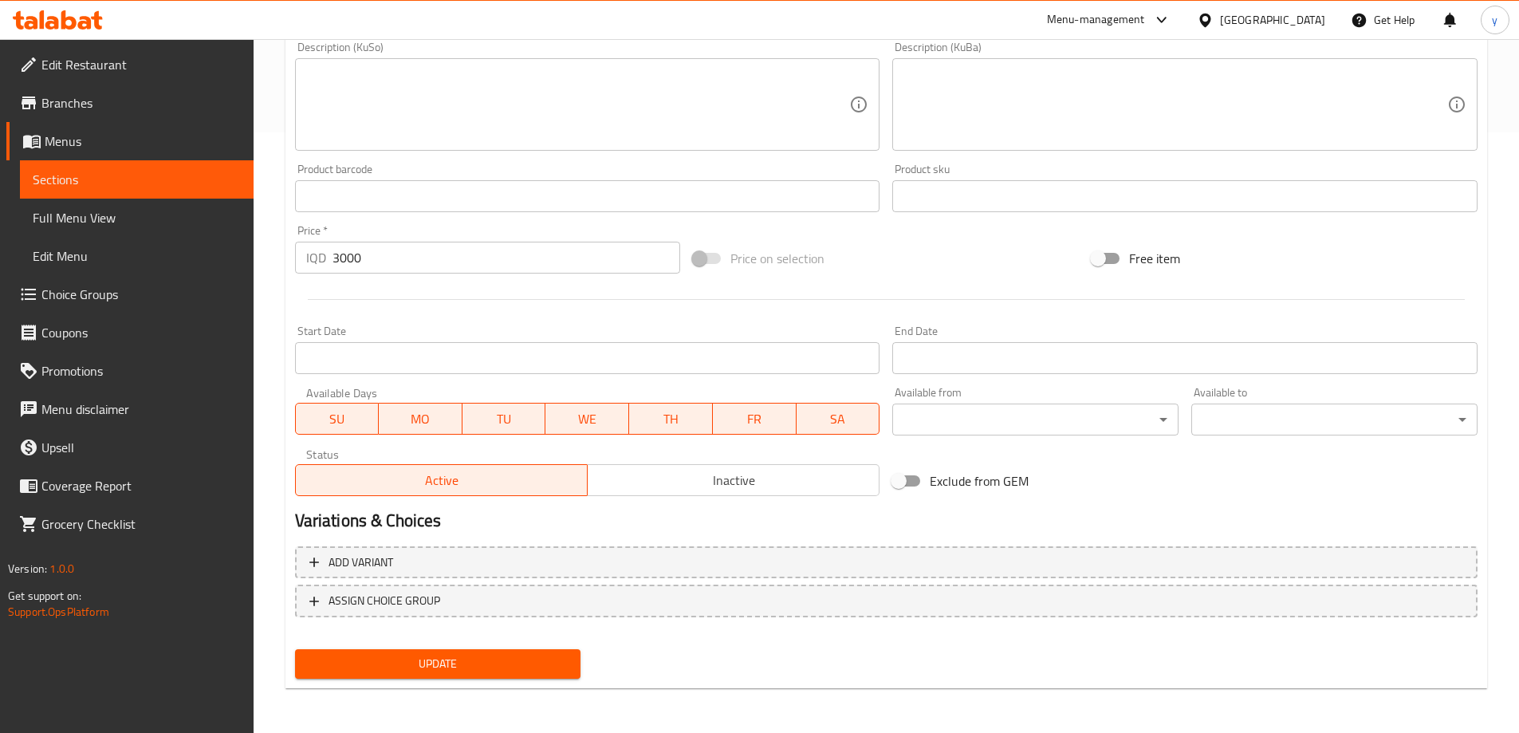
type input "200 Gm Grilled Eggplant"
click at [445, 658] on span "Update" at bounding box center [438, 664] width 261 height 20
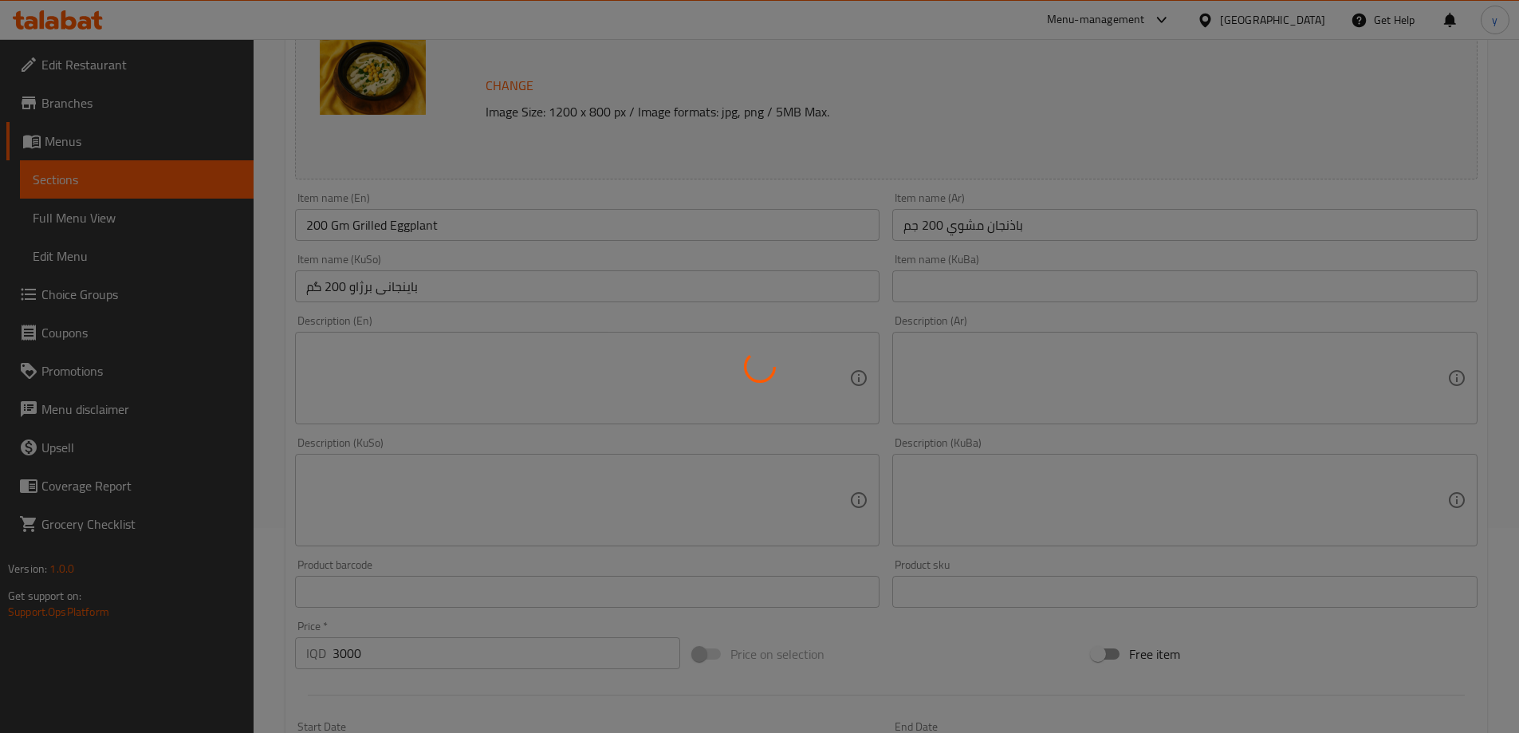
scroll to position [122, 0]
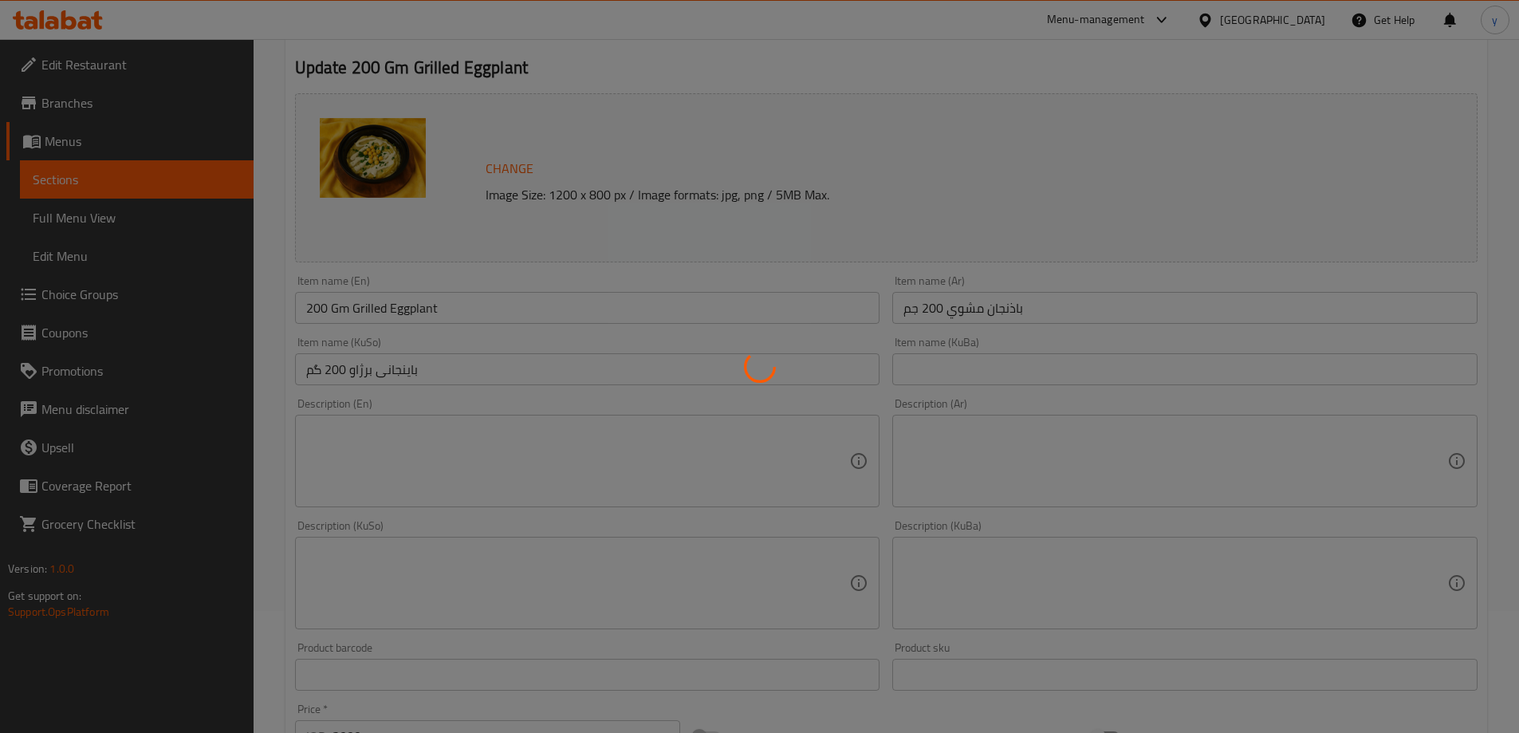
click at [407, 314] on div at bounding box center [759, 366] width 1519 height 733
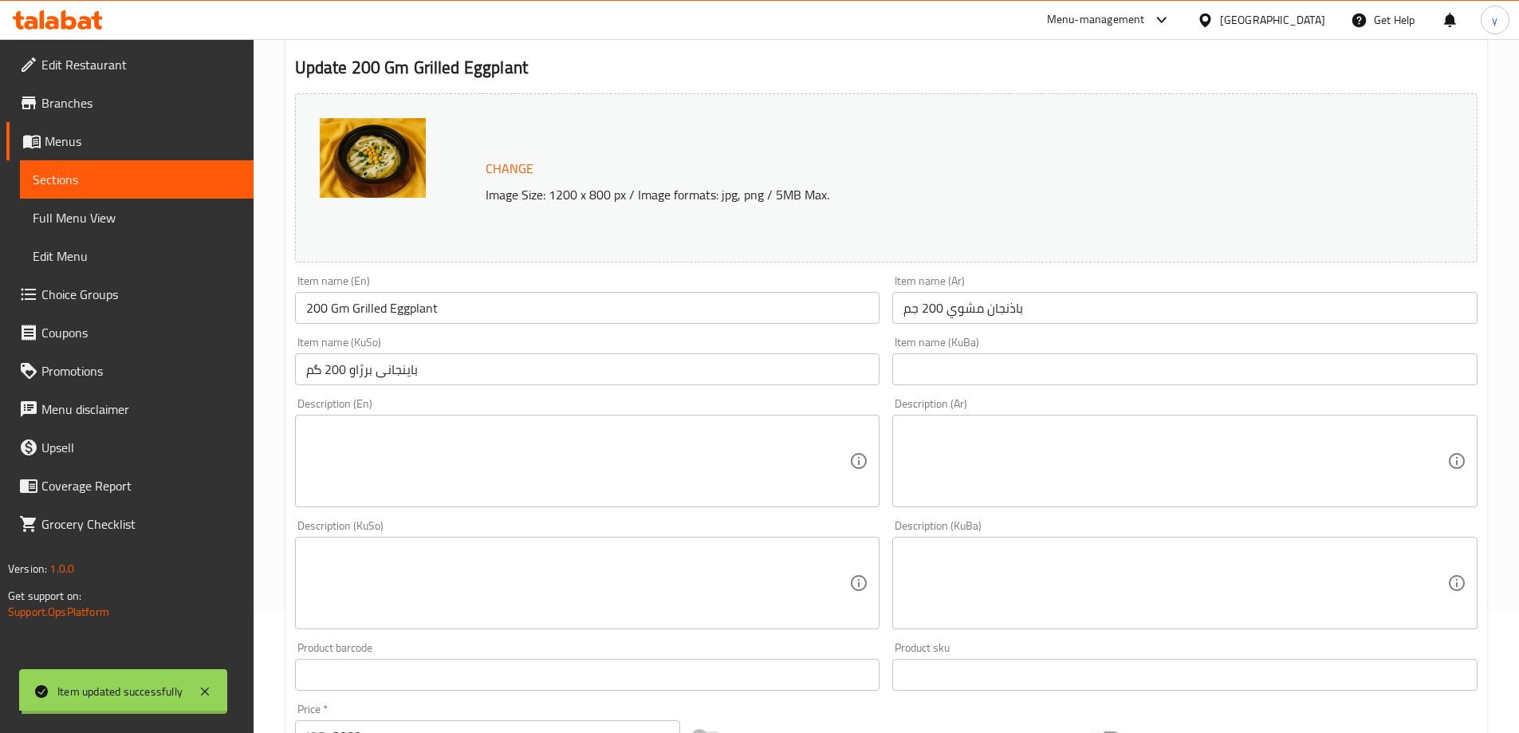
click at [407, 314] on input "200 Gm Grilled Eggplant" at bounding box center [587, 308] width 585 height 32
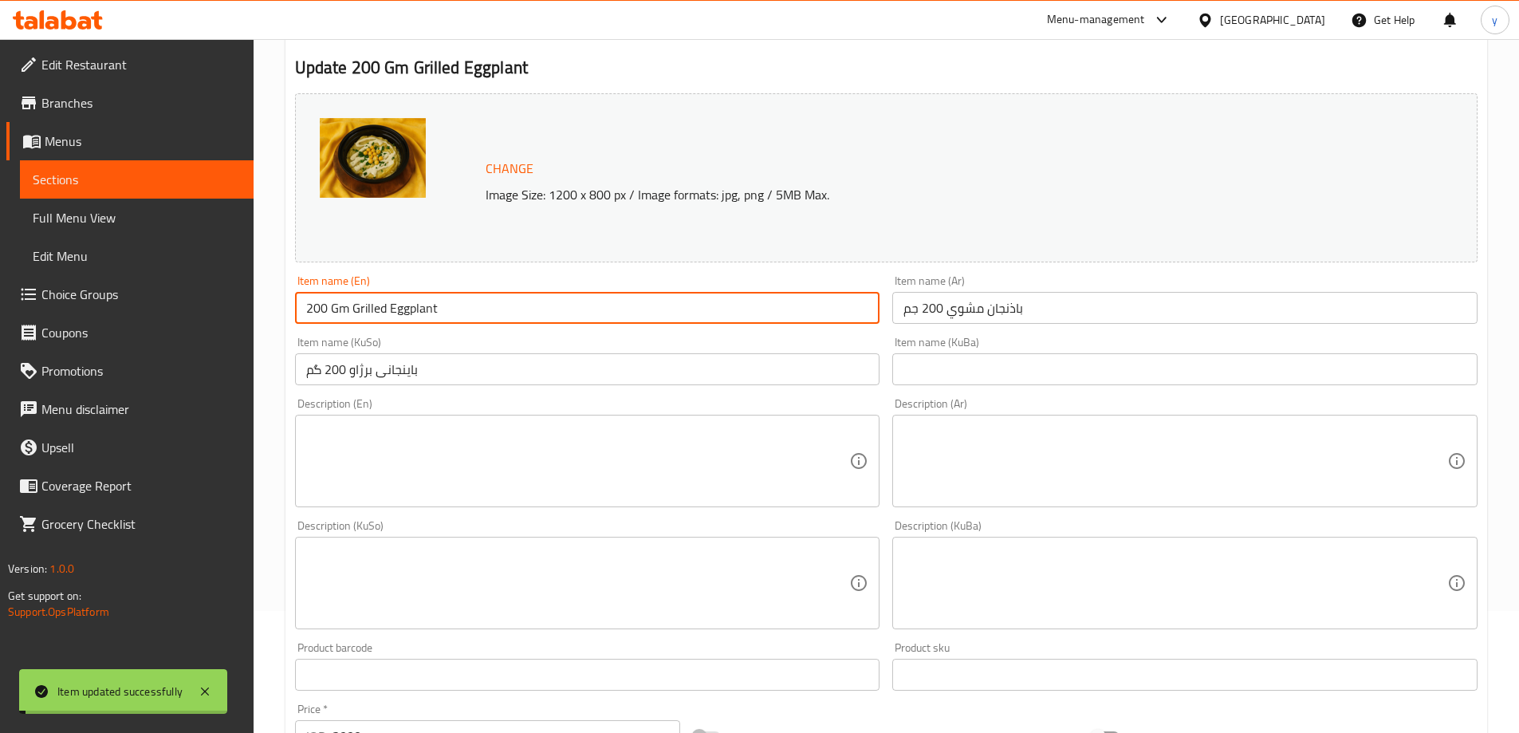
click at [407, 314] on input "200 Gm Grilled Eggplant" at bounding box center [587, 308] width 585 height 32
click at [200, 202] on link "Full Menu View" at bounding box center [137, 218] width 234 height 38
click at [139, 235] on link "Full Menu View" at bounding box center [137, 218] width 234 height 38
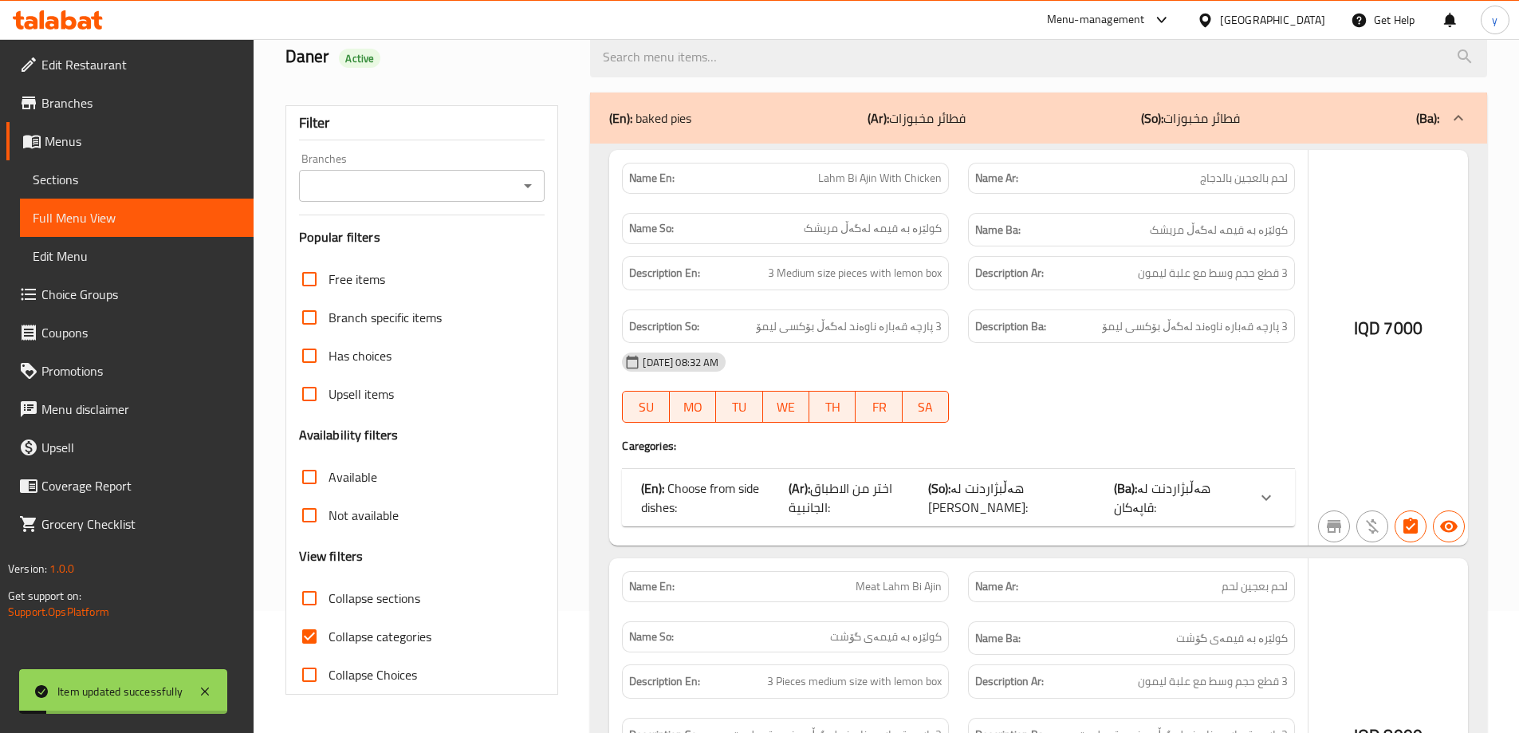
click at [739, 77] on input "search" at bounding box center [1038, 57] width 897 height 41
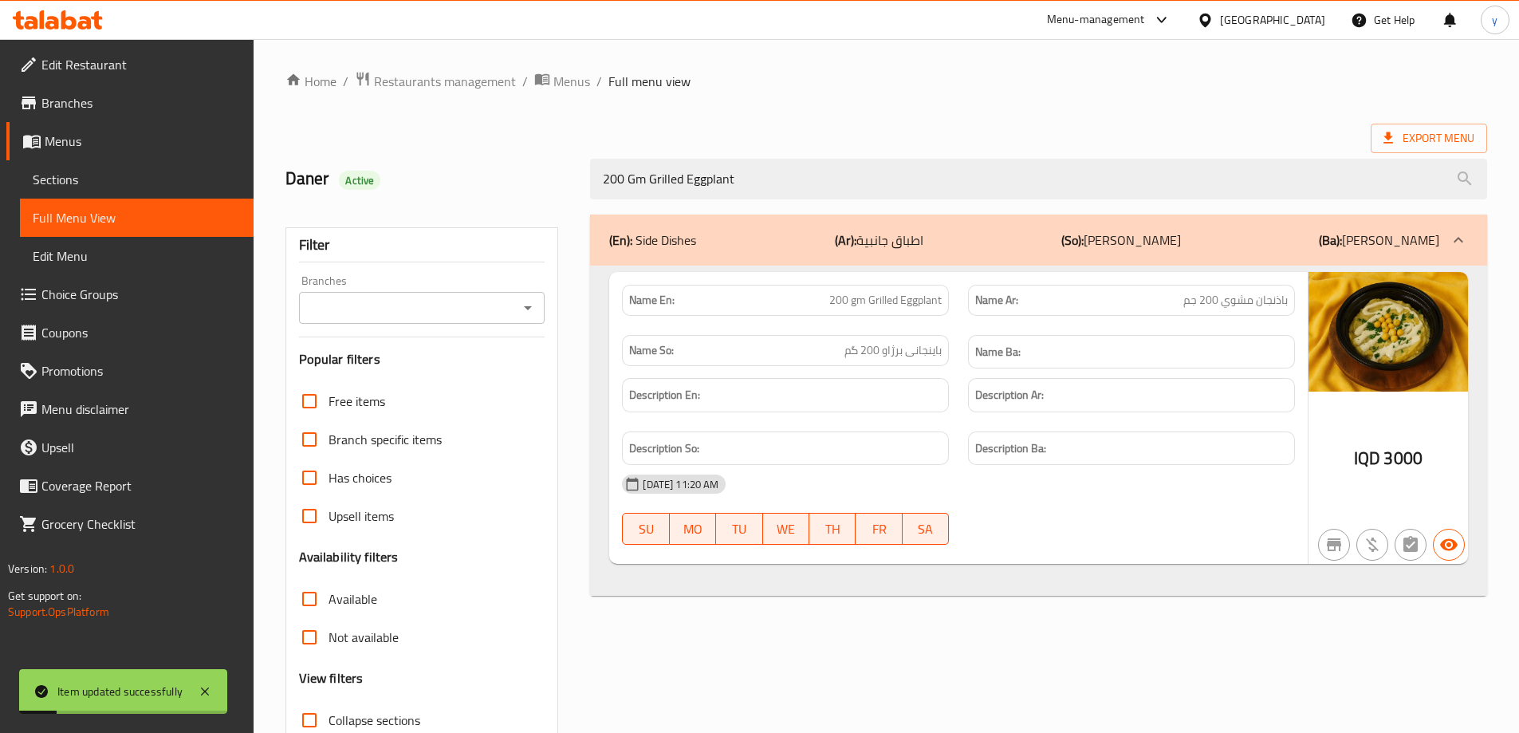
click at [530, 306] on icon "Open" at bounding box center [528, 308] width 8 height 4
type input "200 Gm Grilled Eggplant"
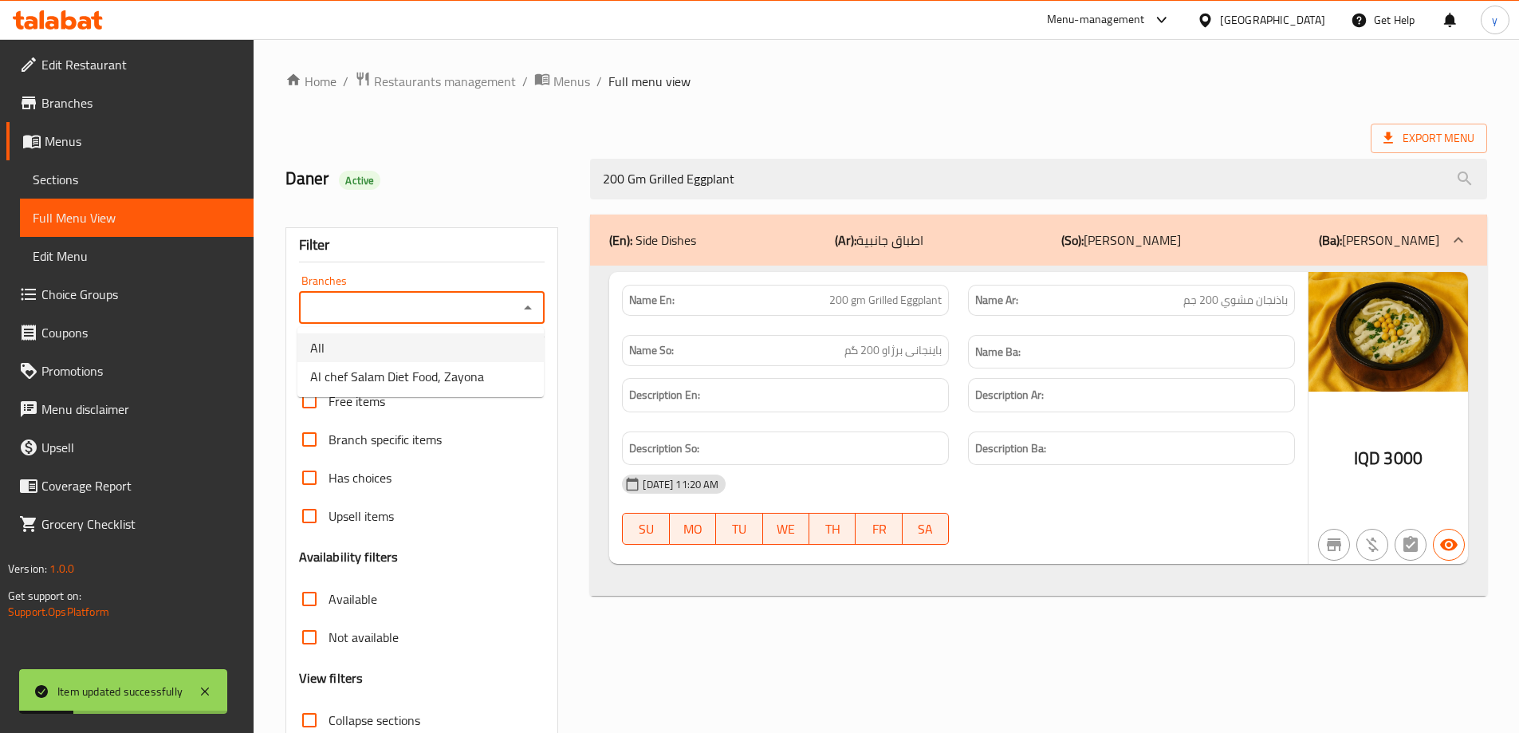
click at [457, 367] on ul "All Al chef Salam Diet Food, Zayona" at bounding box center [421, 362] width 246 height 70
click at [457, 367] on span "Al chef Salam Diet Food, Zayona" at bounding box center [397, 376] width 174 height 19
type input "Al chef Salam Diet Food, Zayona"
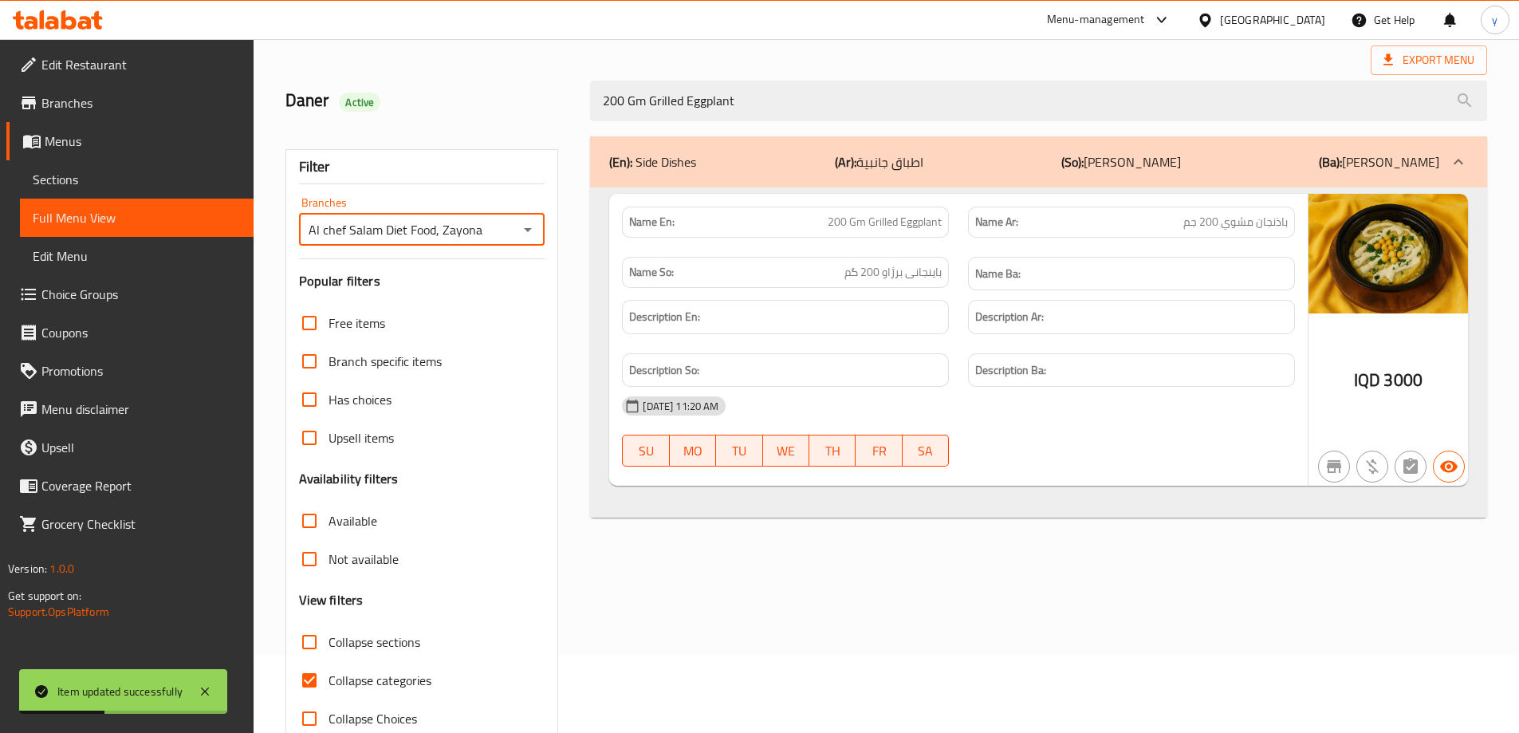
scroll to position [116, 0]
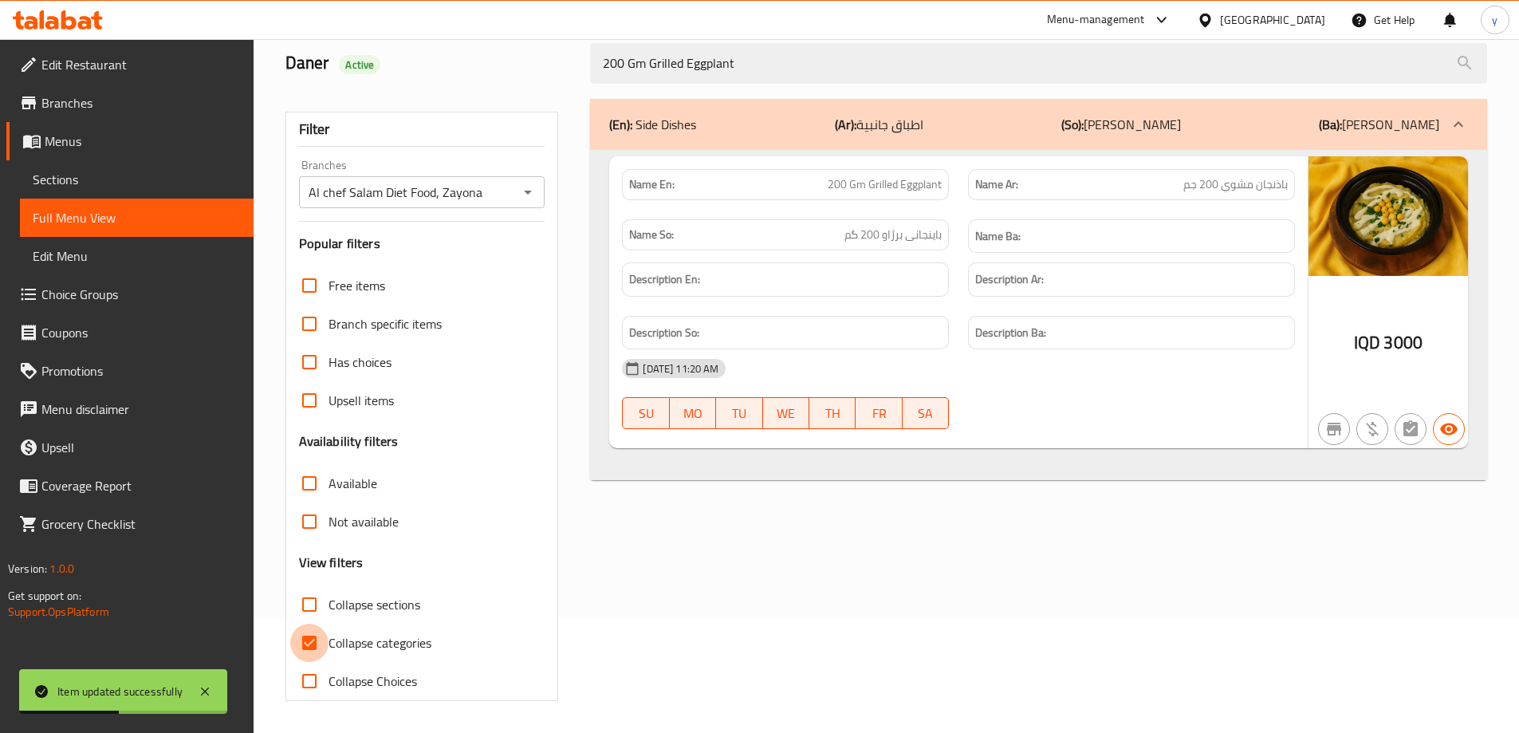
click at [309, 638] on input "Collapse categories" at bounding box center [309, 643] width 38 height 38
checkbox input "false"
click at [207, 692] on icon at bounding box center [205, 692] width 8 height 8
